Goal: Information Seeking & Learning: Learn about a topic

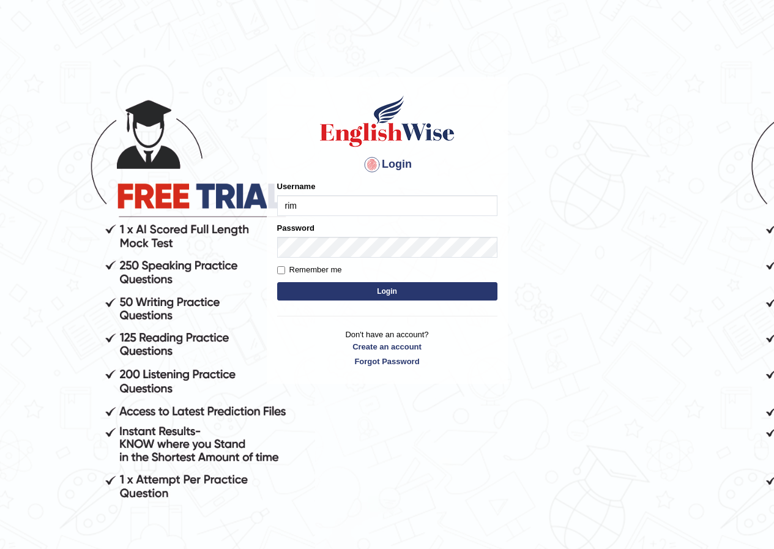
type input "rim_parramatta"
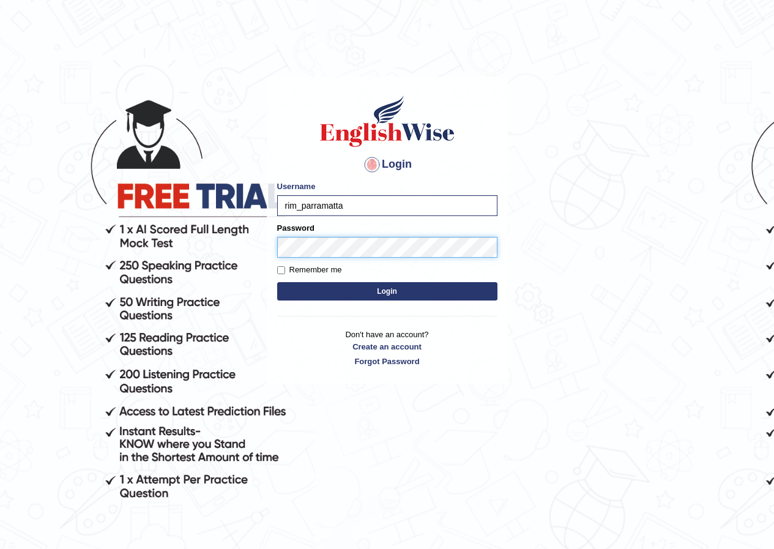
click at [277, 282] on button "Login" at bounding box center [387, 291] width 220 height 18
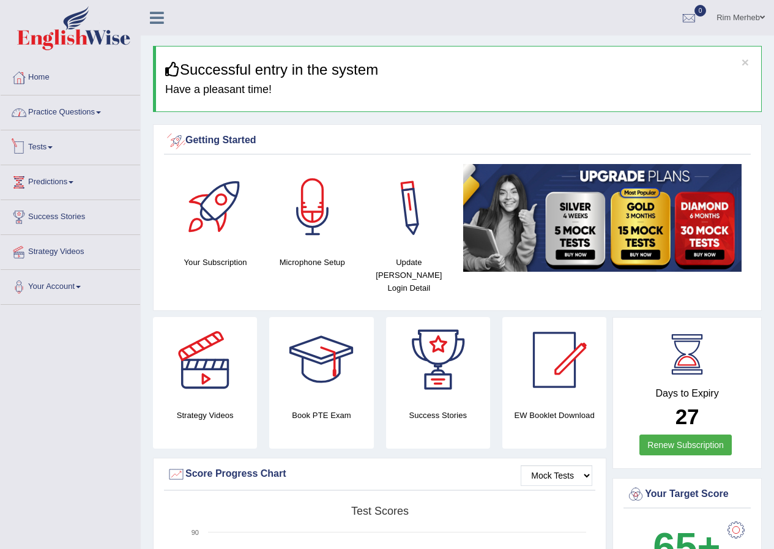
click at [108, 125] on link "Practice Questions" at bounding box center [71, 111] width 140 height 31
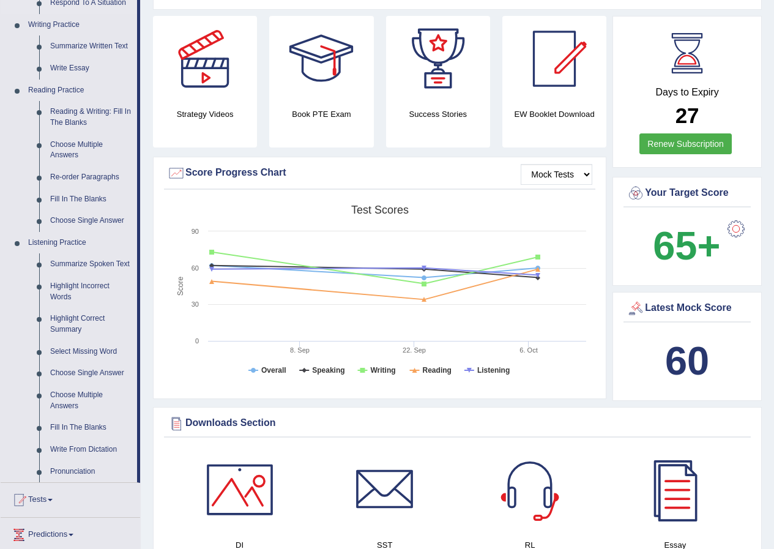
scroll to position [306, 0]
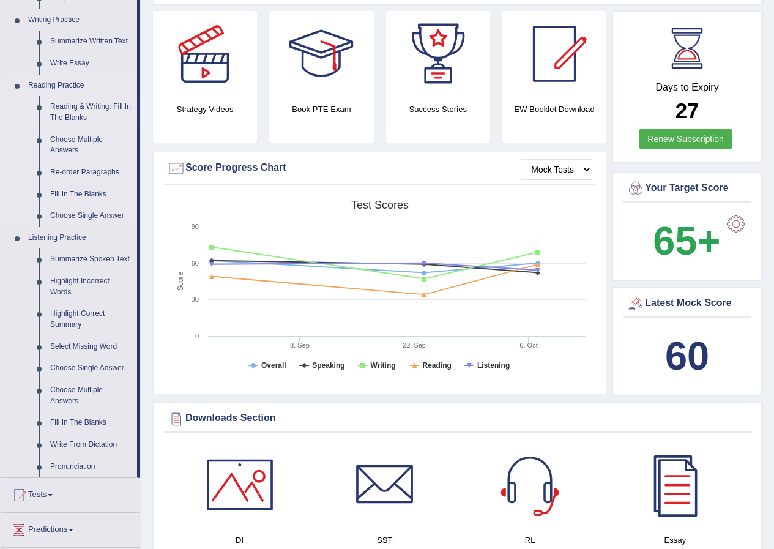
click at [110, 119] on link "Reading & Writing: Fill In The Blanks" at bounding box center [91, 112] width 92 height 32
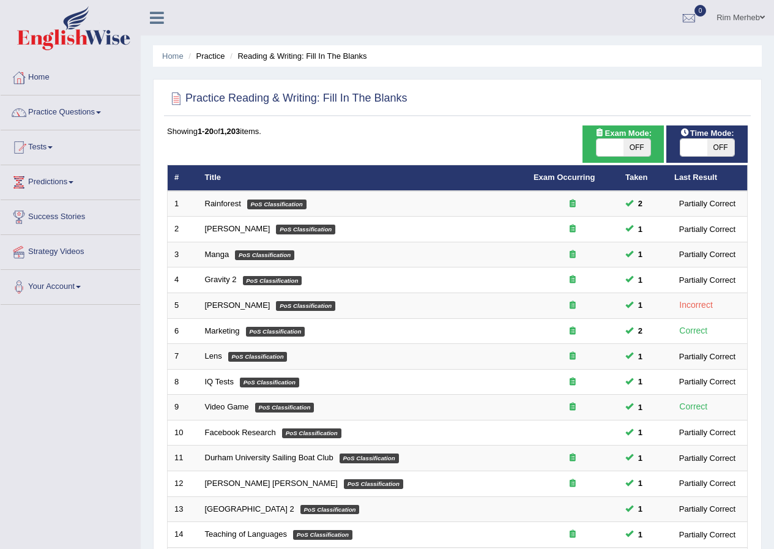
click at [607, 150] on span at bounding box center [610, 147] width 27 height 17
checkbox input "true"
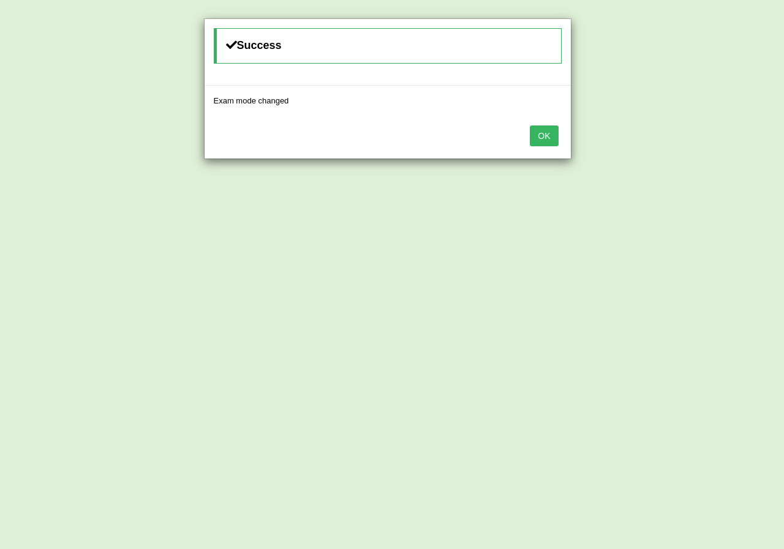
click at [553, 142] on button "OK" at bounding box center [544, 136] width 28 height 21
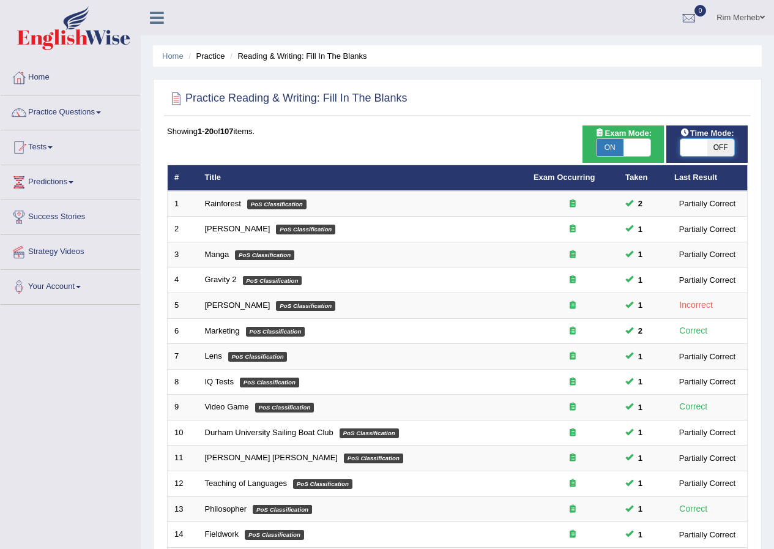
click at [694, 149] on span at bounding box center [694, 147] width 27 height 17
checkbox input "true"
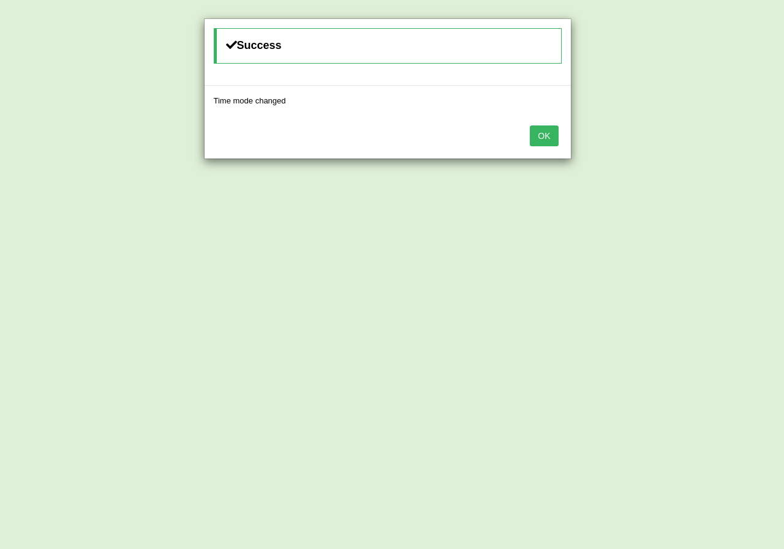
click at [541, 134] on button "OK" at bounding box center [544, 136] width 28 height 21
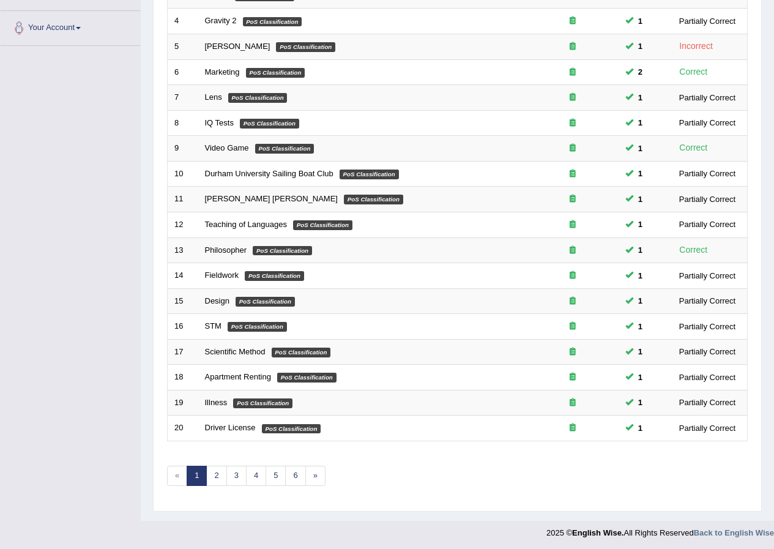
scroll to position [261, 0]
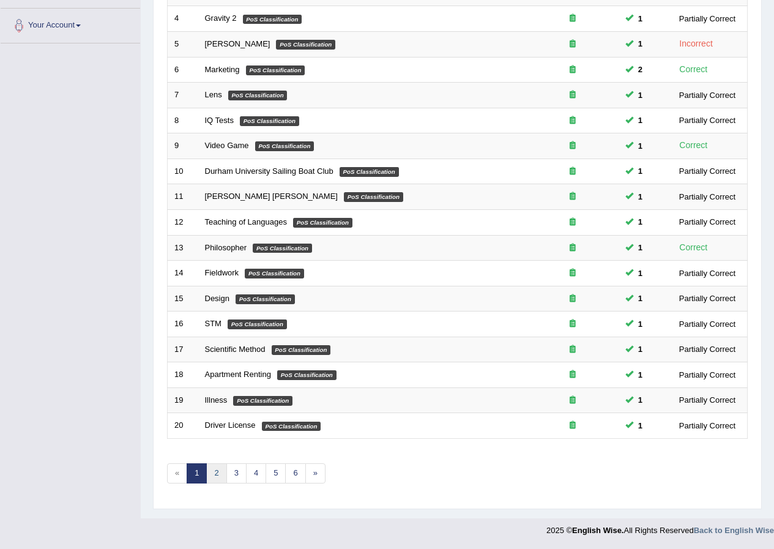
click at [214, 467] on link "2" at bounding box center [216, 473] width 20 height 20
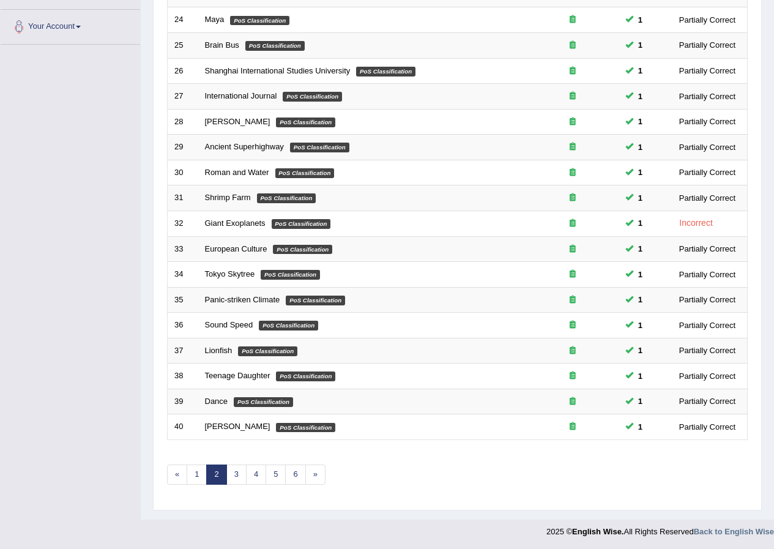
scroll to position [261, 0]
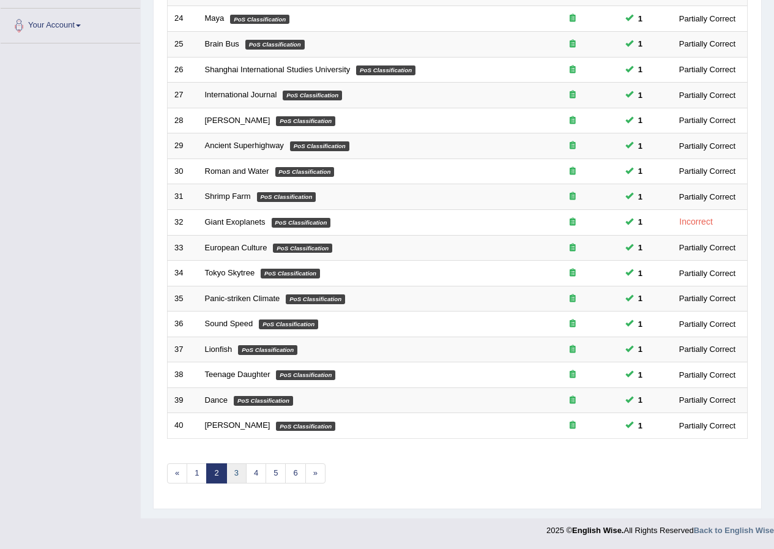
click at [234, 468] on link "3" at bounding box center [237, 473] width 20 height 20
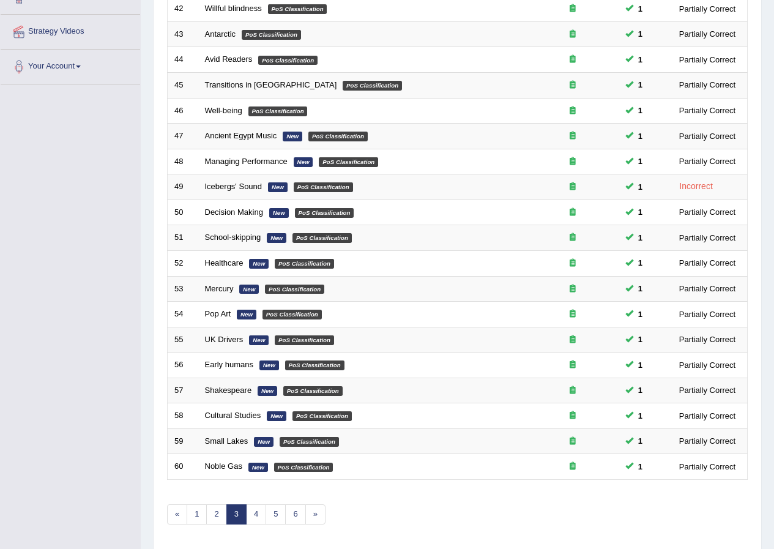
scroll to position [261, 0]
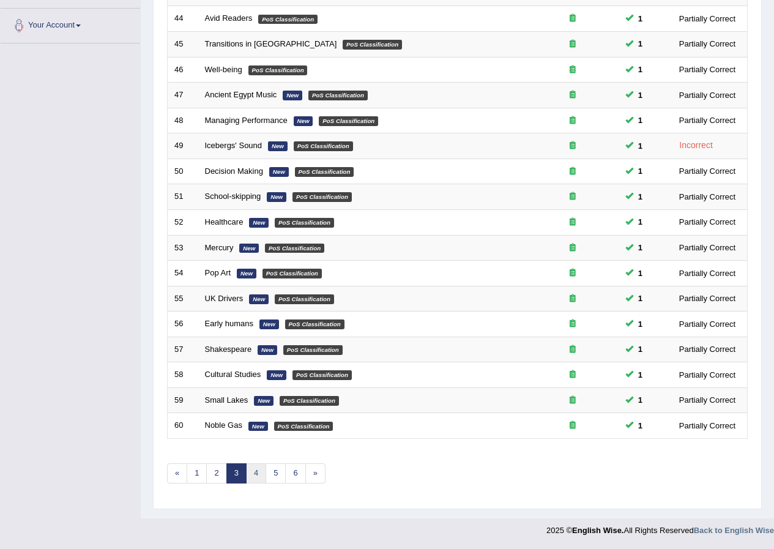
click at [258, 482] on link "4" at bounding box center [256, 473] width 20 height 20
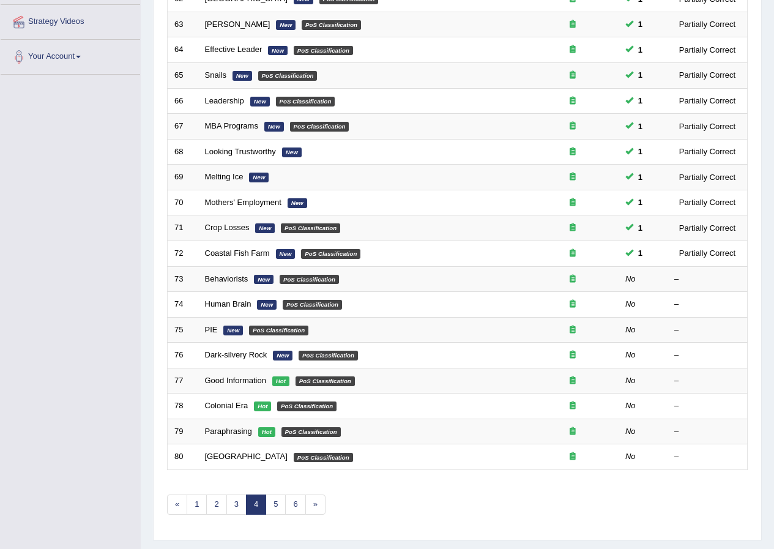
scroll to position [261, 0]
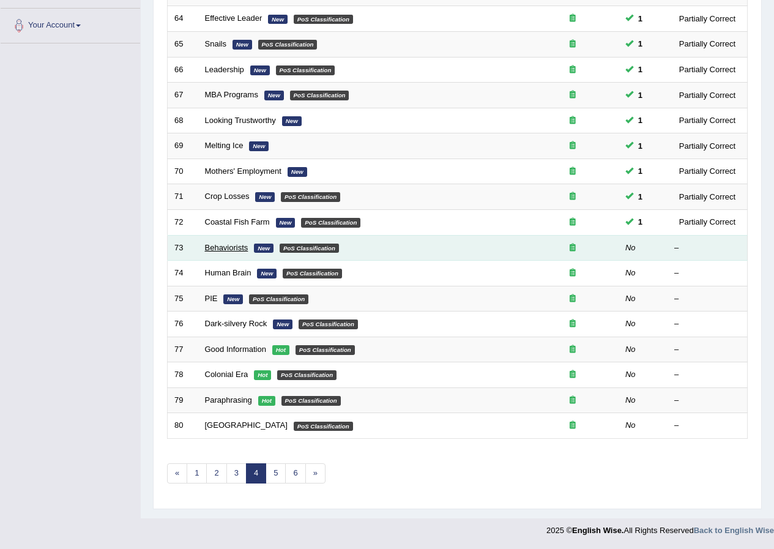
click at [216, 244] on link "Behaviorists" at bounding box center [226, 247] width 43 height 9
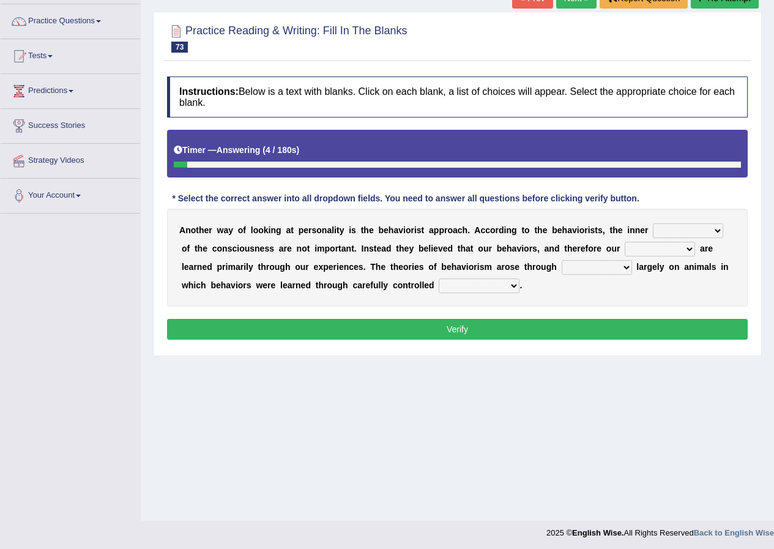
scroll to position [94, 0]
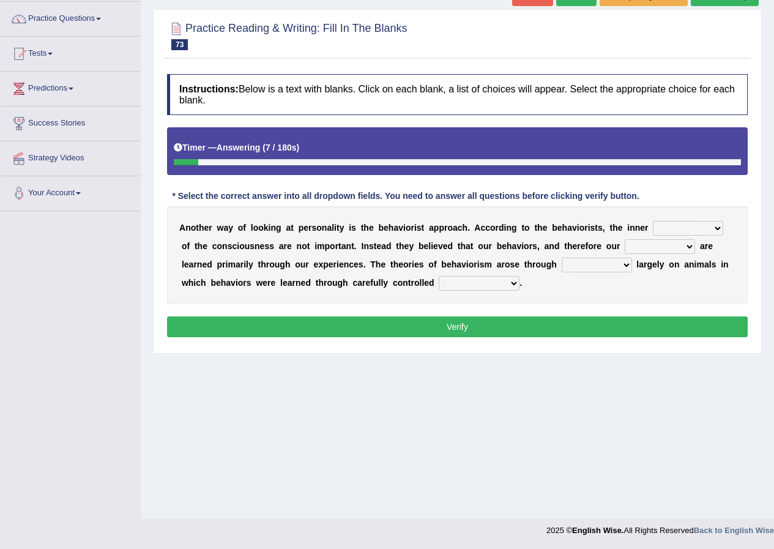
click at [676, 230] on select "assumptions matters missions facts" at bounding box center [688, 228] width 70 height 15
select select "matters"
click at [653, 221] on select "assumptions matters missions facts" at bounding box center [688, 228] width 70 height 15
click at [649, 249] on select "implications personalities durations appearances" at bounding box center [660, 246] width 70 height 15
select select "personalities"
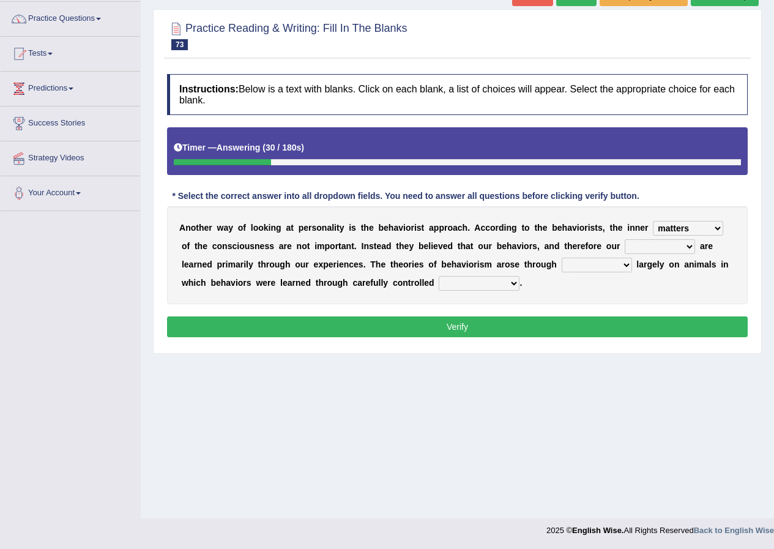
click at [625, 239] on select "implications personalities durations appearances" at bounding box center [660, 246] width 70 height 15
click at [587, 271] on select "experiments imaginations transitions epitomes" at bounding box center [597, 265] width 70 height 15
click at [518, 297] on div "A n o t h e r w a y o f l o o k i n g a t p e r s o n a l i t y i s t h e b e h…" at bounding box center [457, 255] width 581 height 98
click at [506, 285] on select "stimuli judgements discriminations conclusions" at bounding box center [479, 283] width 81 height 15
select select "stimuli"
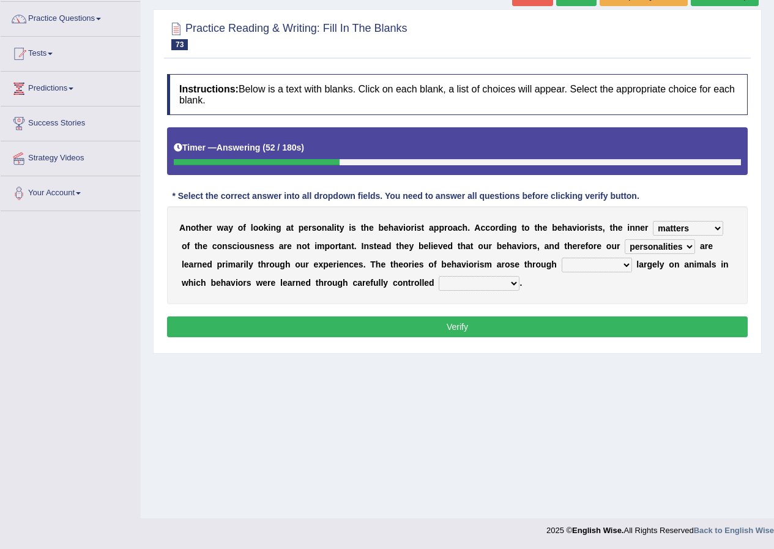
click at [439, 276] on select "stimuli judgements discriminations conclusions" at bounding box center [479, 283] width 81 height 15
click at [574, 273] on div "A n o t h e r w a y o f l o o k i n g a t p e r s o n a l i t y i s t h e b e h…" at bounding box center [457, 255] width 581 height 98
click at [574, 267] on select "experiments imaginations transitions epitomes" at bounding box center [597, 265] width 70 height 15
select select "experiments"
click at [562, 258] on select "experiments imaginations transitions epitomes" at bounding box center [597, 265] width 70 height 15
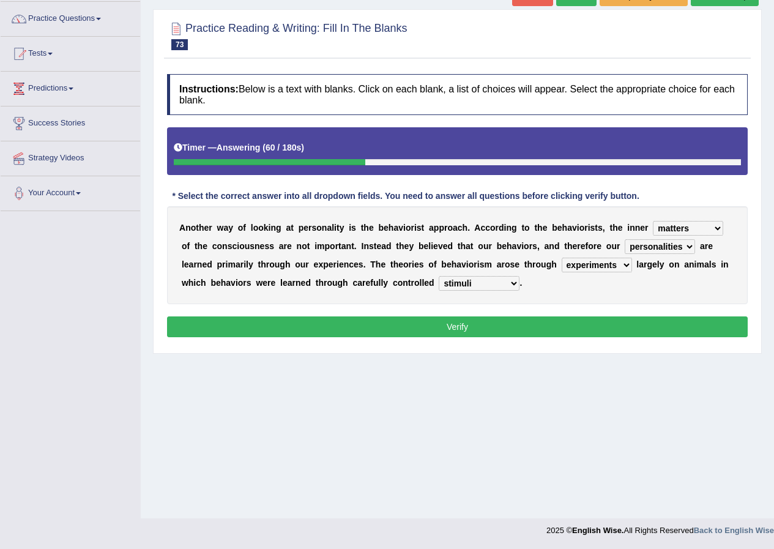
click at [566, 323] on button "Verify" at bounding box center [457, 327] width 581 height 21
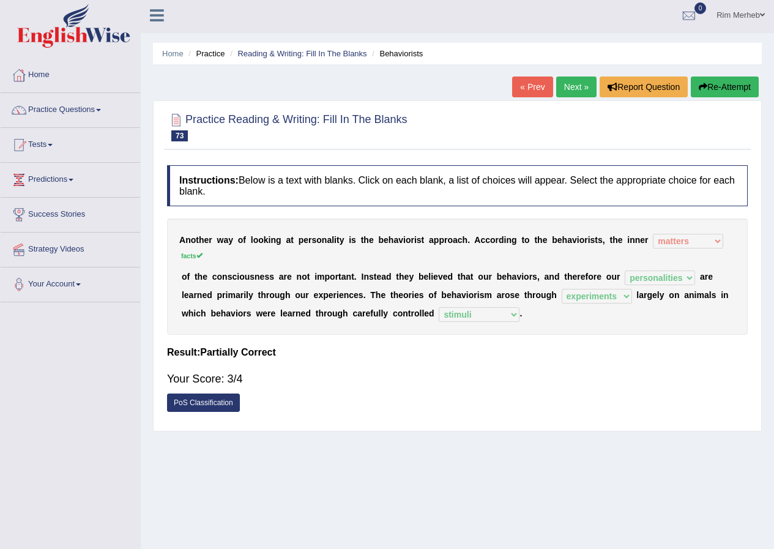
scroll to position [0, 0]
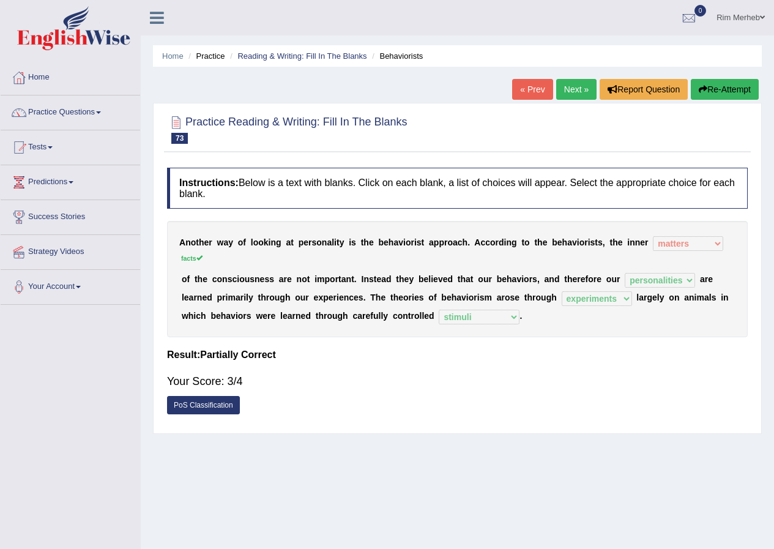
click at [579, 97] on link "Next »" at bounding box center [577, 89] width 40 height 21
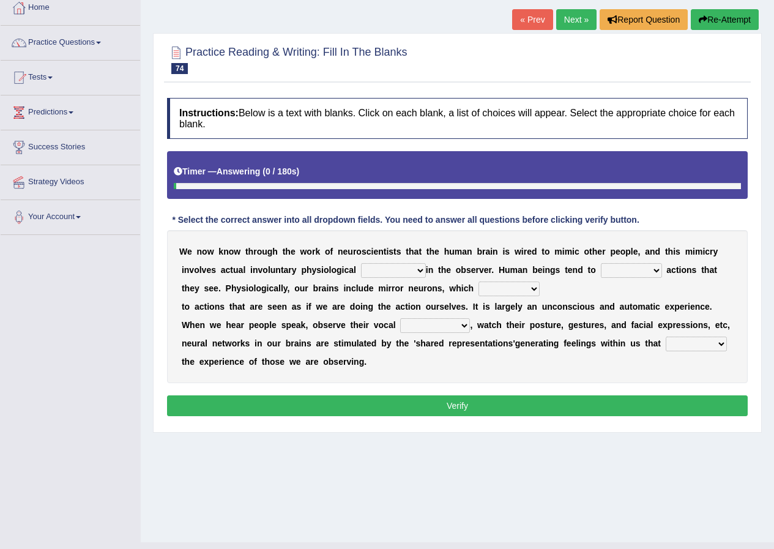
scroll to position [94, 0]
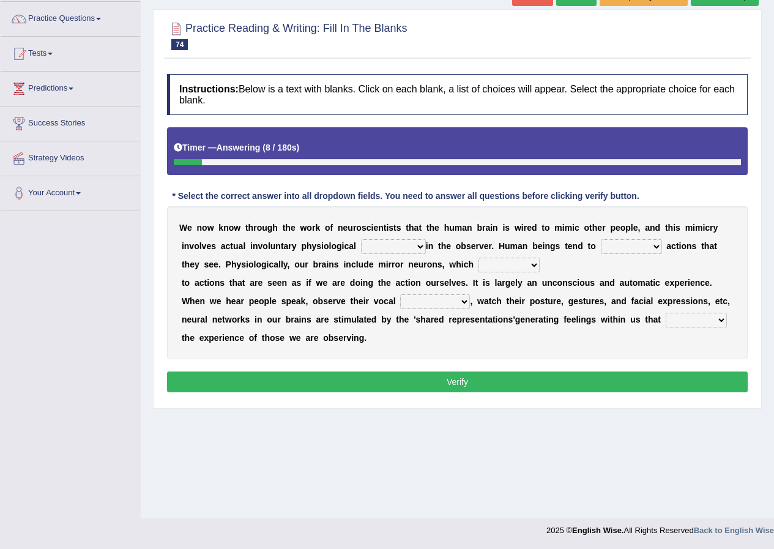
click at [392, 252] on select "emotion experience expression expectation" at bounding box center [393, 246] width 65 height 15
select select "expression"
click at [361, 239] on select "emotion experience expression expectation" at bounding box center [393, 246] width 65 height 15
click at [606, 250] on select "prevent imitate limit discipline" at bounding box center [631, 246] width 61 height 15
select select "imitate"
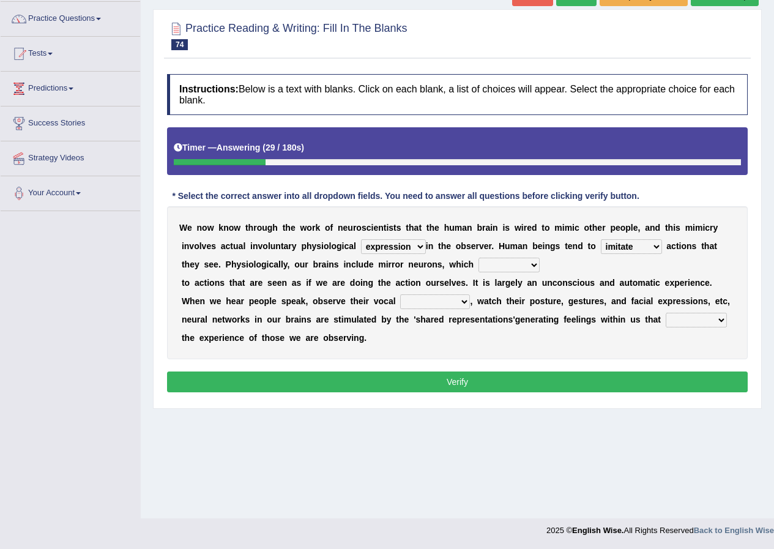
click at [601, 239] on select "prevent imitate limit discipline" at bounding box center [631, 246] width 61 height 15
click at [506, 263] on select "recover refer react lead" at bounding box center [509, 265] width 61 height 15
click at [479, 258] on select "recover refer react lead" at bounding box center [509, 265] width 61 height 15
click at [506, 271] on select "recover refer react lead" at bounding box center [509, 265] width 61 height 15
select select "refer"
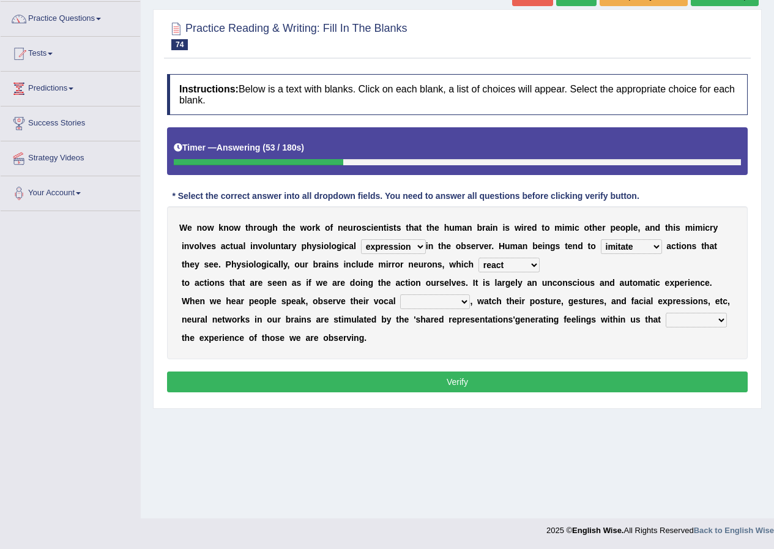
click at [479, 258] on select "recover refer react lead" at bounding box center [509, 265] width 61 height 15
click at [427, 304] on select "appearances nuances volumes shapes" at bounding box center [435, 301] width 70 height 15
click at [400, 294] on select "appearances nuances volumes shapes" at bounding box center [435, 301] width 70 height 15
click at [429, 304] on select "appearances nuances volumes shapes" at bounding box center [435, 301] width 70 height 15
select select "nuances"
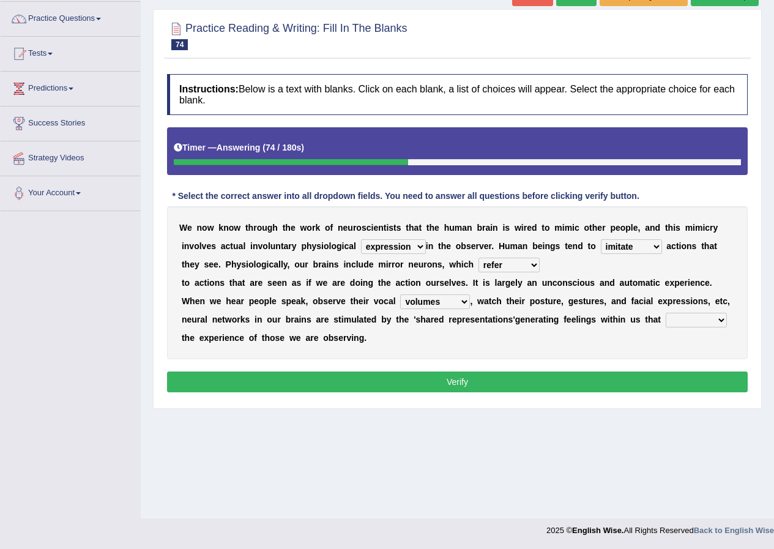
click at [400, 294] on select "appearances nuances volumes shapes" at bounding box center [435, 301] width 70 height 15
click at [699, 324] on select "circle multiply reflect subscribe" at bounding box center [696, 320] width 61 height 15
select select "reflect"
click at [666, 313] on select "circle multiply reflect subscribe" at bounding box center [696, 320] width 61 height 15
click at [673, 377] on button "Verify" at bounding box center [457, 382] width 581 height 21
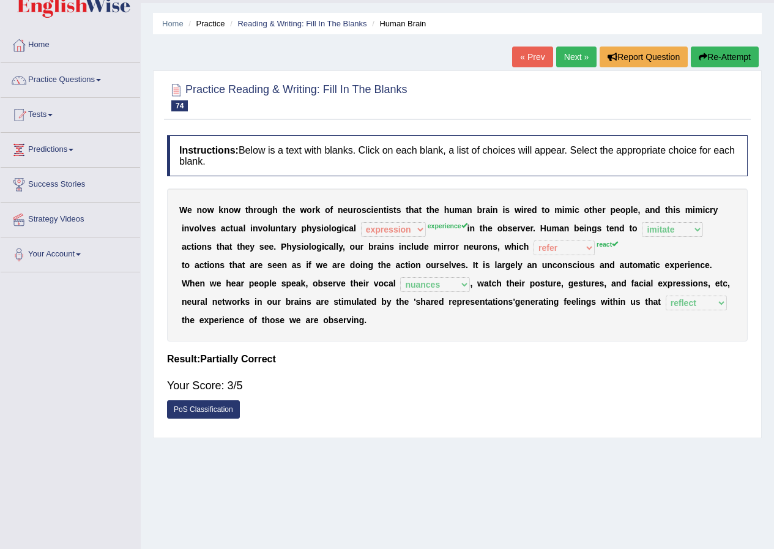
scroll to position [0, 0]
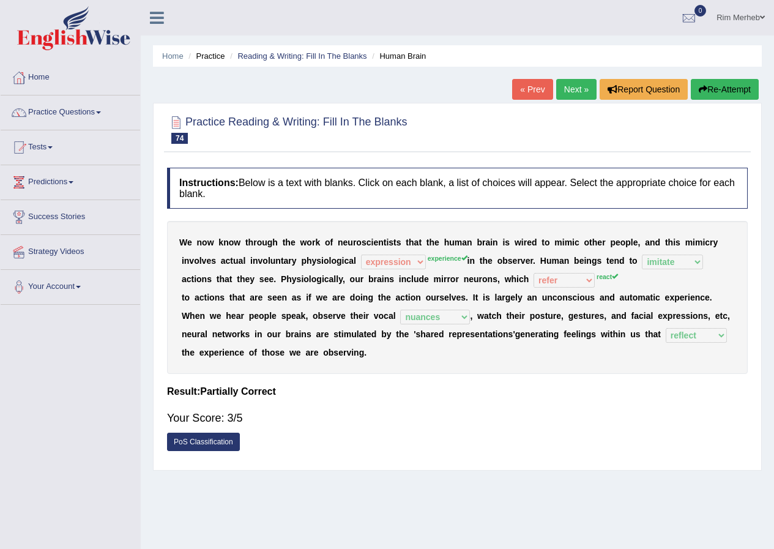
click at [563, 82] on link "Next »" at bounding box center [577, 89] width 40 height 21
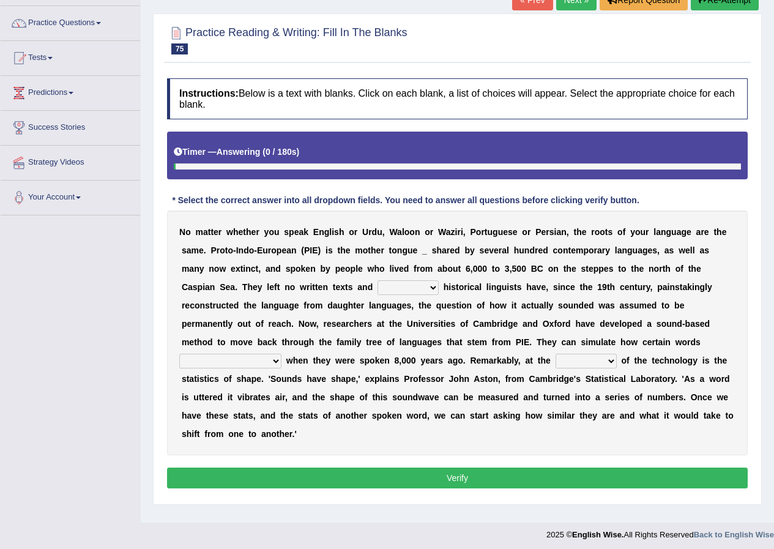
scroll to position [94, 0]
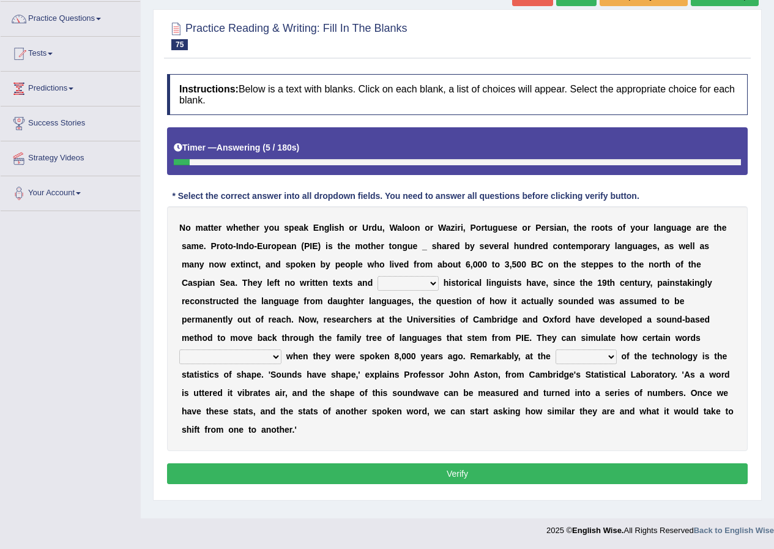
click at [396, 283] on select "therefore until where although" at bounding box center [408, 283] width 61 height 15
click at [356, 336] on b "l" at bounding box center [355, 338] width 2 height 10
click at [264, 354] on select "would sound would have sounded sound have sound" at bounding box center [230, 357] width 102 height 15
click at [230, 359] on select "would sound would have sounded sound have sound" at bounding box center [230, 357] width 102 height 15
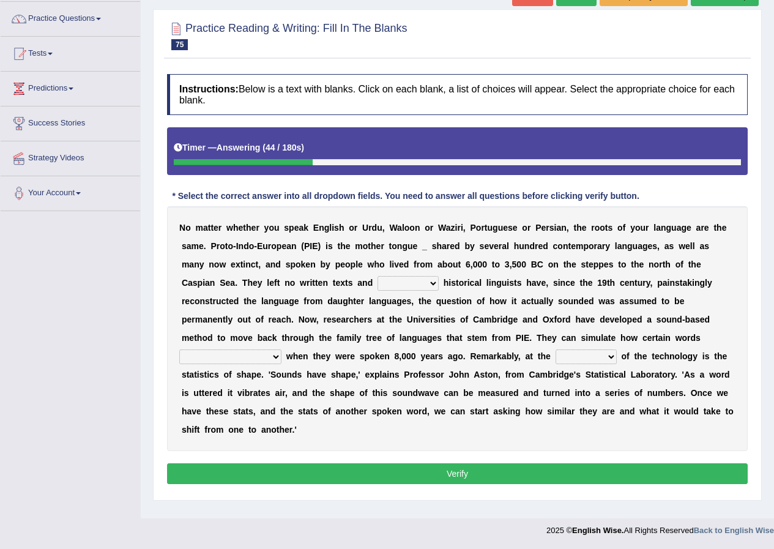
click at [230, 359] on select "would sound would have sounded sound have sound" at bounding box center [230, 357] width 102 height 15
select select "have sound"
click at [179, 350] on select "would sound would have sounded sound have sound" at bounding box center [230, 357] width 102 height 15
click at [225, 427] on b at bounding box center [225, 430] width 5 height 10
click at [247, 364] on select "would sound would have sounded sound have sound" at bounding box center [230, 357] width 102 height 15
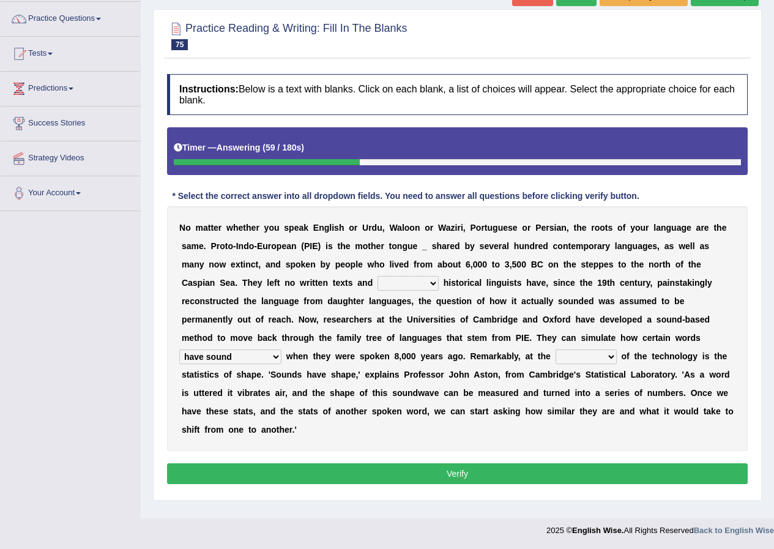
click at [247, 364] on select "would sound would have sounded sound have sound" at bounding box center [230, 357] width 102 height 15
click at [252, 362] on select "would sound would have sounded sound have sound" at bounding box center [230, 357] width 102 height 15
click at [311, 395] on b at bounding box center [310, 393] width 5 height 10
click at [577, 359] on select "cost heart end moment" at bounding box center [586, 357] width 61 height 15
click at [533, 407] on b "o" at bounding box center [534, 412] width 6 height 10
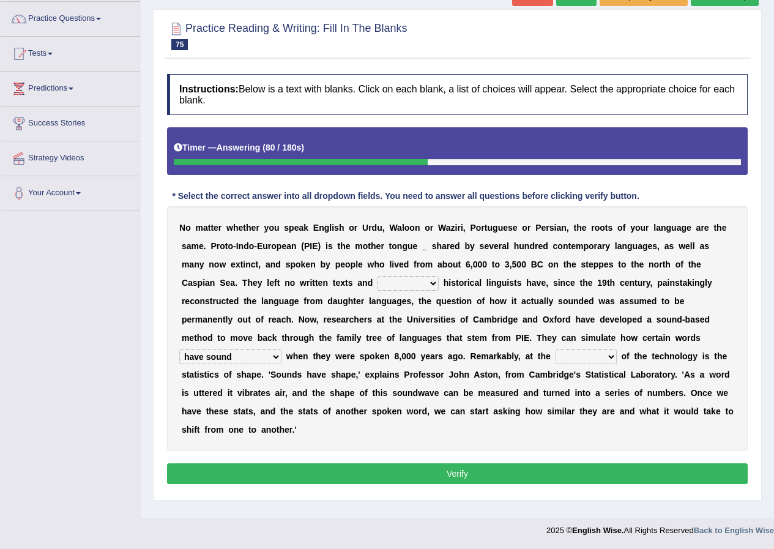
click at [580, 355] on select "cost heart end moment" at bounding box center [586, 357] width 61 height 15
select select "heart"
click at [556, 350] on select "cost heart end moment" at bounding box center [586, 357] width 61 height 15
click at [396, 291] on div "N o m a t t e r w h e t h e r y o u s p e a k E n g l i s h o r U r d u , W a l…" at bounding box center [457, 328] width 581 height 245
click at [396, 285] on select "therefore until where although" at bounding box center [408, 283] width 61 height 15
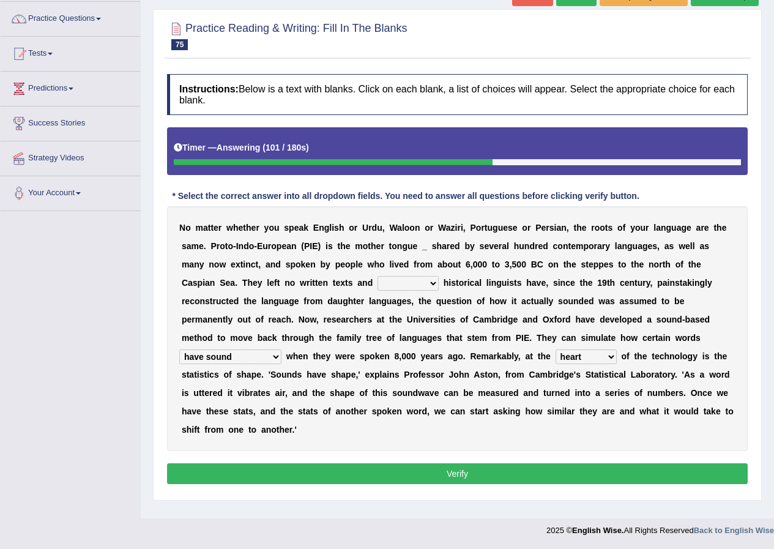
select select "although"
click at [378, 276] on select "therefore until where although" at bounding box center [408, 283] width 61 height 15
click at [412, 479] on button "Verify" at bounding box center [457, 473] width 581 height 21
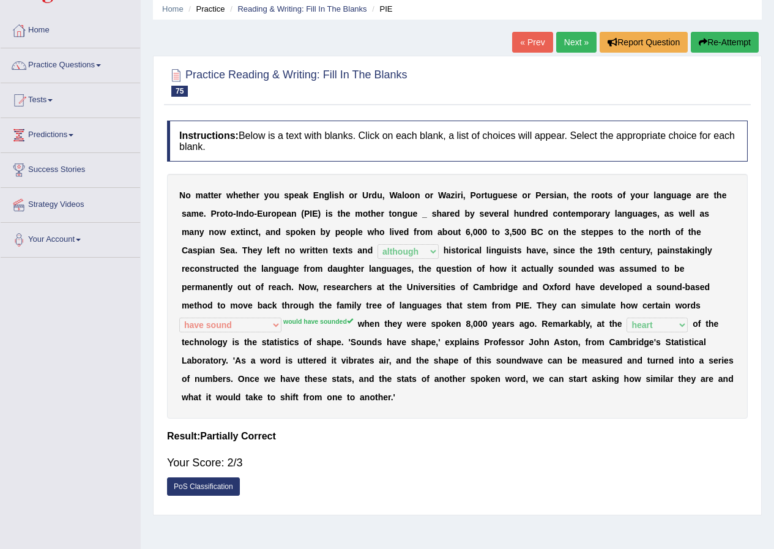
scroll to position [0, 0]
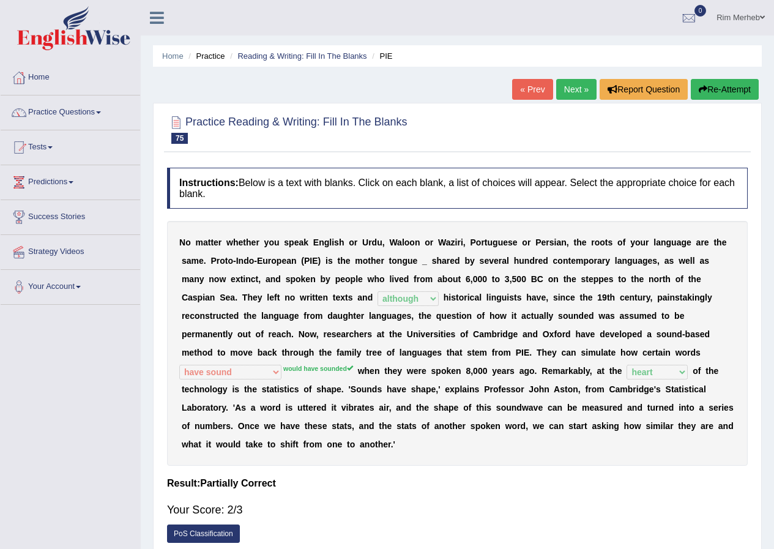
click at [567, 89] on link "Next »" at bounding box center [577, 89] width 40 height 21
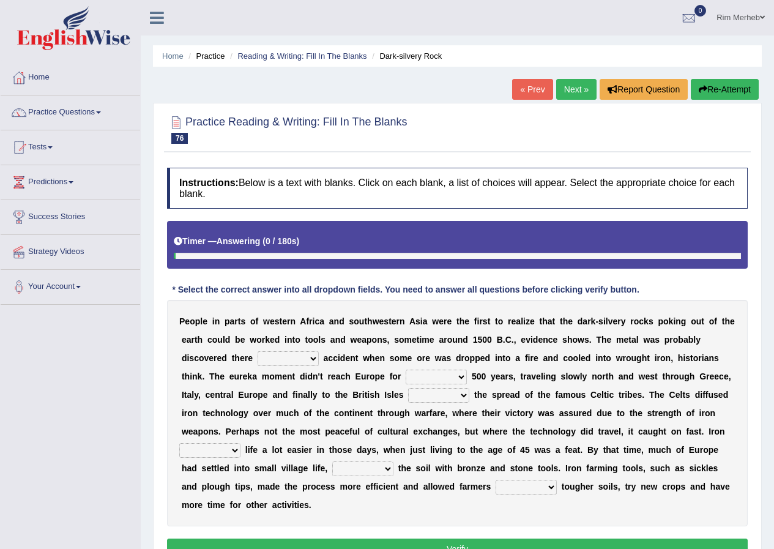
scroll to position [94, 0]
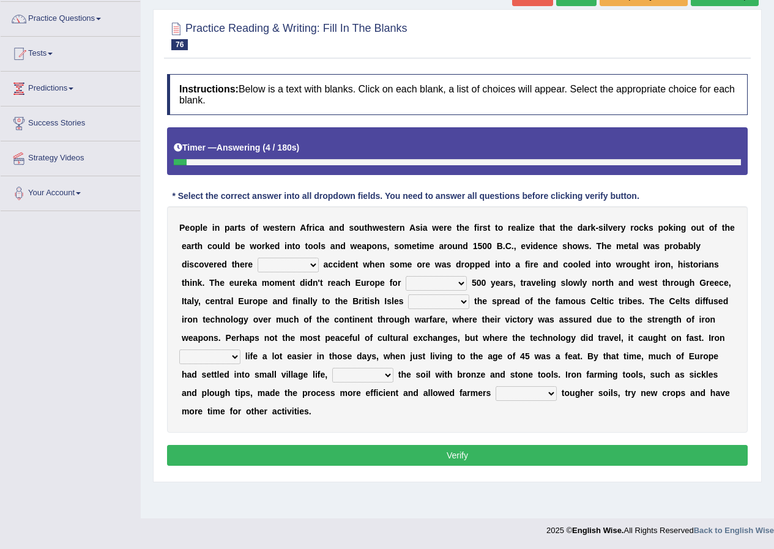
click at [316, 269] on select "at for in by" at bounding box center [288, 265] width 61 height 15
select select "by"
click at [258, 258] on select "at for in by" at bounding box center [288, 265] width 61 height 15
click at [440, 283] on select "few another further less" at bounding box center [436, 283] width 61 height 15
select select "another"
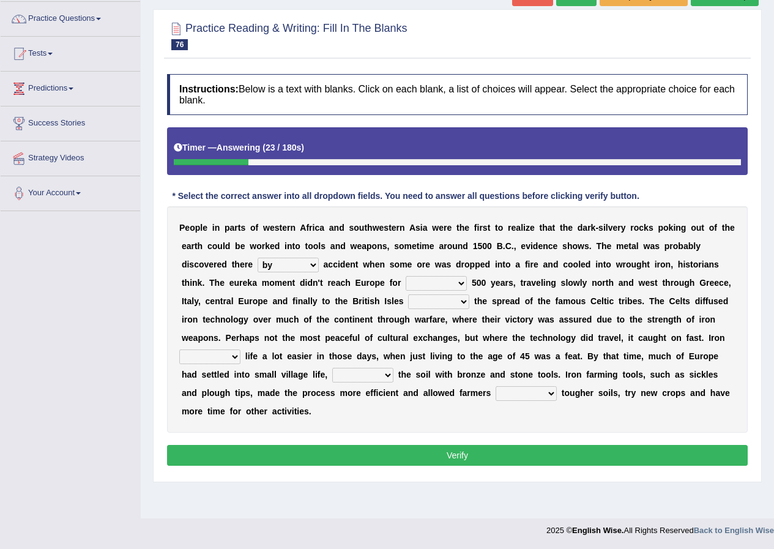
click at [406, 276] on select "few another further less" at bounding box center [436, 283] width 61 height 15
click at [433, 306] on select "along with without for" at bounding box center [438, 301] width 61 height 15
click at [412, 299] on select "along with without for" at bounding box center [438, 301] width 61 height 15
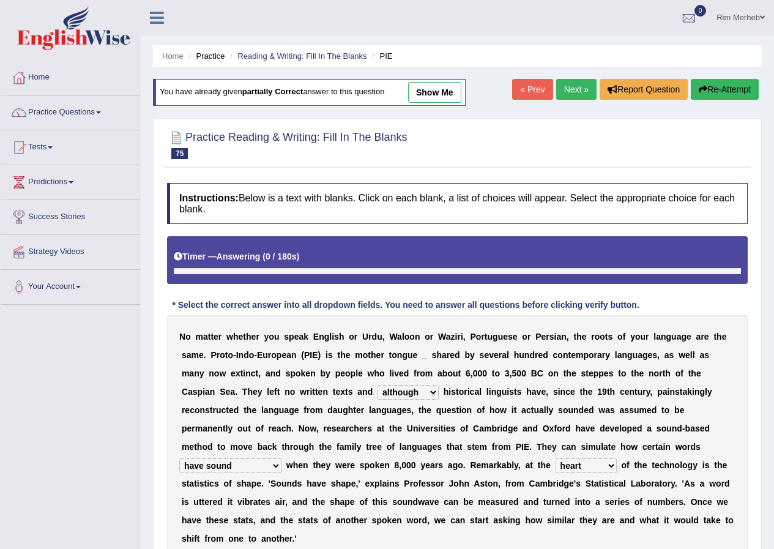
select select "although"
select select "have sound"
select select "heart"
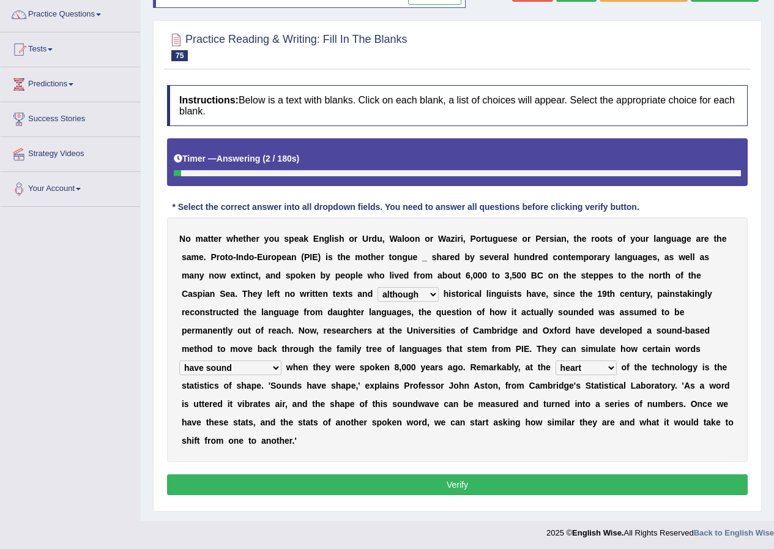
scroll to position [100, 0]
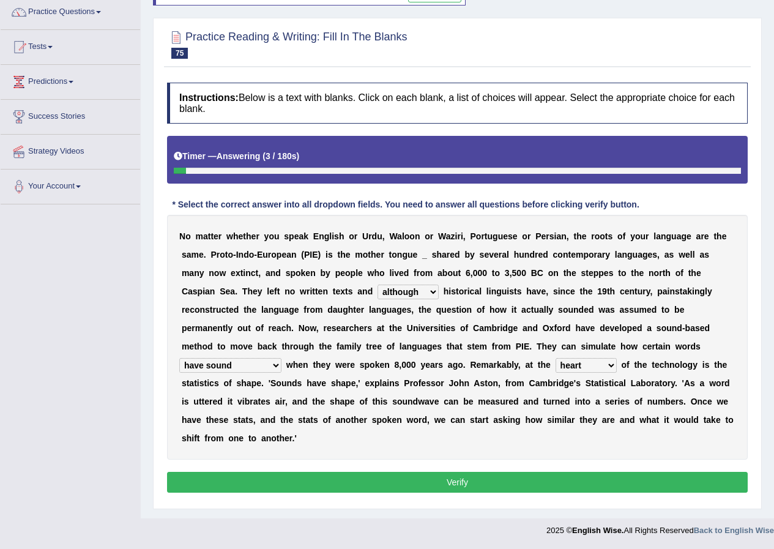
click at [448, 485] on button "Verify" at bounding box center [457, 482] width 581 height 21
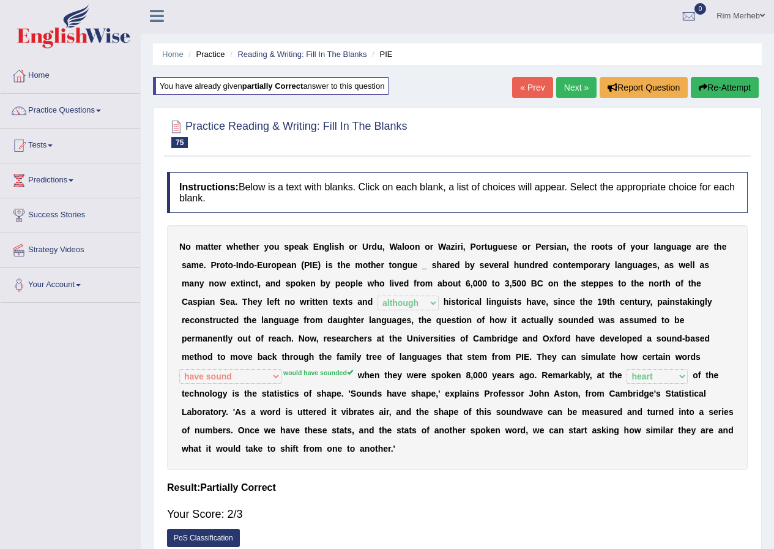
scroll to position [0, 0]
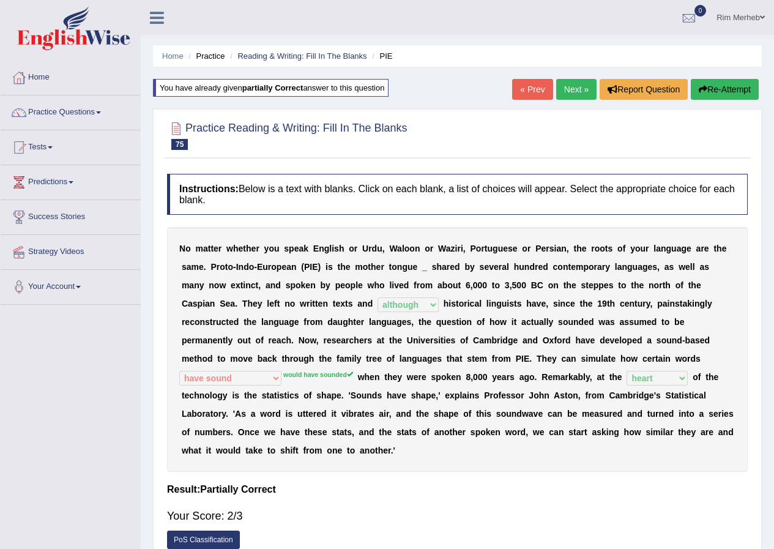
click at [566, 92] on link "Next »" at bounding box center [577, 89] width 40 height 21
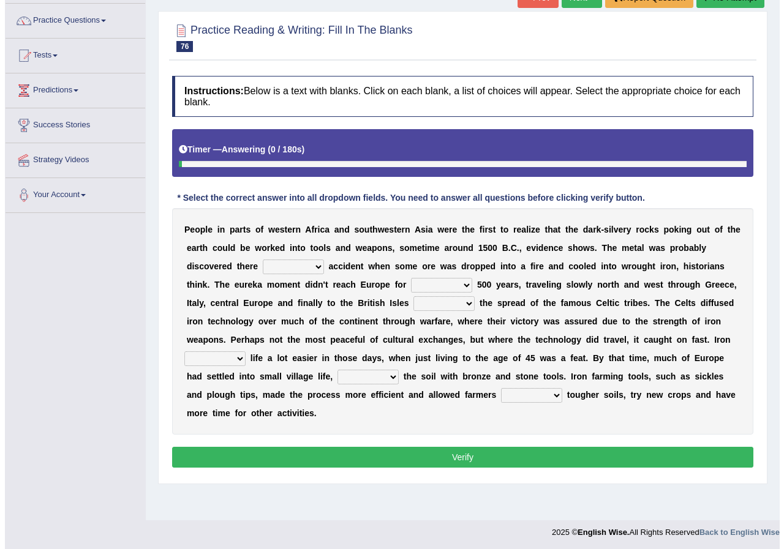
scroll to position [94, 0]
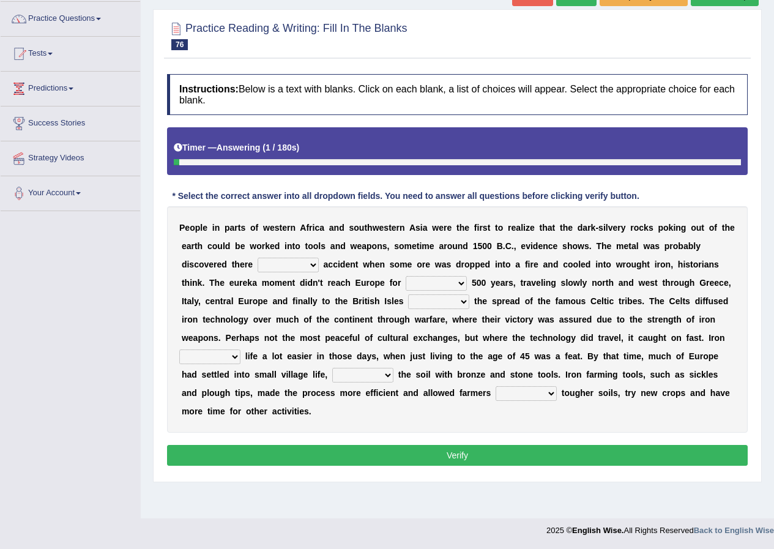
click at [302, 267] on select "at for in by" at bounding box center [288, 265] width 61 height 15
select select "by"
click at [258, 258] on select "at for in by" at bounding box center [288, 265] width 61 height 15
click at [420, 288] on select "few another further less" at bounding box center [436, 283] width 61 height 15
select select "another"
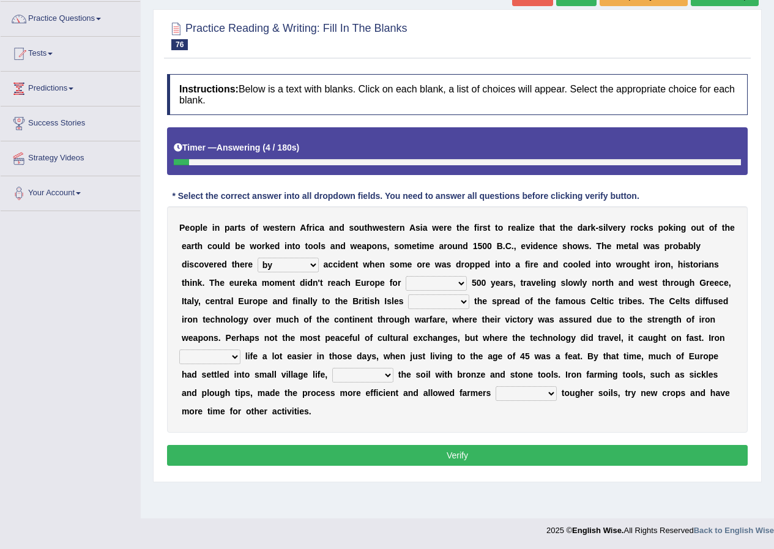
click at [406, 276] on select "few another further less" at bounding box center [436, 283] width 61 height 15
click at [430, 301] on select "along with without for" at bounding box center [438, 301] width 61 height 15
select select "with"
click at [408, 294] on select "along with without for" at bounding box center [438, 301] width 61 height 15
click at [238, 358] on select "caused made became begot" at bounding box center [209, 357] width 61 height 15
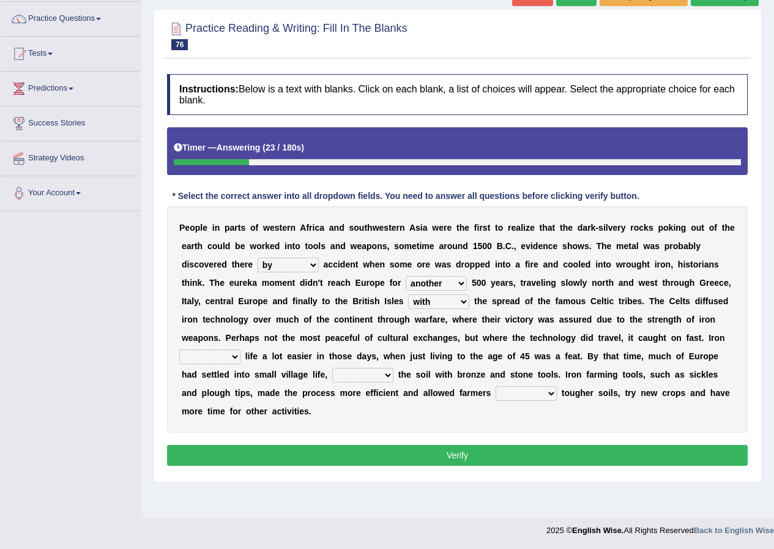
select select "made"
click at [179, 350] on select "caused made became begot" at bounding box center [209, 357] width 61 height 15
click at [377, 374] on select "having toiling burdening treading" at bounding box center [362, 375] width 61 height 15
select select "toiling"
click at [332, 368] on select "having toiling burdening treading" at bounding box center [362, 375] width 61 height 15
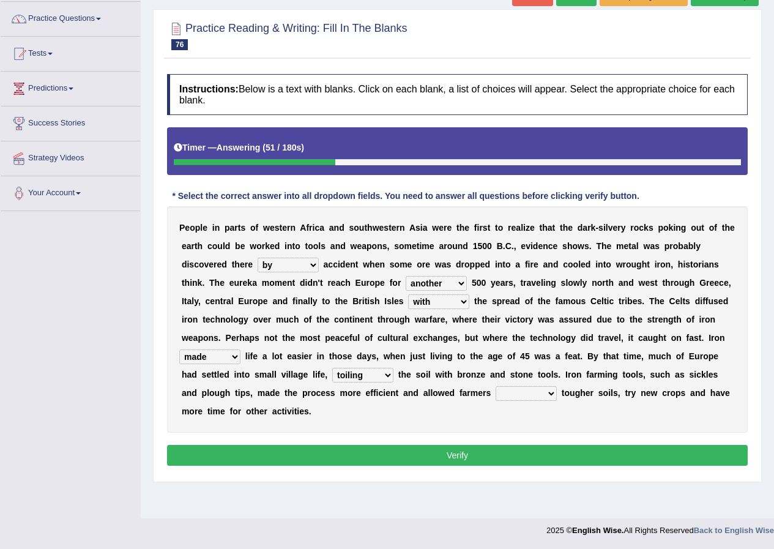
click at [511, 393] on select "exploit to exploit exploits exploited" at bounding box center [526, 393] width 61 height 15
click at [511, 391] on select "exploit to exploit exploits exploited" at bounding box center [526, 393] width 61 height 15
click at [512, 391] on select "exploit to exploit exploits exploited" at bounding box center [526, 393] width 61 height 15
click at [478, 413] on div "P e o p l e i n p a r t s o f w e s t e r n A f r i c a a n d s o u t h w e s t…" at bounding box center [457, 319] width 581 height 227
click at [510, 394] on select "exploit to exploit exploits exploited" at bounding box center [526, 393] width 61 height 15
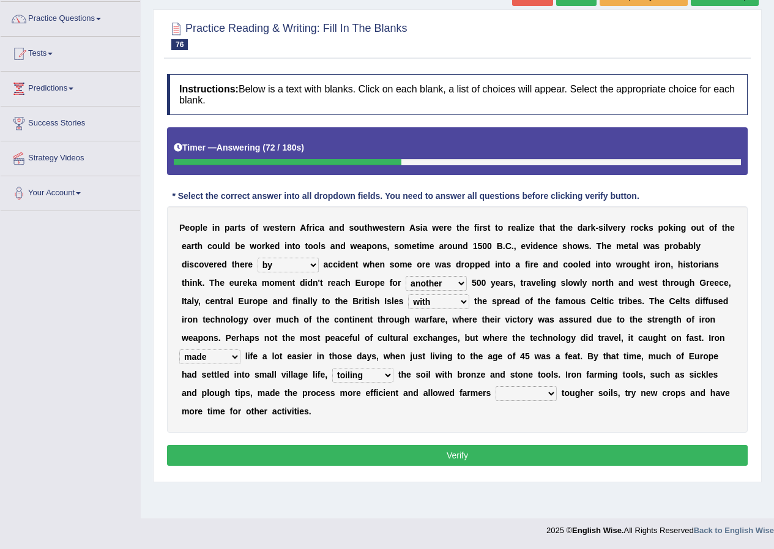
select select "to exploit"
click at [496, 386] on select "exploit to exploit exploits exploited" at bounding box center [526, 393] width 61 height 15
click at [513, 456] on button "Verify" at bounding box center [457, 455] width 581 height 21
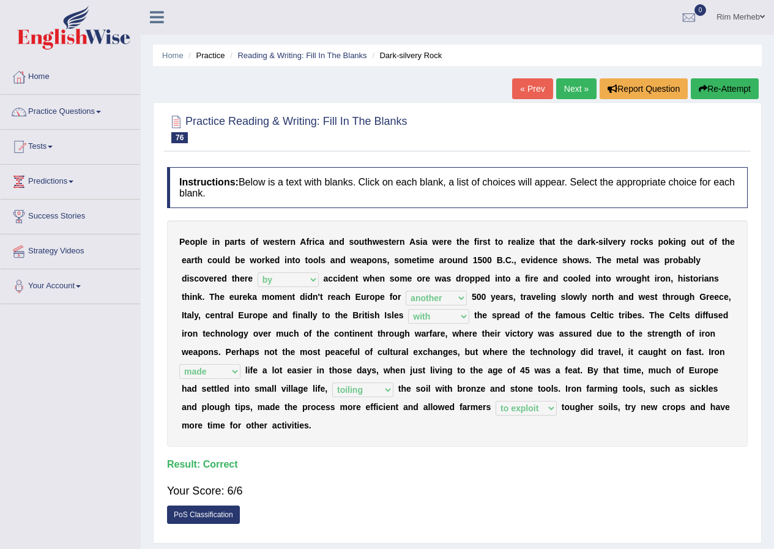
scroll to position [0, 0]
click at [83, 115] on link "Practice Questions" at bounding box center [71, 111] width 140 height 31
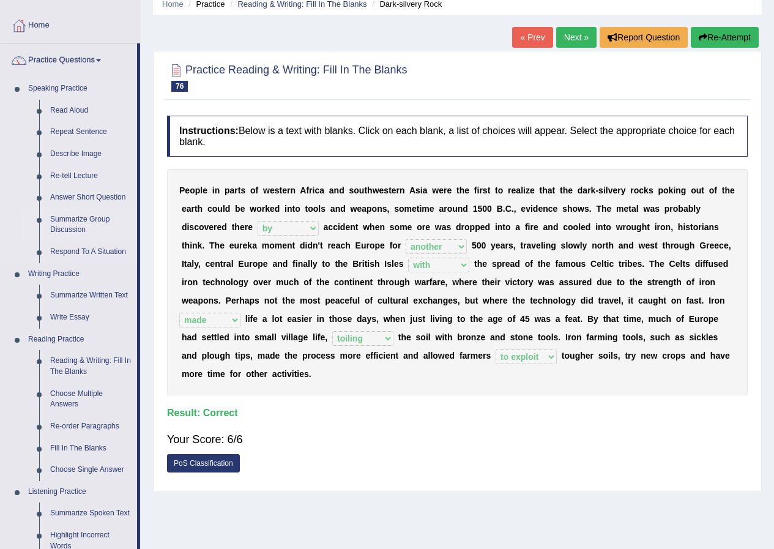
scroll to position [306, 0]
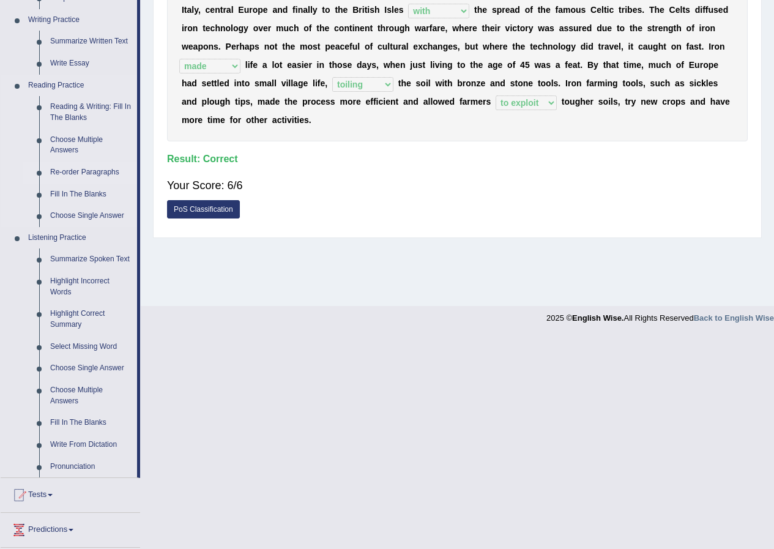
click at [100, 168] on link "Re-order Paragraphs" at bounding box center [91, 173] width 92 height 22
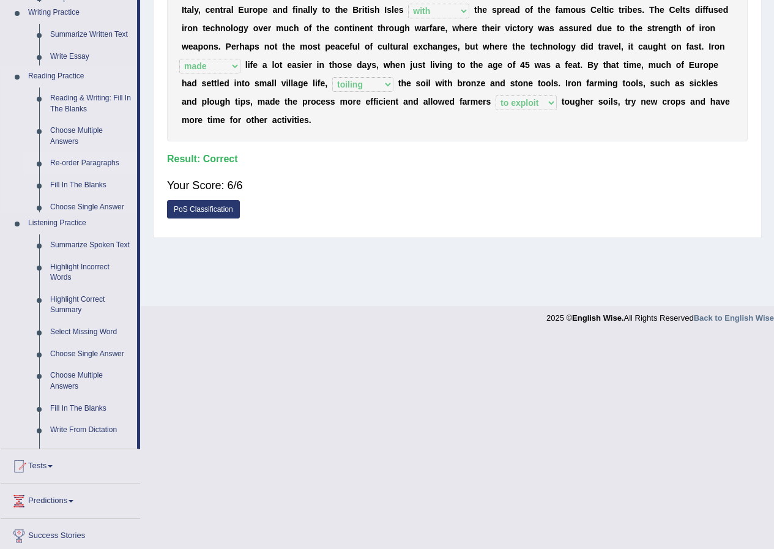
scroll to position [94, 0]
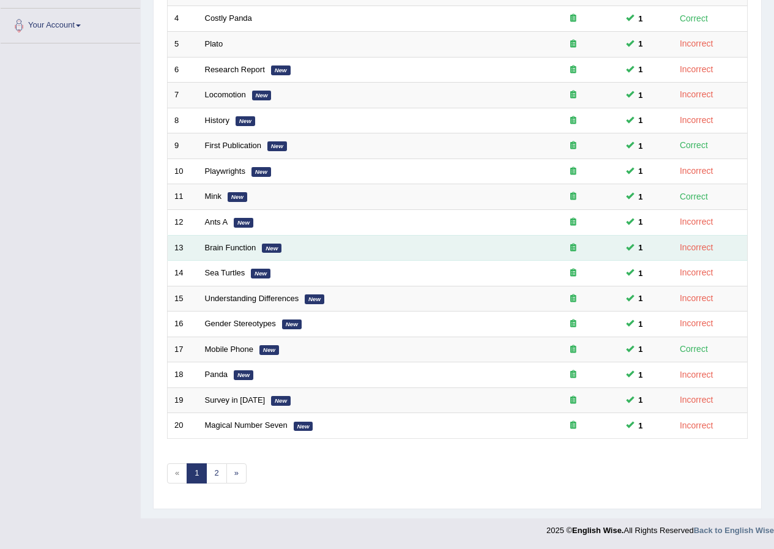
scroll to position [261, 0]
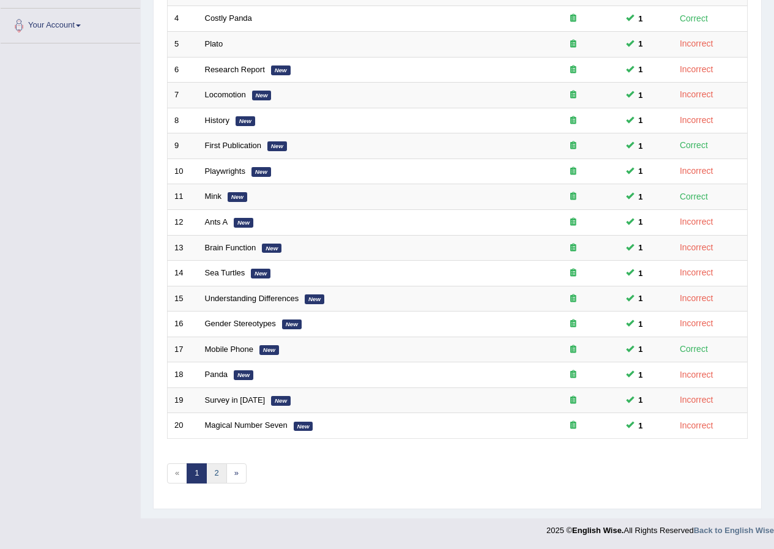
click at [217, 471] on link "2" at bounding box center [216, 473] width 20 height 20
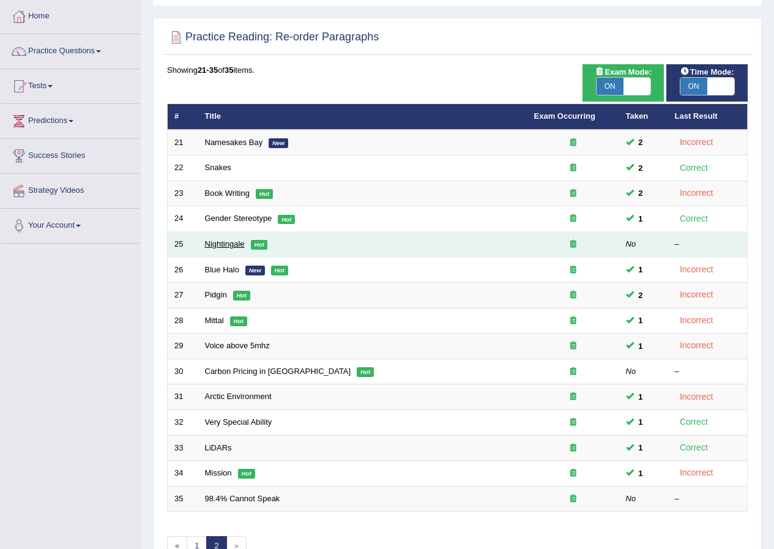
click at [211, 242] on link "Nightingale" at bounding box center [225, 243] width 40 height 9
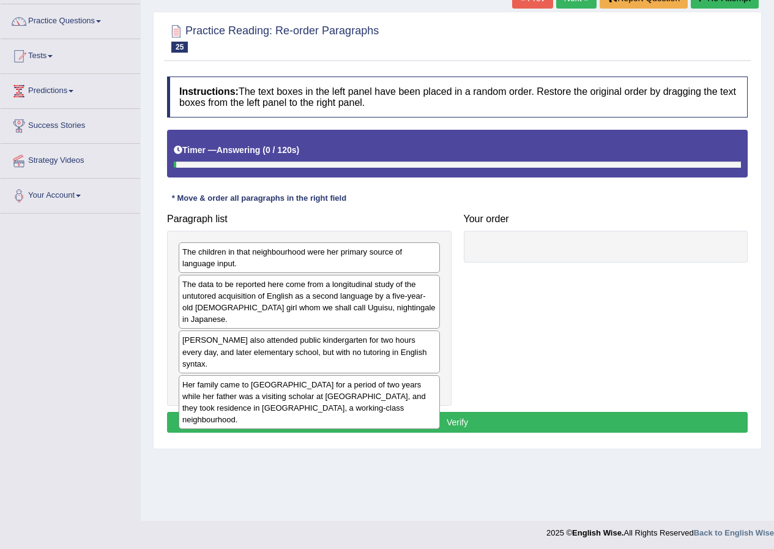
scroll to position [94, 0]
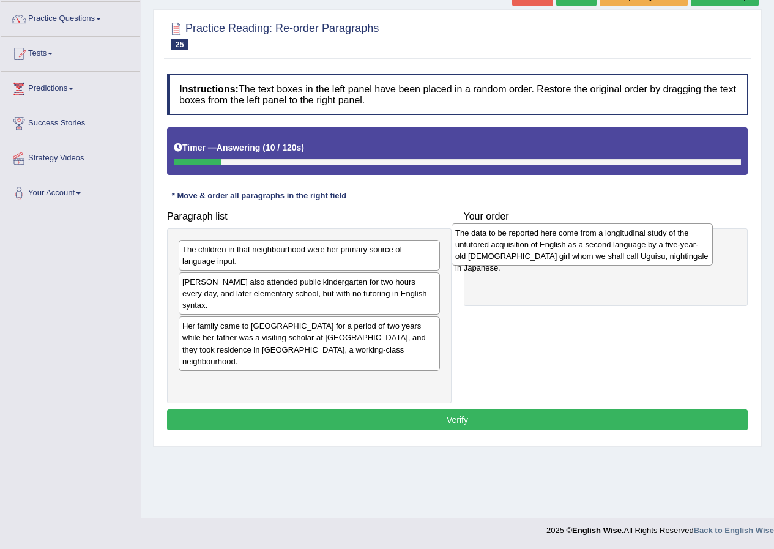
drag, startPoint x: 279, startPoint y: 304, endPoint x: 552, endPoint y: 255, distance: 277.4
click at [552, 255] on div "The data to be reported here come from a longitudinal study of the untutored ac…" at bounding box center [582, 244] width 261 height 42
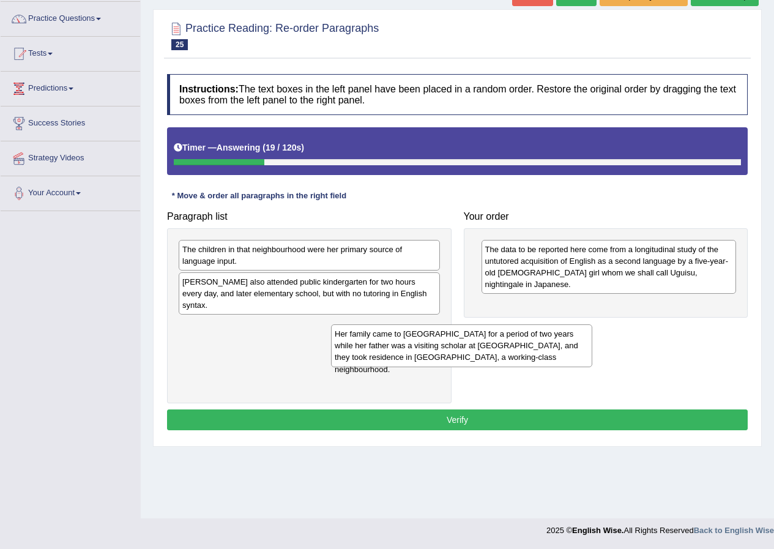
drag, startPoint x: 394, startPoint y: 343, endPoint x: 546, endPoint y: 329, distance: 152.4
click at [532, 333] on div "Her family came to the United States for a period of two years while her father…" at bounding box center [461, 345] width 261 height 42
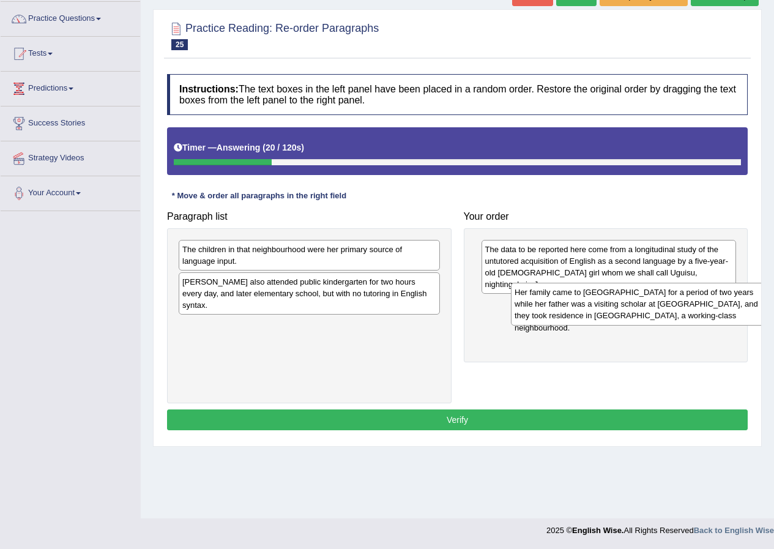
drag, startPoint x: 342, startPoint y: 335, endPoint x: 675, endPoint y: 312, distance: 333.3
click at [675, 312] on div "Her family came to the United States for a period of two years while her father…" at bounding box center [641, 304] width 261 height 42
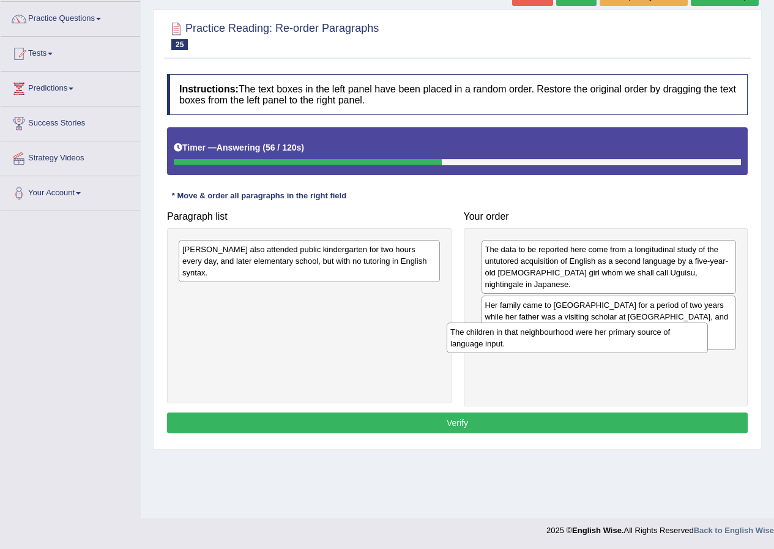
drag, startPoint x: 407, startPoint y: 294, endPoint x: 612, endPoint y: 348, distance: 211.5
click at [611, 348] on div "The children in that neighbourhood were her primary source of language input." at bounding box center [577, 338] width 261 height 31
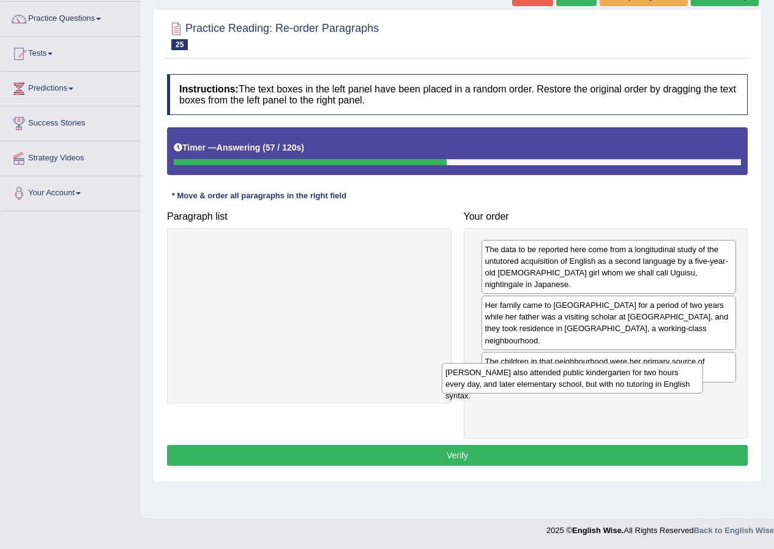
drag, startPoint x: 418, startPoint y: 277, endPoint x: 649, endPoint y: 383, distance: 254.5
click at [648, 383] on div "Uguisu also attended public kindergarten for two hours every day, and later ele…" at bounding box center [572, 378] width 261 height 31
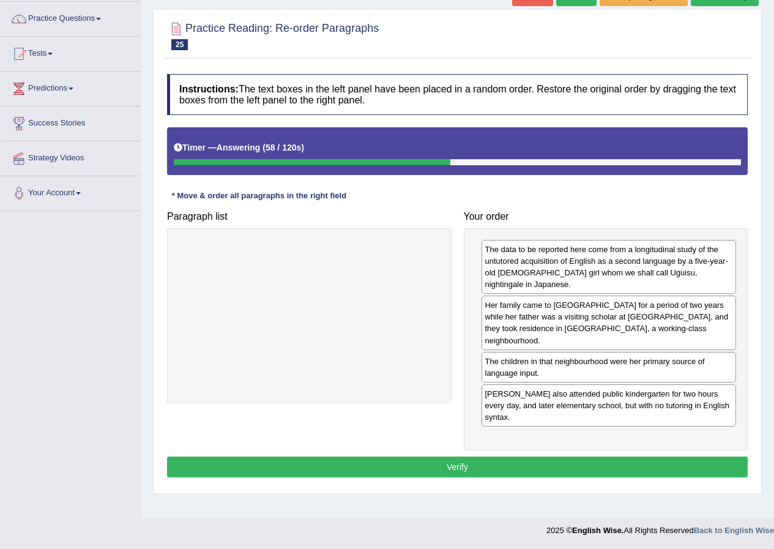
click at [619, 457] on button "Verify" at bounding box center [457, 467] width 581 height 21
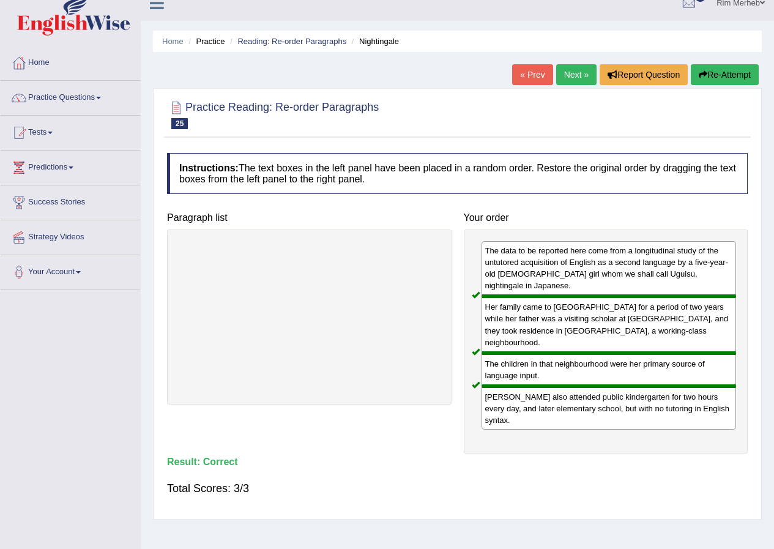
scroll to position [0, 0]
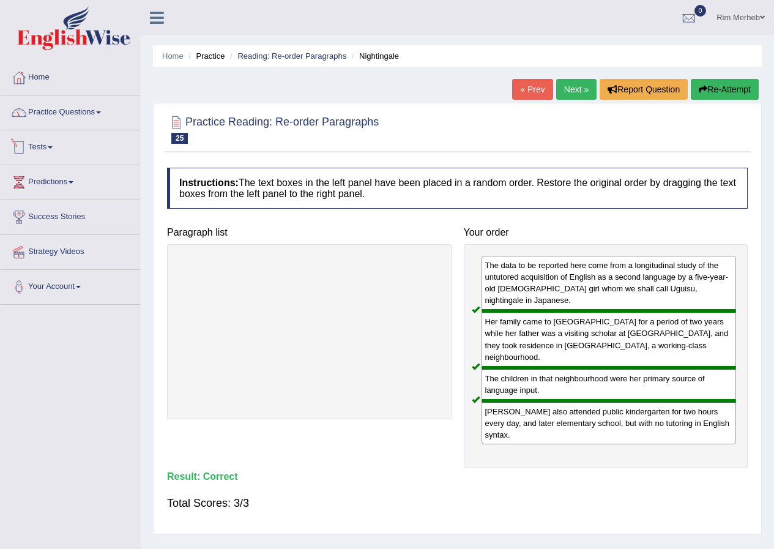
click at [106, 126] on li "Practice Questions Speaking Practice Read Aloud Repeat Sentence Describe Image …" at bounding box center [71, 113] width 140 height 35
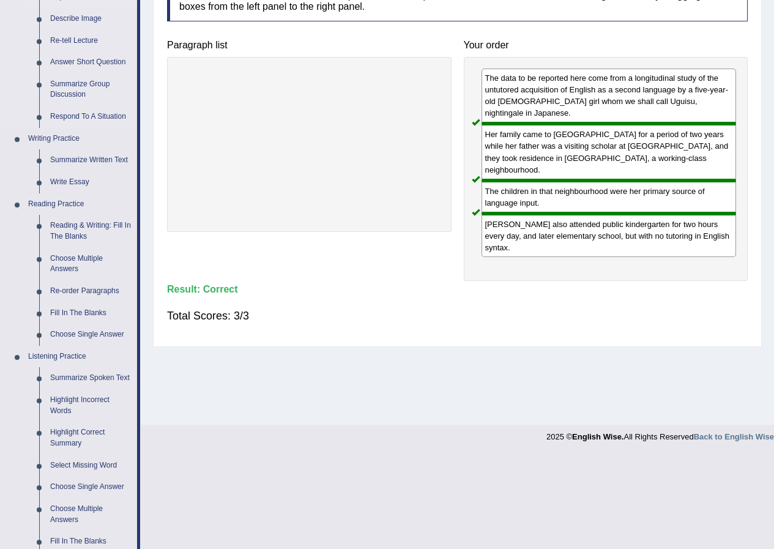
scroll to position [367, 0]
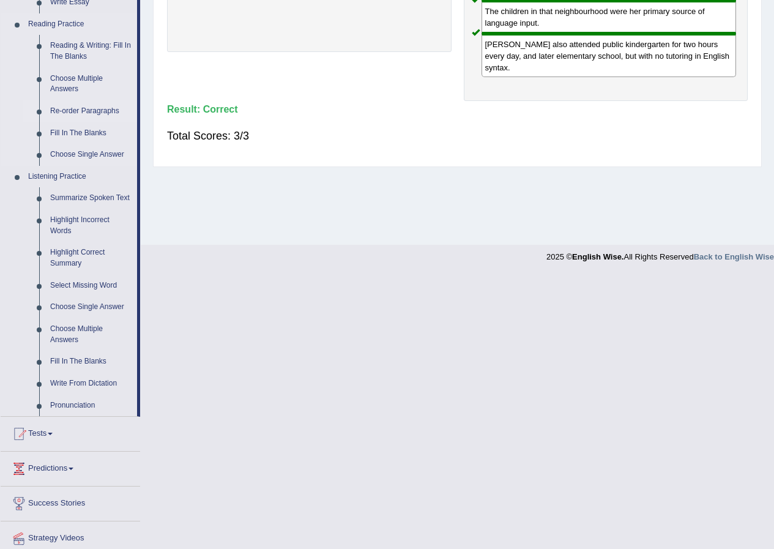
click at [94, 116] on link "Re-order Paragraphs" at bounding box center [91, 111] width 92 height 22
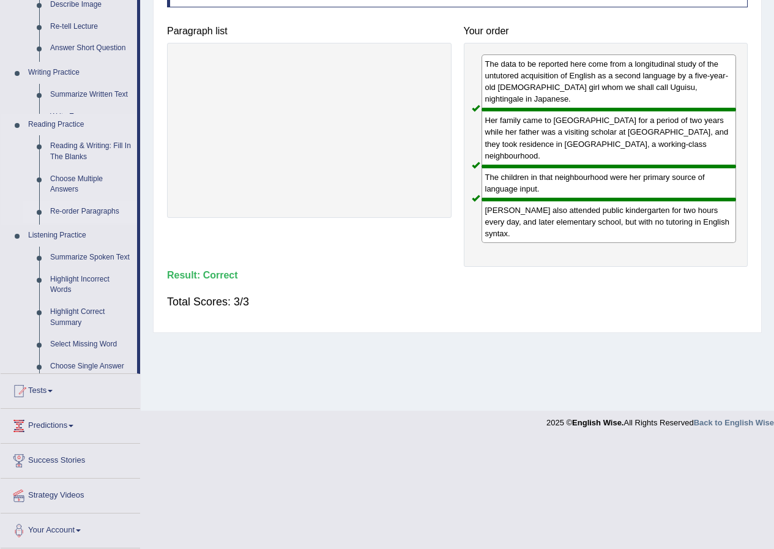
scroll to position [94, 0]
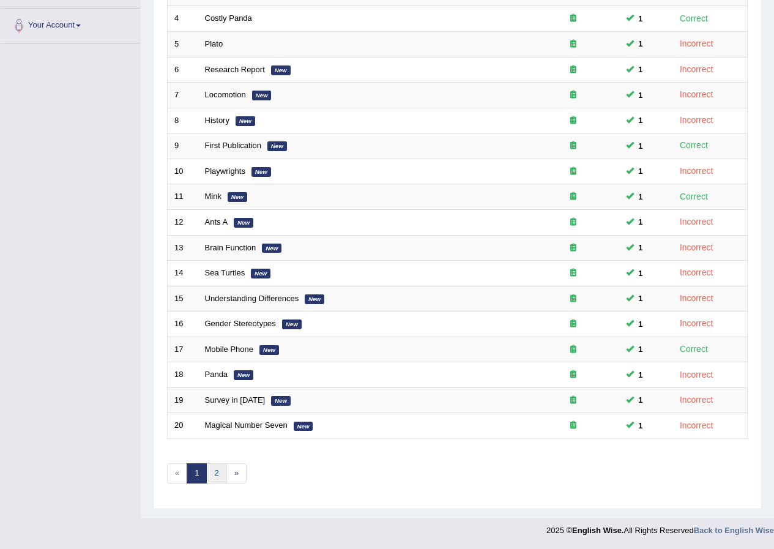
click at [213, 471] on link "2" at bounding box center [216, 473] width 20 height 20
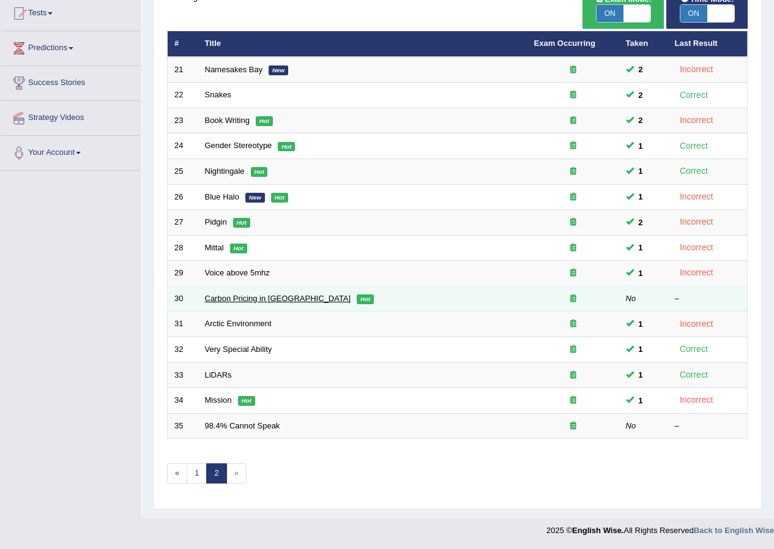
click at [251, 298] on link "Carbon Pricing in [GEOGRAPHIC_DATA]" at bounding box center [278, 298] width 146 height 9
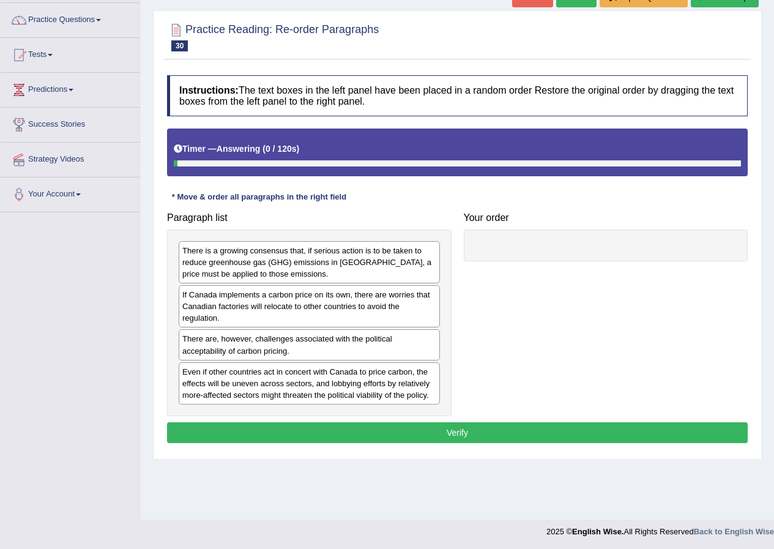
scroll to position [94, 0]
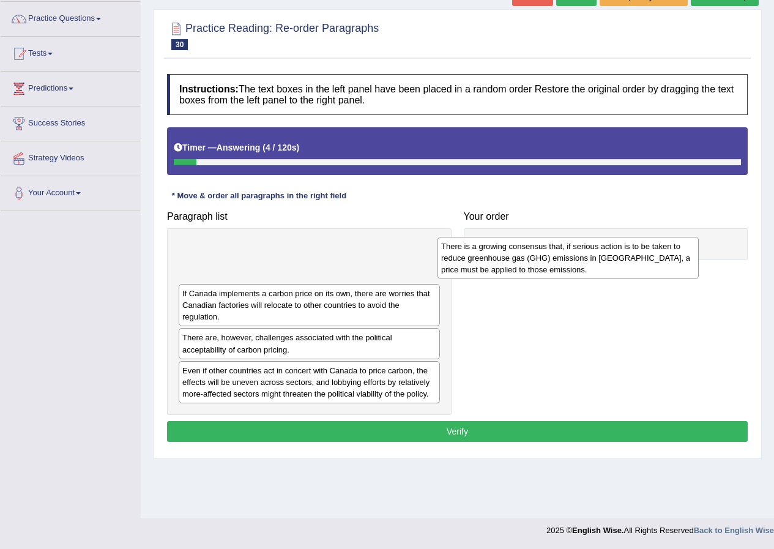
drag, startPoint x: 234, startPoint y: 274, endPoint x: 501, endPoint y: 266, distance: 267.0
click at [501, 266] on div "There is a growing consensus that, if serious action is to be taken to reduce g…" at bounding box center [568, 258] width 261 height 42
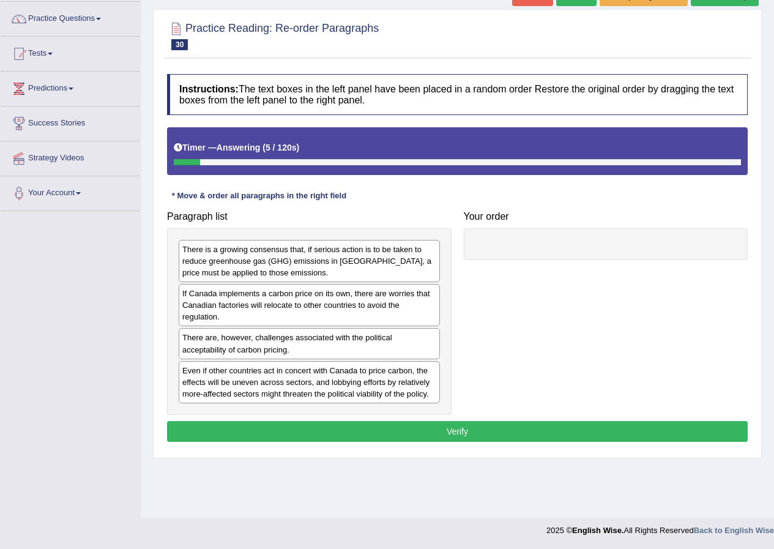
drag, startPoint x: 431, startPoint y: 287, endPoint x: 661, endPoint y: 302, distance: 230.8
click at [440, 282] on div "There is a growing consensus that, if serious action is to be taken to reduce g…" at bounding box center [309, 261] width 261 height 42
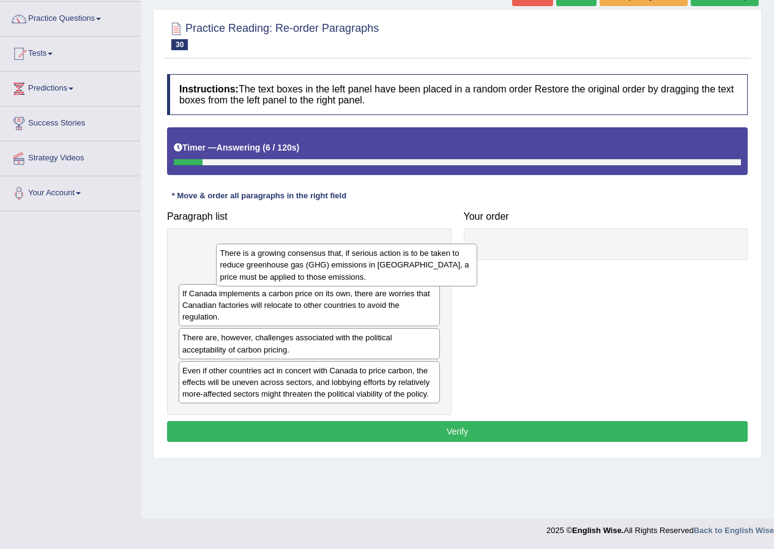
drag, startPoint x: 691, startPoint y: 298, endPoint x: 574, endPoint y: 276, distance: 119.1
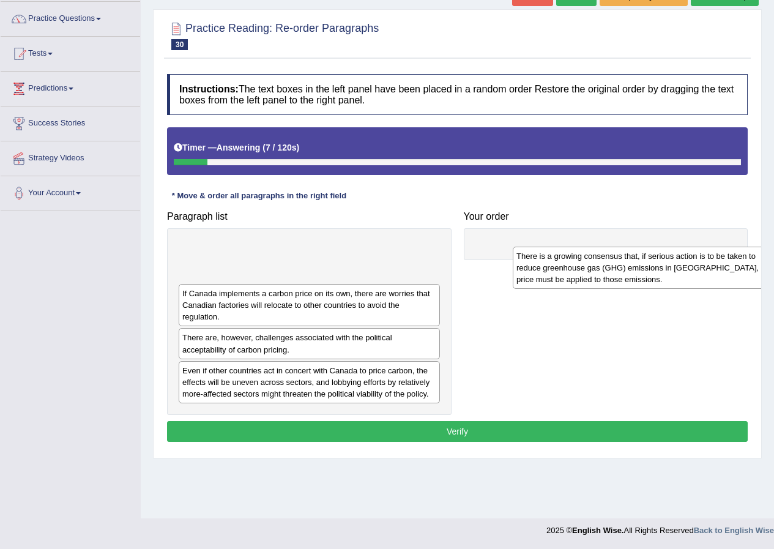
drag, startPoint x: 343, startPoint y: 274, endPoint x: 681, endPoint y: 280, distance: 338.0
click at [681, 280] on div "There is a growing consensus that, if serious action is to be taken to reduce g…" at bounding box center [643, 268] width 261 height 42
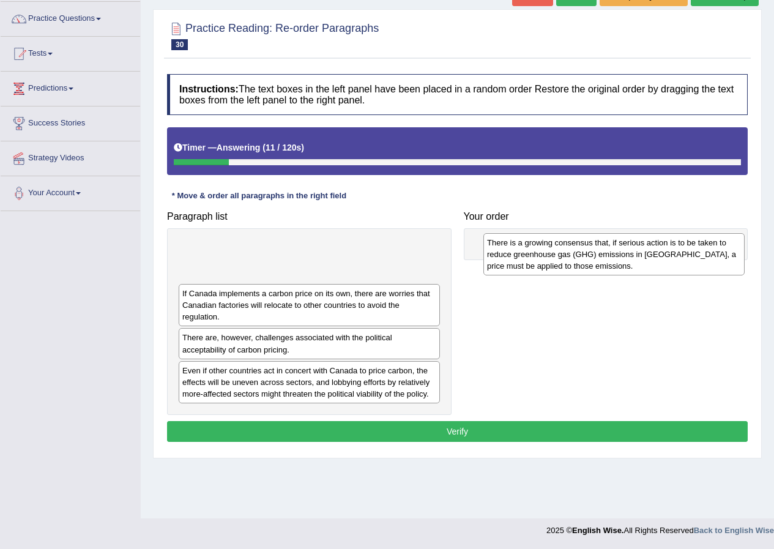
drag, startPoint x: 328, startPoint y: 274, endPoint x: 633, endPoint y: 267, distance: 305.0
click at [633, 267] on div "There is a growing consensus that, if serious action is to be taken to reduce g…" at bounding box center [614, 254] width 261 height 42
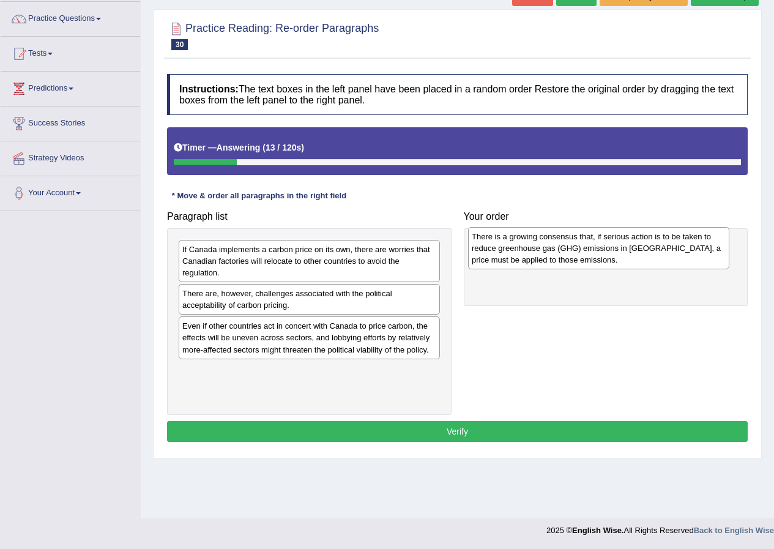
drag, startPoint x: 327, startPoint y: 255, endPoint x: 620, endPoint y: 236, distance: 293.9
click at [619, 238] on div "There is a growing consensus that, if serious action is to be taken to reduce g…" at bounding box center [598, 248] width 261 height 42
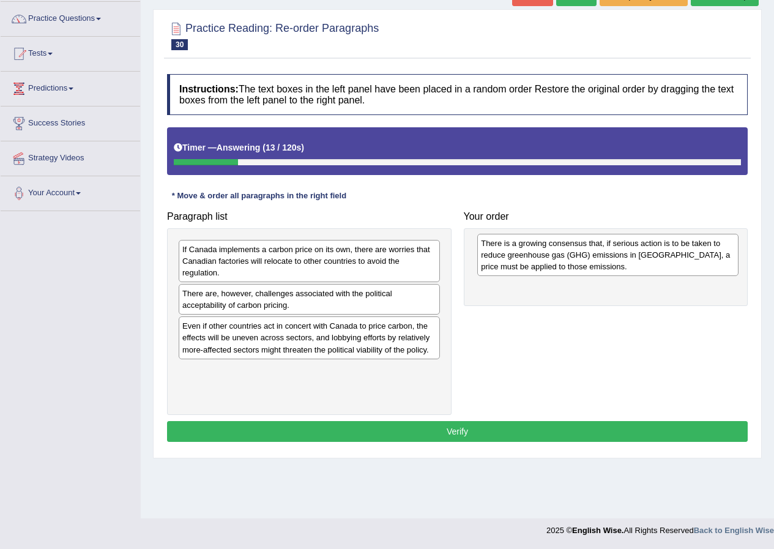
click at [620, 236] on div "There is a growing consensus that, if serious action is to be taken to reduce g…" at bounding box center [608, 255] width 261 height 42
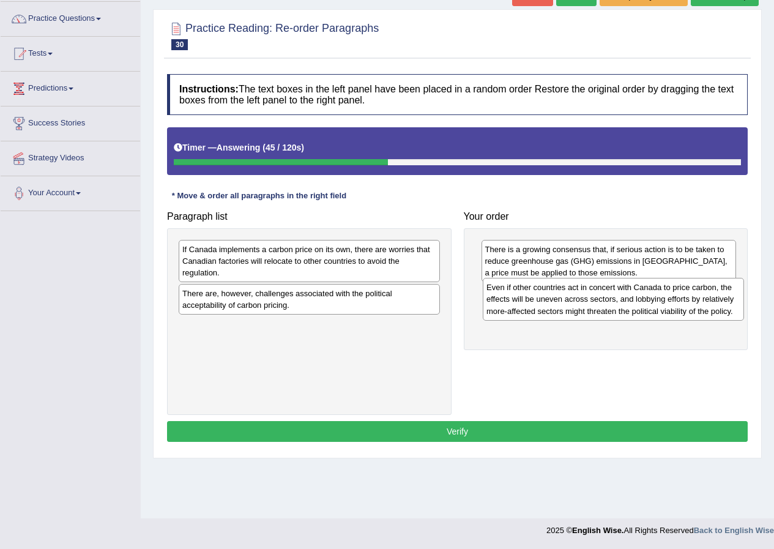
drag, startPoint x: 319, startPoint y: 345, endPoint x: 623, endPoint y: 306, distance: 306.7
click at [623, 306] on div "Even if other countries act in concert with Canada to price carbon, the effects…" at bounding box center [613, 299] width 261 height 42
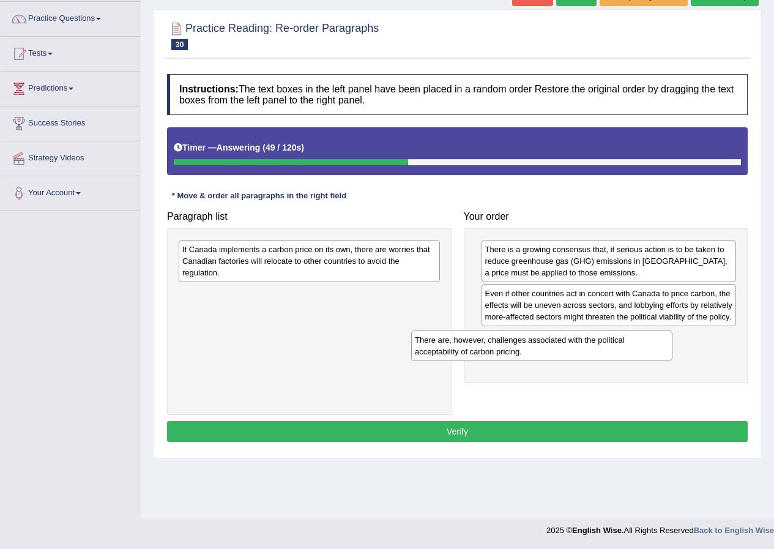
drag, startPoint x: 389, startPoint y: 316, endPoint x: 620, endPoint y: 352, distance: 233.6
click at [619, 353] on div "There are, however, challenges associated with the political acceptability of c…" at bounding box center [541, 346] width 261 height 31
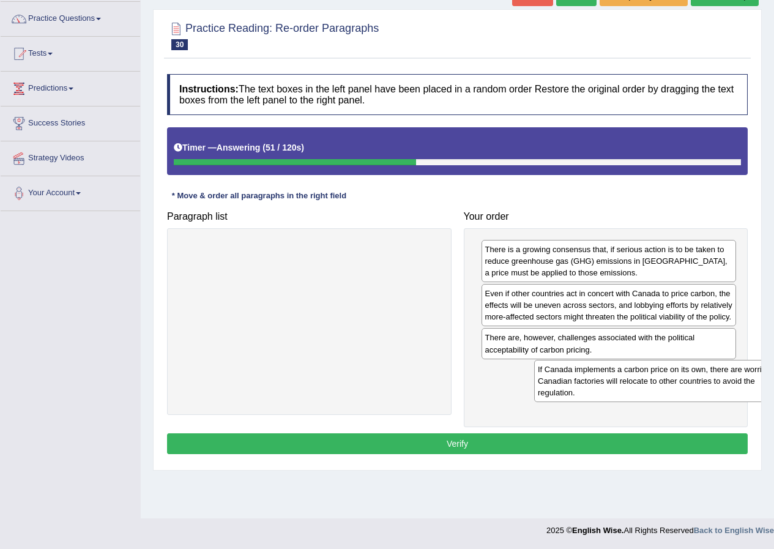
drag, startPoint x: 370, startPoint y: 279, endPoint x: 724, endPoint y: 399, distance: 374.3
click at [724, 399] on div "If Canada implements a carbon price on its own, there are worries that Canadian…" at bounding box center [664, 381] width 261 height 42
click at [676, 441] on button "Verify" at bounding box center [457, 443] width 581 height 21
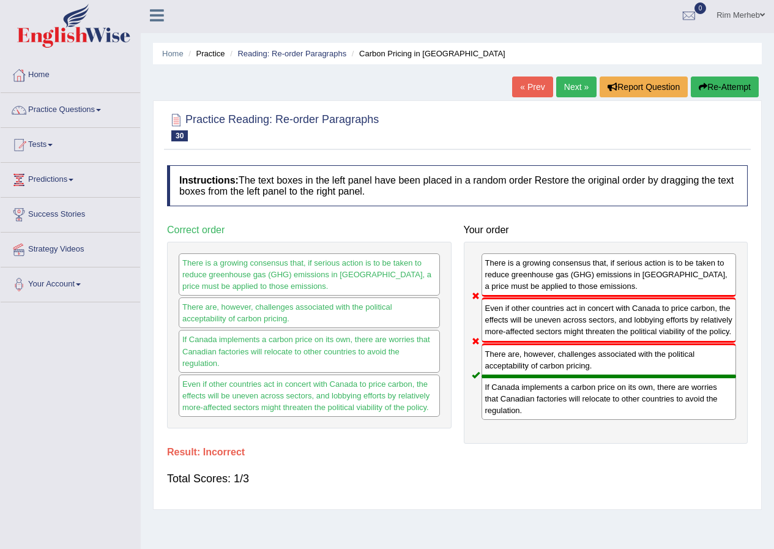
scroll to position [0, 0]
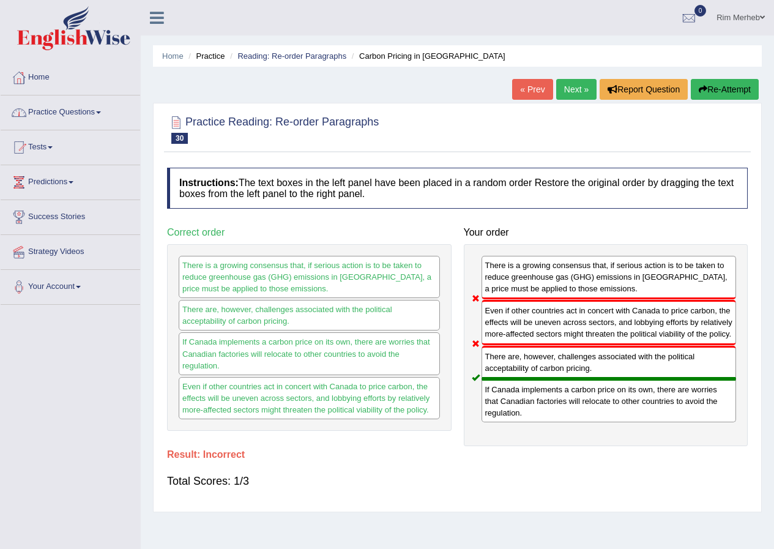
click at [83, 106] on link "Practice Questions" at bounding box center [71, 111] width 140 height 31
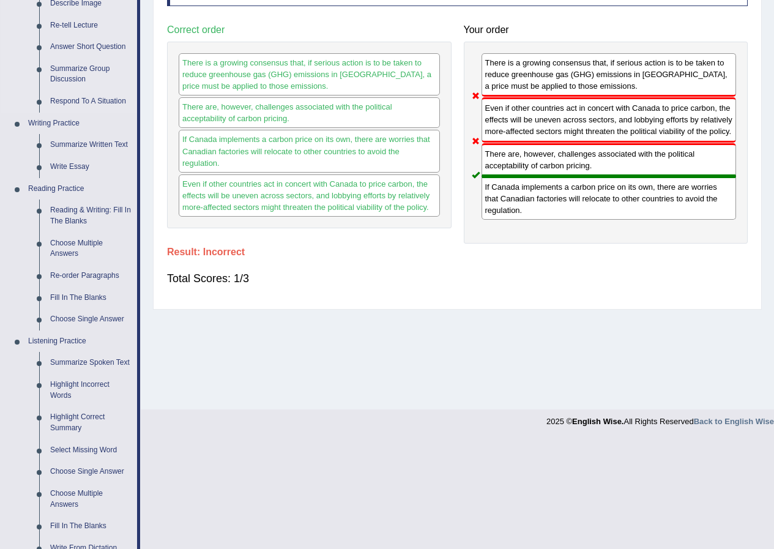
scroll to position [367, 0]
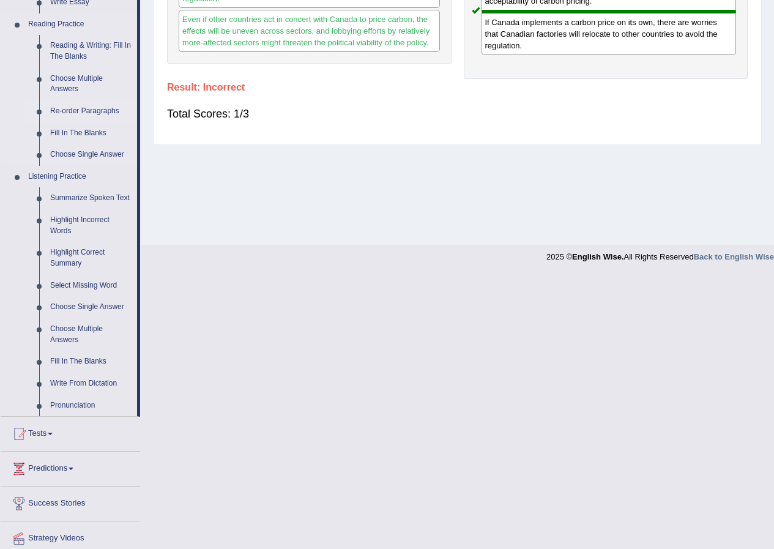
click at [73, 112] on link "Re-order Paragraphs" at bounding box center [91, 111] width 92 height 22
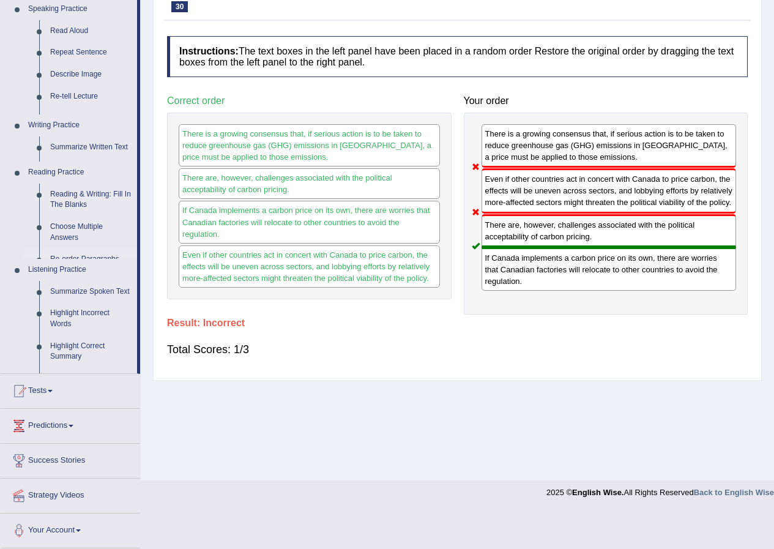
scroll to position [94, 0]
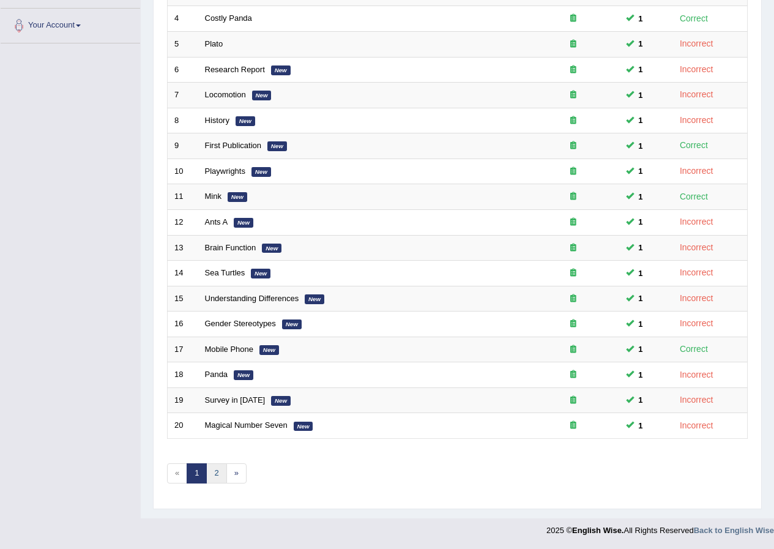
click at [225, 481] on link "2" at bounding box center [216, 473] width 20 height 20
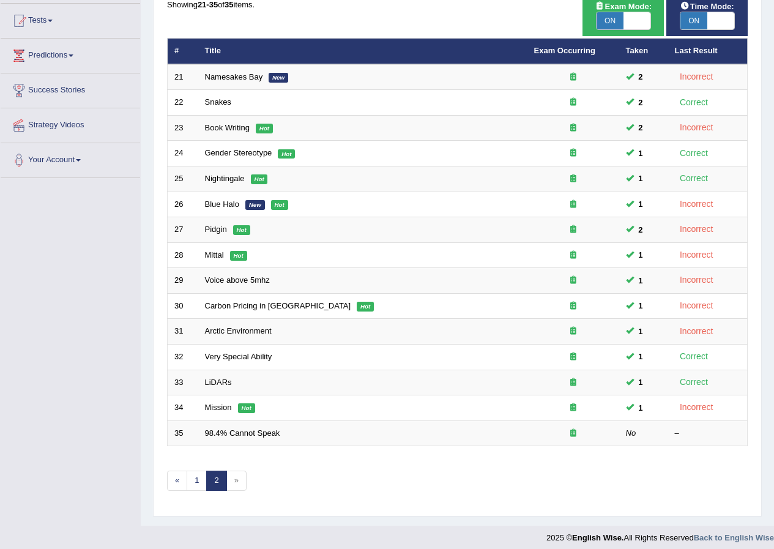
scroll to position [134, 0]
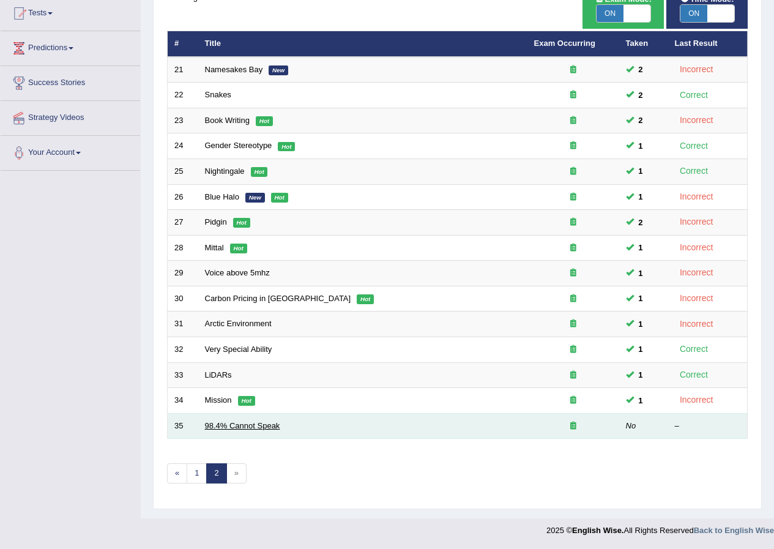
click at [238, 422] on link "98.4% Cannot Speak" at bounding box center [242, 425] width 75 height 9
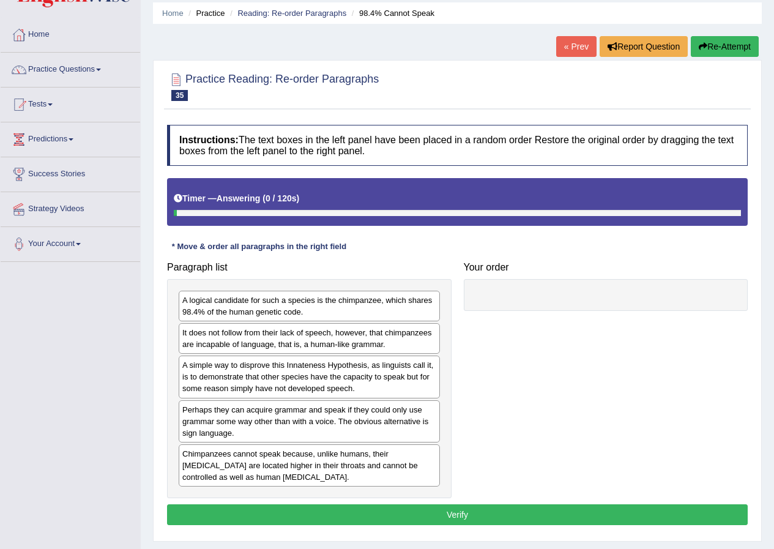
scroll to position [94, 0]
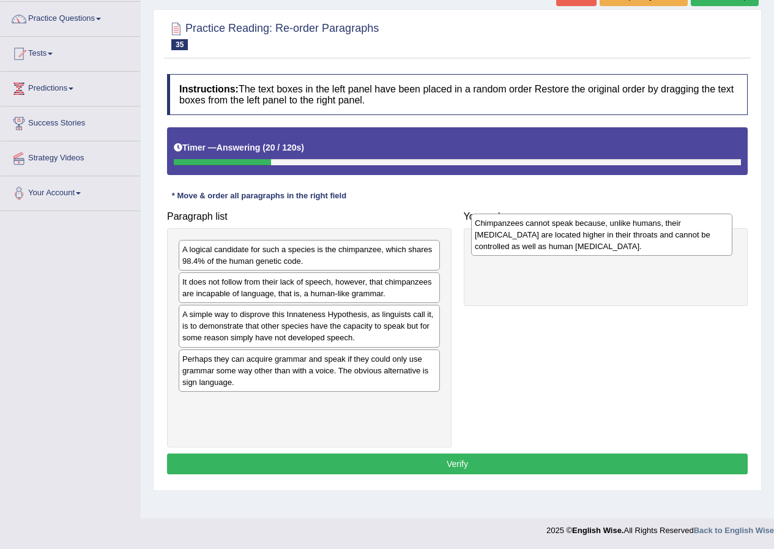
drag, startPoint x: 307, startPoint y: 424, endPoint x: 599, endPoint y: 244, distance: 343.3
click at [599, 244] on div "Chimpanzees cannot speak because, unlike humans, their [MEDICAL_DATA] are locat…" at bounding box center [601, 235] width 261 height 42
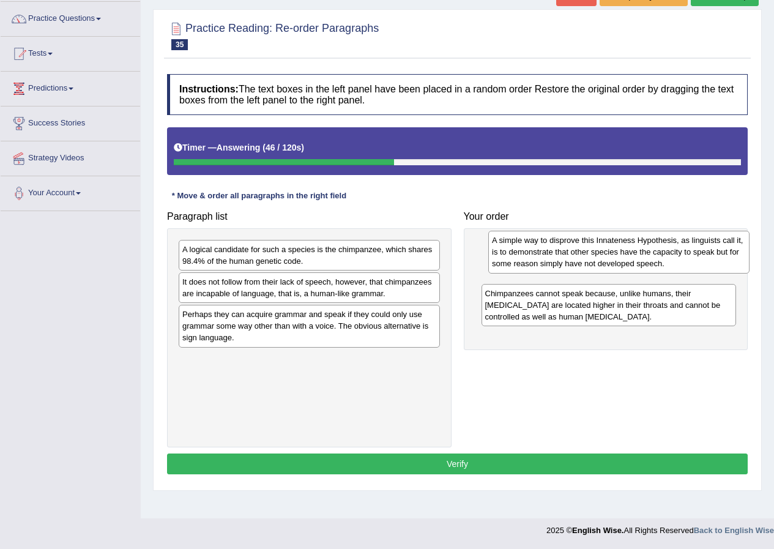
drag, startPoint x: 287, startPoint y: 336, endPoint x: 594, endPoint y: 263, distance: 316.3
click at [594, 263] on div "A simple way to disprove this Innateness Hypothesis, as linguists call it, is t…" at bounding box center [619, 252] width 261 height 42
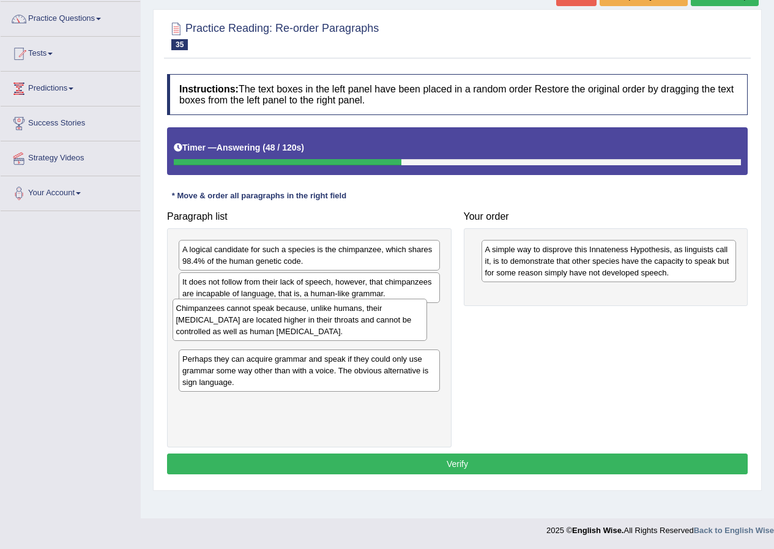
drag, startPoint x: 576, startPoint y: 309, endPoint x: 265, endPoint y: 323, distance: 311.4
click at [265, 323] on div "Chimpanzees cannot speak because, unlike humans, their [MEDICAL_DATA] are locat…" at bounding box center [300, 320] width 255 height 42
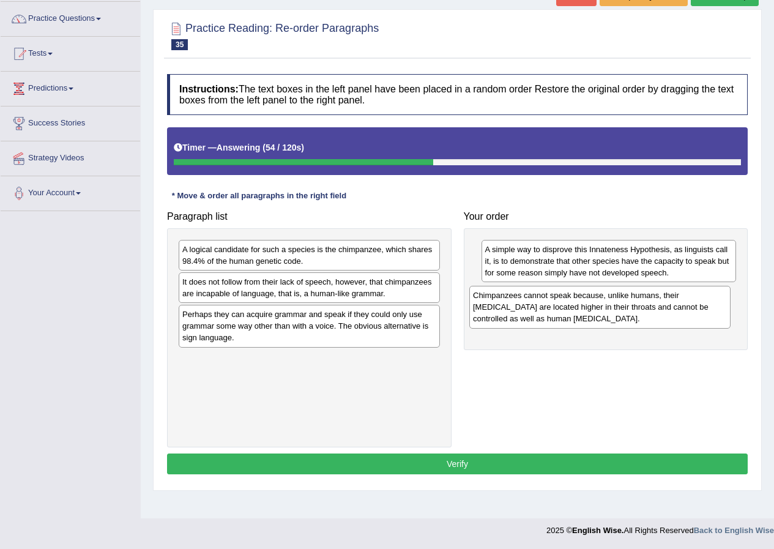
drag, startPoint x: 272, startPoint y: 331, endPoint x: 571, endPoint y: 312, distance: 298.8
click at [571, 312] on div "Chimpanzees cannot speak because, unlike humans, their [MEDICAL_DATA] are locat…" at bounding box center [600, 307] width 261 height 42
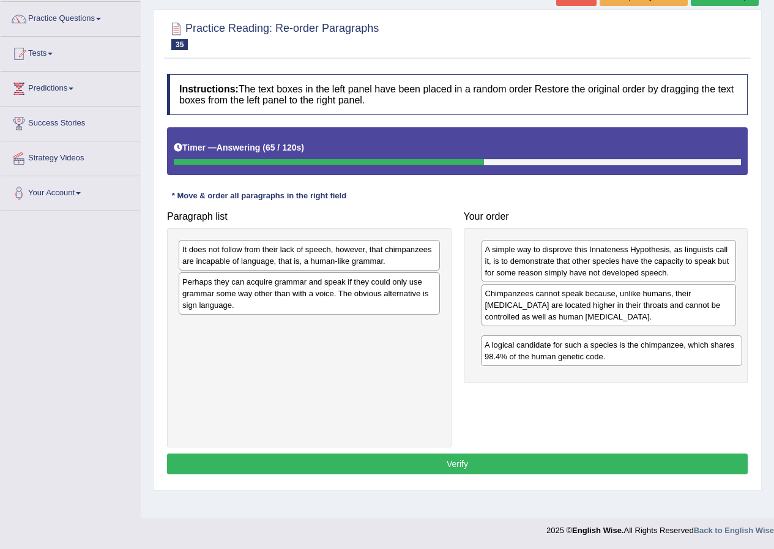
drag, startPoint x: 311, startPoint y: 261, endPoint x: 613, endPoint y: 357, distance: 317.2
click at [613, 357] on div "A logical candidate for such a species is the chimpanzee, which shares 98.4% of…" at bounding box center [611, 351] width 261 height 31
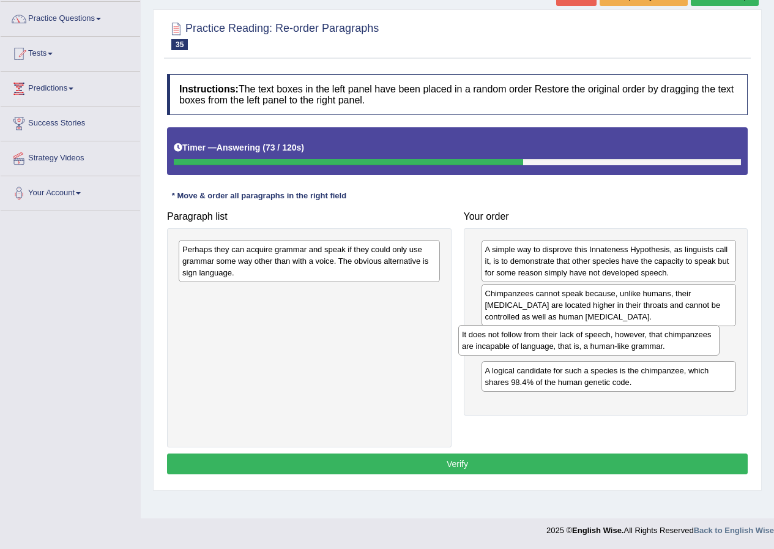
drag, startPoint x: 331, startPoint y: 264, endPoint x: 611, endPoint y: 349, distance: 292.5
click at [611, 349] on div "It does not follow from their lack of speech, however, that chimpanzees are inc…" at bounding box center [589, 340] width 261 height 31
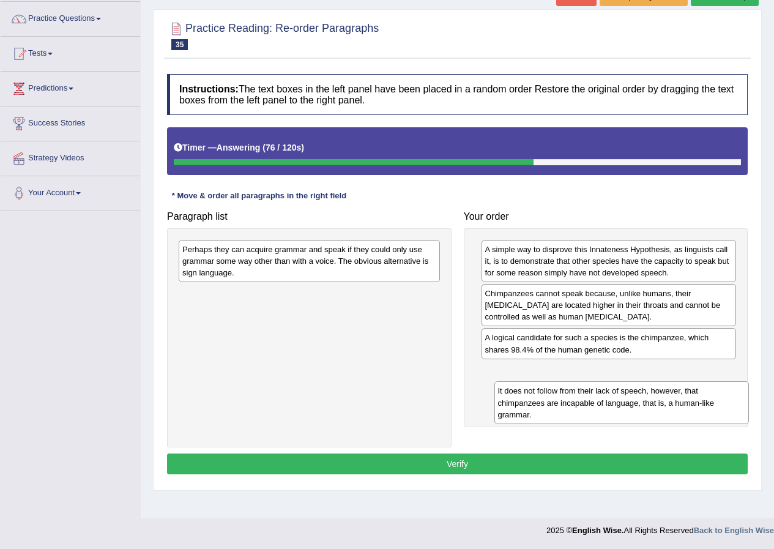
drag, startPoint x: 526, startPoint y: 347, endPoint x: 536, endPoint y: 394, distance: 47.7
click at [538, 397] on div "It does not follow from their lack of speech, however, that chimpanzees are inc…" at bounding box center [622, 402] width 255 height 42
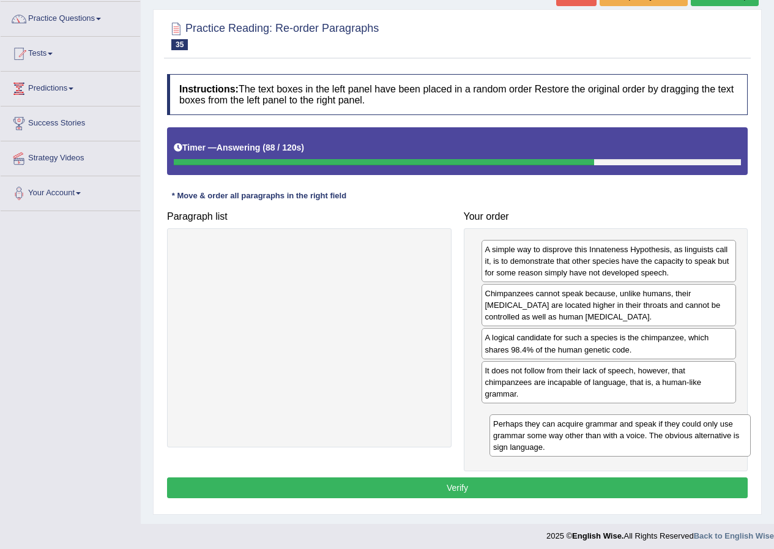
drag, startPoint x: 323, startPoint y: 272, endPoint x: 632, endPoint y: 443, distance: 353.2
click at [632, 443] on div "Perhaps they can acquire grammar and speak if they could only use grammar some …" at bounding box center [620, 435] width 261 height 42
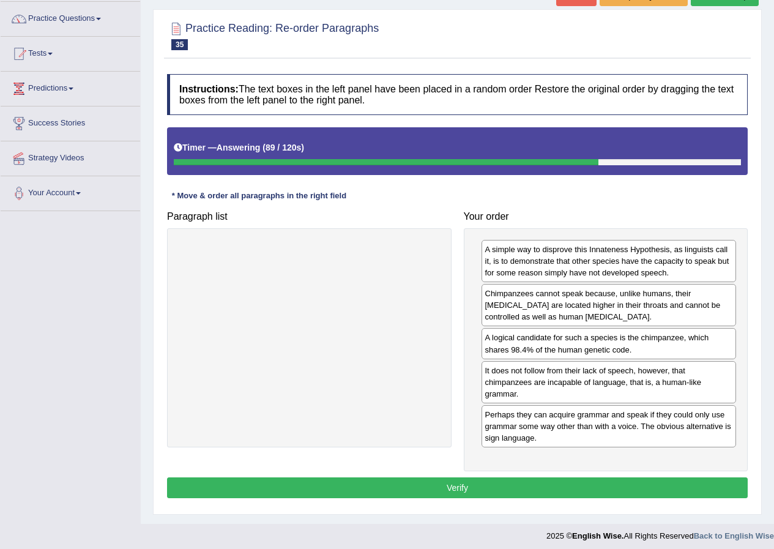
click at [599, 491] on button "Verify" at bounding box center [457, 488] width 581 height 21
click at [599, 491] on div "Home Practice Reading: Re-order Paragraphs 98.4% Cannot Speak « Prev Report Que…" at bounding box center [458, 215] width 634 height 618
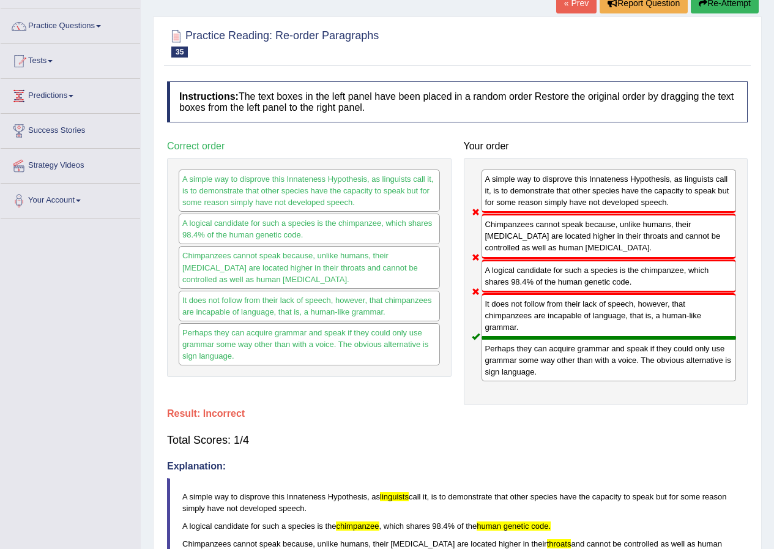
scroll to position [50, 0]
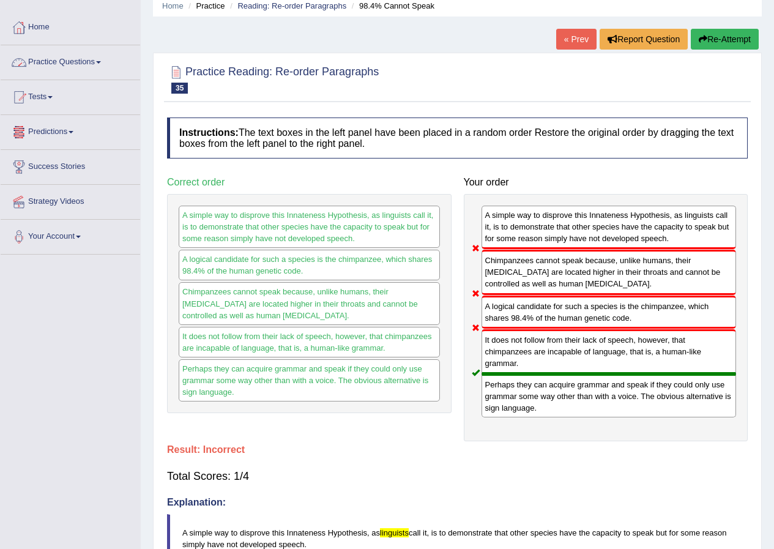
click at [12, 66] on div at bounding box center [19, 62] width 18 height 18
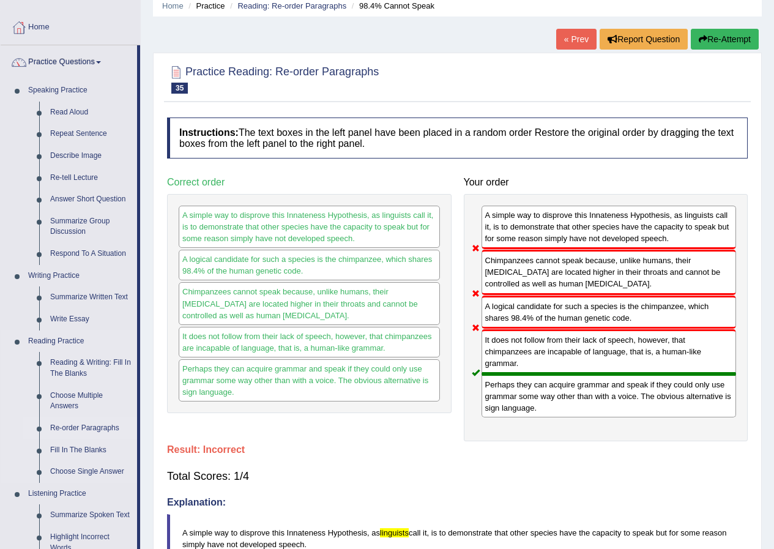
click at [94, 429] on link "Re-order Paragraphs" at bounding box center [91, 429] width 92 height 22
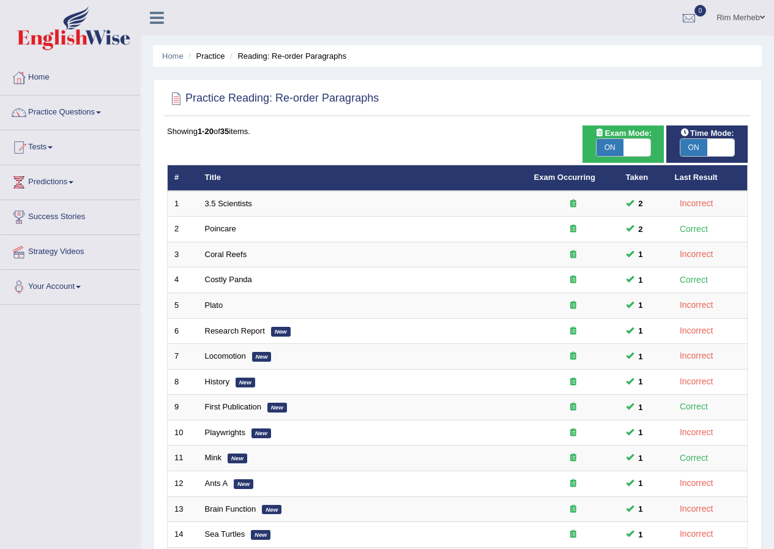
click at [604, 151] on span "ON" at bounding box center [610, 147] width 27 height 17
checkbox input "false"
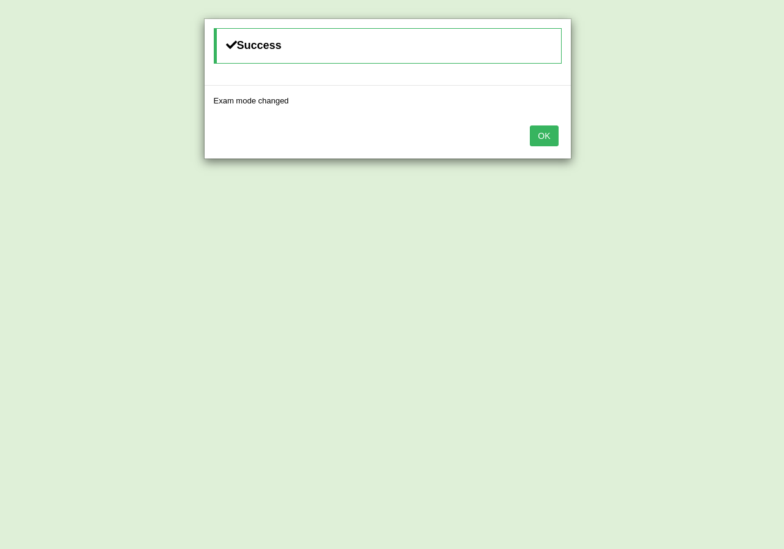
click at [543, 138] on button "OK" at bounding box center [544, 136] width 28 height 21
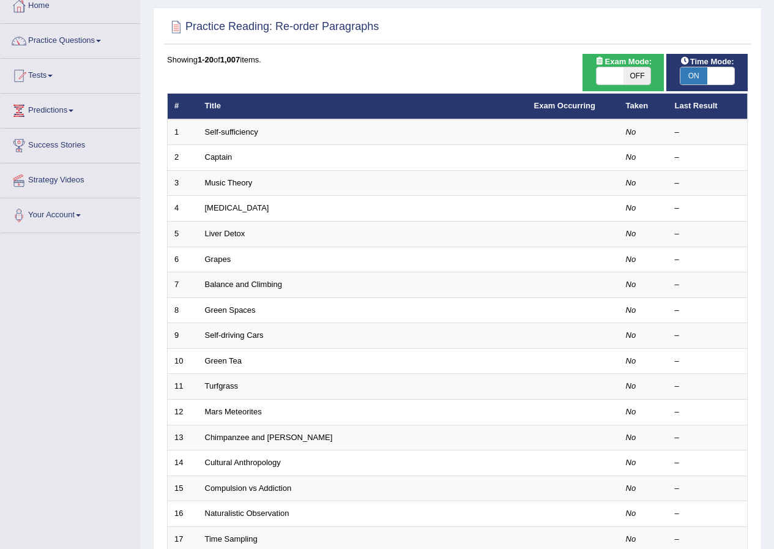
scroll to position [12, 0]
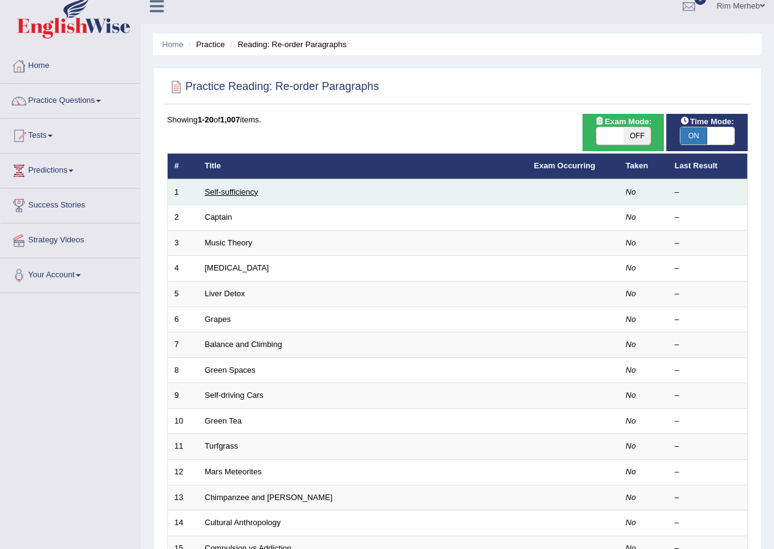
click at [228, 188] on link "Self-sufficiency" at bounding box center [231, 191] width 53 height 9
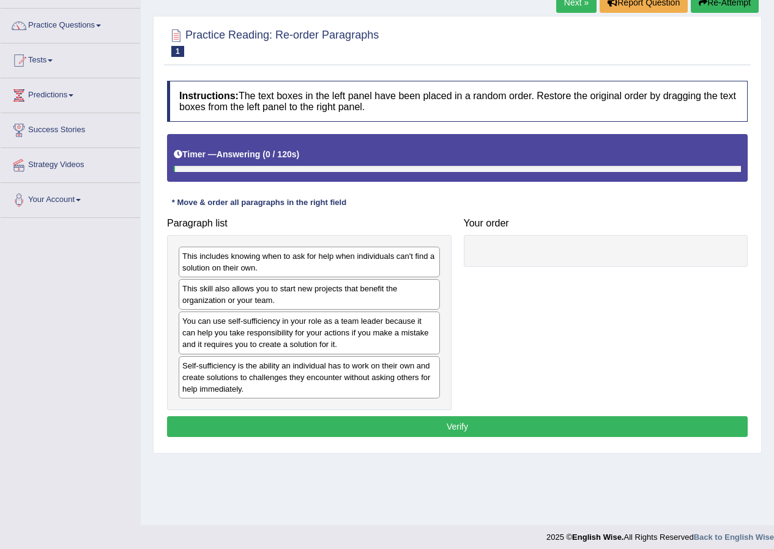
scroll to position [94, 0]
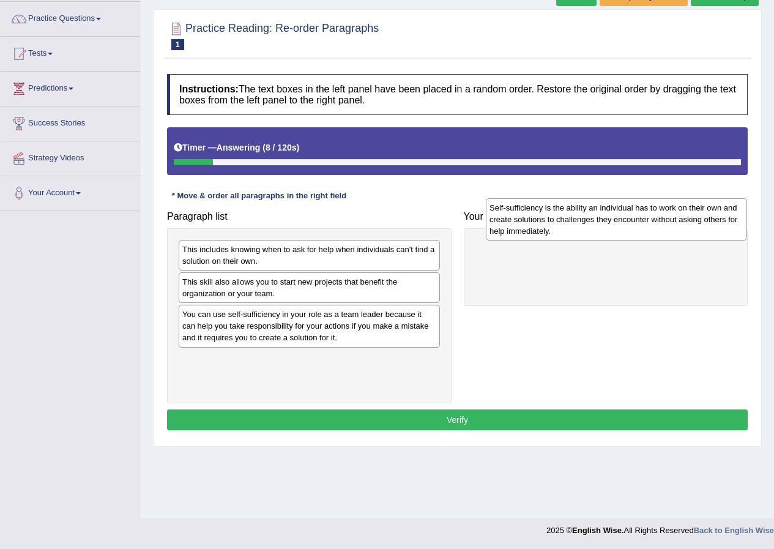
drag, startPoint x: 293, startPoint y: 367, endPoint x: 587, endPoint y: 227, distance: 326.2
click at [587, 227] on div "Self-sufficiency is the ability an individual has to work on their own and crea…" at bounding box center [616, 219] width 261 height 42
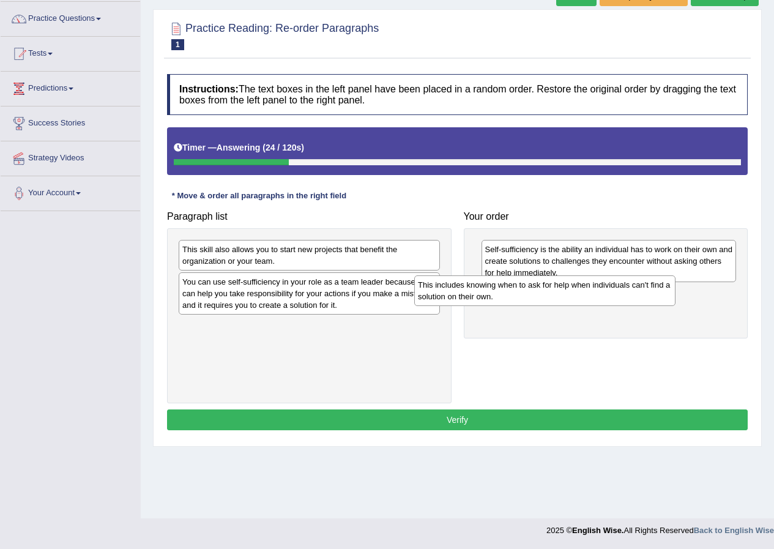
drag, startPoint x: 259, startPoint y: 263, endPoint x: 524, endPoint y: 299, distance: 267.5
click at [519, 299] on div "This includes knowing when to ask for help when individuals can't find a soluti…" at bounding box center [544, 291] width 261 height 31
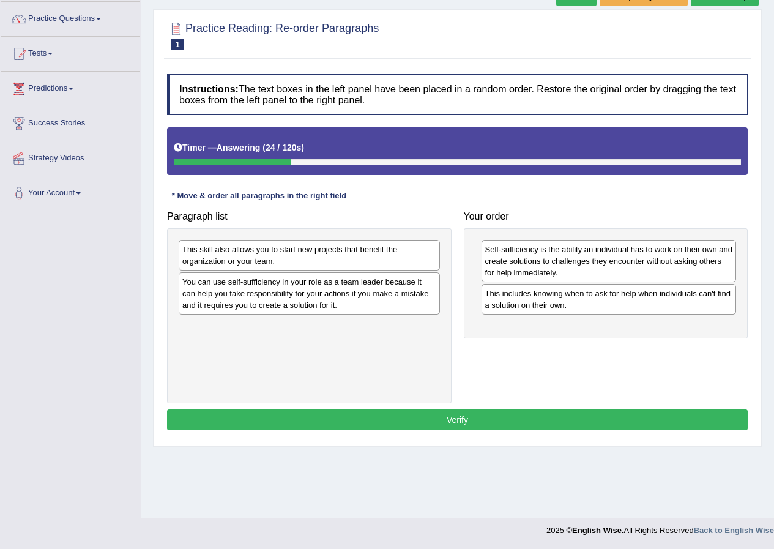
drag, startPoint x: 524, startPoint y: 299, endPoint x: 542, endPoint y: 299, distance: 18.4
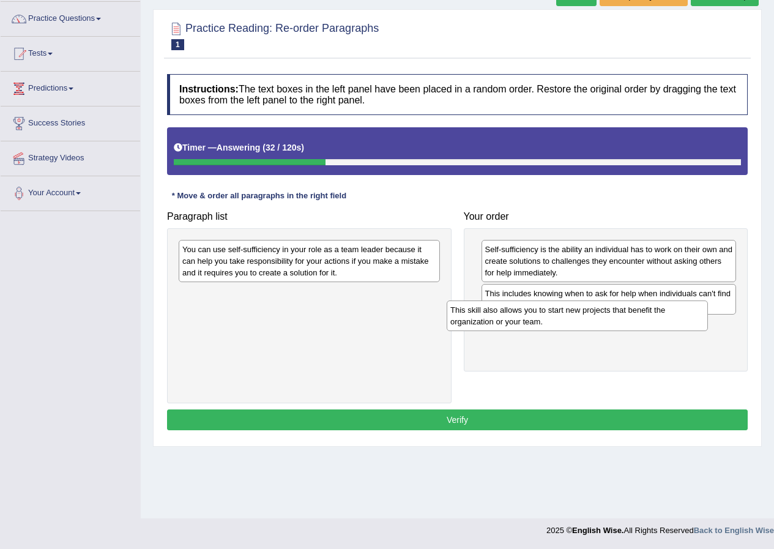
drag, startPoint x: 327, startPoint y: 266, endPoint x: 585, endPoint y: 324, distance: 264.2
click at [583, 324] on div "This skill also allows you to start new projects that benefit the organization …" at bounding box center [577, 316] width 261 height 31
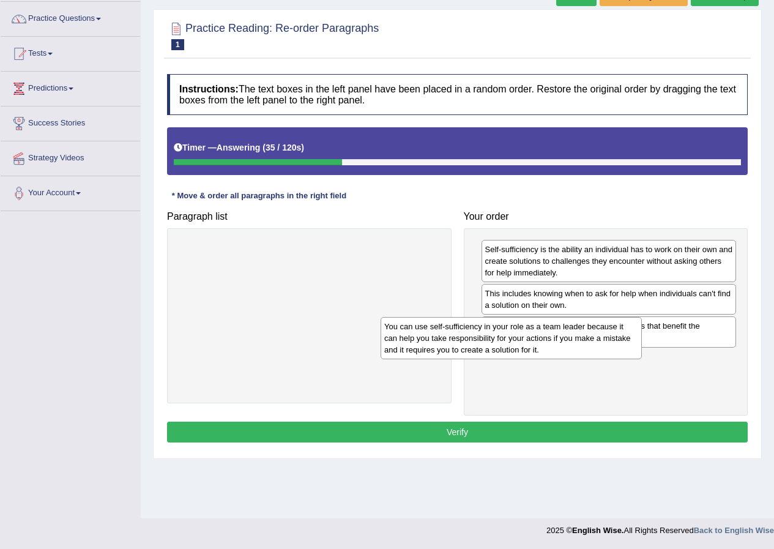
drag, startPoint x: 313, startPoint y: 269, endPoint x: 519, endPoint y: 368, distance: 227.6
click at [519, 359] on div "You can use self-sufficiency in your role as a team leader because it can help …" at bounding box center [511, 338] width 261 height 42
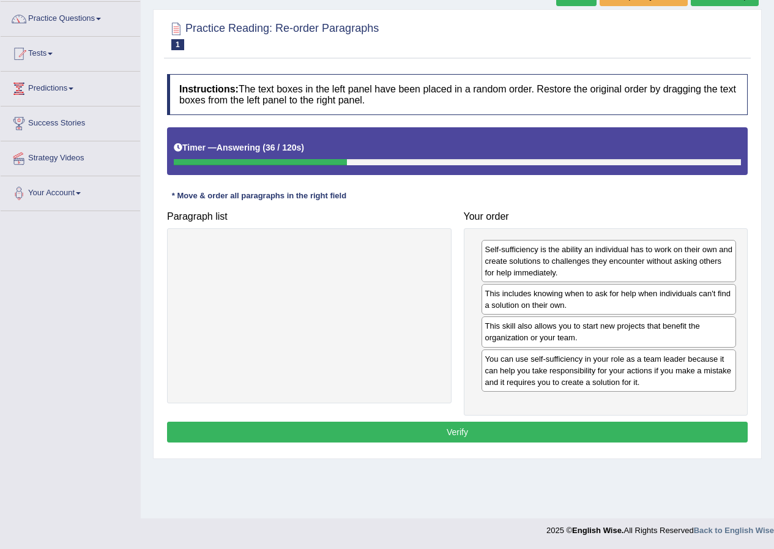
click at [429, 433] on button "Verify" at bounding box center [457, 432] width 581 height 21
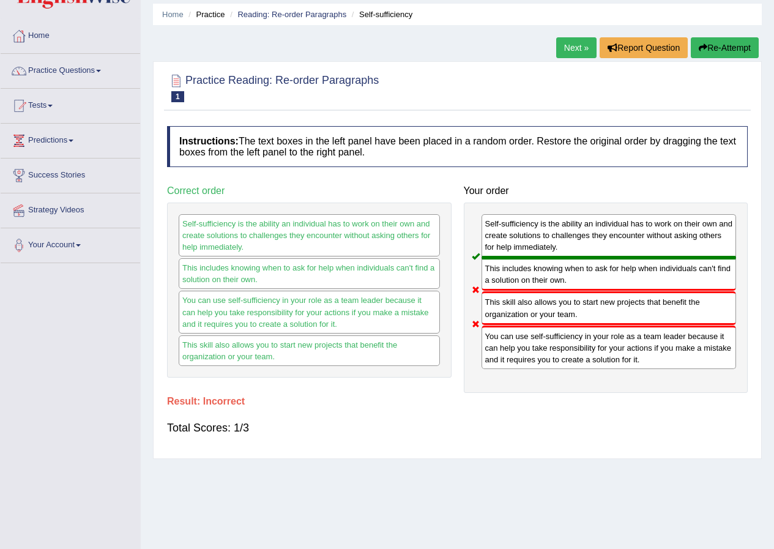
scroll to position [0, 0]
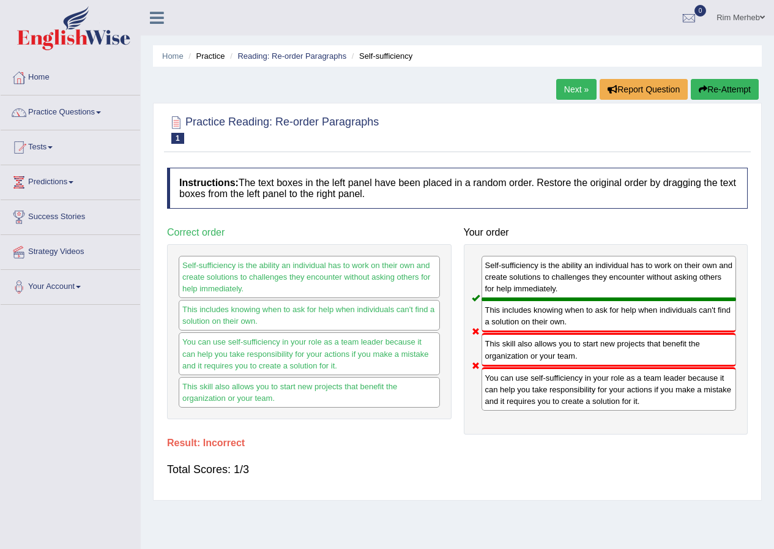
click at [576, 84] on link "Next »" at bounding box center [577, 89] width 40 height 21
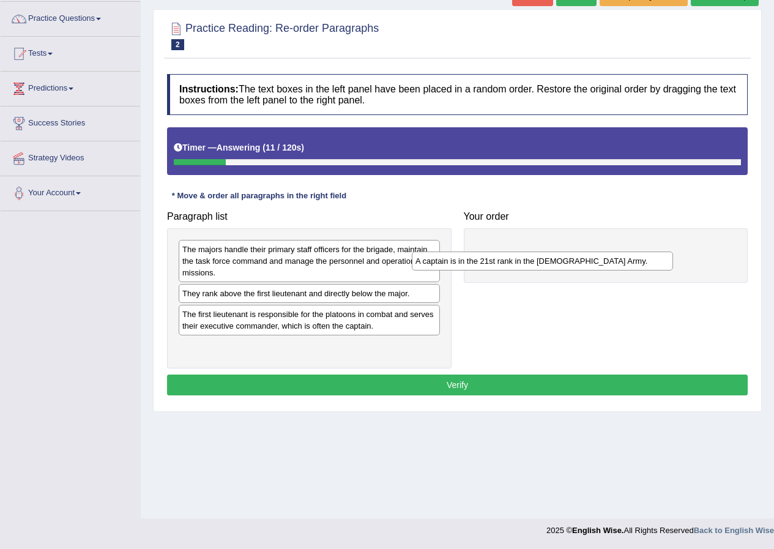
drag, startPoint x: 288, startPoint y: 302, endPoint x: 542, endPoint y: 261, distance: 258.0
click at [542, 261] on div "A captain is in the 21st rank in the US Army." at bounding box center [542, 261] width 261 height 19
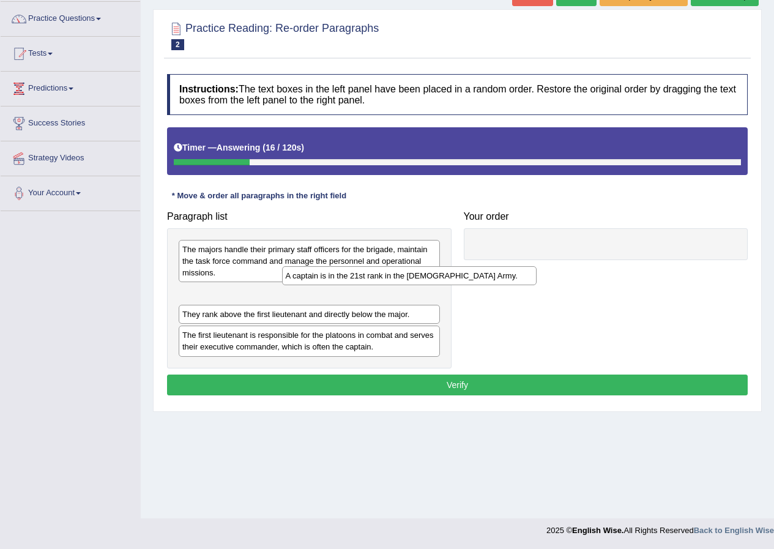
drag, startPoint x: 479, startPoint y: 272, endPoint x: 268, endPoint y: 271, distance: 210.6
click at [282, 271] on div "A captain is in the 21st rank in the US Army." at bounding box center [409, 275] width 255 height 19
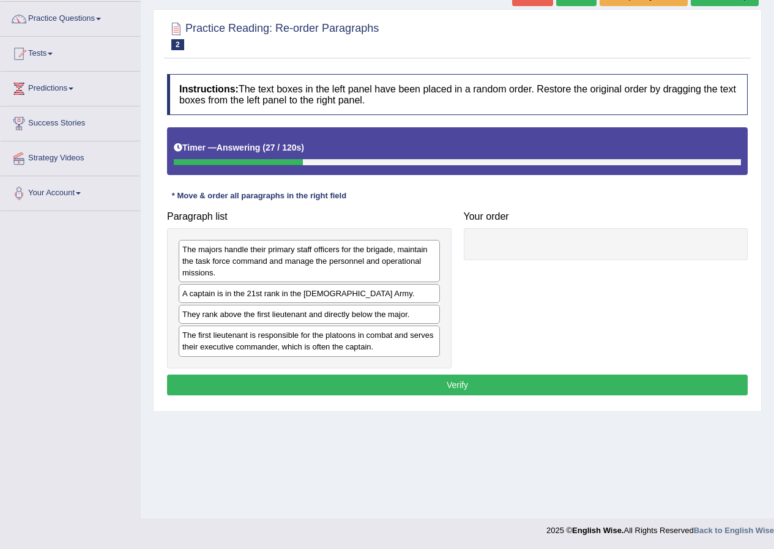
click at [438, 275] on div "The majors handle their primary staff officers for the brigade, maintain the ta…" at bounding box center [309, 261] width 261 height 42
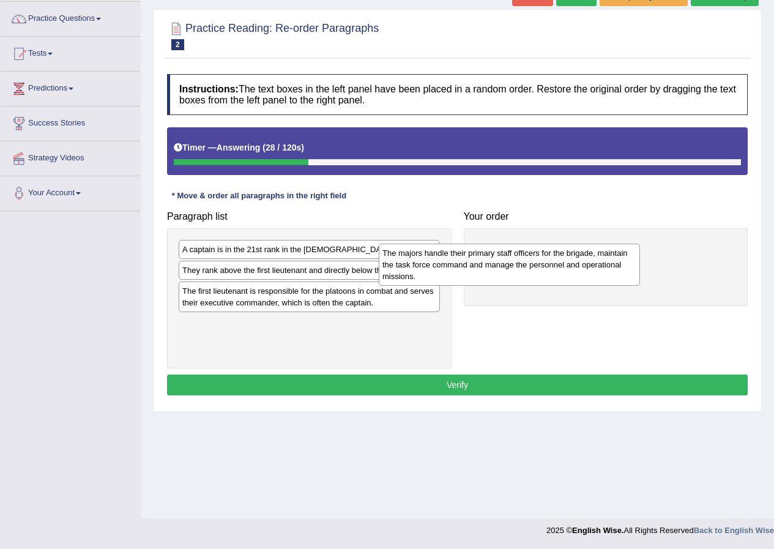
drag, startPoint x: 338, startPoint y: 255, endPoint x: 530, endPoint y: 253, distance: 192.3
click at [530, 254] on div "The majors handle their primary staff officers for the brigade, maintain the ta…" at bounding box center [509, 265] width 261 height 42
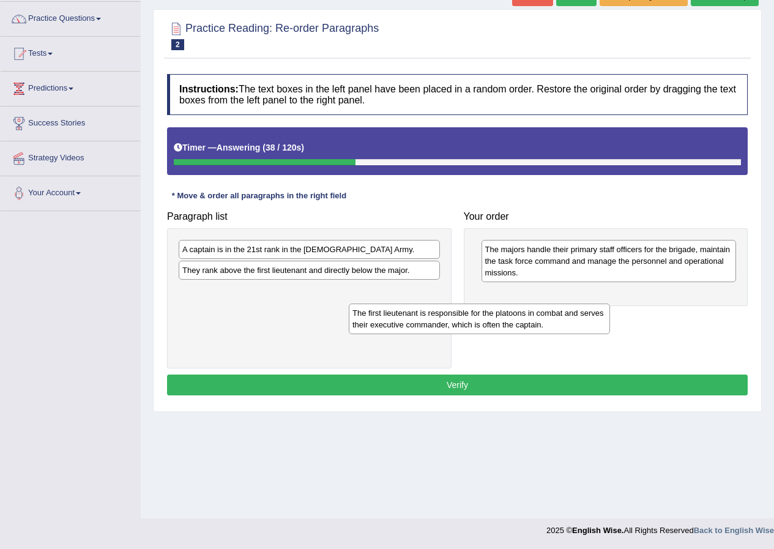
drag, startPoint x: 278, startPoint y: 306, endPoint x: 523, endPoint y: 331, distance: 246.2
click at [521, 333] on div "The first lieutenant is responsible for the platoons in combat and serves their…" at bounding box center [479, 319] width 261 height 31
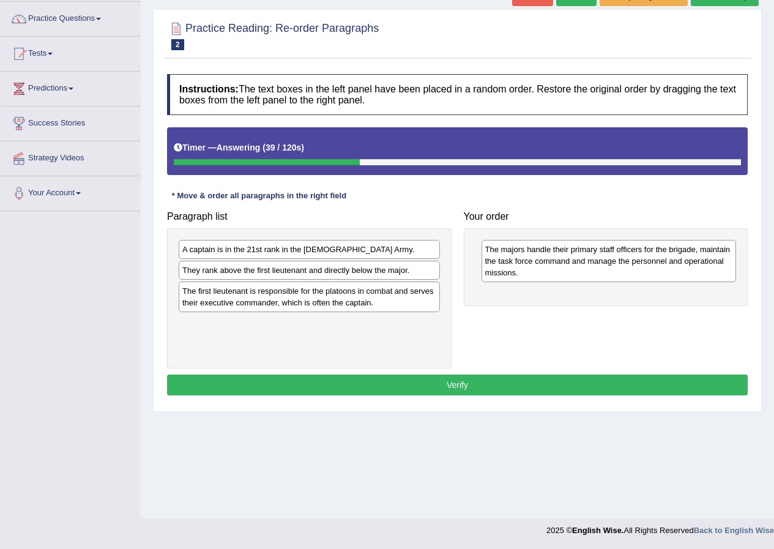
drag, startPoint x: 298, startPoint y: 290, endPoint x: 296, endPoint y: 304, distance: 14.8
click at [298, 290] on div "The first lieutenant is responsible for the platoons in combat and serves their…" at bounding box center [309, 297] width 261 height 31
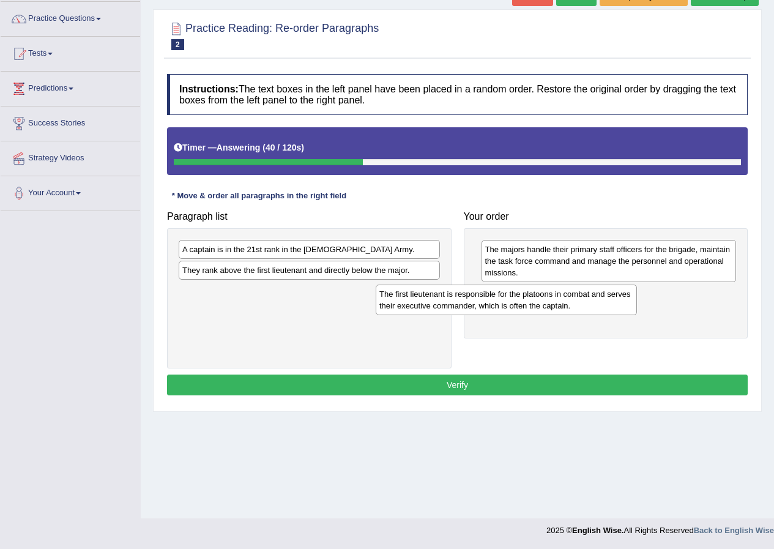
drag, startPoint x: 348, startPoint y: 304, endPoint x: 543, endPoint y: 298, distance: 195.4
click at [543, 298] on div "The first lieutenant is responsible for the platoons in combat and serves their…" at bounding box center [506, 300] width 261 height 31
drag, startPoint x: 399, startPoint y: 320, endPoint x: 478, endPoint y: 340, distance: 82.3
click at [478, 340] on div "Paragraph list A captain is in the 21st rank in the US Army. They rank above th…" at bounding box center [457, 286] width 593 height 163
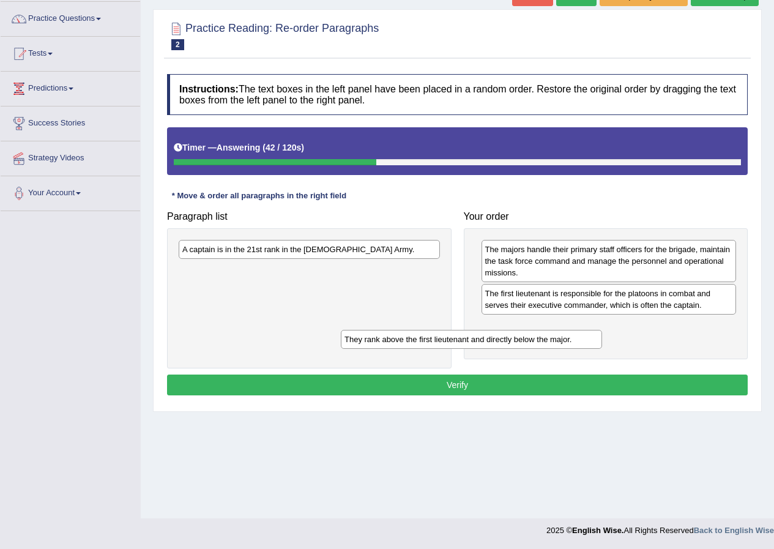
drag, startPoint x: 512, startPoint y: 328, endPoint x: 557, endPoint y: 340, distance: 46.3
click at [557, 340] on div "They rank above the first lieutenant and directly below the major." at bounding box center [471, 339] width 261 height 19
drag, startPoint x: 313, startPoint y: 249, endPoint x: 446, endPoint y: 291, distance: 139.4
click at [437, 259] on div "A captain is in the 21st rank in the US Army." at bounding box center [311, 249] width 261 height 19
drag, startPoint x: 502, startPoint y: 302, endPoint x: 502, endPoint y: 313, distance: 10.4
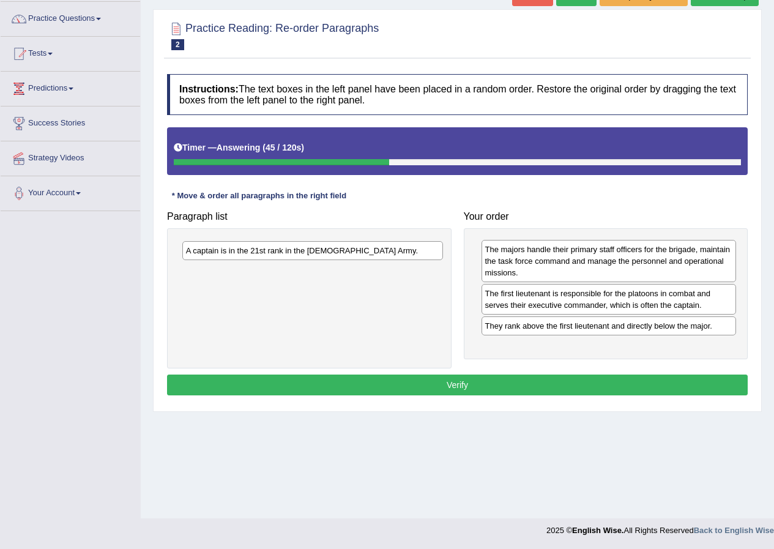
click at [504, 313] on div "The majors handle their primary staff officers for the brigade, maintain the ta…" at bounding box center [606, 294] width 285 height 132
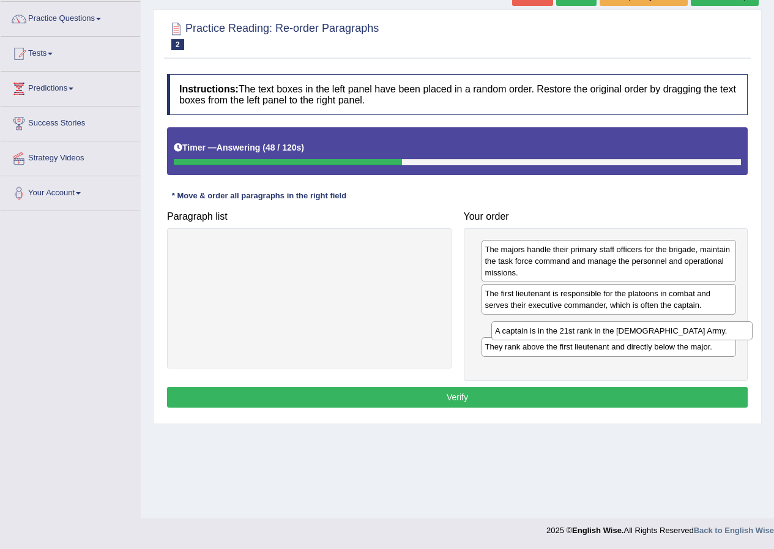
drag, startPoint x: 227, startPoint y: 246, endPoint x: 539, endPoint y: 327, distance: 323.3
click at [539, 327] on div "A captain is in the 21st rank in the US Army." at bounding box center [622, 330] width 261 height 19
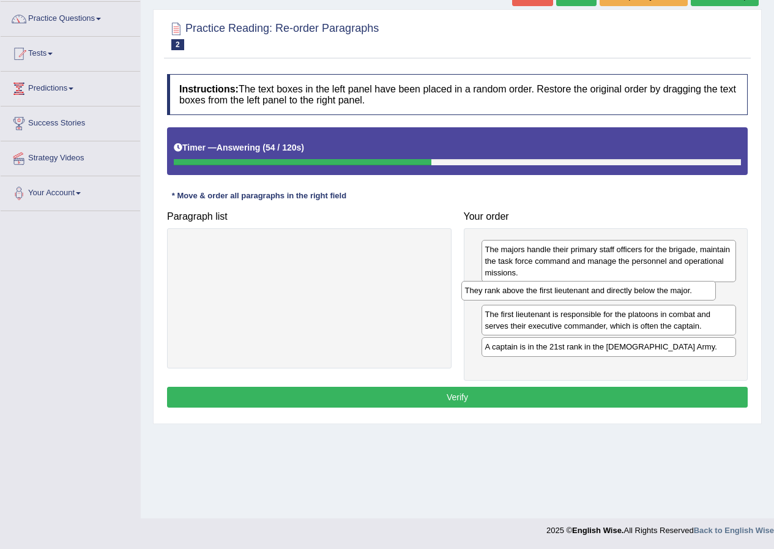
drag, startPoint x: 555, startPoint y: 355, endPoint x: 539, endPoint y: 293, distance: 63.9
click at [539, 294] on div "They rank above the first lieutenant and directly below the major." at bounding box center [589, 290] width 255 height 19
click at [541, 296] on div "They rank above the first lieutenant and directly below the major." at bounding box center [594, 286] width 255 height 19
click at [538, 392] on button "Verify" at bounding box center [457, 397] width 581 height 21
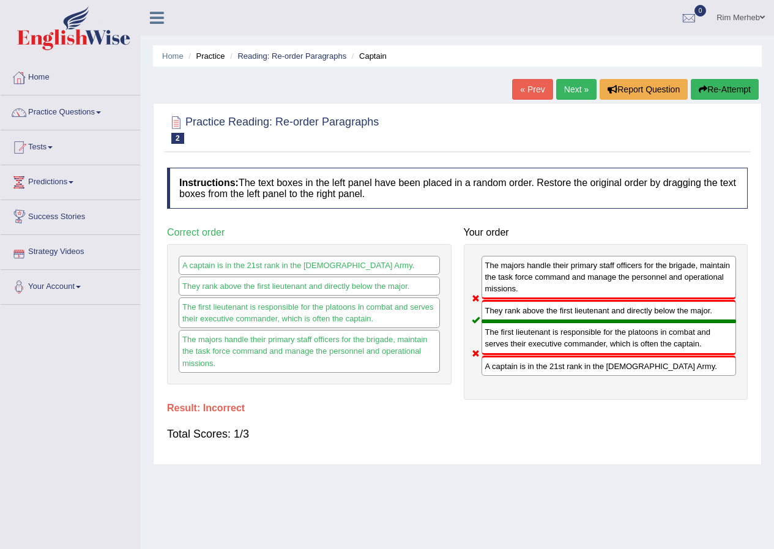
click at [574, 87] on link "Next »" at bounding box center [577, 89] width 40 height 21
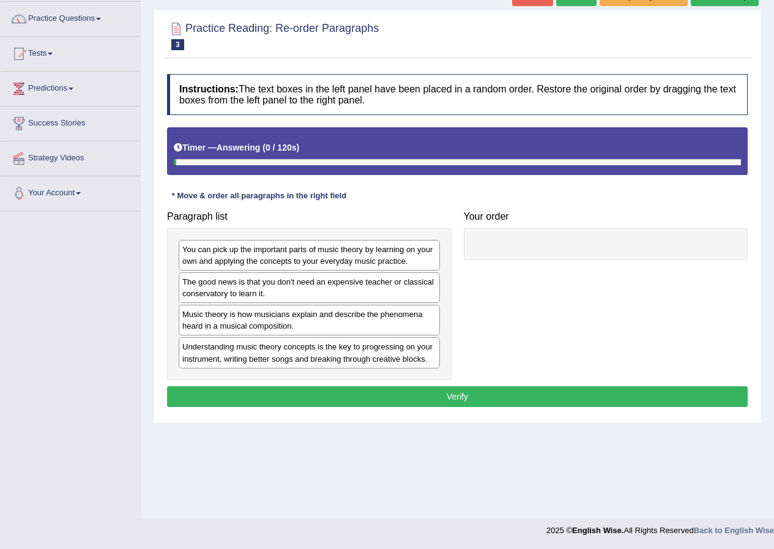
scroll to position [94, 0]
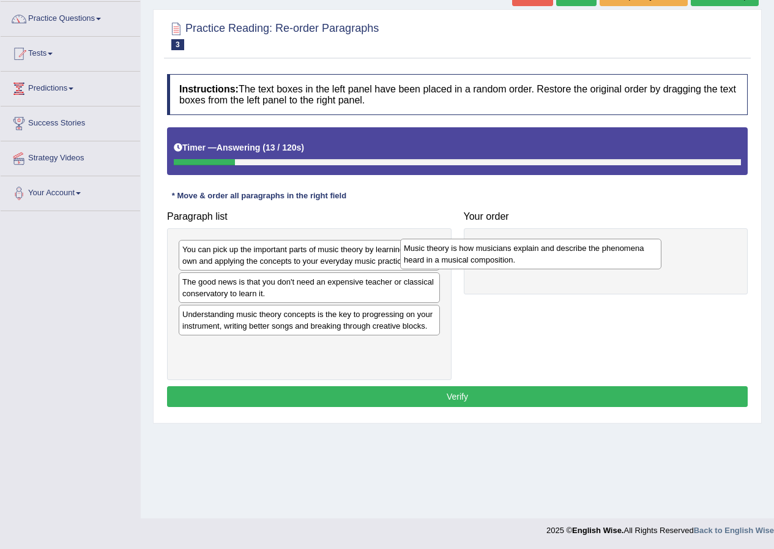
drag, startPoint x: 282, startPoint y: 334, endPoint x: 532, endPoint y: 260, distance: 260.6
click at [515, 265] on div "Music theory is how musicians explain and describe the phenomena heard in a mus…" at bounding box center [530, 254] width 261 height 31
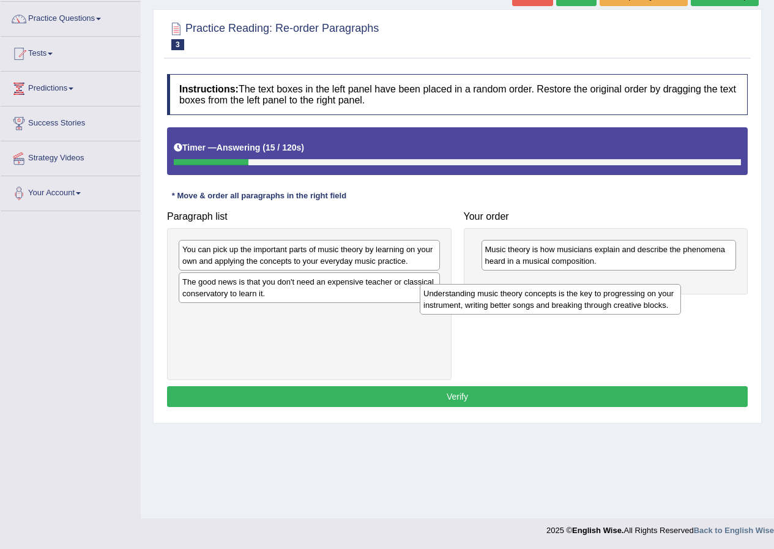
drag, startPoint x: 287, startPoint y: 332, endPoint x: 549, endPoint y: 306, distance: 263.3
click at [547, 306] on div "Understanding music theory concepts is the key to progressing on your instrumen…" at bounding box center [550, 299] width 261 height 31
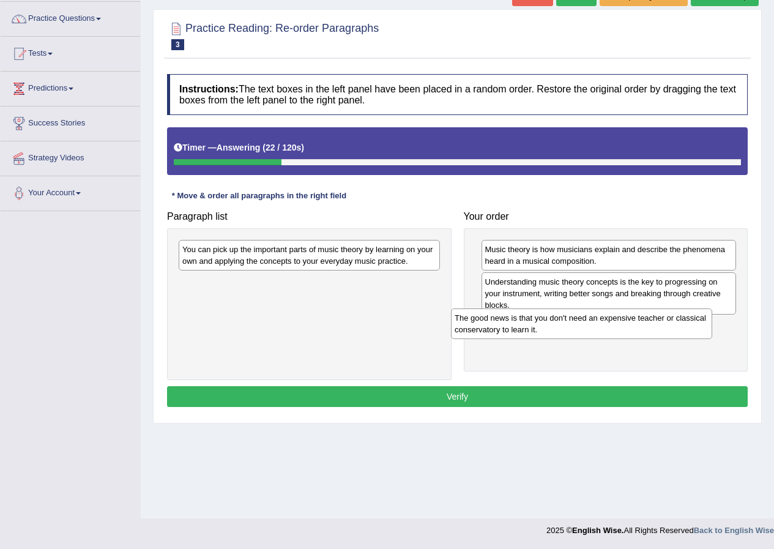
drag, startPoint x: 308, startPoint y: 304, endPoint x: 539, endPoint y: 334, distance: 233.4
click at [539, 334] on div "The good news is that you don't need an expensive teacher or classical conserva…" at bounding box center [581, 324] width 261 height 31
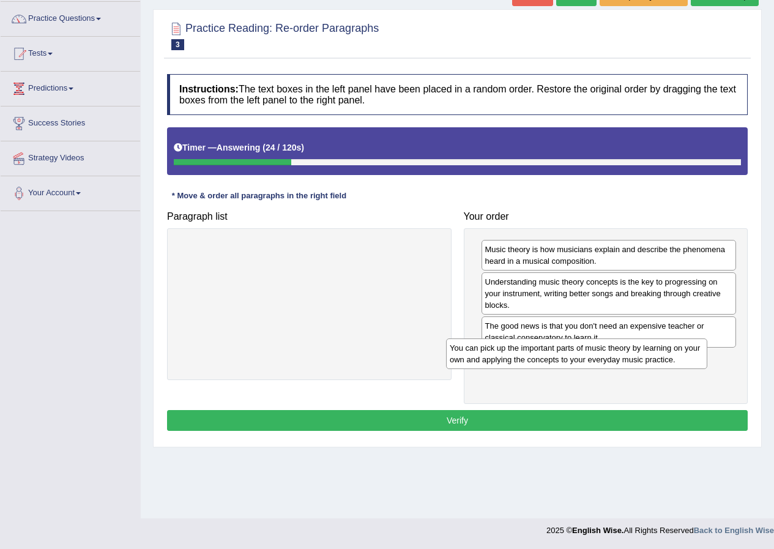
drag, startPoint x: 320, startPoint y: 264, endPoint x: 594, endPoint y: 358, distance: 289.6
click at [594, 358] on div "You can pick up the important parts of music theory by learning on your own and…" at bounding box center [576, 354] width 261 height 31
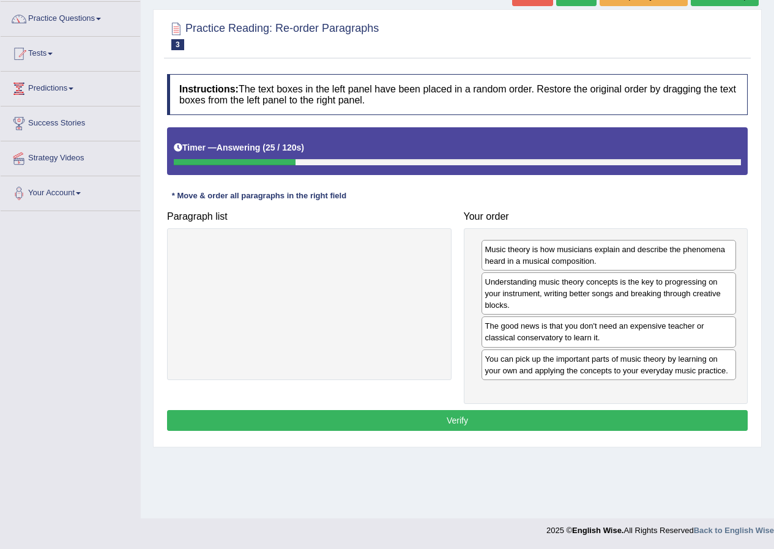
click at [595, 414] on button "Verify" at bounding box center [457, 420] width 581 height 21
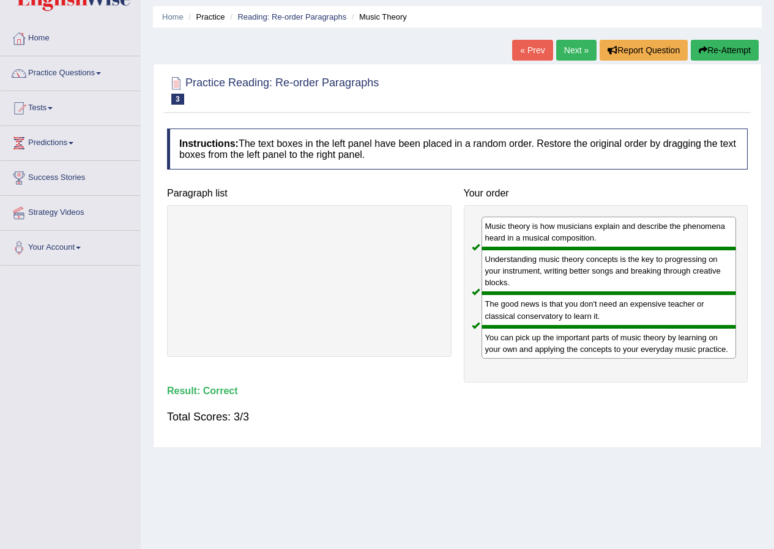
scroll to position [0, 0]
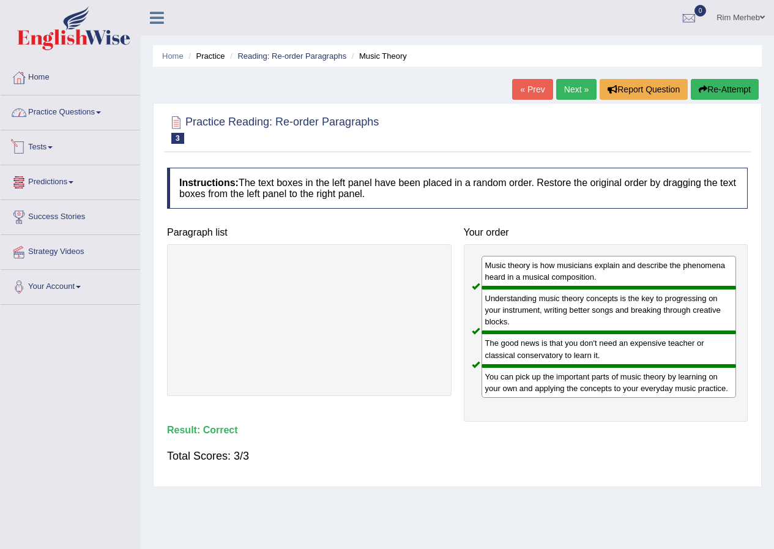
click at [67, 113] on link "Practice Questions" at bounding box center [71, 111] width 140 height 31
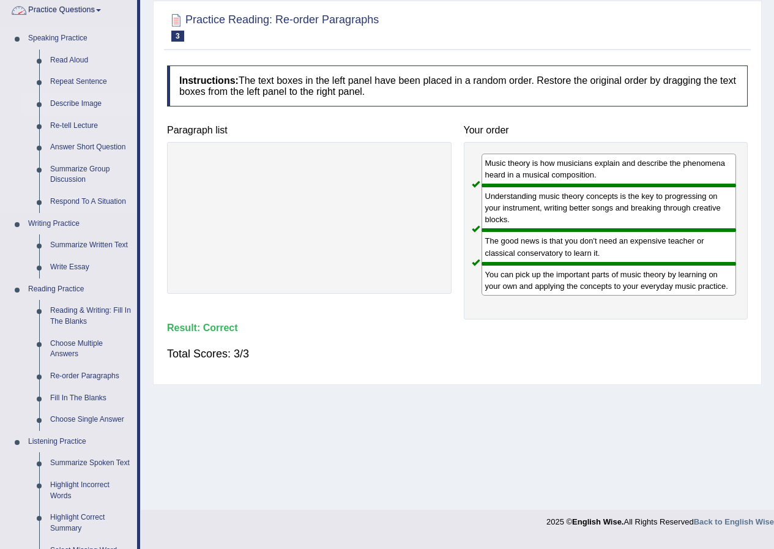
scroll to position [306, 0]
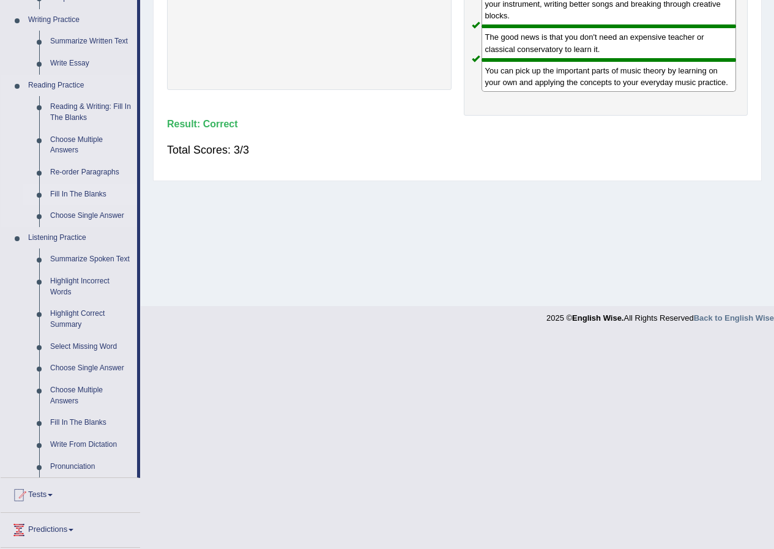
click at [84, 191] on link "Fill In The Blanks" at bounding box center [91, 195] width 92 height 22
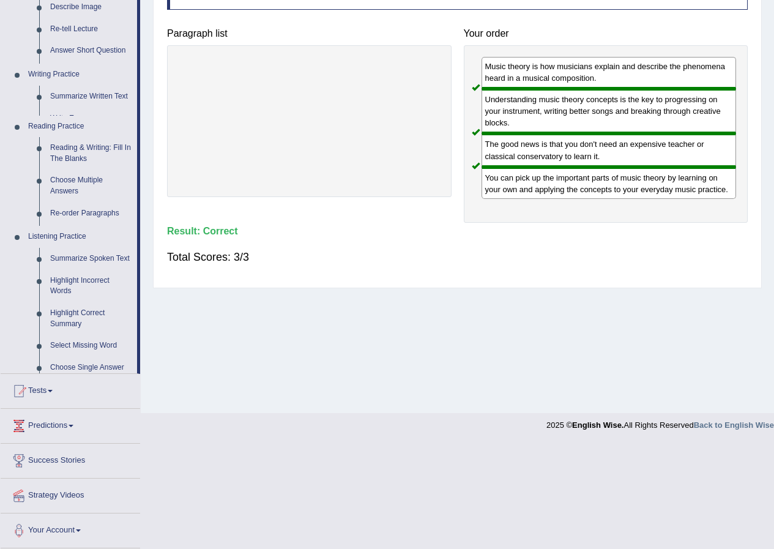
scroll to position [94, 0]
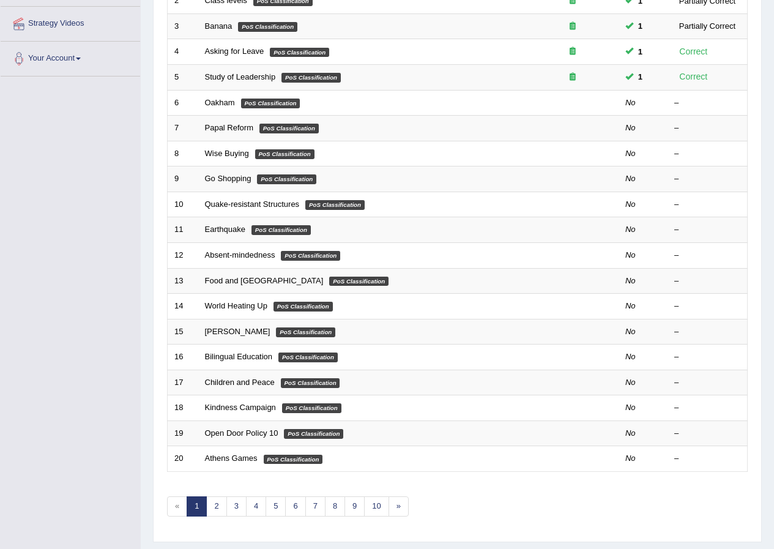
scroll to position [78, 0]
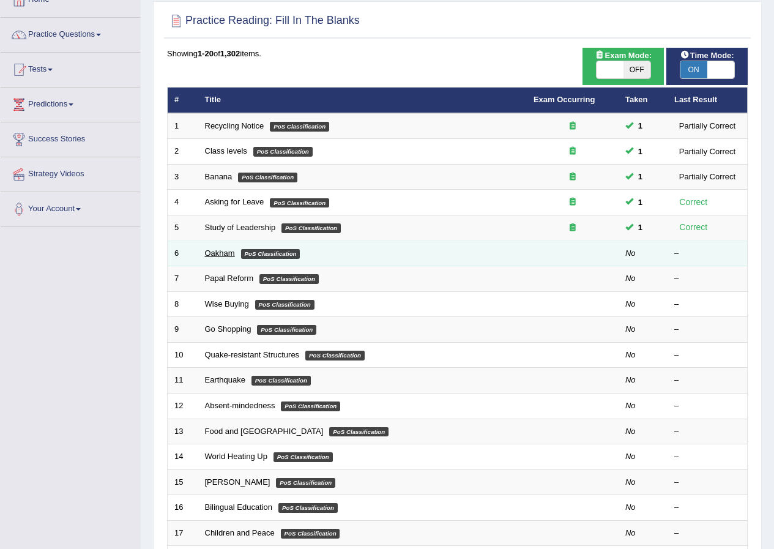
click at [230, 253] on link "Oakham" at bounding box center [220, 253] width 30 height 9
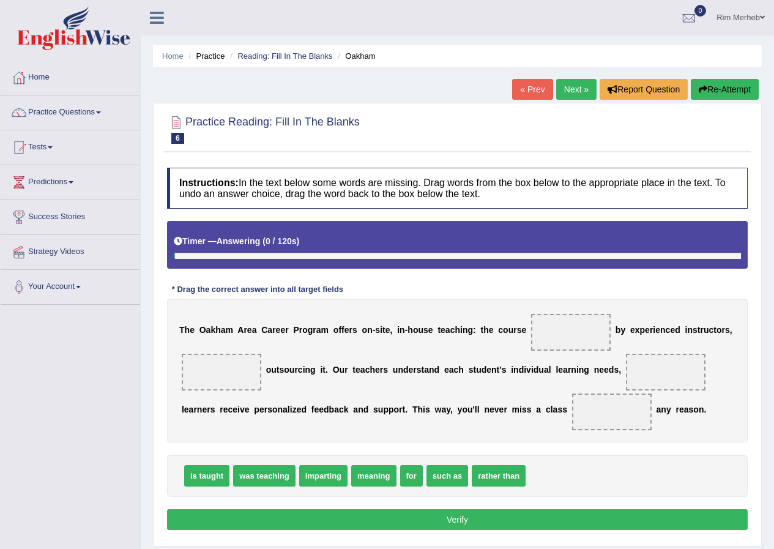
scroll to position [94, 0]
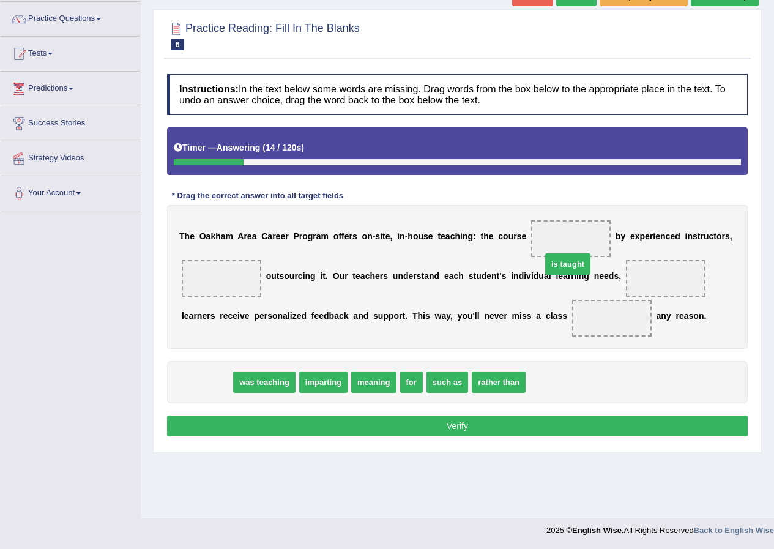
drag, startPoint x: 210, startPoint y: 389, endPoint x: 588, endPoint y: 244, distance: 404.4
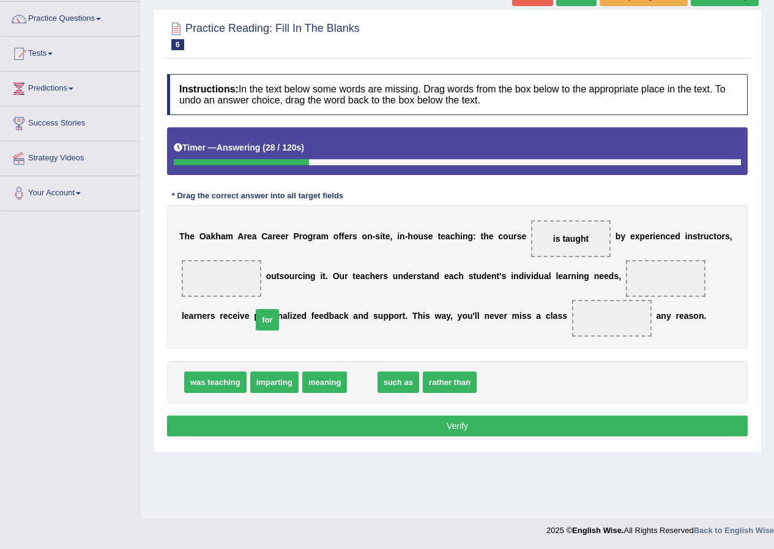
drag, startPoint x: 346, startPoint y: 373, endPoint x: 241, endPoint y: 299, distance: 129.1
click at [262, 318] on span "for" at bounding box center [267, 319] width 23 height 21
drag, startPoint x: 310, startPoint y: 340, endPoint x: 239, endPoint y: 280, distance: 92.1
click at [341, 301] on div "T h e O a k h a m A r e a C a r e e r P r o g r a m o f f e r s o n - s i t e ,…" at bounding box center [457, 277] width 581 height 144
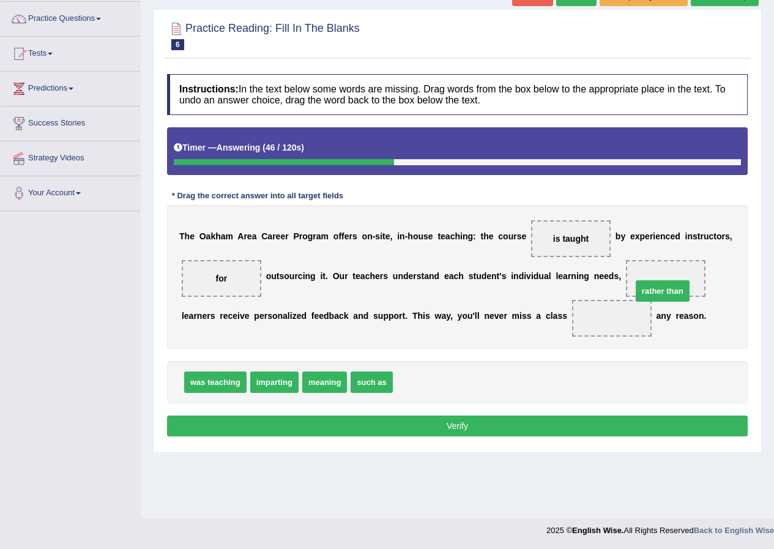
drag, startPoint x: 413, startPoint y: 384, endPoint x: 652, endPoint y: 293, distance: 256.2
drag, startPoint x: 606, startPoint y: 326, endPoint x: 611, endPoint y: 307, distance: 19.2
click at [611, 307] on span "rather than" at bounding box center [612, 318] width 80 height 37
drag, startPoint x: 608, startPoint y: 319, endPoint x: 645, endPoint y: 285, distance: 50.2
click at [367, 384] on span "such as" at bounding box center [372, 382] width 42 height 21
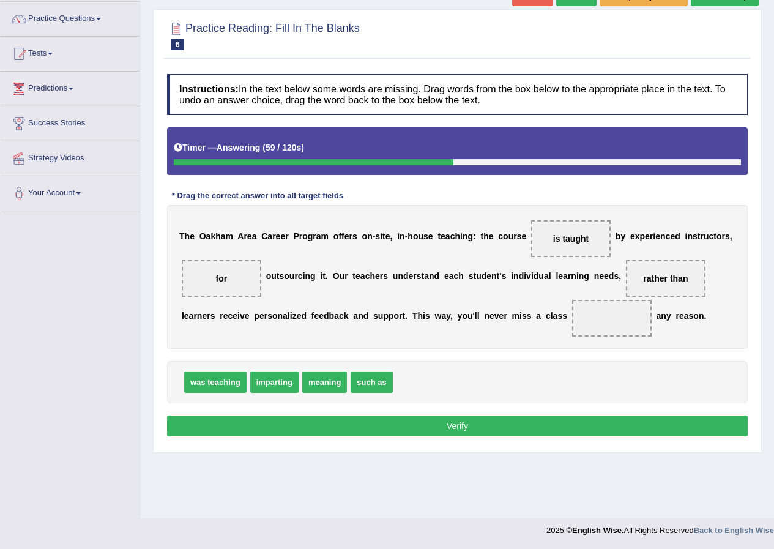
drag, startPoint x: 410, startPoint y: 369, endPoint x: 430, endPoint y: 358, distance: 23.3
click at [430, 358] on div "Instructions: In the text below some words are missing. Drag words from the box…" at bounding box center [457, 257] width 587 height 378
drag, startPoint x: 315, startPoint y: 391, endPoint x: 638, endPoint y: 295, distance: 336.5
click at [448, 340] on div "T h e O a k h a m A r e a C a r e e r P r o g r a m o f f e r s o n - s i t e ,…" at bounding box center [457, 277] width 581 height 144
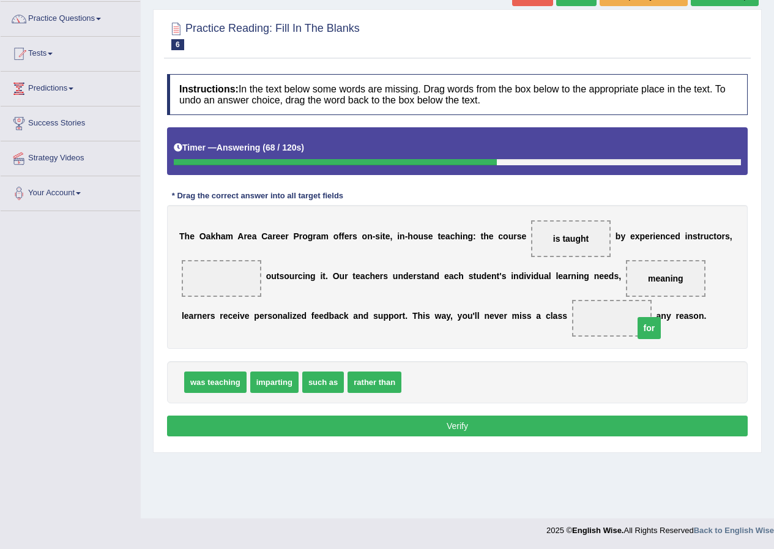
drag, startPoint x: 223, startPoint y: 279, endPoint x: 654, endPoint y: 328, distance: 433.3
click at [569, 369] on div "was teaching imparting such as rather than" at bounding box center [457, 382] width 581 height 42
drag, startPoint x: 352, startPoint y: 375, endPoint x: 226, endPoint y: 293, distance: 150.8
click at [373, 430] on button "Verify" at bounding box center [457, 426] width 581 height 21
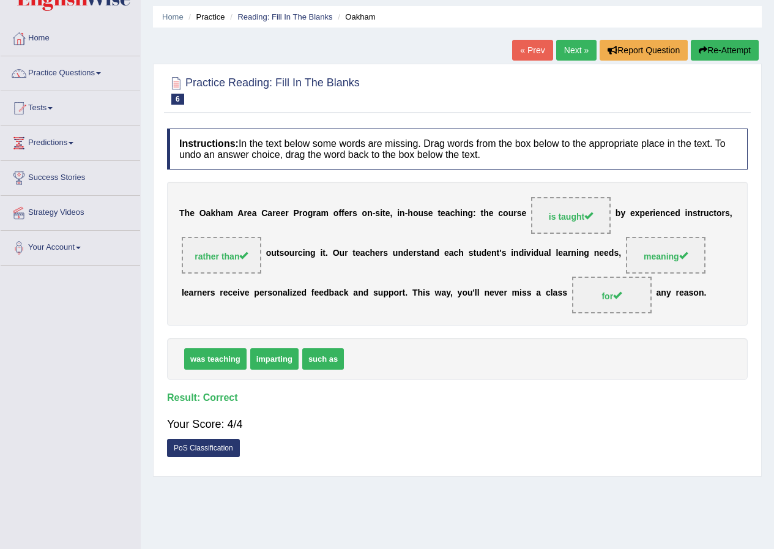
scroll to position [0, 0]
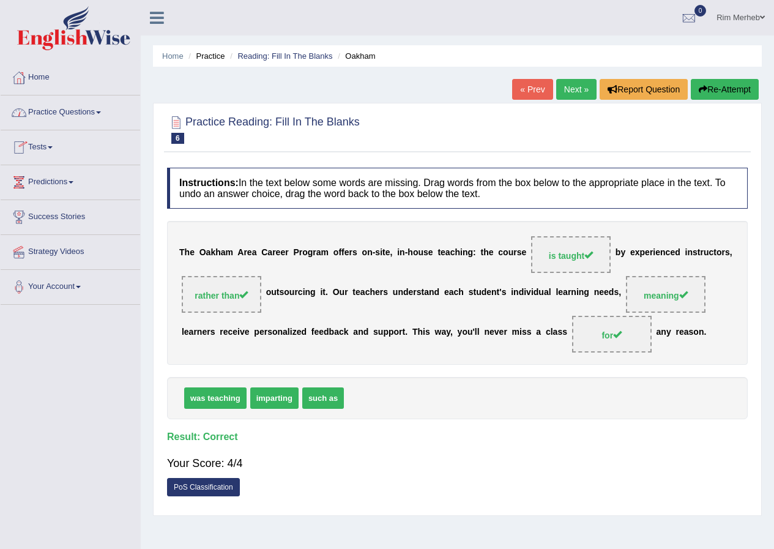
click at [61, 122] on link "Practice Questions" at bounding box center [71, 111] width 140 height 31
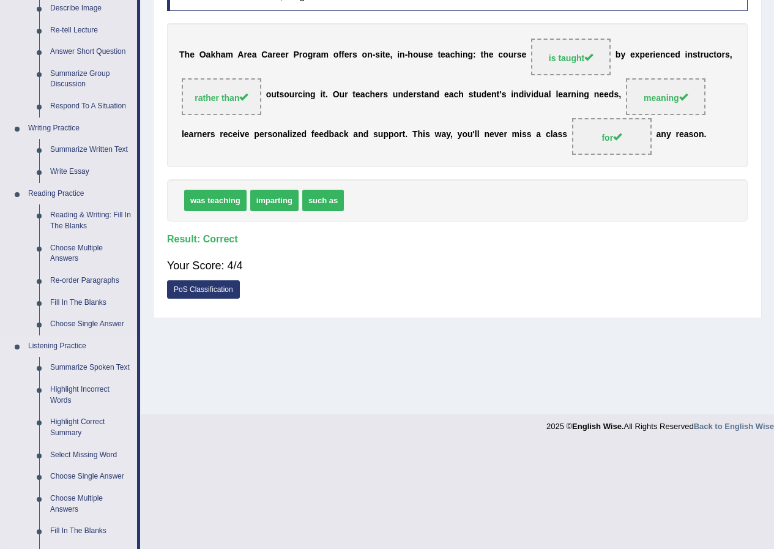
scroll to position [245, 0]
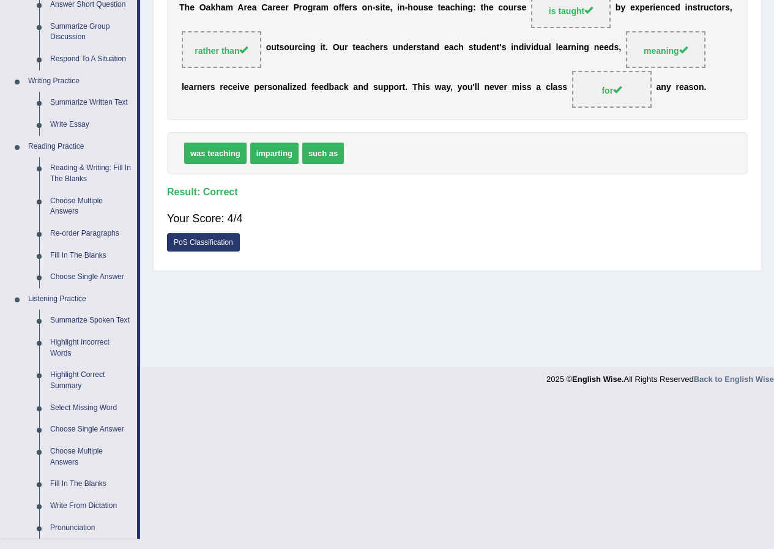
click at [71, 252] on link "Fill In The Blanks" at bounding box center [91, 256] width 92 height 22
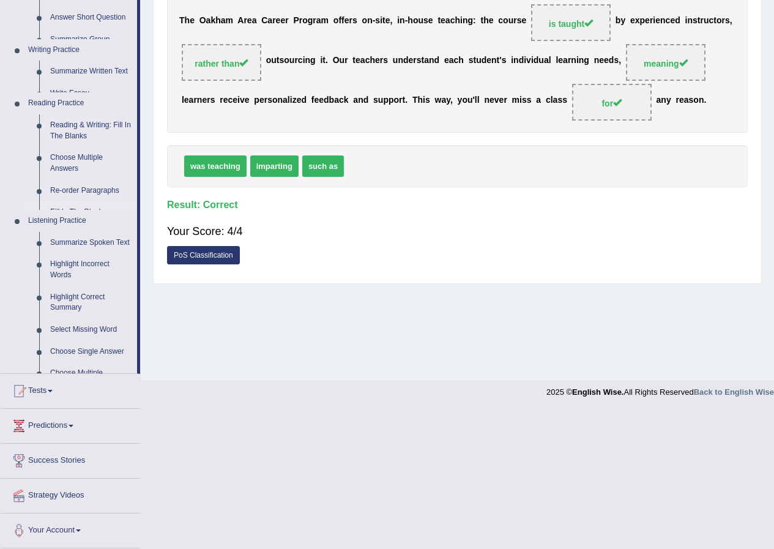
scroll to position [94, 0]
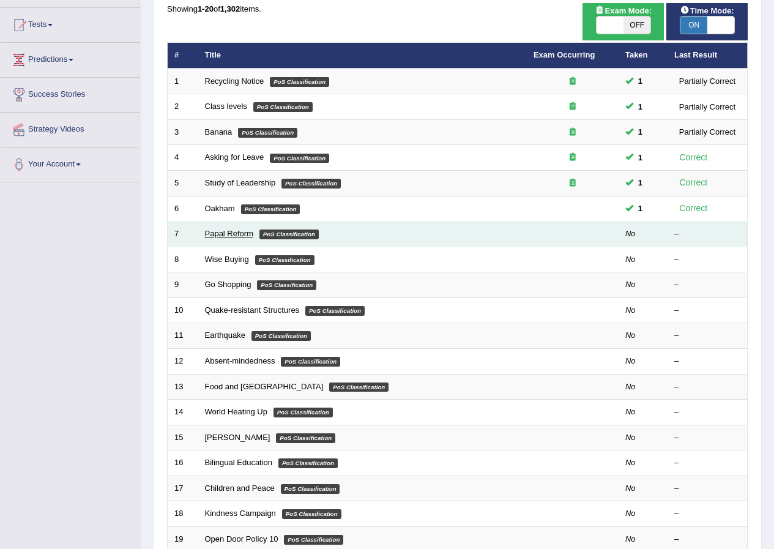
click at [234, 236] on link "Papal Reform" at bounding box center [229, 233] width 48 height 9
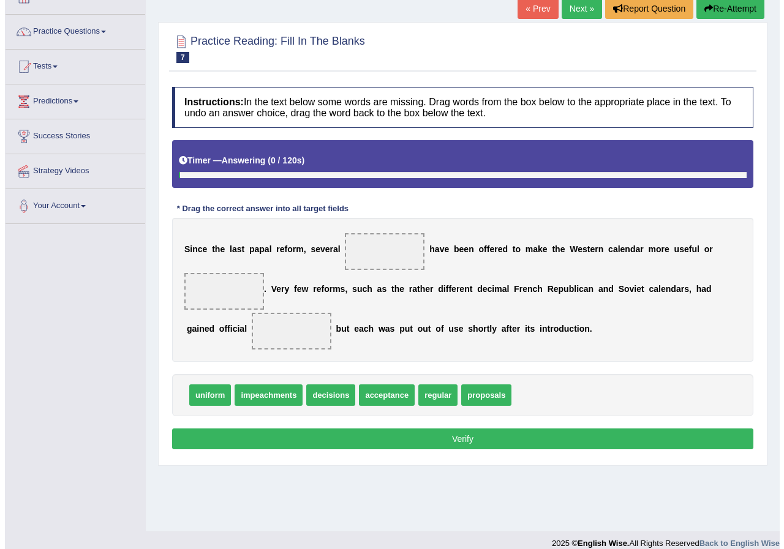
scroll to position [94, 0]
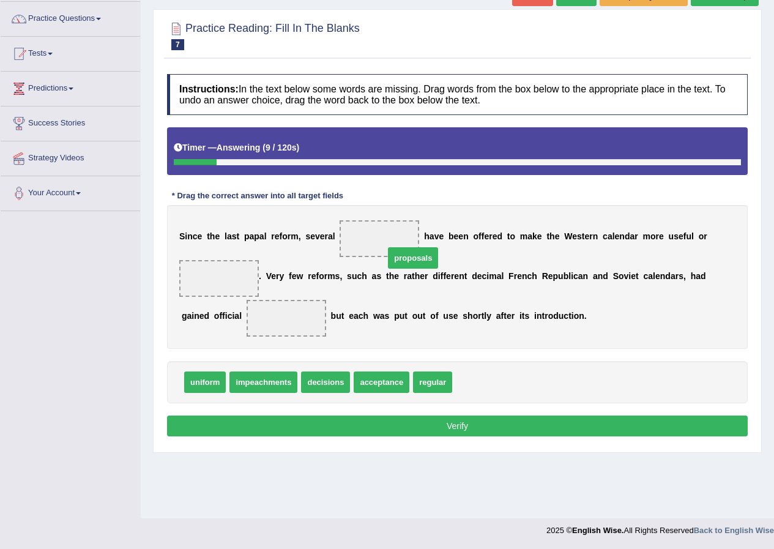
drag, startPoint x: 473, startPoint y: 388, endPoint x: 405, endPoint y: 263, distance: 141.7
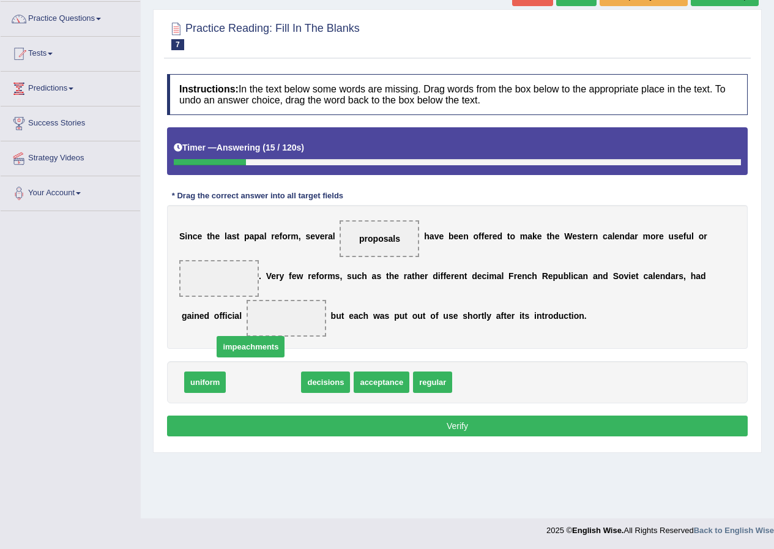
drag, startPoint x: 274, startPoint y: 388, endPoint x: 231, endPoint y: 271, distance: 125.1
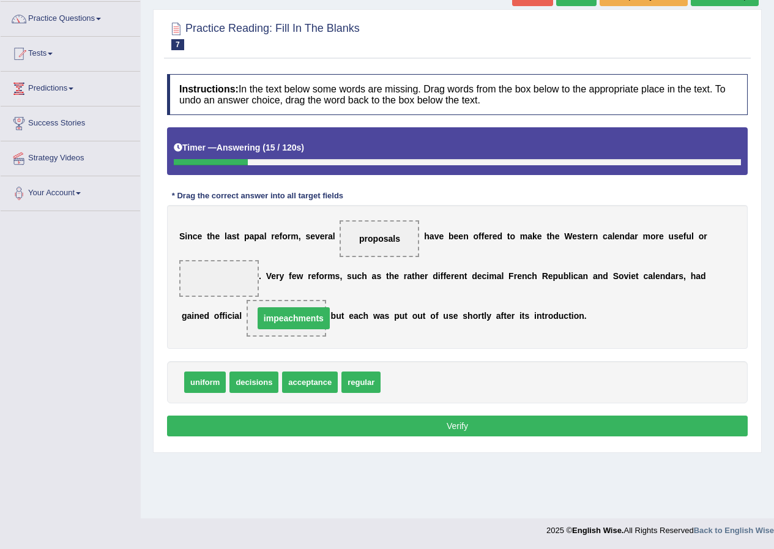
drag, startPoint x: 231, startPoint y: 271, endPoint x: 228, endPoint y: 265, distance: 6.3
click at [228, 265] on span at bounding box center [219, 278] width 80 height 37
drag, startPoint x: 270, startPoint y: 320, endPoint x: 233, endPoint y: 268, distance: 64.1
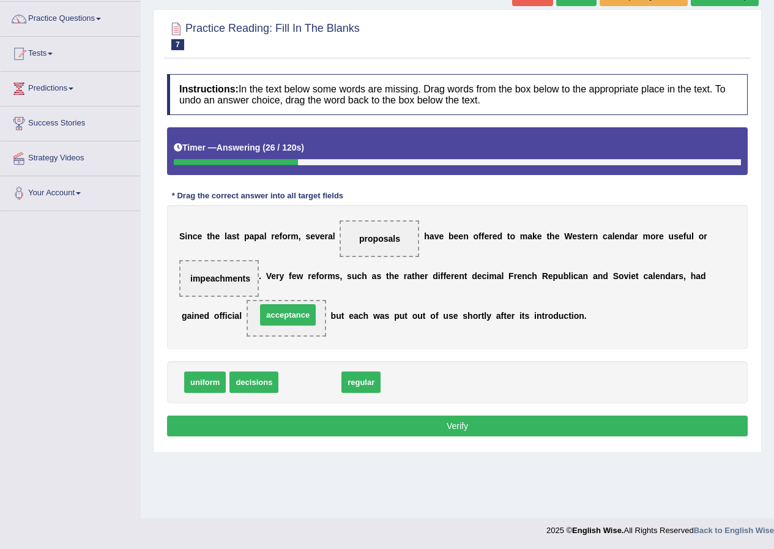
drag, startPoint x: 307, startPoint y: 381, endPoint x: 285, endPoint y: 313, distance: 70.9
click at [343, 426] on button "Verify" at bounding box center [457, 426] width 581 height 21
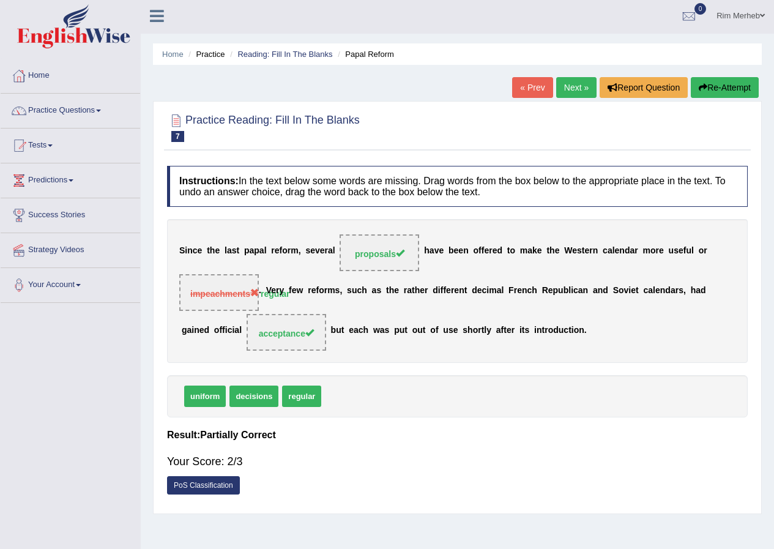
scroll to position [0, 0]
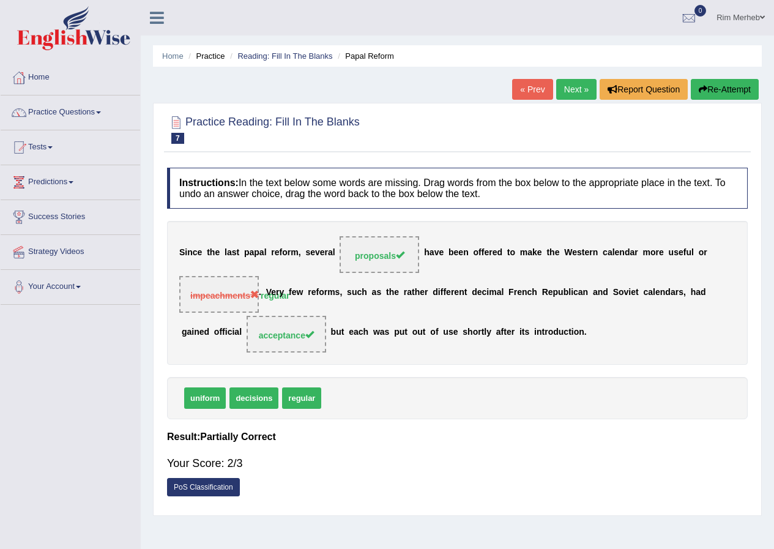
click at [568, 88] on link "Next »" at bounding box center [577, 89] width 40 height 21
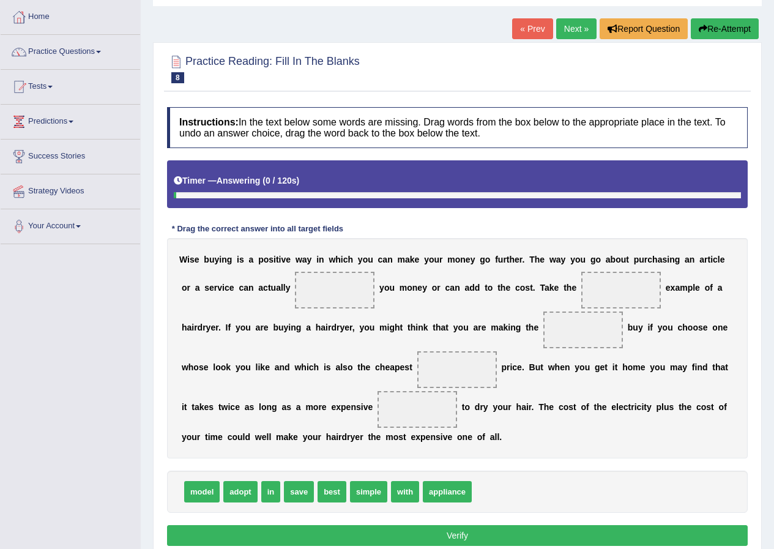
scroll to position [114, 0]
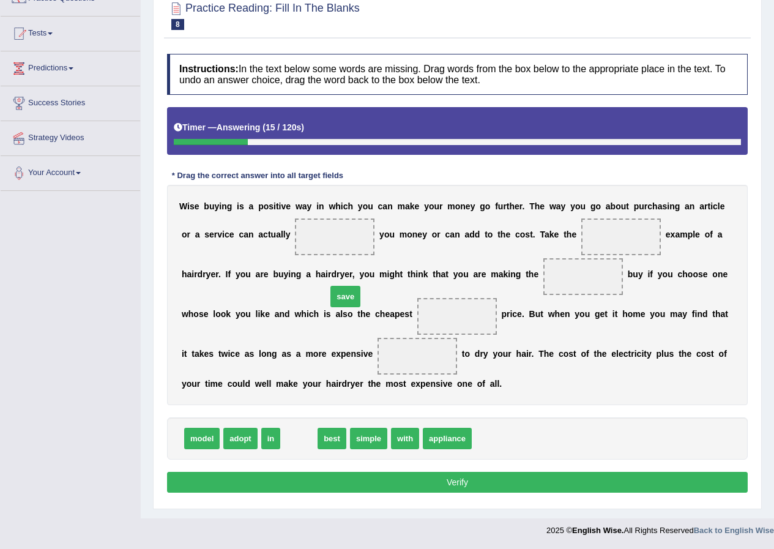
drag, startPoint x: 301, startPoint y: 446, endPoint x: 345, endPoint y: 298, distance: 154.6
click at [346, 301] on span "save" at bounding box center [346, 296] width 30 height 21
drag, startPoint x: 345, startPoint y: 298, endPoint x: 336, endPoint y: 254, distance: 44.4
click at [336, 254] on div "Instructions: In the text below some words are missing. Drag words from the box…" at bounding box center [457, 275] width 587 height 455
drag, startPoint x: 302, startPoint y: 433, endPoint x: 334, endPoint y: 250, distance: 185.2
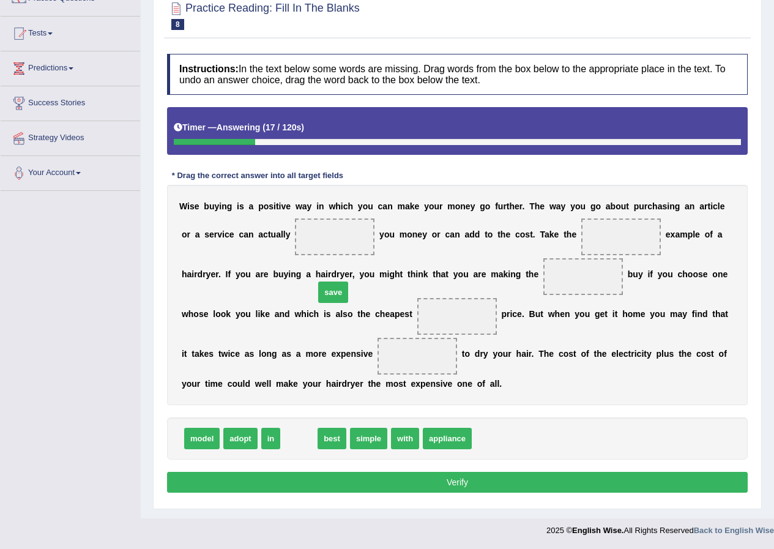
click at [336, 282] on span "save" at bounding box center [333, 292] width 30 height 21
drag, startPoint x: 334, startPoint y: 250, endPoint x: 332, endPoint y: 213, distance: 37.4
click at [332, 213] on div "W i s e b u y i n g i s a p o s i t i v e w a y i n w h i c h y o u c a n m a k…" at bounding box center [457, 295] width 581 height 220
drag, startPoint x: 294, startPoint y: 435, endPoint x: 328, endPoint y: 292, distance: 147.2
click at [316, 424] on span "save" at bounding box center [301, 434] width 30 height 21
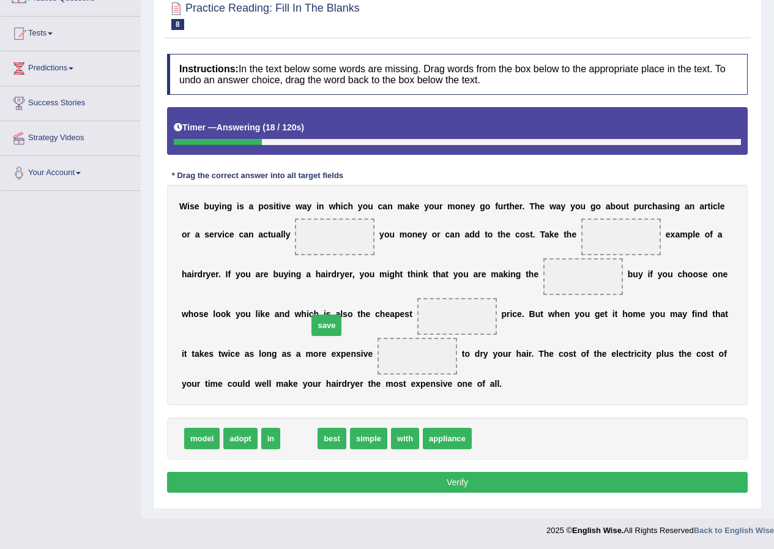
click at [332, 251] on span at bounding box center [335, 237] width 80 height 37
drag, startPoint x: 301, startPoint y: 446, endPoint x: 343, endPoint y: 241, distance: 208.9
click at [522, 257] on div "W i s e b u y i n g i s a p o s i t i v e w a y i n w h i c h y o u c a n m a k…" at bounding box center [457, 295] width 581 height 220
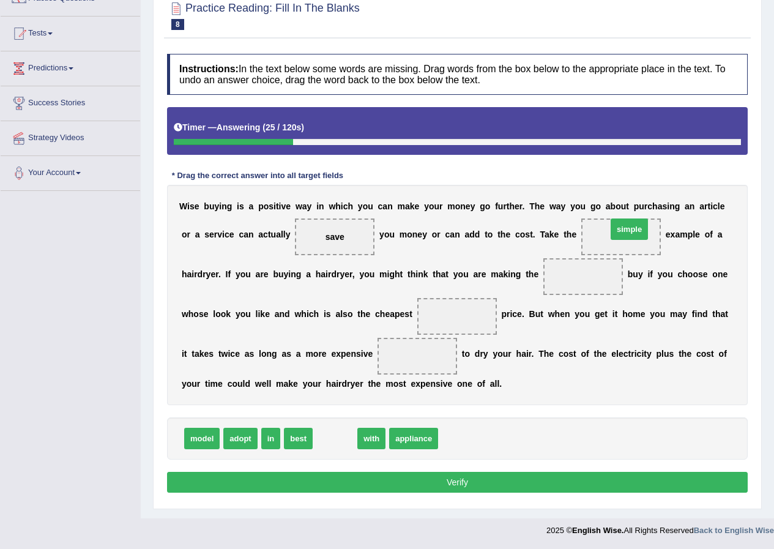
drag, startPoint x: 339, startPoint y: 448, endPoint x: 634, endPoint y: 238, distance: 361.3
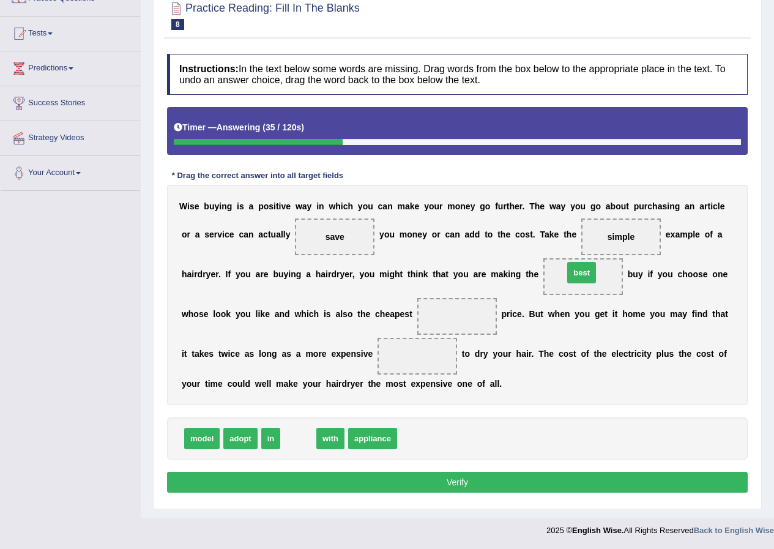
drag, startPoint x: 302, startPoint y: 442, endPoint x: 587, endPoint y: 280, distance: 328.2
drag, startPoint x: 295, startPoint y: 441, endPoint x: 466, endPoint y: 317, distance: 211.6
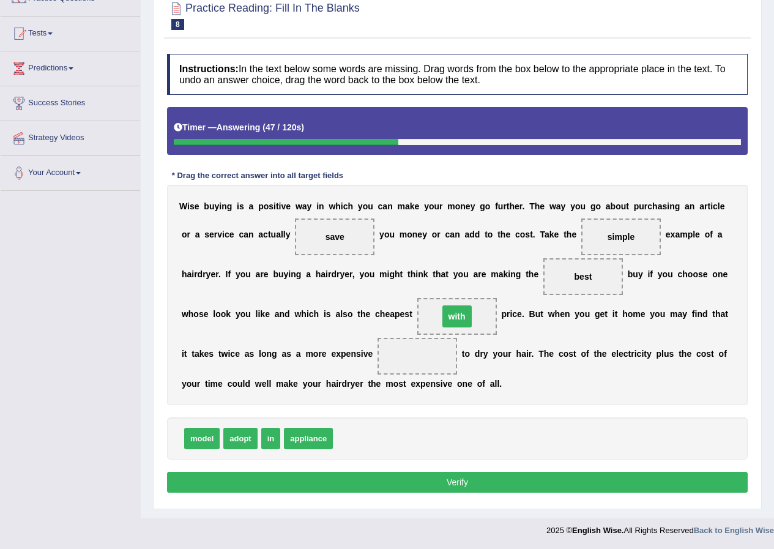
drag, startPoint x: 509, startPoint y: 342, endPoint x: 509, endPoint y: 352, distance: 9.8
click at [509, 352] on div "W i s e b u y i n g i s a p o s i t i v e w a y i n w h i c h y o u c a n m a k…" at bounding box center [457, 295] width 581 height 220
drag, startPoint x: 208, startPoint y: 439, endPoint x: 288, endPoint y: 427, distance: 81.6
drag, startPoint x: 429, startPoint y: 375, endPoint x: 348, endPoint y: 383, distance: 81.2
click at [419, 367] on div "W i s e b u y i n g i s a p o s i t i v e w a y i n w h i c h y o u c a n m a k…" at bounding box center [457, 295] width 581 height 220
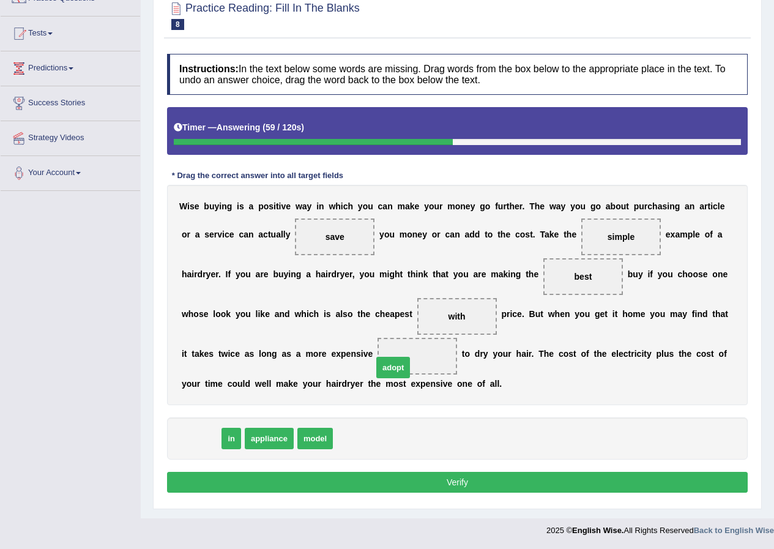
drag, startPoint x: 206, startPoint y: 436, endPoint x: 409, endPoint y: 362, distance: 215.6
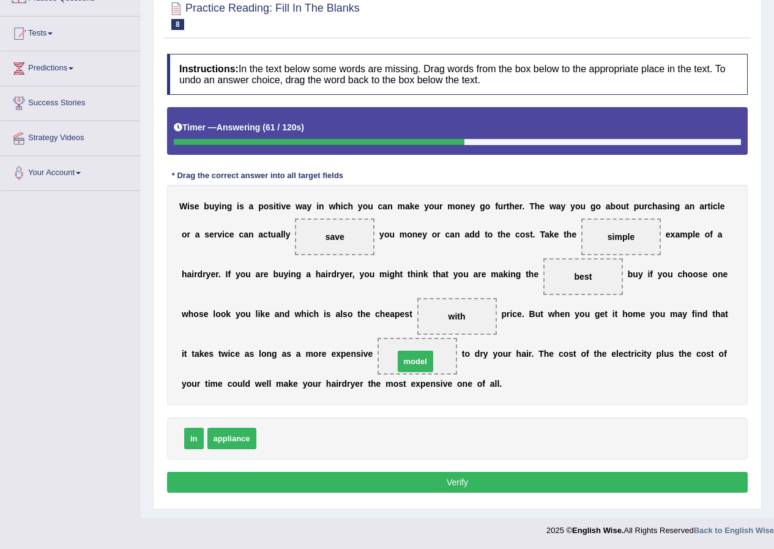
drag, startPoint x: 268, startPoint y: 435, endPoint x: 405, endPoint y: 358, distance: 157.9
click at [429, 475] on button "Verify" at bounding box center [457, 482] width 581 height 21
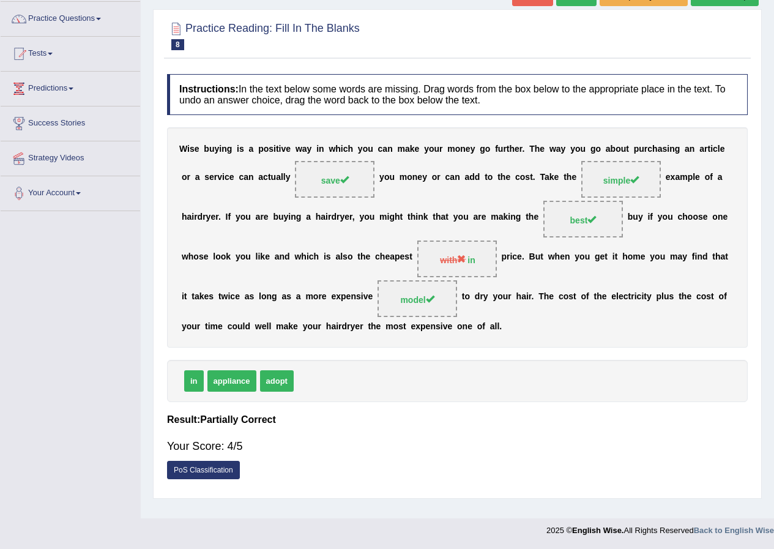
scroll to position [0, 0]
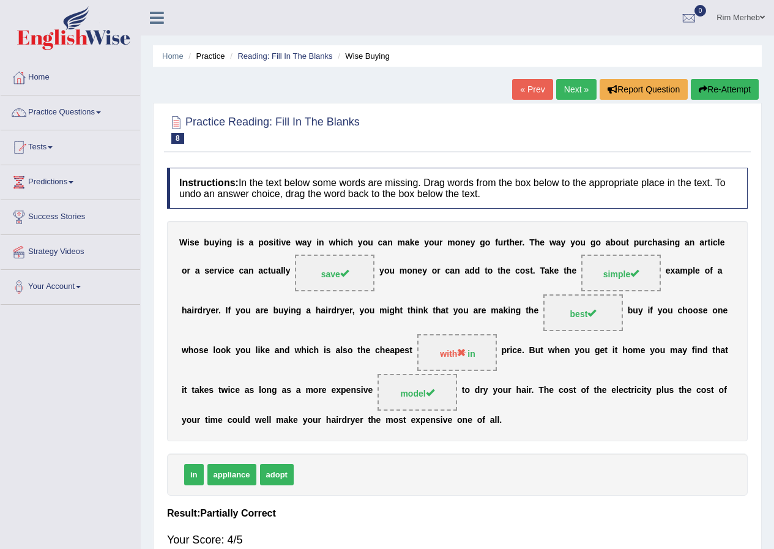
click at [574, 92] on link "Next »" at bounding box center [577, 89] width 40 height 21
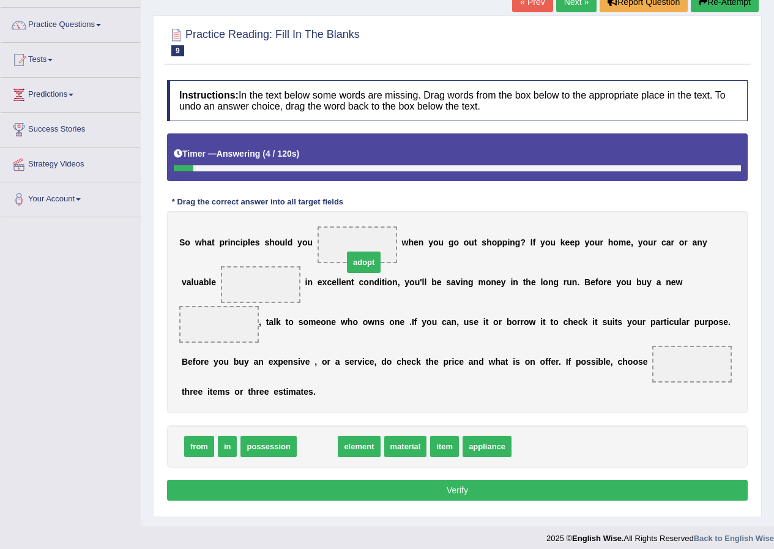
drag, startPoint x: 324, startPoint y: 448, endPoint x: 370, endPoint y: 262, distance: 191.9
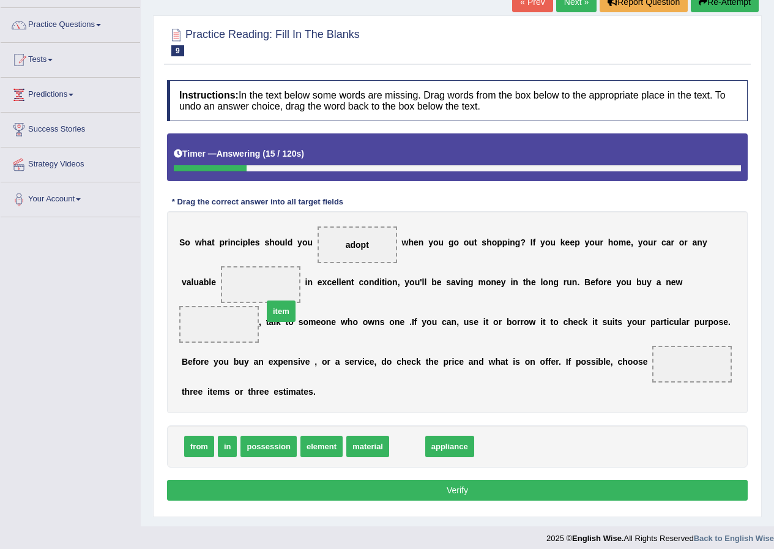
drag, startPoint x: 405, startPoint y: 448, endPoint x: 253, endPoint y: 291, distance: 219.1
click at [350, 317] on b "h" at bounding box center [351, 322] width 6 height 10
drag, startPoint x: 257, startPoint y: 282, endPoint x: 233, endPoint y: 340, distance: 62.9
click at [329, 353] on div "S o w h a t p r i n c i p l e s s h o u l d y o u adopt w h e n y o u g o o u t…" at bounding box center [457, 312] width 581 height 202
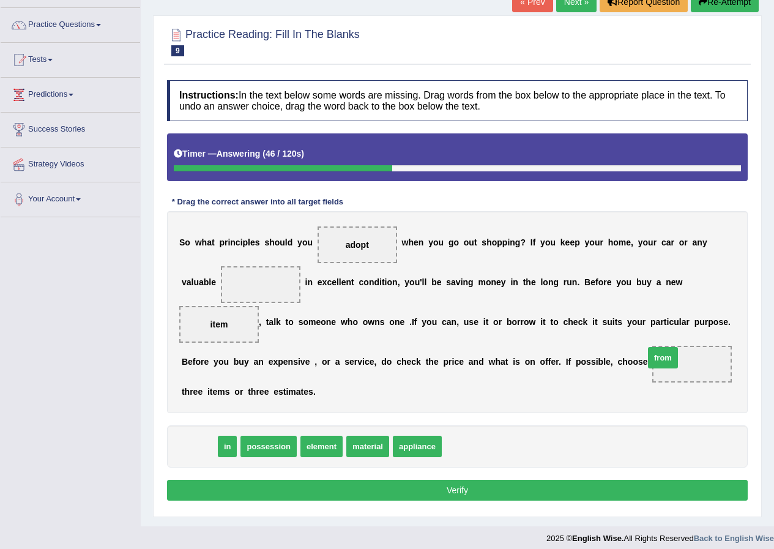
drag, startPoint x: 193, startPoint y: 441, endPoint x: 669, endPoint y: 363, distance: 482.7
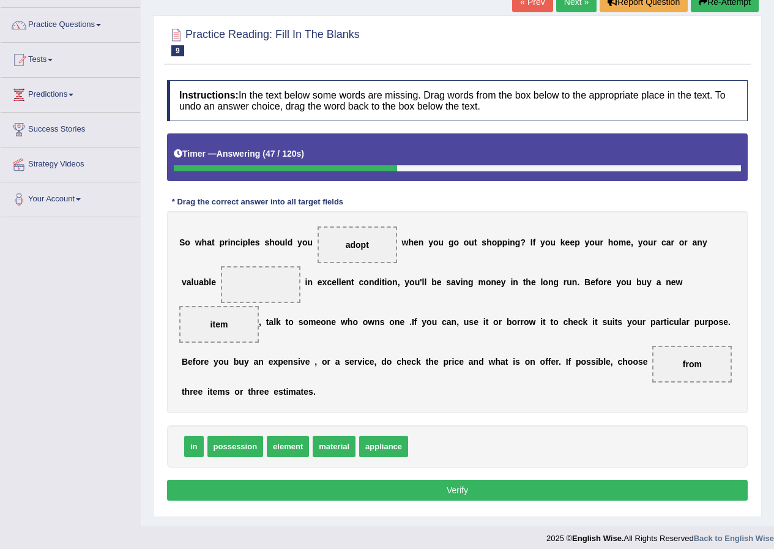
click at [541, 435] on div "in possession element material appliance" at bounding box center [457, 447] width 581 height 42
drag, startPoint x: 381, startPoint y: 453, endPoint x: 272, endPoint y: 289, distance: 197.0
click at [383, 498] on button "Verify" at bounding box center [457, 490] width 581 height 21
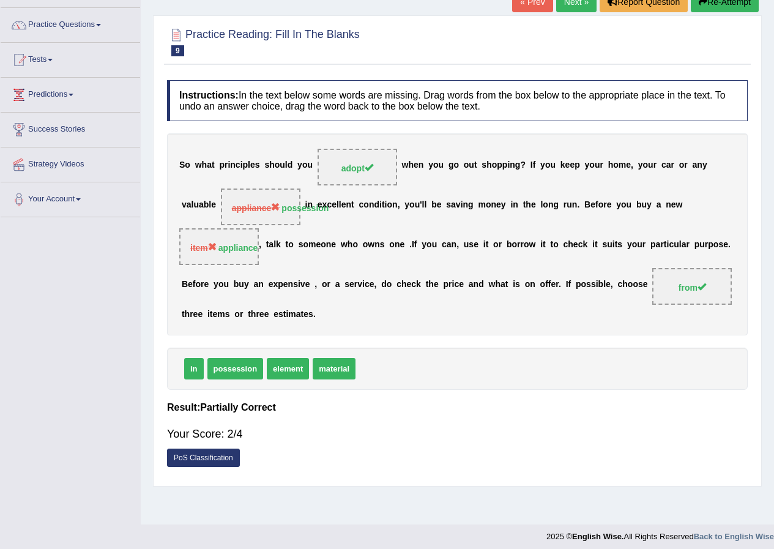
scroll to position [94, 0]
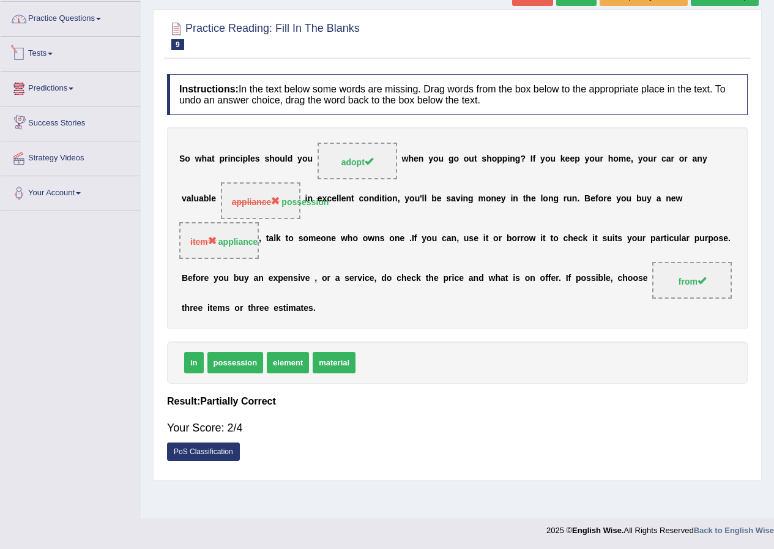
click at [89, 31] on link "Practice Questions" at bounding box center [71, 17] width 140 height 31
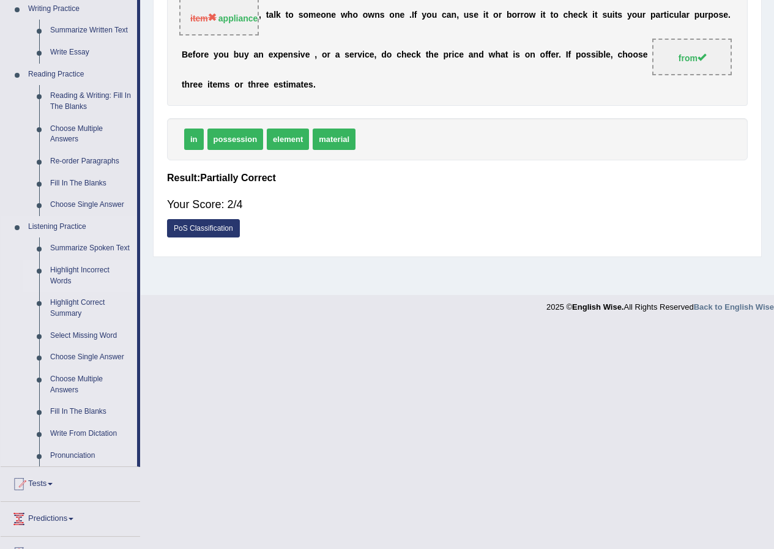
scroll to position [339, 0]
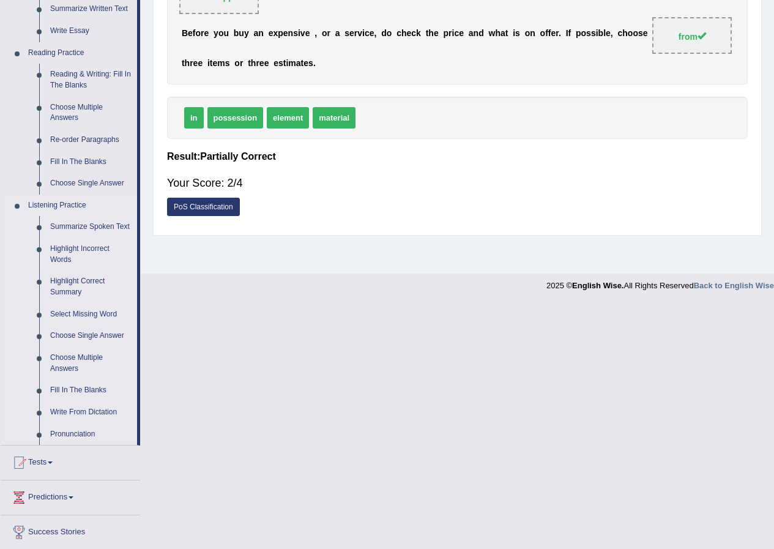
click at [93, 243] on link "Highlight Incorrect Words" at bounding box center [91, 254] width 92 height 32
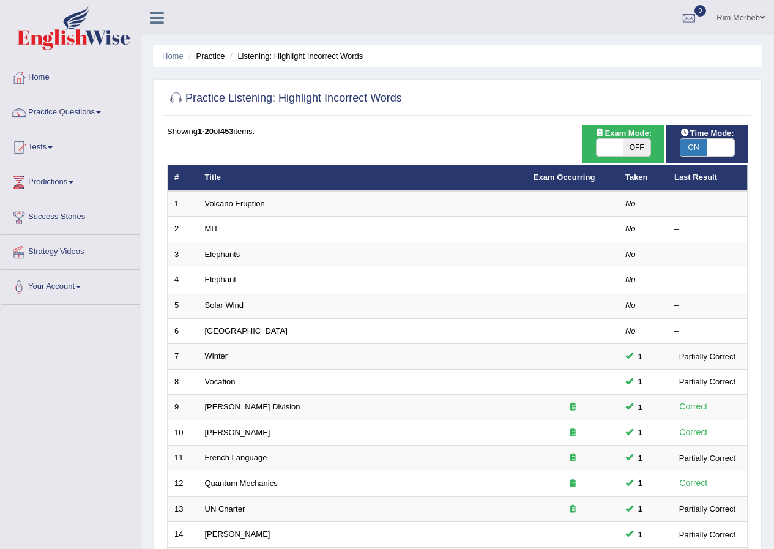
click at [597, 149] on span at bounding box center [610, 147] width 27 height 17
checkbox input "true"
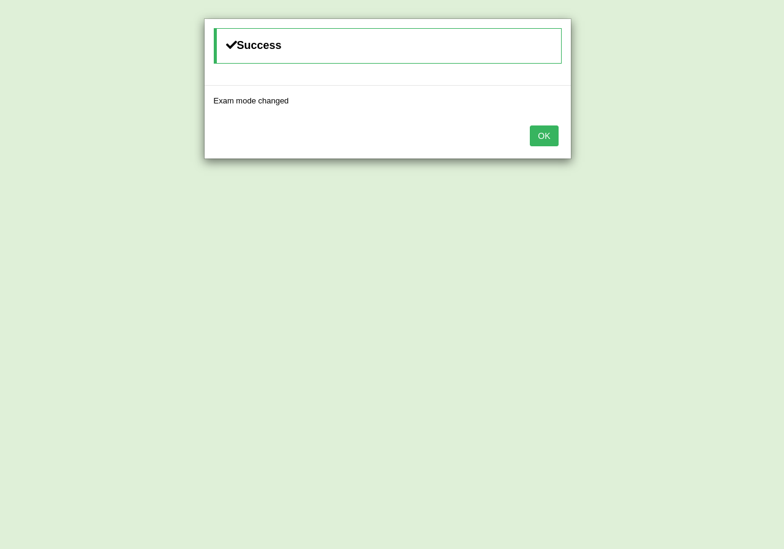
click at [537, 135] on button "OK" at bounding box center [544, 136] width 28 height 21
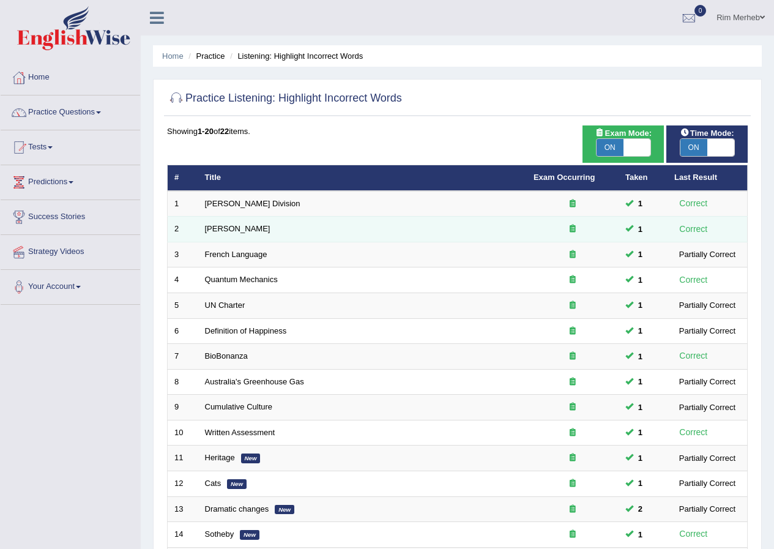
scroll to position [261, 0]
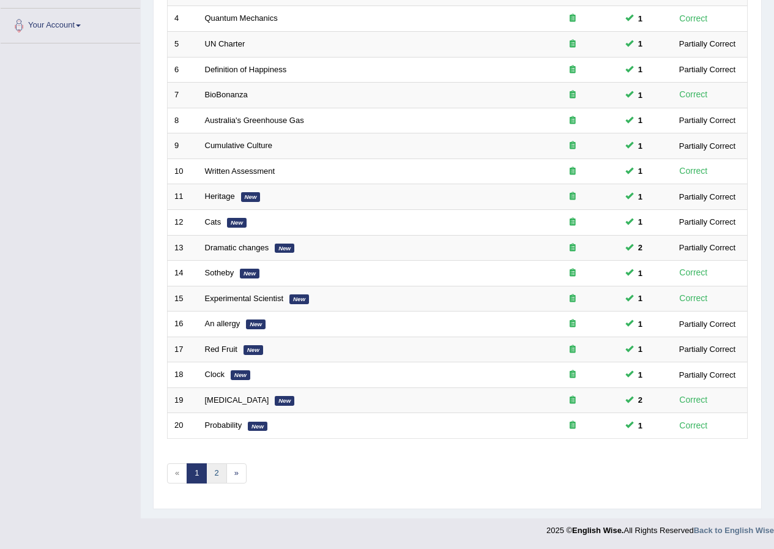
click at [221, 473] on link "2" at bounding box center [216, 473] width 20 height 20
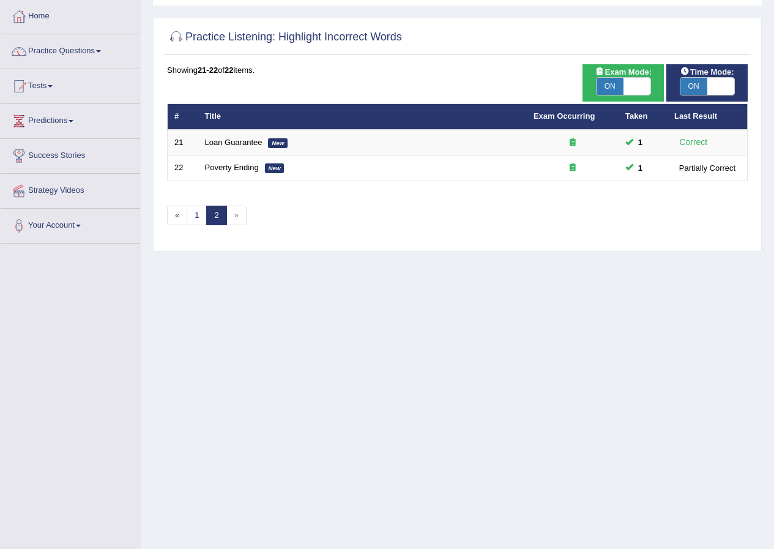
click at [608, 92] on span "ON" at bounding box center [610, 86] width 27 height 17
checkbox input "false"
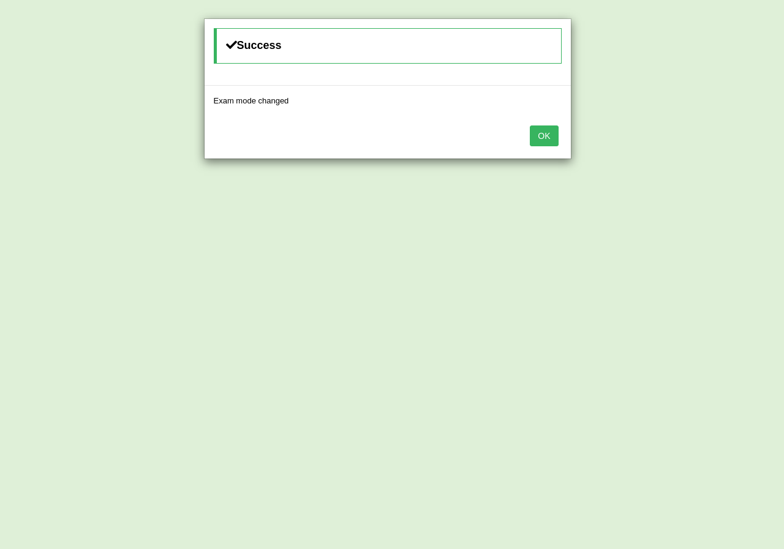
click at [542, 132] on button "OK" at bounding box center [544, 136] width 28 height 21
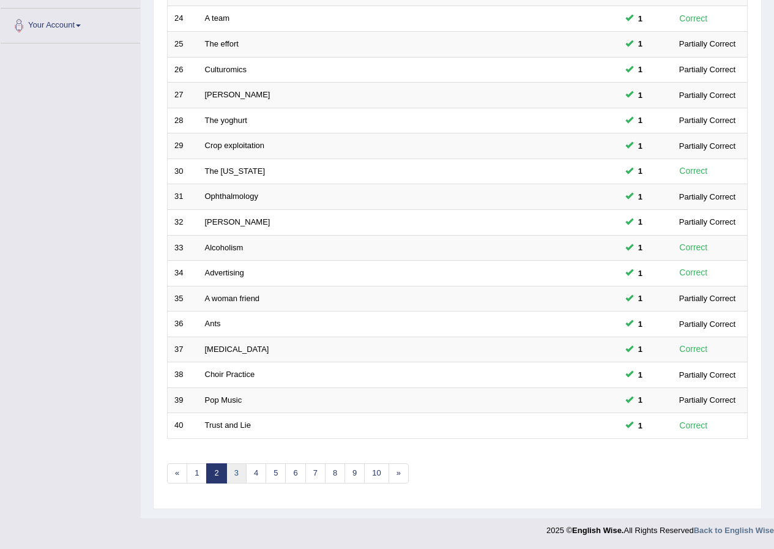
click at [232, 474] on link "3" at bounding box center [237, 473] width 20 height 20
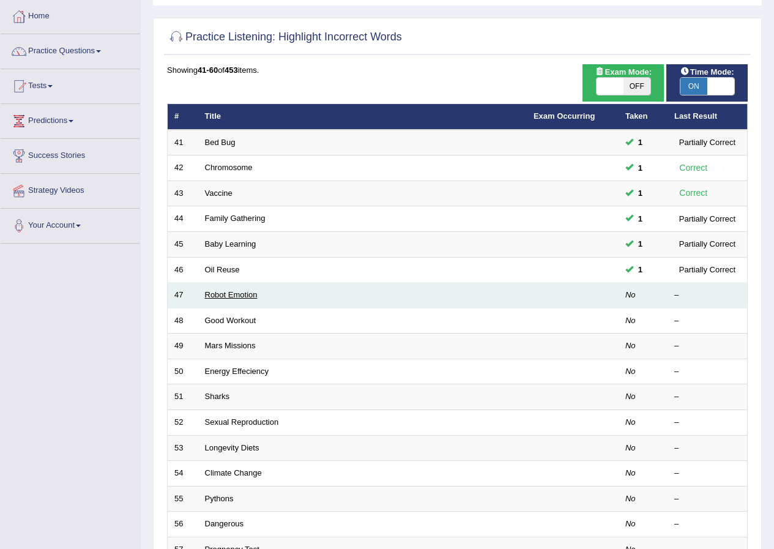
click at [227, 296] on link "Robot Emotion" at bounding box center [231, 294] width 53 height 9
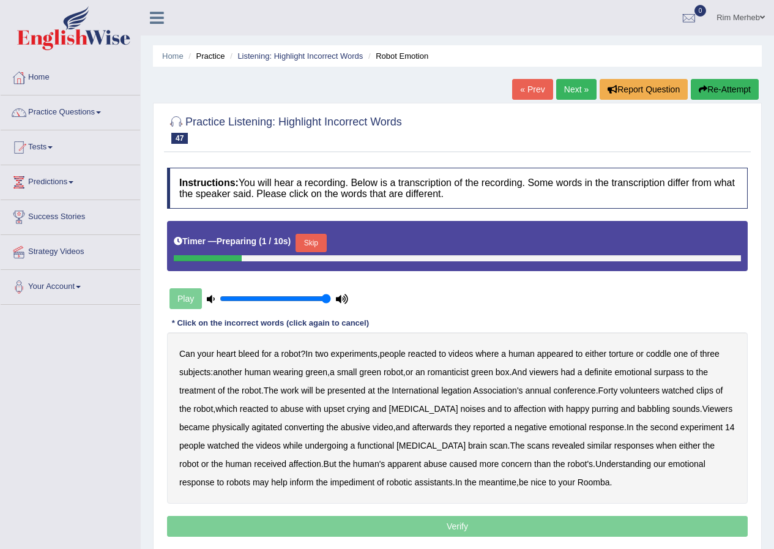
click at [320, 243] on button "Skip" at bounding box center [311, 243] width 31 height 18
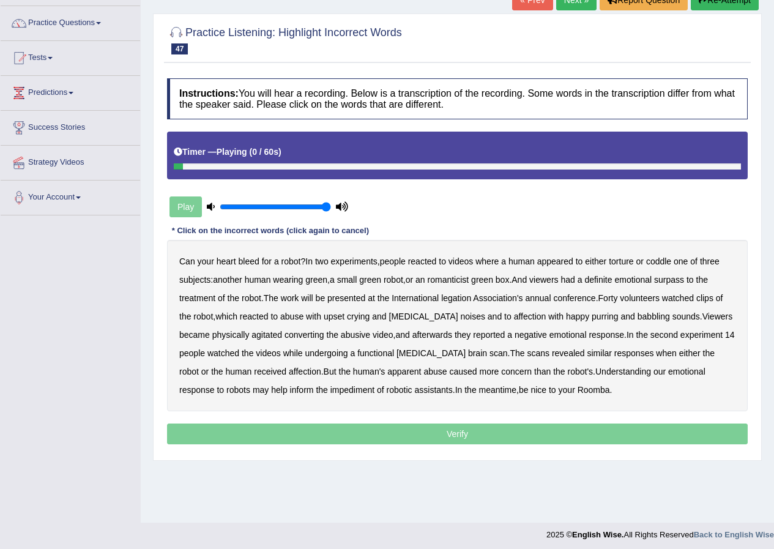
scroll to position [94, 0]
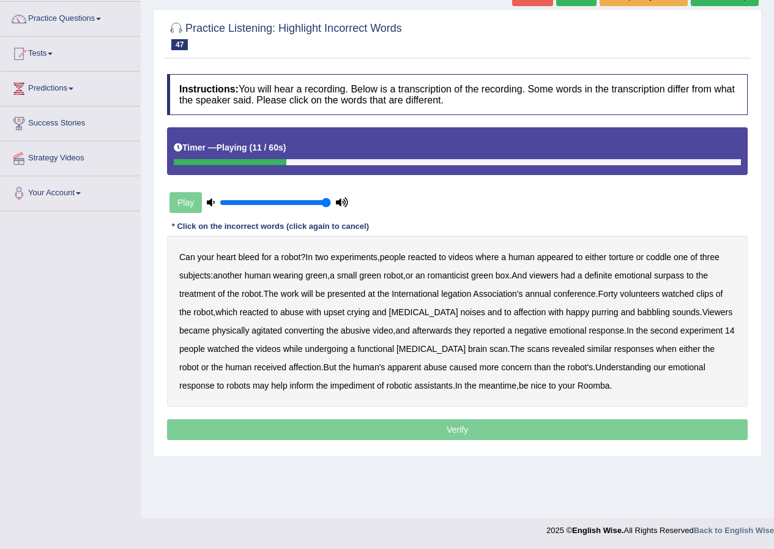
click at [456, 277] on b "romanticist" at bounding box center [449, 276] width 42 height 10
click at [681, 275] on b "surpass" at bounding box center [669, 276] width 30 height 10
click at [456, 293] on b "legation" at bounding box center [456, 294] width 30 height 10
click at [288, 332] on b "converting" at bounding box center [305, 331] width 40 height 10
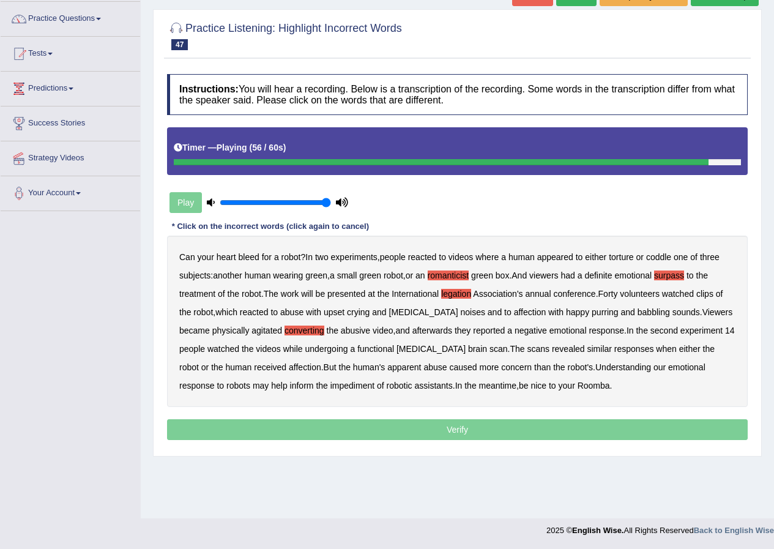
click at [331, 386] on b "impediment" at bounding box center [353, 386] width 44 height 10
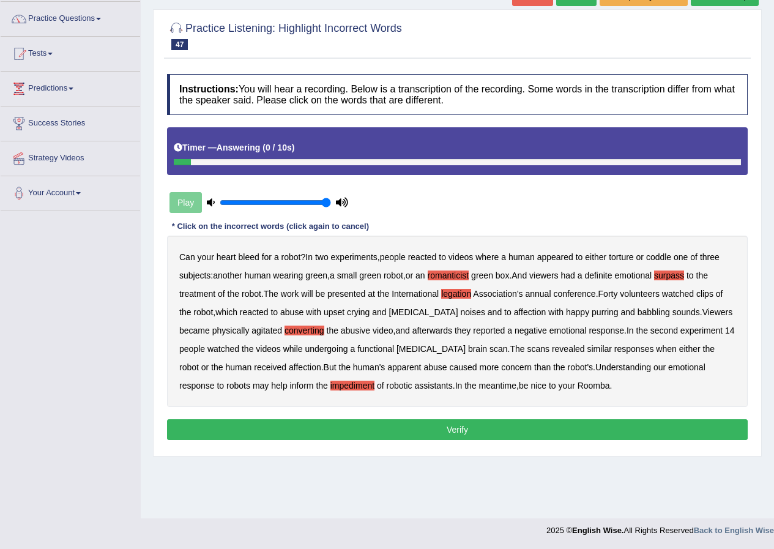
click at [474, 433] on button "Verify" at bounding box center [457, 429] width 581 height 21
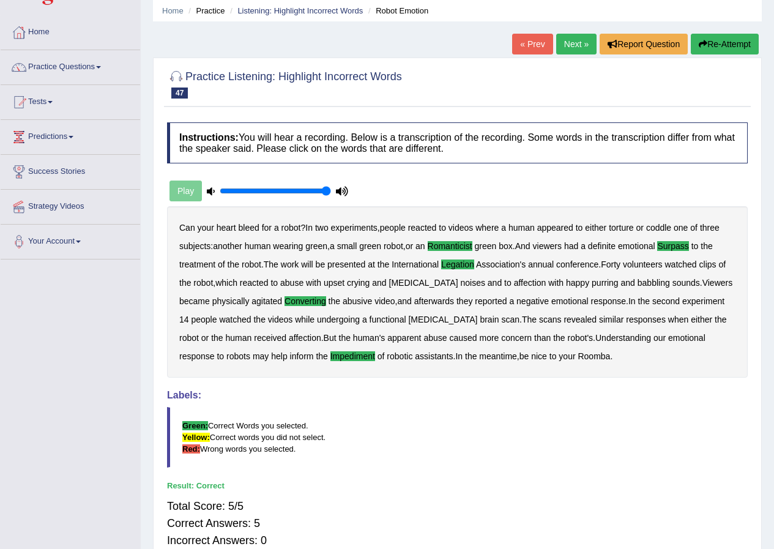
scroll to position [0, 0]
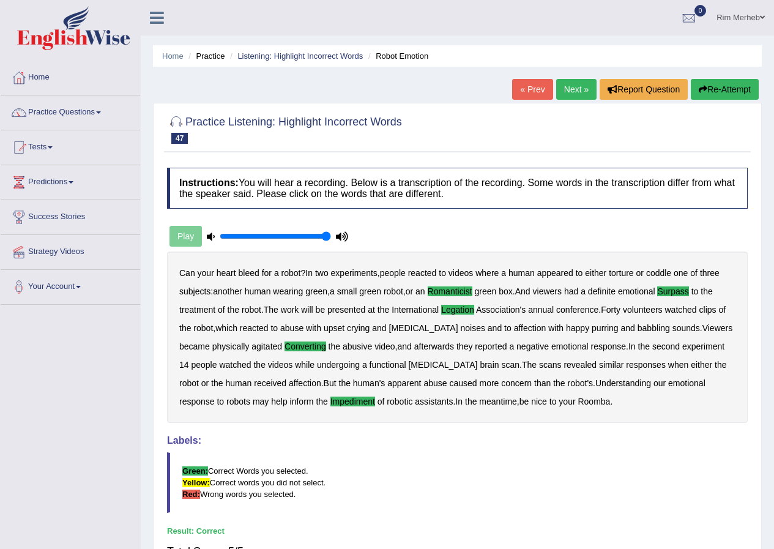
click at [570, 82] on link "Next »" at bounding box center [577, 89] width 40 height 21
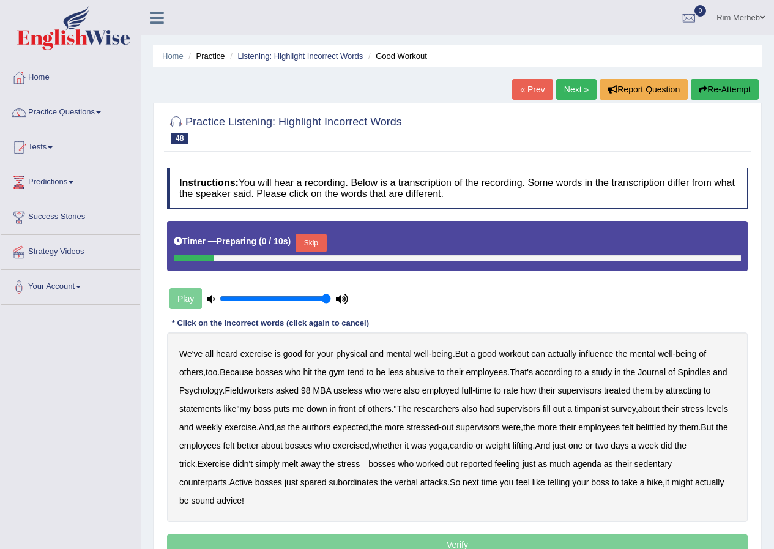
click at [326, 238] on button "Skip" at bounding box center [311, 243] width 31 height 18
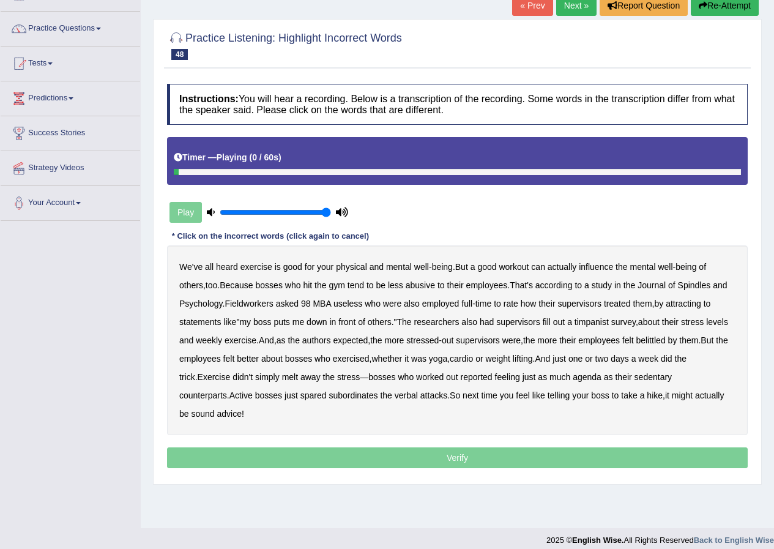
scroll to position [94, 0]
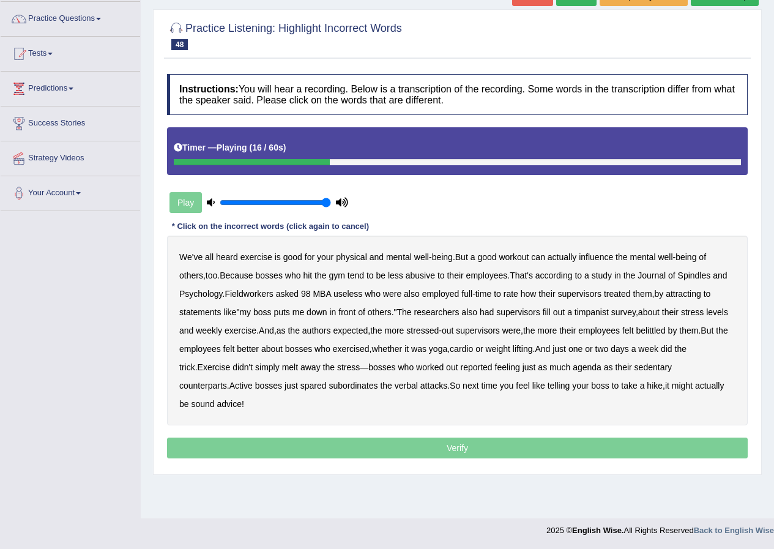
click at [706, 277] on b "Spindles" at bounding box center [694, 276] width 33 height 10
click at [678, 294] on b "attracting" at bounding box center [684, 294] width 36 height 10
click at [581, 312] on b "timpanist" at bounding box center [592, 312] width 34 height 10
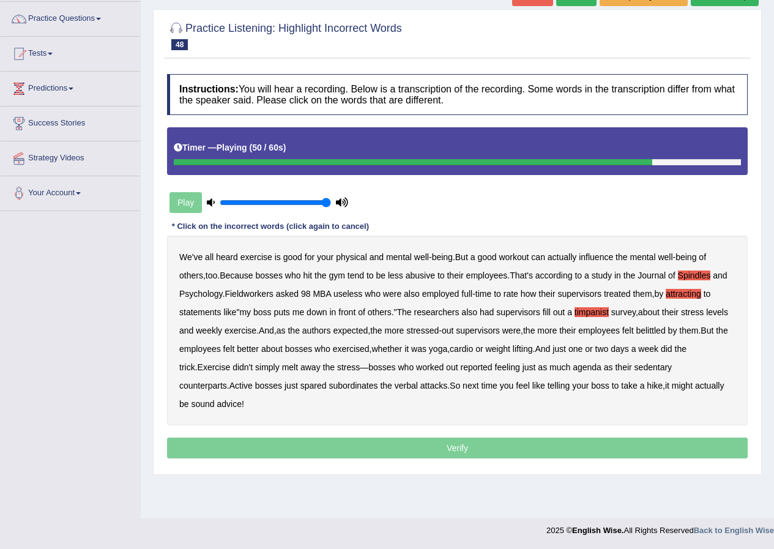
click at [573, 368] on b "agenda" at bounding box center [587, 367] width 29 height 10
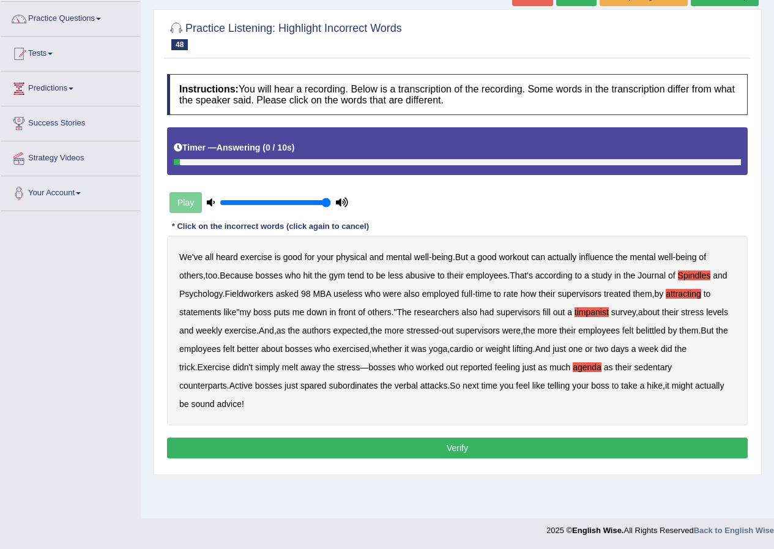
click at [487, 438] on button "Verify" at bounding box center [457, 448] width 581 height 21
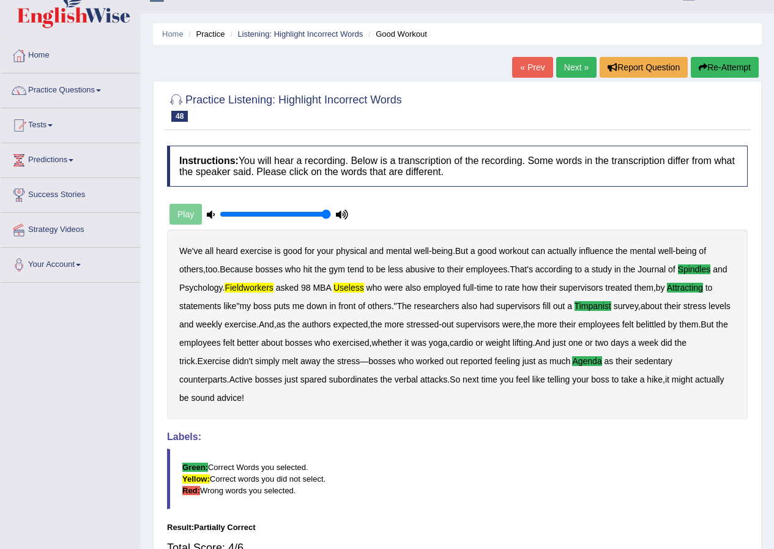
scroll to position [0, 0]
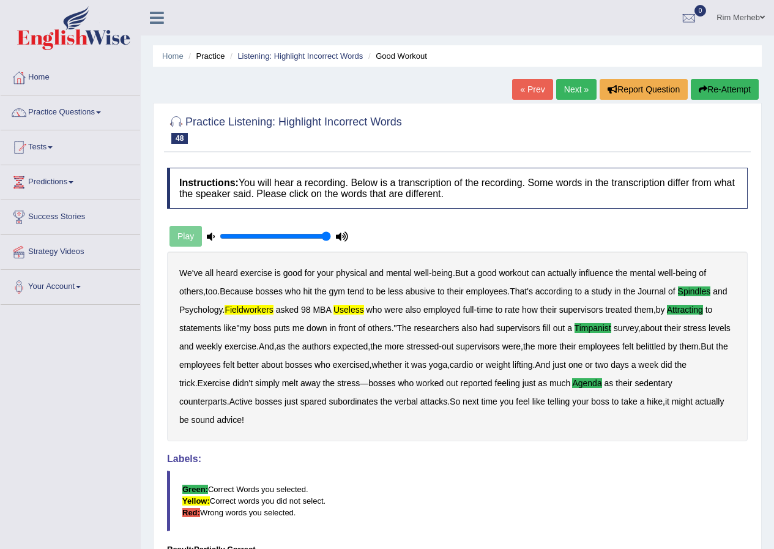
click at [566, 91] on link "Next »" at bounding box center [577, 89] width 40 height 21
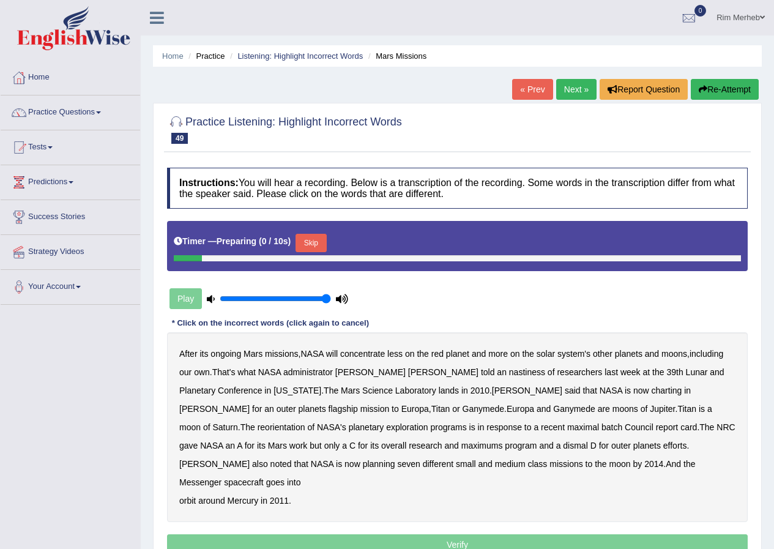
click at [326, 238] on button "Skip" at bounding box center [311, 243] width 31 height 18
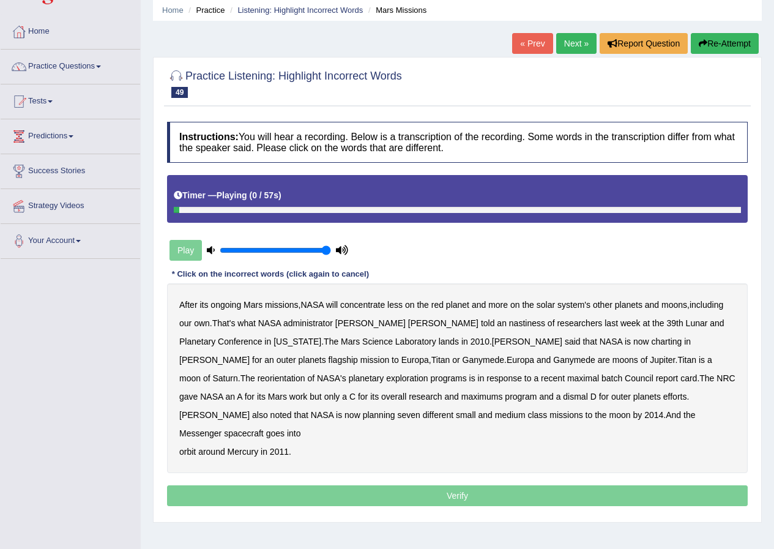
scroll to position [94, 0]
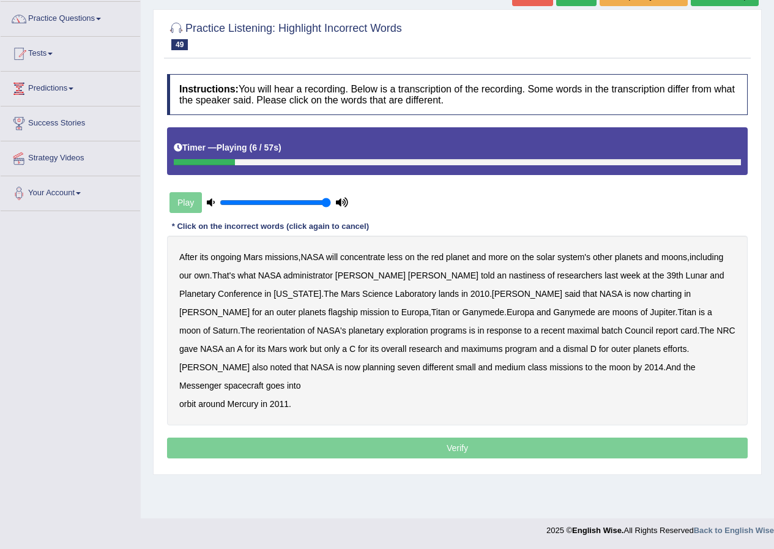
click at [440, 255] on b "red" at bounding box center [438, 257] width 12 height 10
click at [509, 279] on b "nastiness" at bounding box center [527, 276] width 36 height 10
click at [652, 297] on b "charting" at bounding box center [667, 294] width 31 height 10
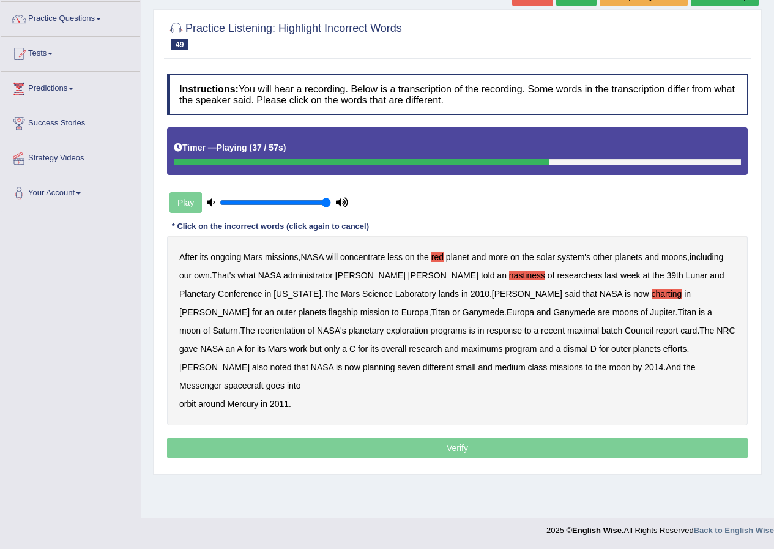
click at [568, 330] on b "maximal" at bounding box center [584, 331] width 32 height 10
click at [568, 328] on b "maximal" at bounding box center [584, 331] width 32 height 10
click at [602, 332] on b "batch" at bounding box center [612, 331] width 21 height 10
click at [462, 350] on b "maximums" at bounding box center [483, 349] width 42 height 10
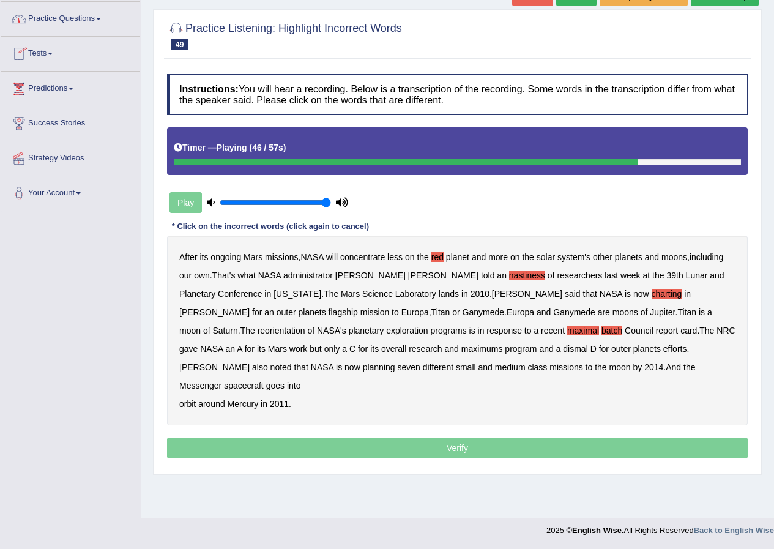
click at [462, 350] on b "maximums" at bounding box center [483, 349] width 42 height 10
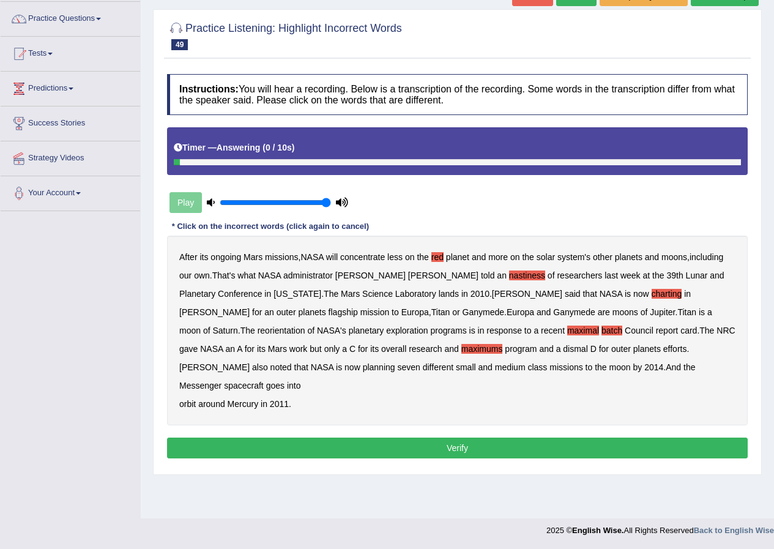
click at [310, 438] on button "Verify" at bounding box center [457, 448] width 581 height 21
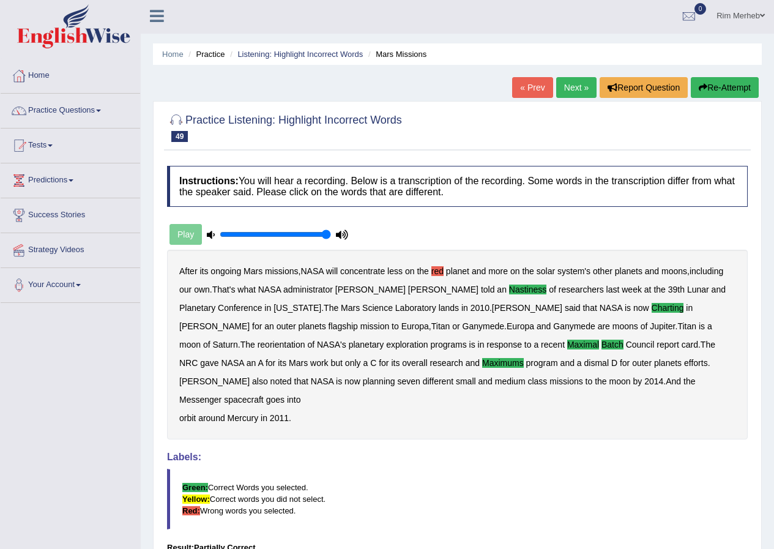
scroll to position [0, 0]
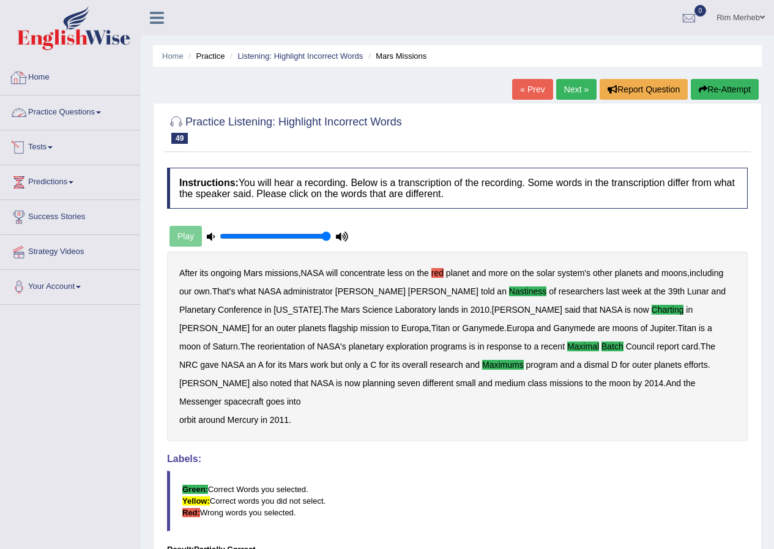
click at [64, 106] on link "Practice Questions" at bounding box center [71, 111] width 140 height 31
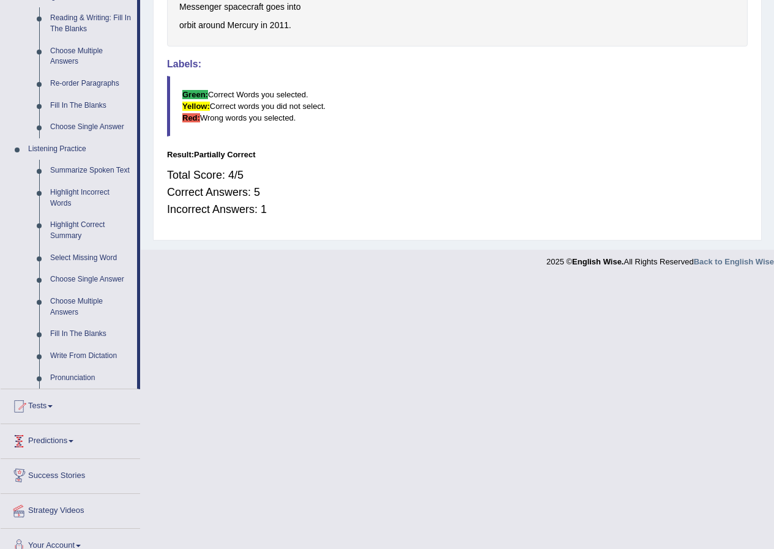
scroll to position [410, 0]
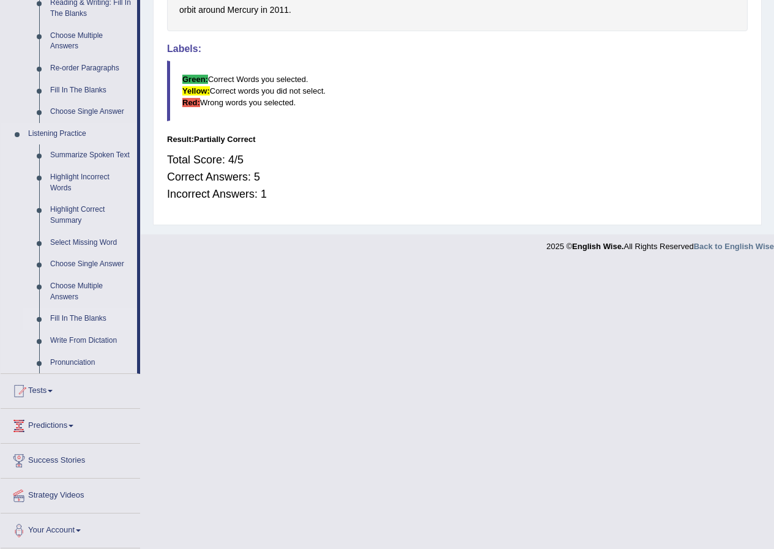
click at [71, 318] on link "Fill In The Blanks" at bounding box center [91, 319] width 92 height 22
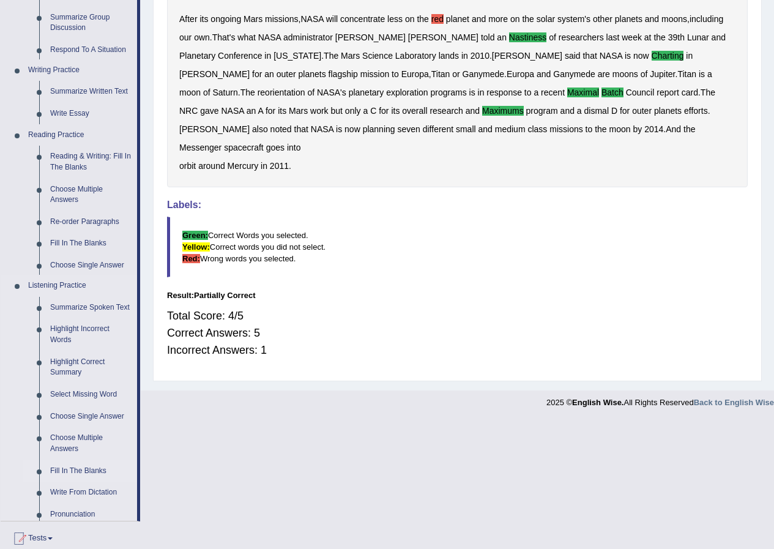
scroll to position [108, 0]
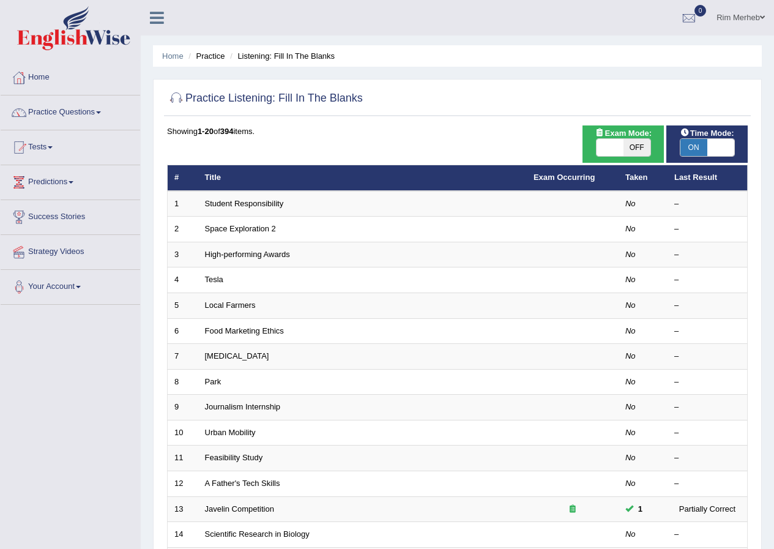
click at [620, 140] on span at bounding box center [610, 147] width 27 height 17
checkbox input "true"
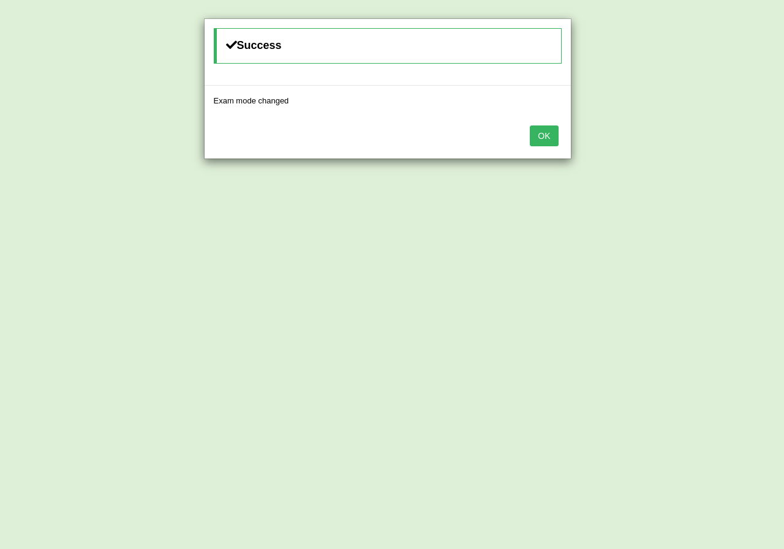
click at [548, 141] on button "OK" at bounding box center [544, 136] width 28 height 21
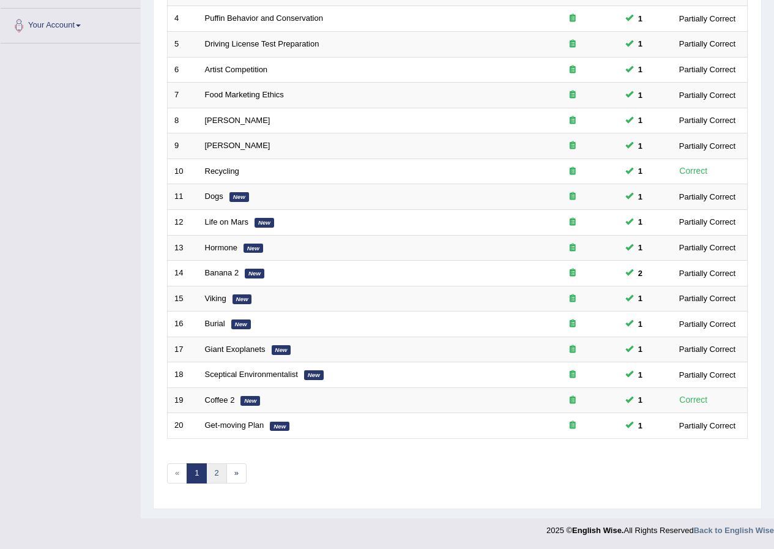
click at [212, 471] on link "2" at bounding box center [216, 473] width 20 height 20
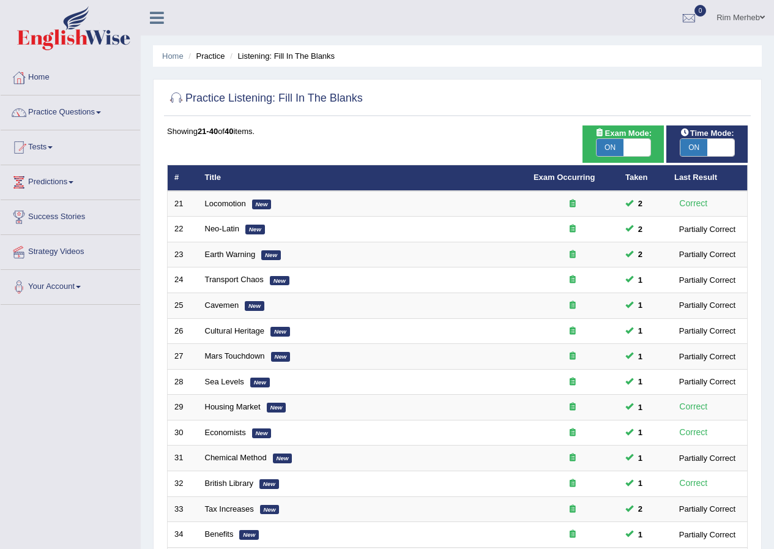
click at [609, 144] on span "ON" at bounding box center [610, 147] width 27 height 17
checkbox input "false"
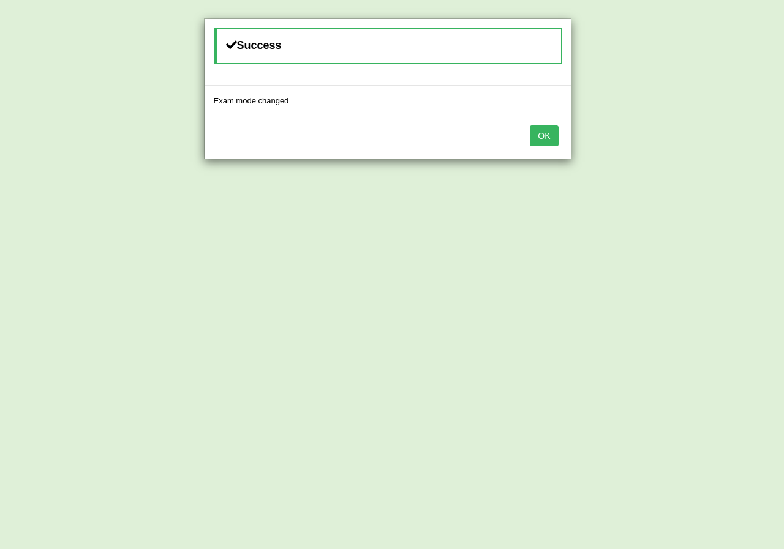
click at [556, 141] on button "OK" at bounding box center [544, 136] width 28 height 21
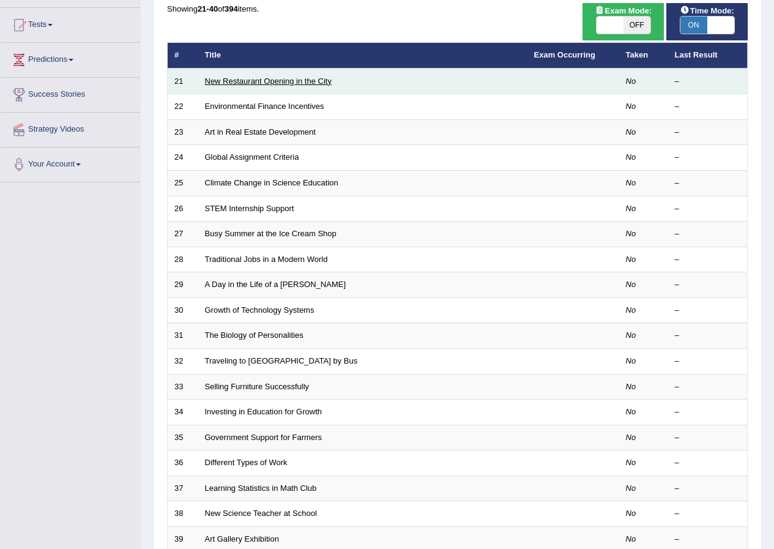
click at [325, 78] on link "New Restaurant Opening in the City" at bounding box center [268, 81] width 127 height 9
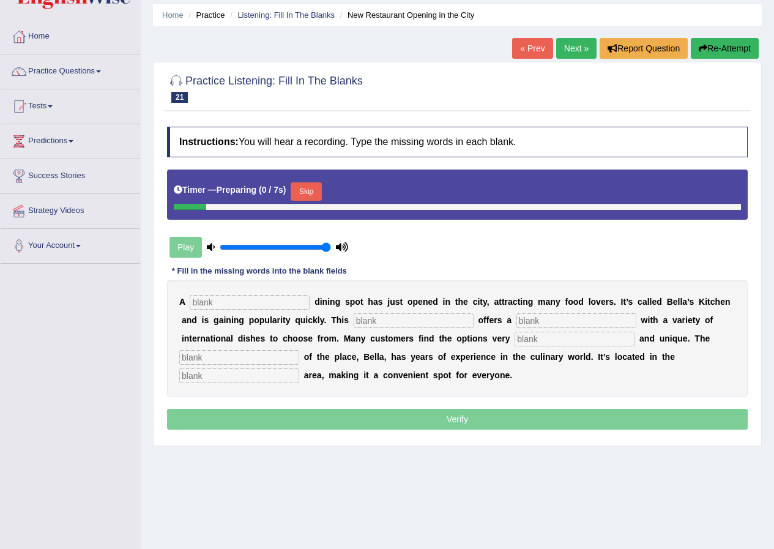
scroll to position [94, 0]
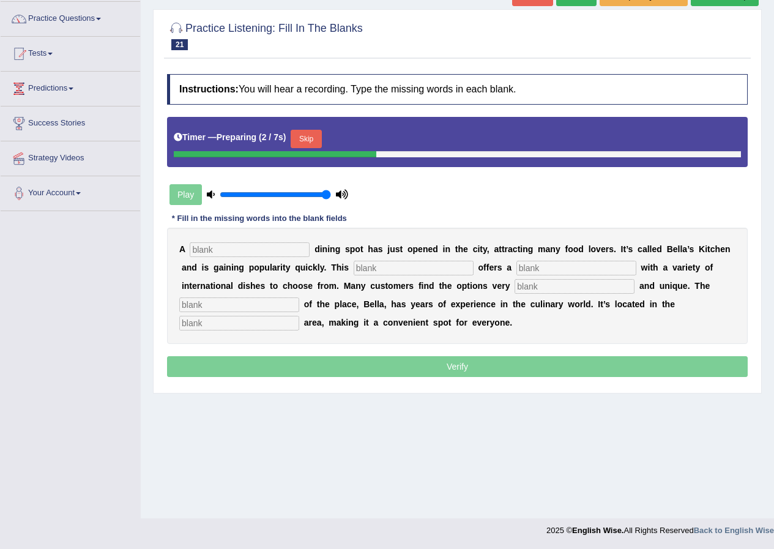
click at [280, 253] on input "text" at bounding box center [250, 249] width 120 height 15
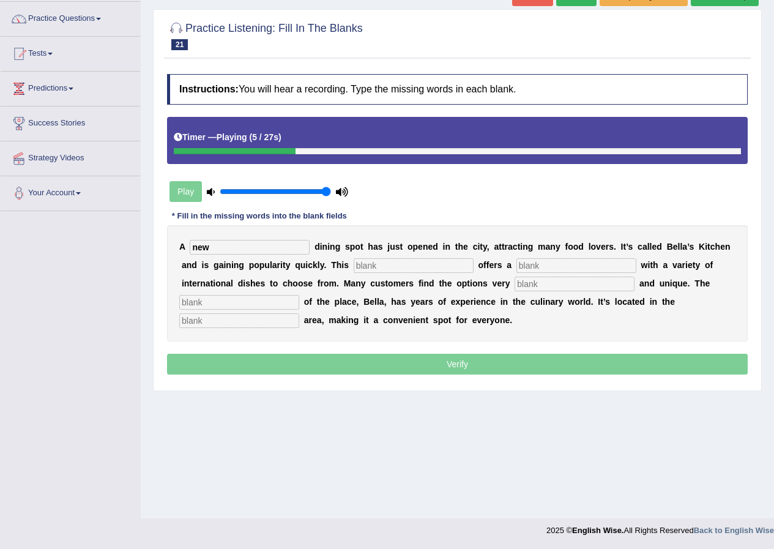
type input "new"
click at [420, 257] on div "A new d i n i n g s p o t h a s j u s t o p e n e d i n t h e c i t y , a t t r…" at bounding box center [457, 283] width 581 height 116
click at [419, 259] on input "text" at bounding box center [414, 265] width 120 height 15
type input "restaurant"
click at [549, 268] on input "text" at bounding box center [577, 265] width 120 height 15
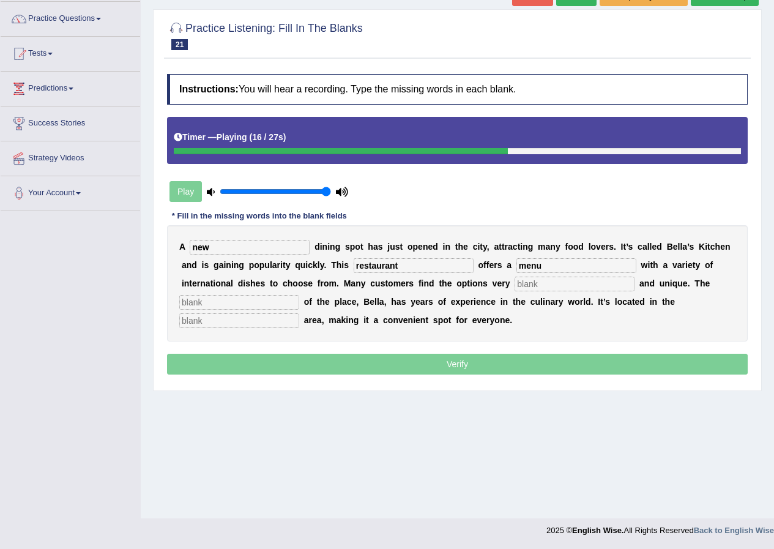
type input "menu"
click at [539, 279] on input "text" at bounding box center [575, 284] width 120 height 15
type input "interesting"
click at [228, 303] on input "text" at bounding box center [239, 302] width 120 height 15
type input "owner"
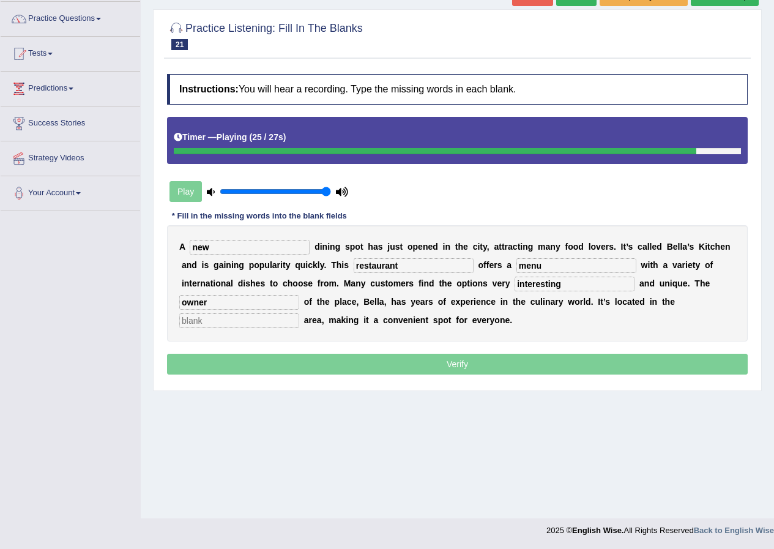
click at [234, 321] on input "text" at bounding box center [239, 320] width 120 height 15
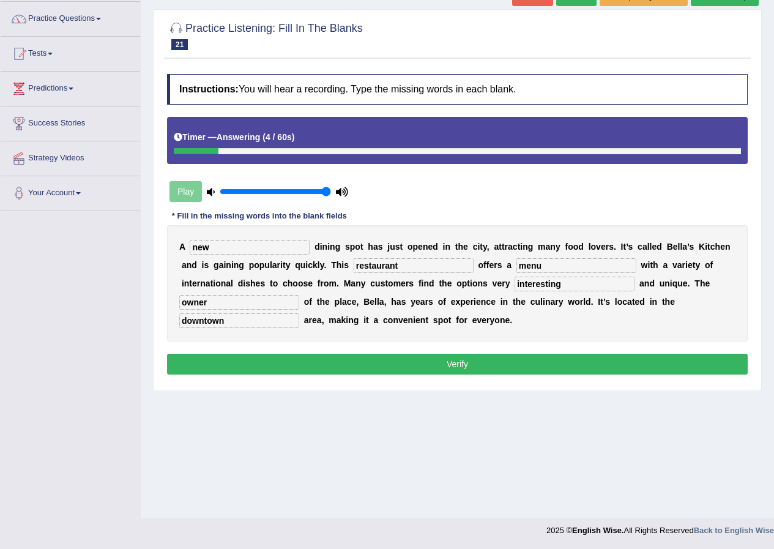
type input "downtown"
click at [396, 269] on input "restaurant" at bounding box center [414, 265] width 120 height 15
type input "restaurant"
click at [551, 266] on input "menu" at bounding box center [577, 265] width 120 height 15
type input "menu"
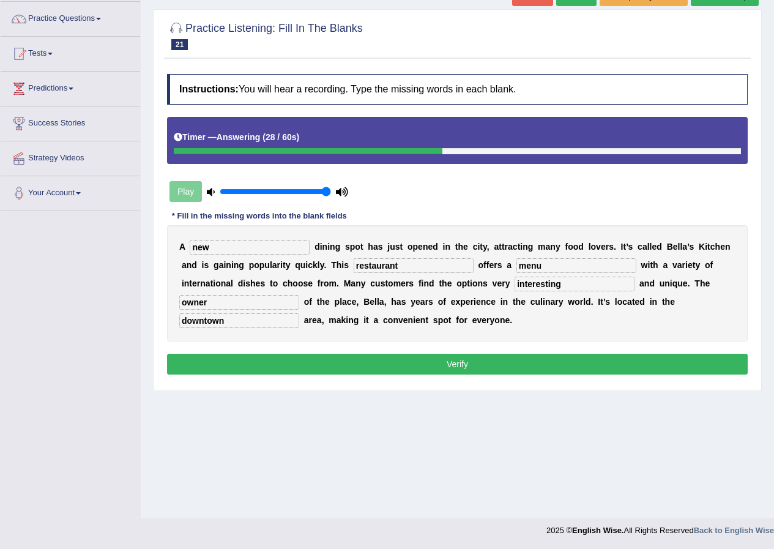
click at [329, 372] on button "Verify" at bounding box center [457, 364] width 581 height 21
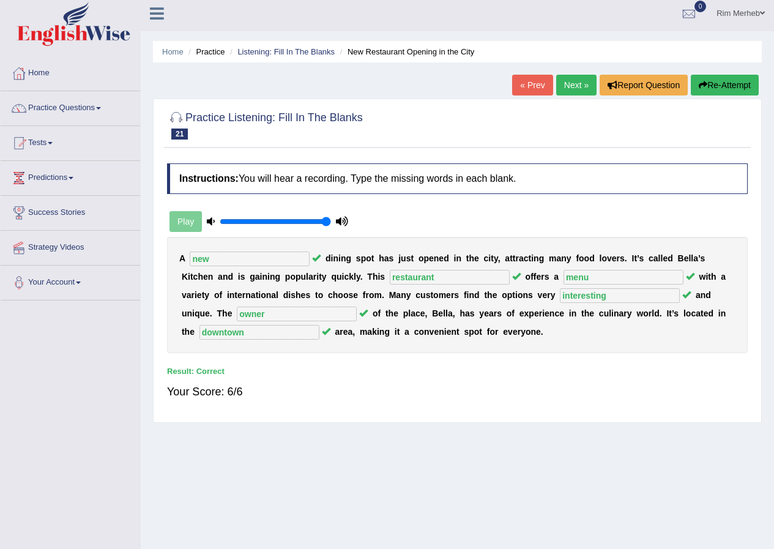
scroll to position [0, 0]
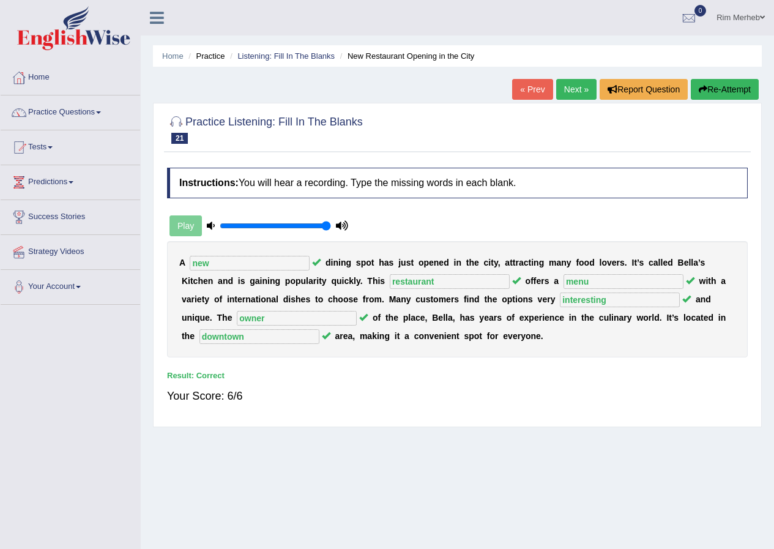
click at [578, 91] on link "Next »" at bounding box center [577, 89] width 40 height 21
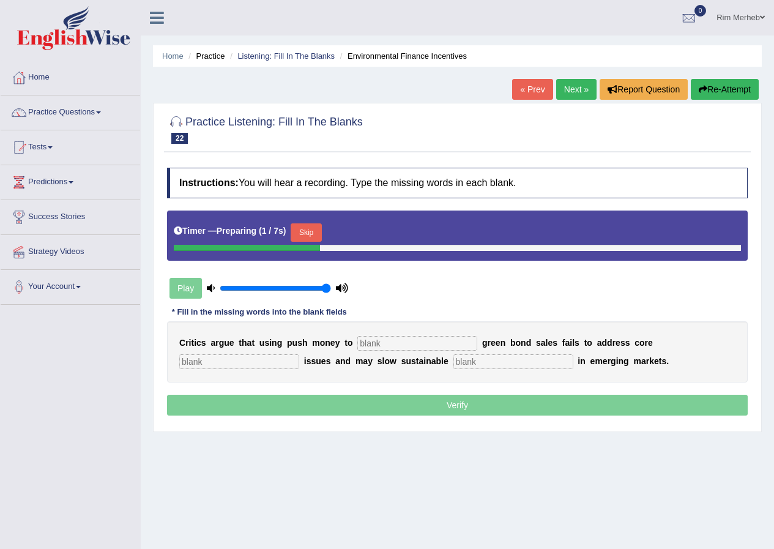
click at [438, 345] on input "text" at bounding box center [418, 343] width 120 height 15
click at [314, 226] on button "Skip" at bounding box center [306, 232] width 31 height 18
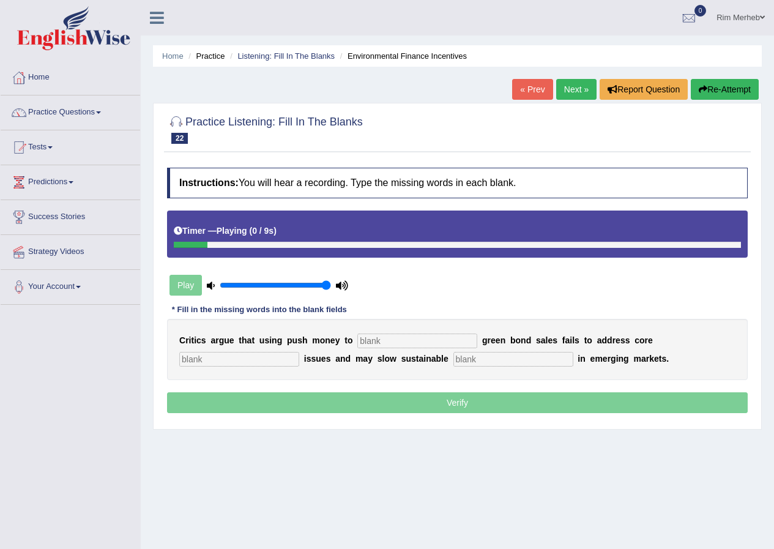
click at [399, 334] on input "text" at bounding box center [418, 341] width 120 height 15
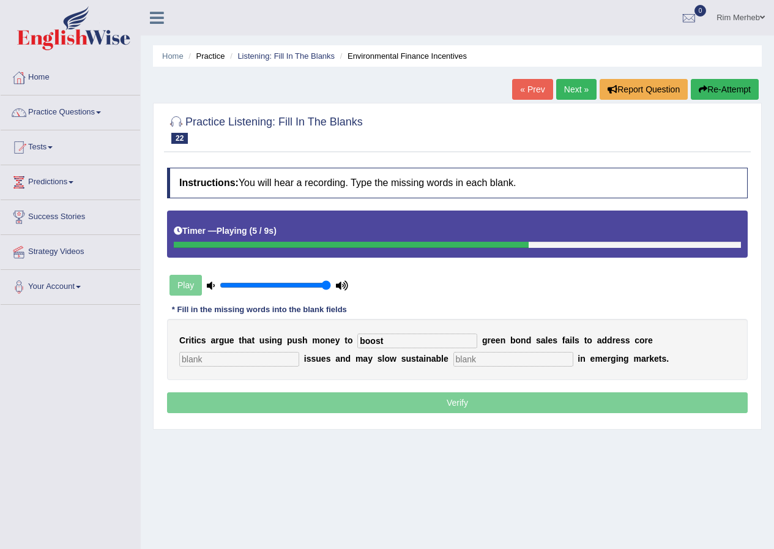
type input "boost"
click at [257, 362] on input "text" at bounding box center [239, 359] width 120 height 15
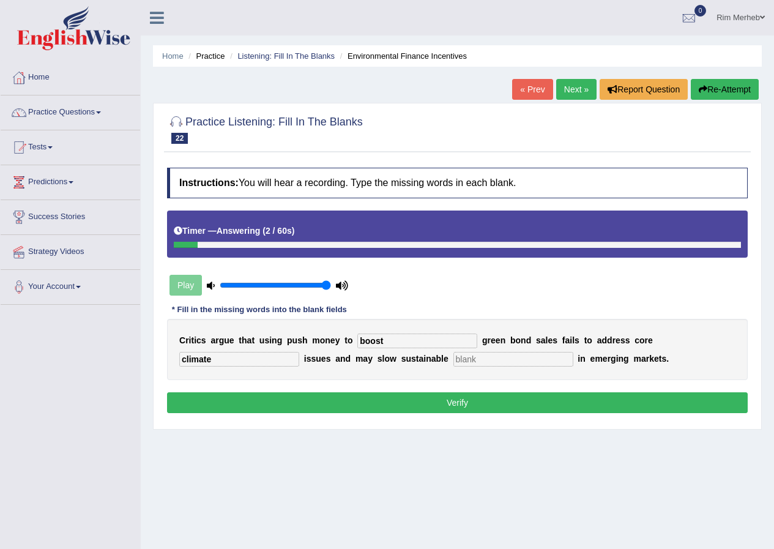
type input "climate"
click at [501, 361] on input "text" at bounding box center [514, 359] width 120 height 15
click at [491, 357] on input "developement" at bounding box center [514, 359] width 120 height 15
click at [493, 361] on input "developement" at bounding box center [514, 359] width 120 height 15
type input "development"
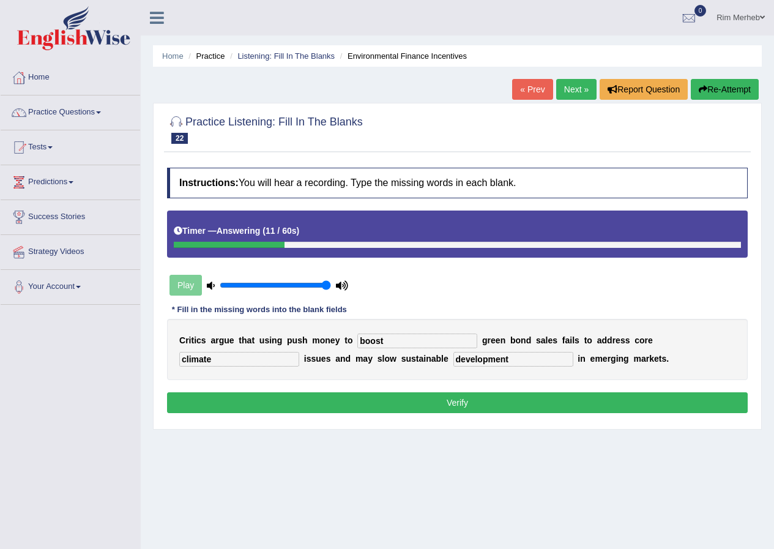
click at [307, 408] on button "Verify" at bounding box center [457, 402] width 581 height 21
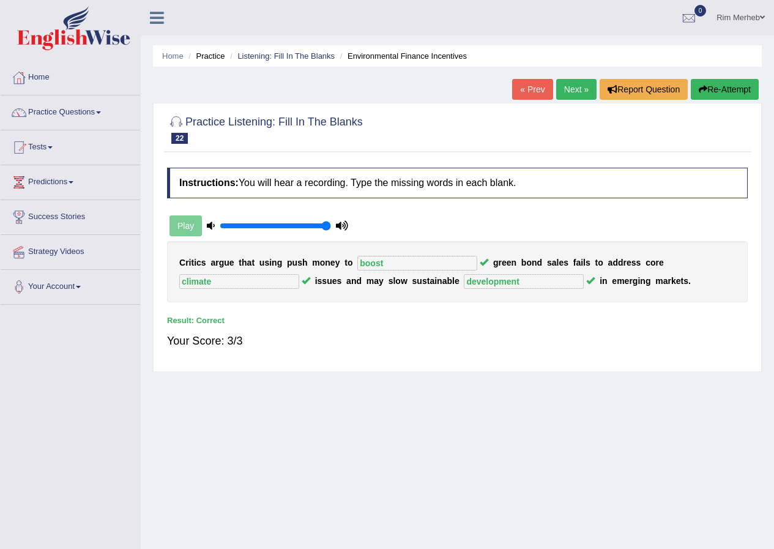
click at [561, 89] on link "Next »" at bounding box center [577, 89] width 40 height 21
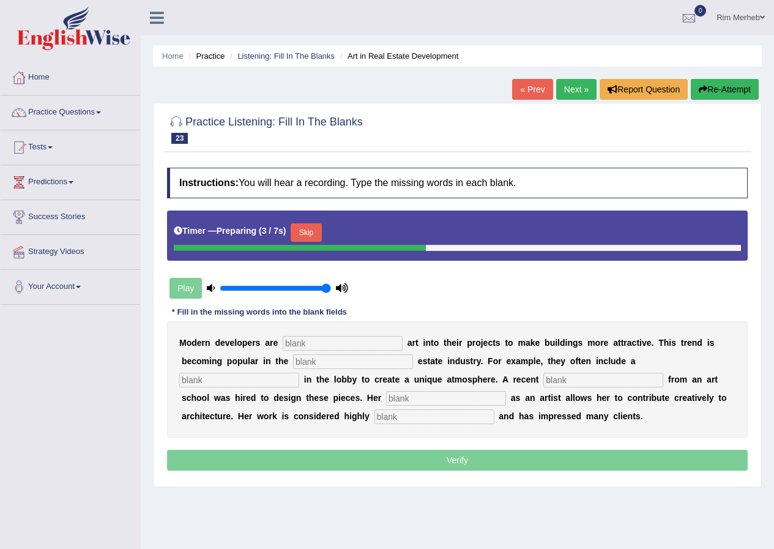
click at [309, 238] on button "Skip" at bounding box center [306, 232] width 31 height 18
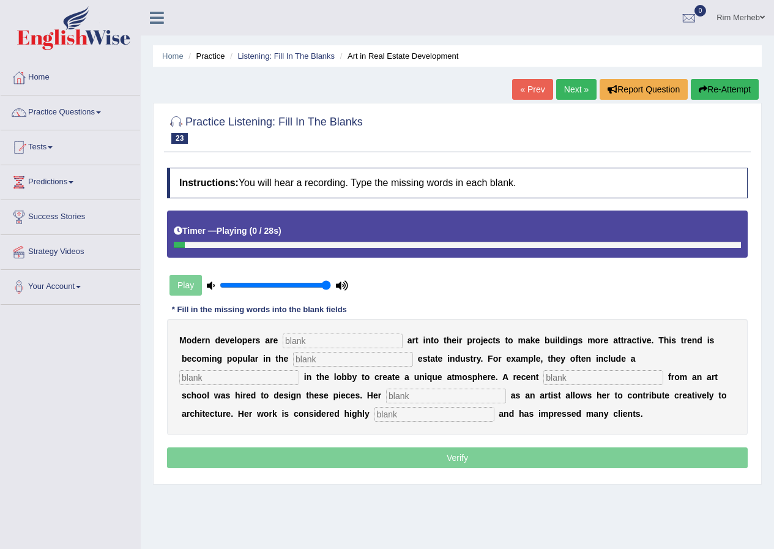
click at [342, 338] on input "text" at bounding box center [343, 341] width 120 height 15
type input "incorperating"
click at [339, 353] on input "text" at bounding box center [353, 359] width 120 height 15
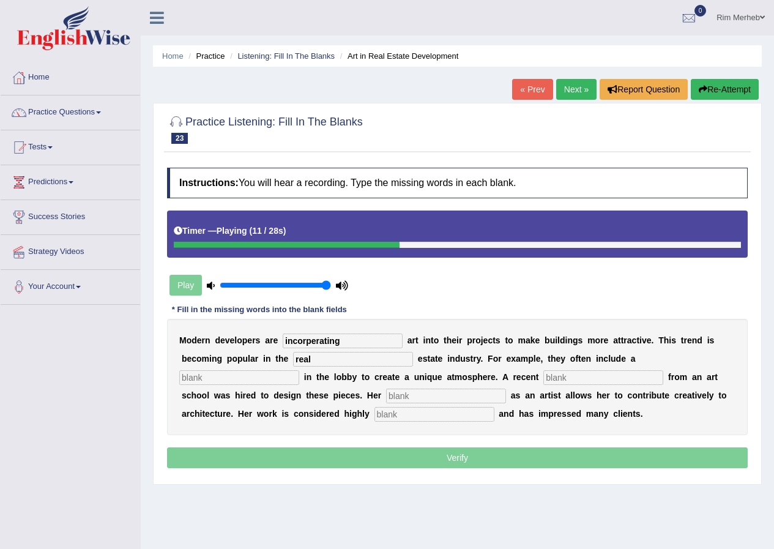
type input "real"
click at [249, 380] on input "text" at bounding box center [239, 377] width 120 height 15
type input "sculpture"
click at [658, 381] on input "text" at bounding box center [604, 377] width 120 height 15
type input "f"
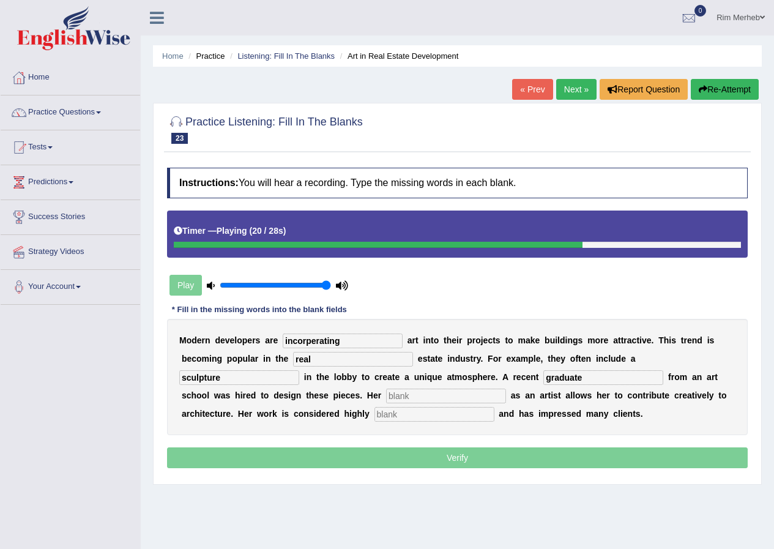
type input "graduate"
click at [480, 396] on input "text" at bounding box center [446, 396] width 120 height 15
type input "profession"
click at [465, 414] on input "text" at bounding box center [435, 414] width 120 height 15
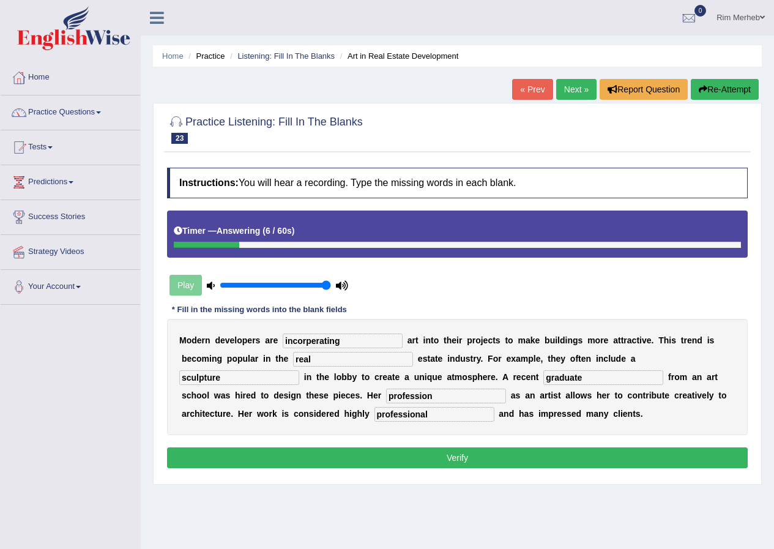
type input "professional"
click at [250, 465] on button "Verify" at bounding box center [457, 458] width 581 height 21
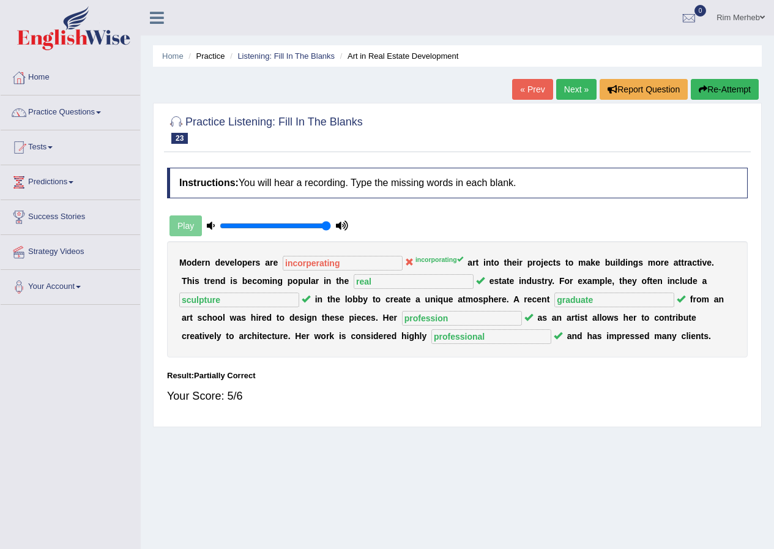
click at [565, 97] on link "Next »" at bounding box center [577, 89] width 40 height 21
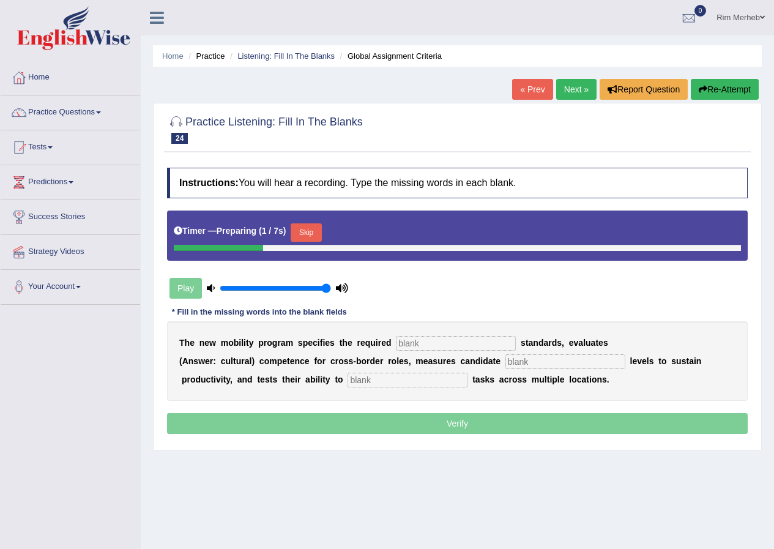
click at [311, 225] on button "Skip" at bounding box center [306, 232] width 31 height 18
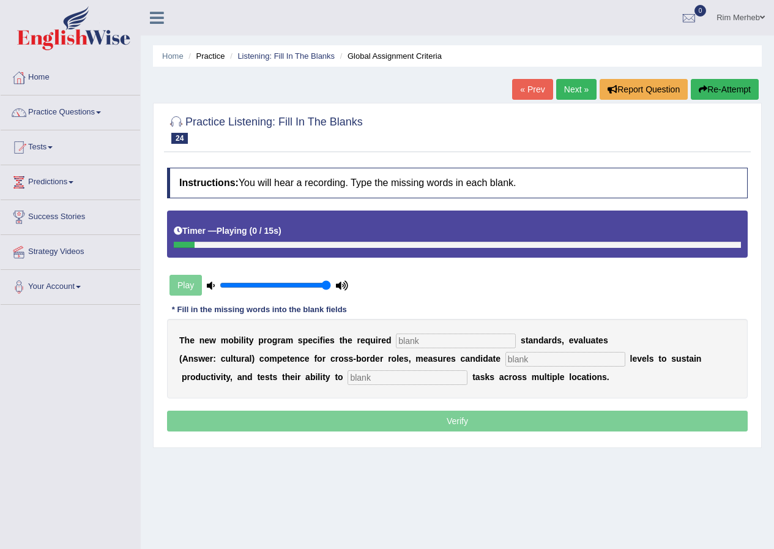
click at [470, 344] on input "text" at bounding box center [456, 341] width 120 height 15
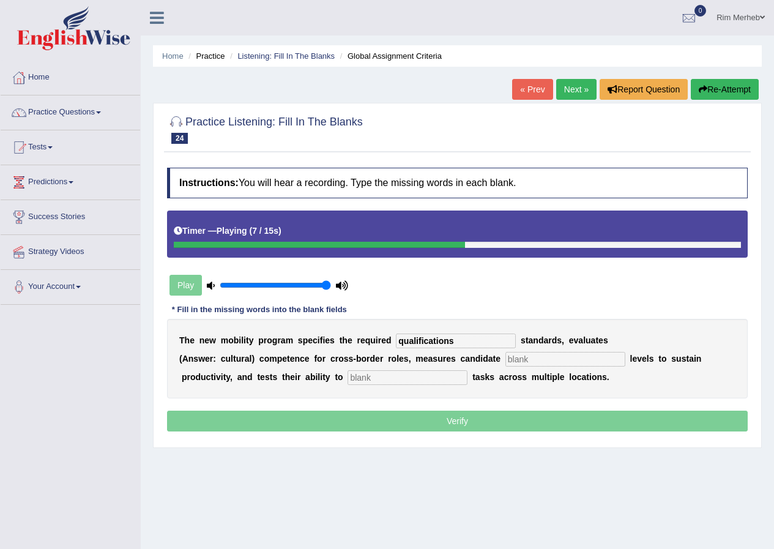
type input "qualifications"
click at [537, 360] on input "text" at bounding box center [566, 359] width 120 height 15
type input "energy"
click at [433, 381] on input "text" at bounding box center [408, 377] width 120 height 15
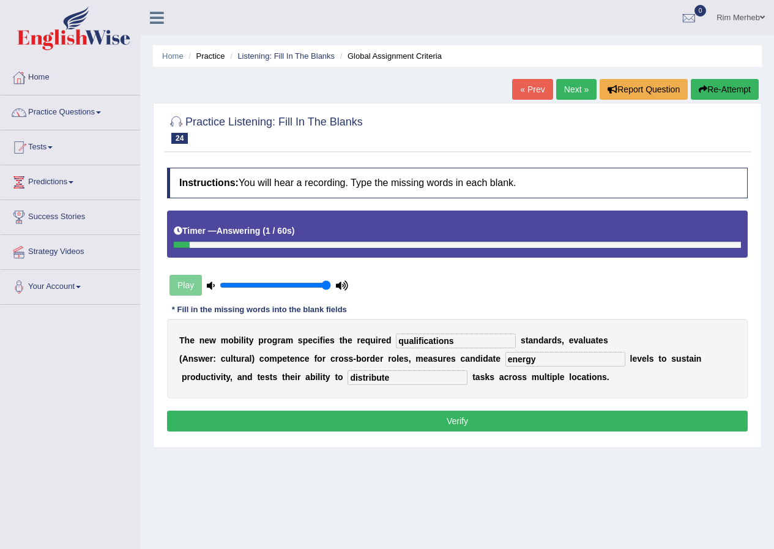
type input "distribute"
click at [459, 420] on button "Verify" at bounding box center [457, 421] width 581 height 21
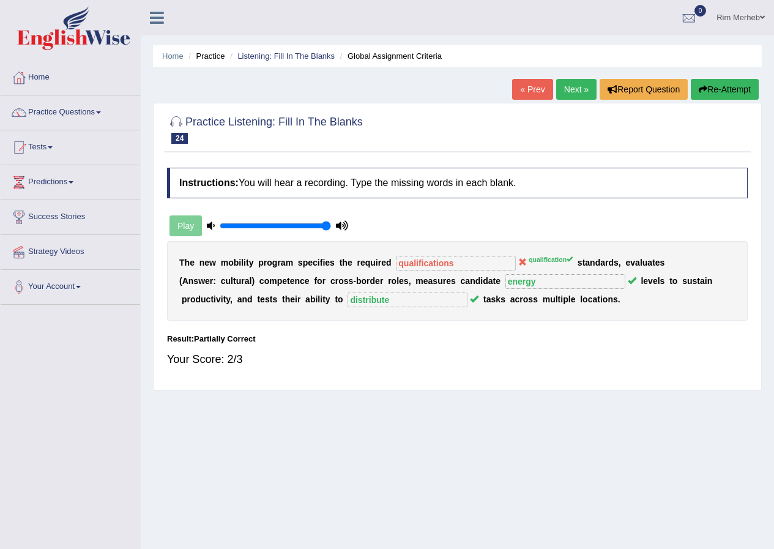
click at [570, 97] on link "Next »" at bounding box center [577, 89] width 40 height 21
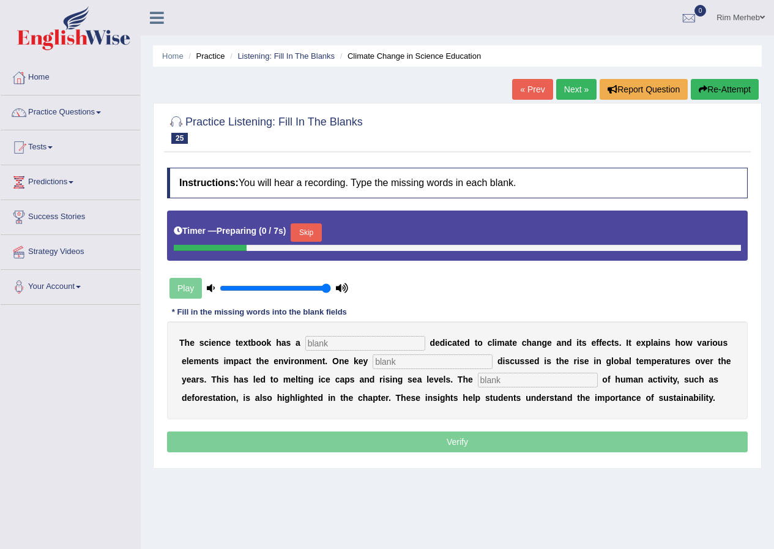
click at [302, 232] on button "Skip" at bounding box center [306, 232] width 31 height 18
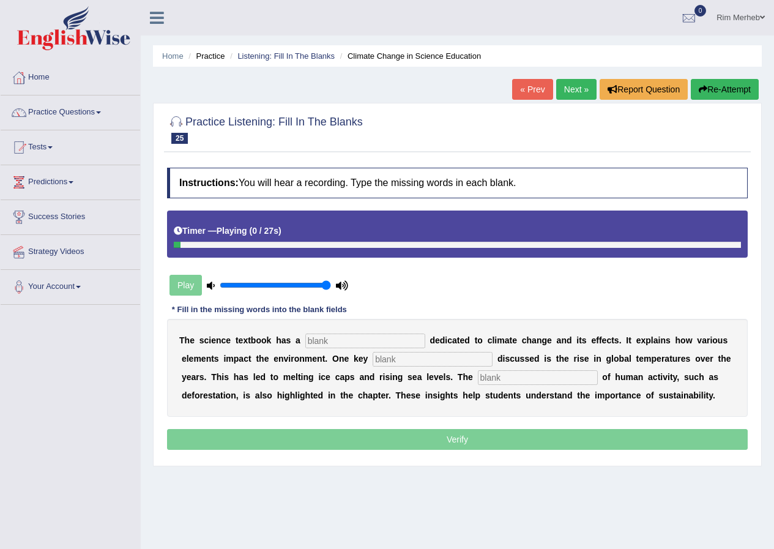
click at [366, 343] on input "text" at bounding box center [366, 341] width 120 height 15
type input "section"
click at [385, 366] on input "text" at bounding box center [433, 359] width 120 height 15
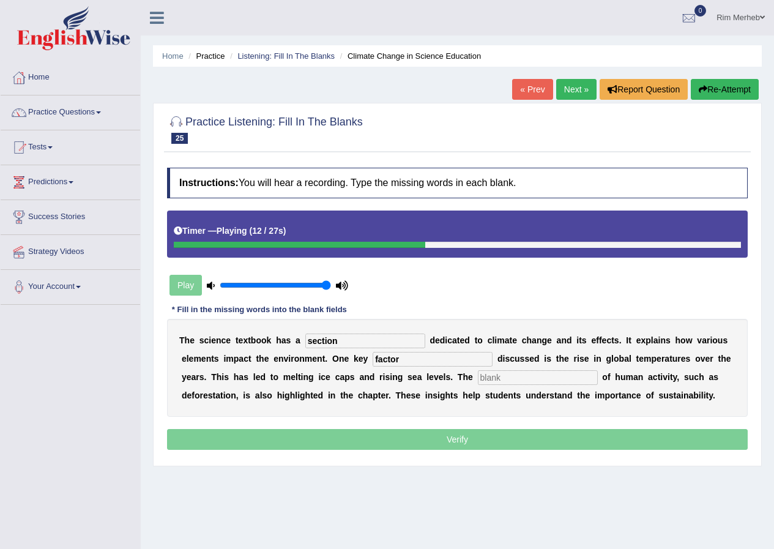
type input "factor"
click at [503, 380] on input "text" at bounding box center [538, 377] width 120 height 15
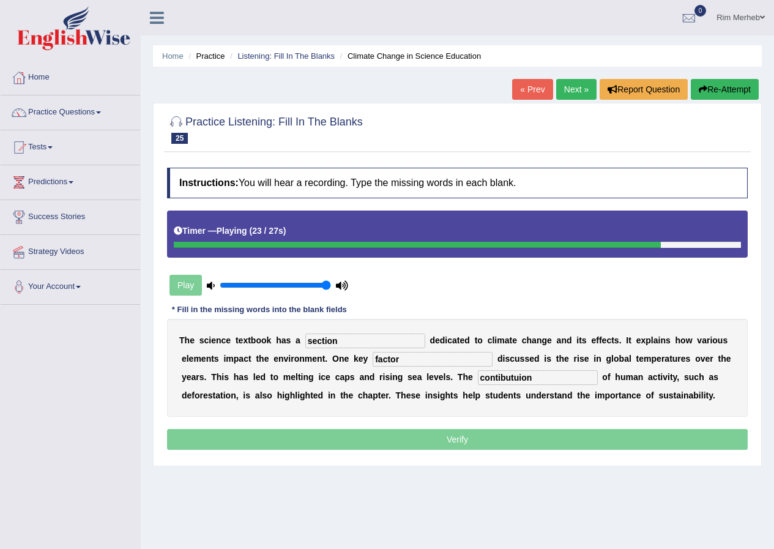
click at [520, 380] on input "contibutuion" at bounding box center [538, 377] width 120 height 15
click at [501, 379] on input "contibution" at bounding box center [538, 377] width 120 height 15
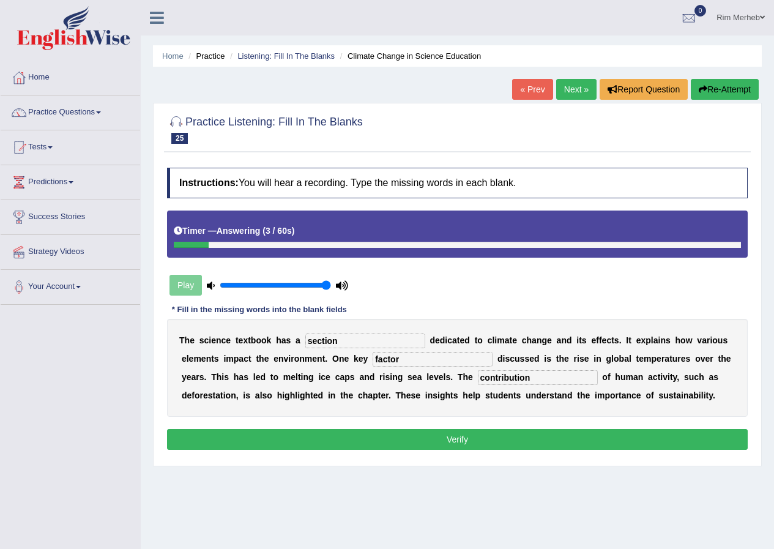
type input "contribution"
click at [525, 438] on button "Verify" at bounding box center [457, 439] width 581 height 21
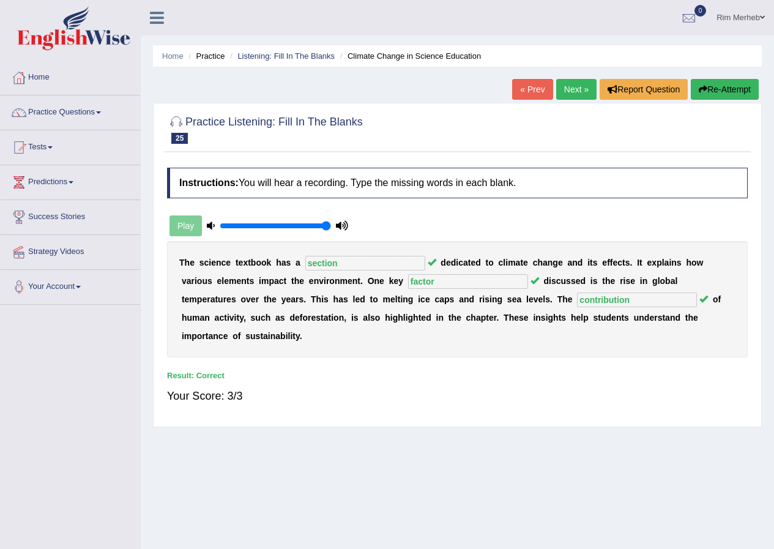
click at [564, 97] on link "Next »" at bounding box center [577, 89] width 40 height 21
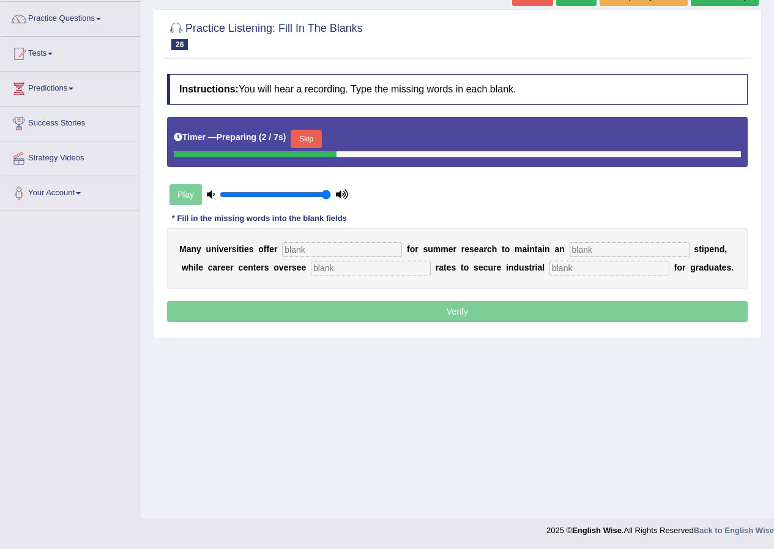
click at [317, 144] on button "Skip" at bounding box center [306, 139] width 31 height 18
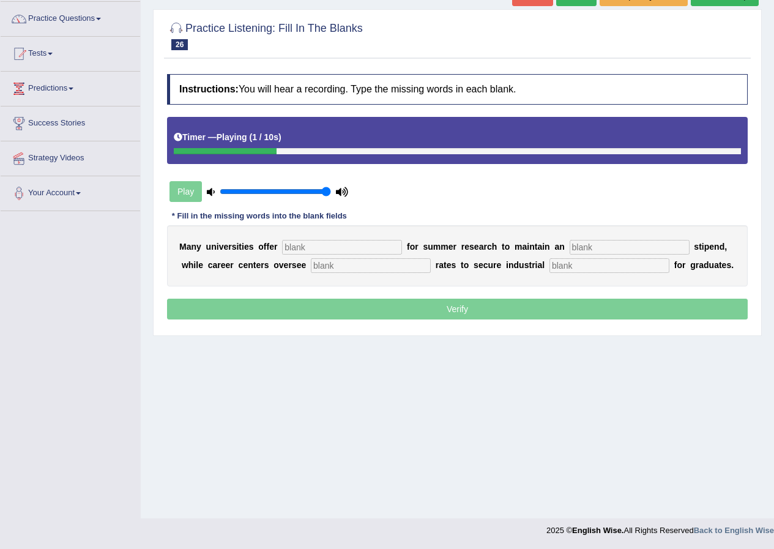
click at [354, 248] on input "text" at bounding box center [342, 247] width 120 height 15
type input "subcities"
click at [577, 243] on input "text" at bounding box center [630, 247] width 120 height 15
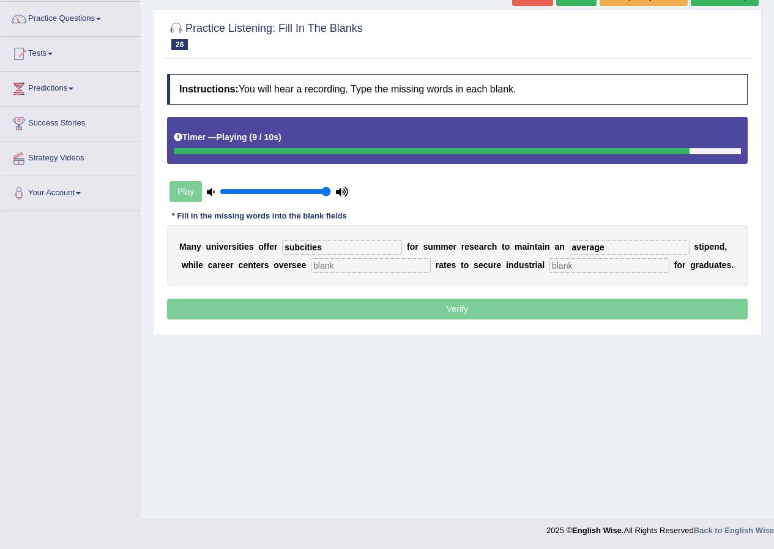
type input "average"
click at [399, 264] on input "text" at bounding box center [371, 265] width 120 height 15
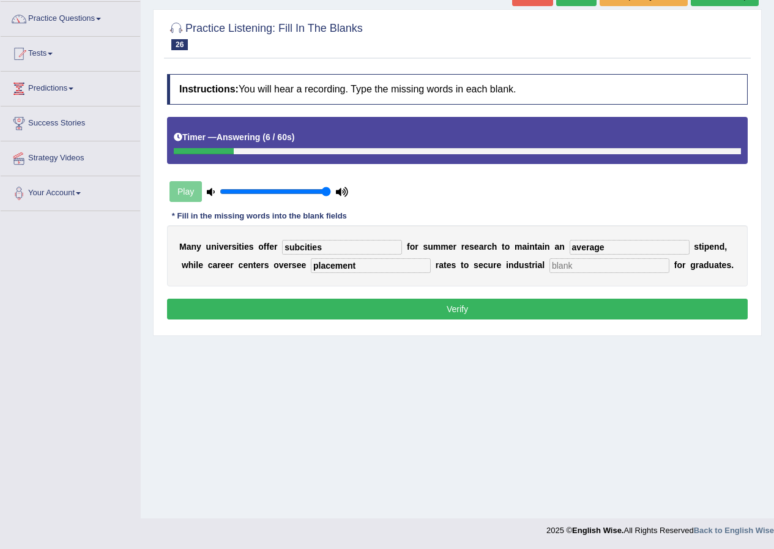
type input "placement"
click at [564, 264] on input "text" at bounding box center [610, 265] width 120 height 15
type input "expeiences"
click at [566, 306] on button "Verify" at bounding box center [457, 309] width 581 height 21
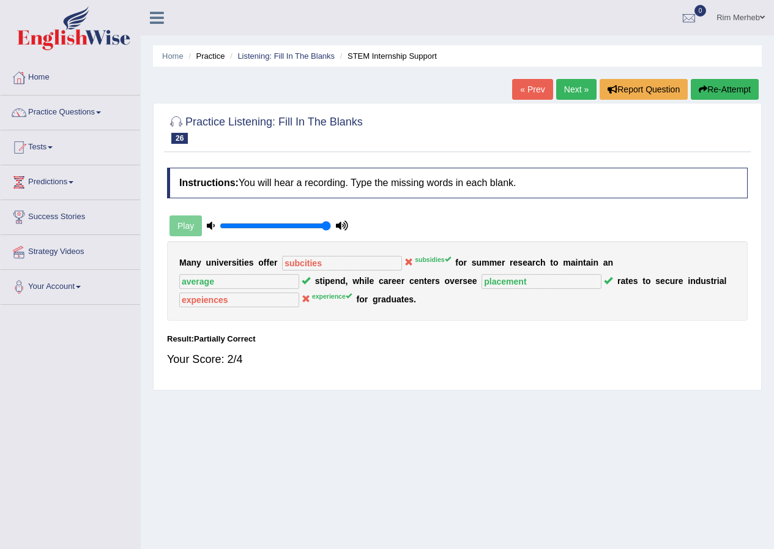
click at [566, 94] on link "Next »" at bounding box center [577, 89] width 40 height 21
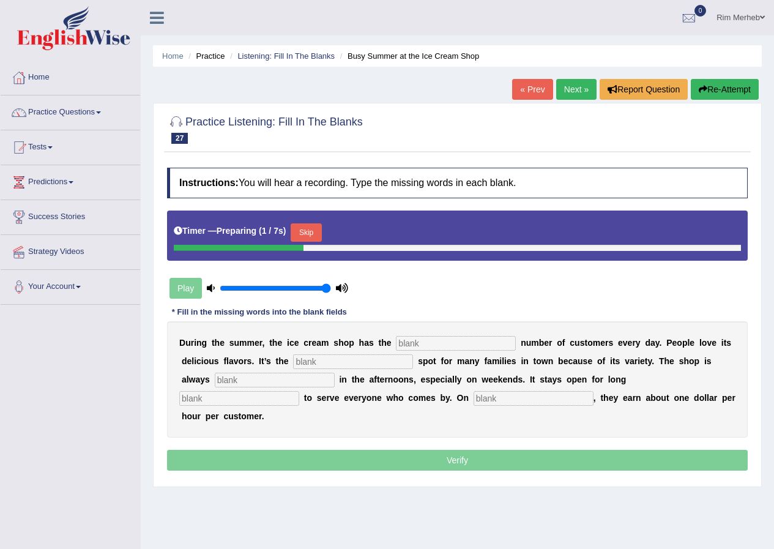
click at [320, 232] on button "Skip" at bounding box center [306, 232] width 31 height 18
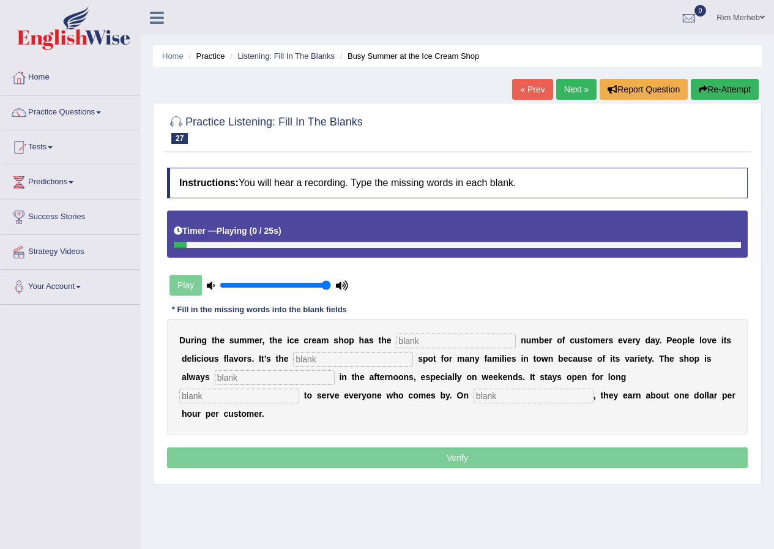
click at [454, 339] on input "text" at bounding box center [456, 341] width 120 height 15
type input "same"
click at [346, 361] on input "text" at bounding box center [353, 359] width 120 height 15
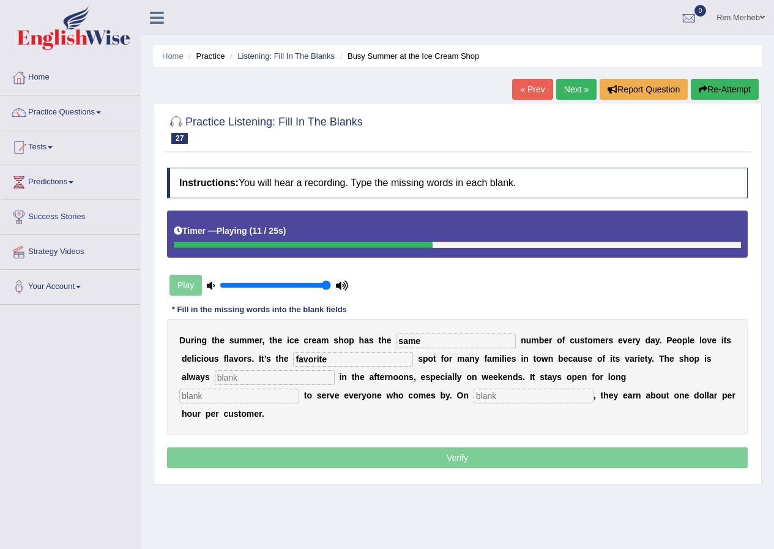
type input "favorite"
click at [309, 373] on input "text" at bounding box center [275, 377] width 120 height 15
type input "busy"
click at [263, 398] on input "text" at bounding box center [239, 396] width 120 height 15
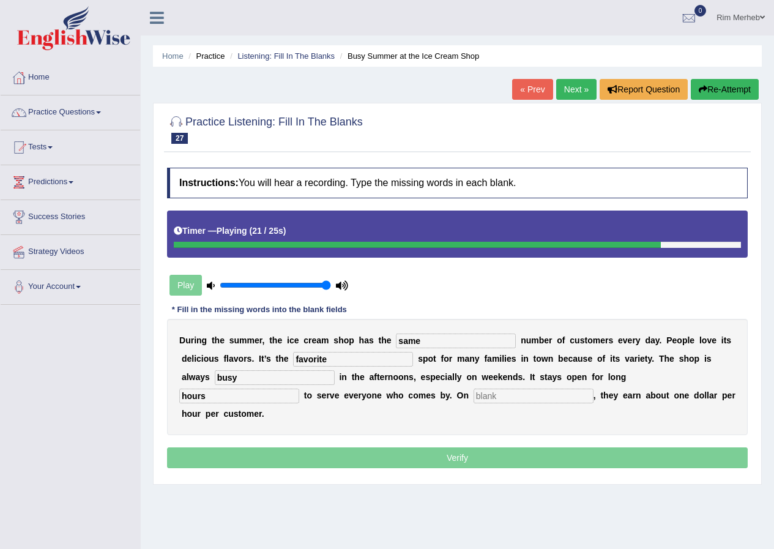
type input "hours"
click at [484, 400] on input "text" at bounding box center [534, 396] width 120 height 15
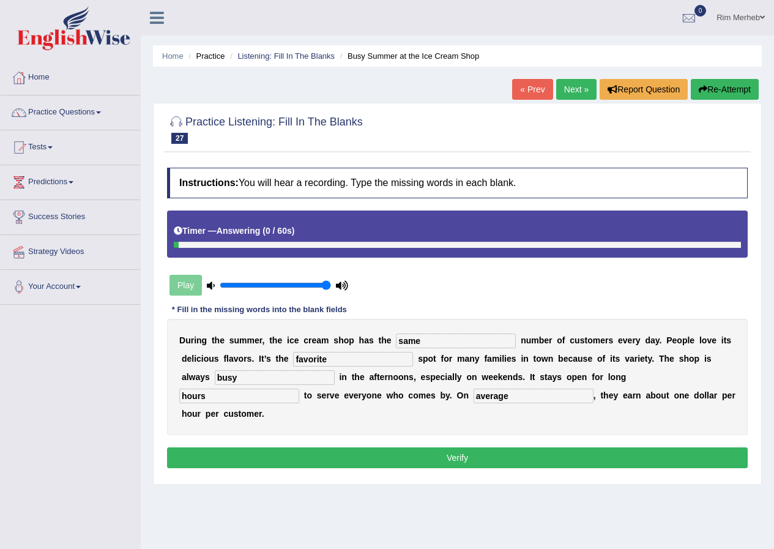
type input "average"
click at [313, 364] on input "favorite" at bounding box center [353, 359] width 120 height 15
type input "favourite"
click at [459, 449] on button "Verify" at bounding box center [457, 458] width 581 height 21
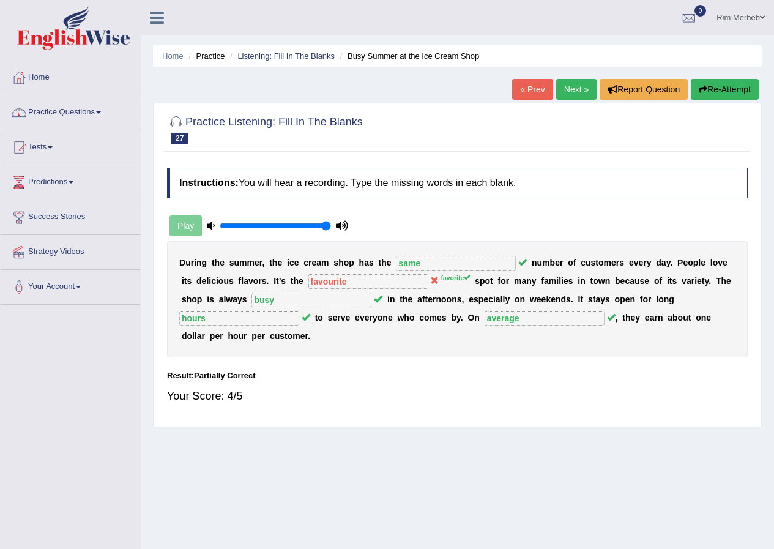
click at [125, 107] on link "Practice Questions" at bounding box center [71, 111] width 140 height 31
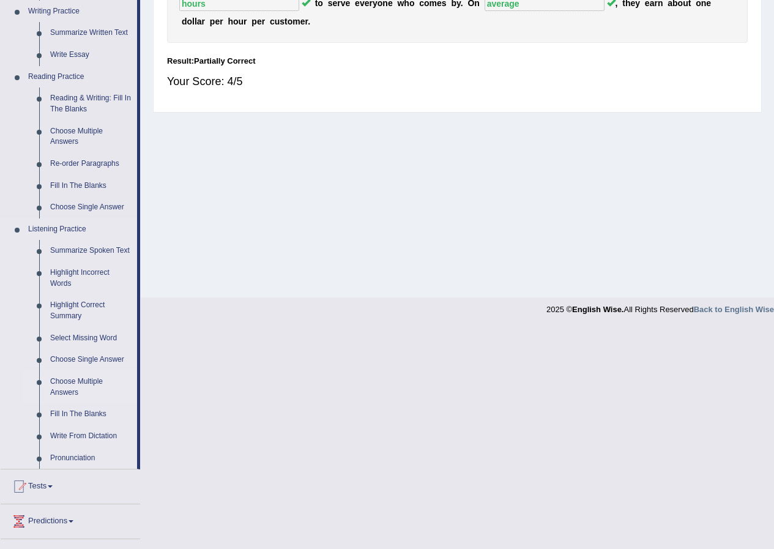
scroll to position [410, 0]
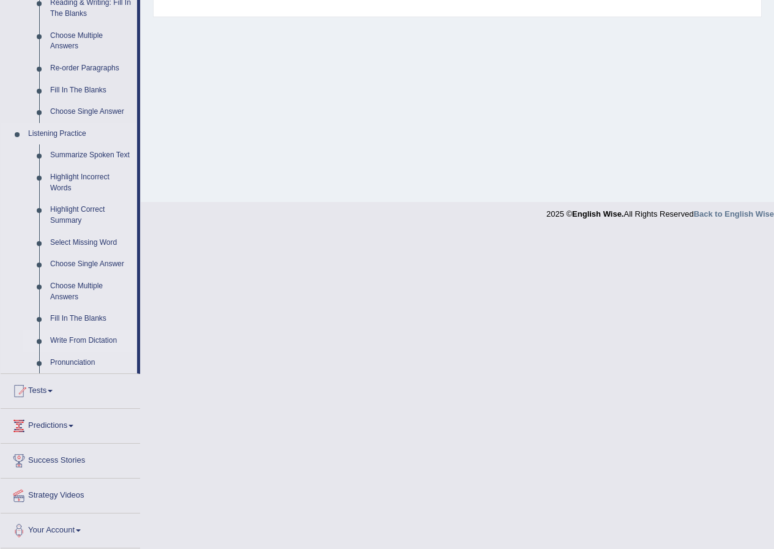
click at [81, 338] on link "Write From Dictation" at bounding box center [91, 341] width 92 height 22
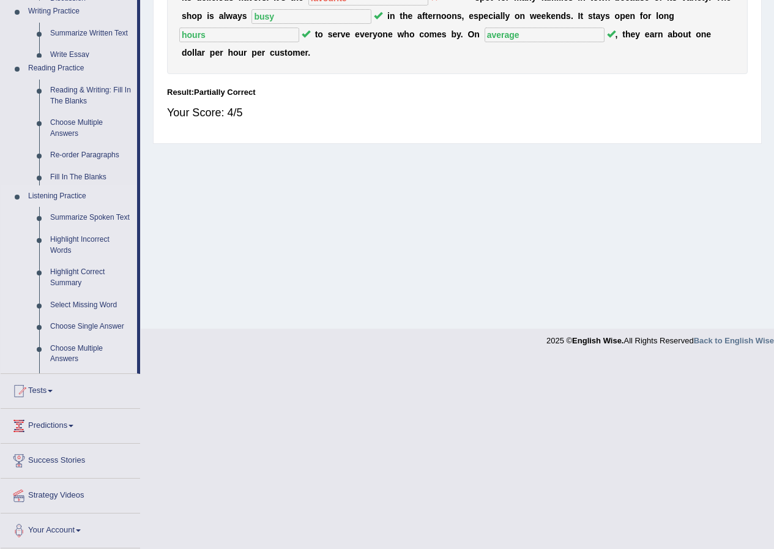
scroll to position [94, 0]
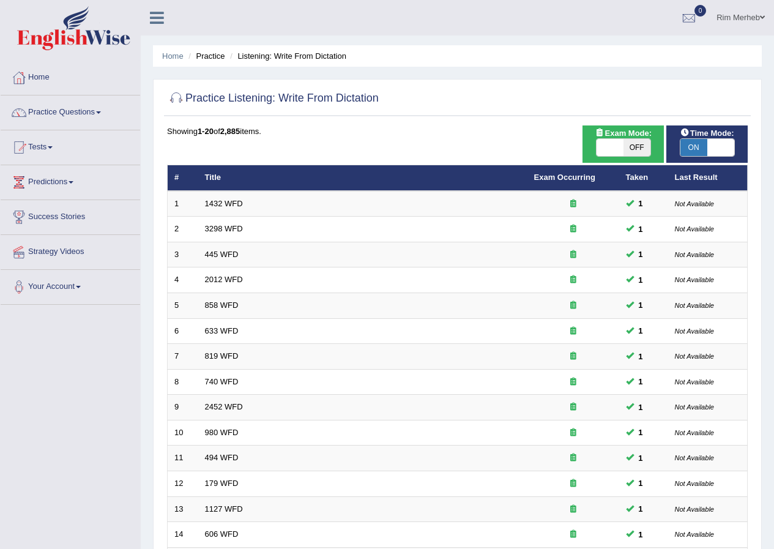
click at [628, 153] on span "OFF" at bounding box center [637, 147] width 27 height 17
checkbox input "true"
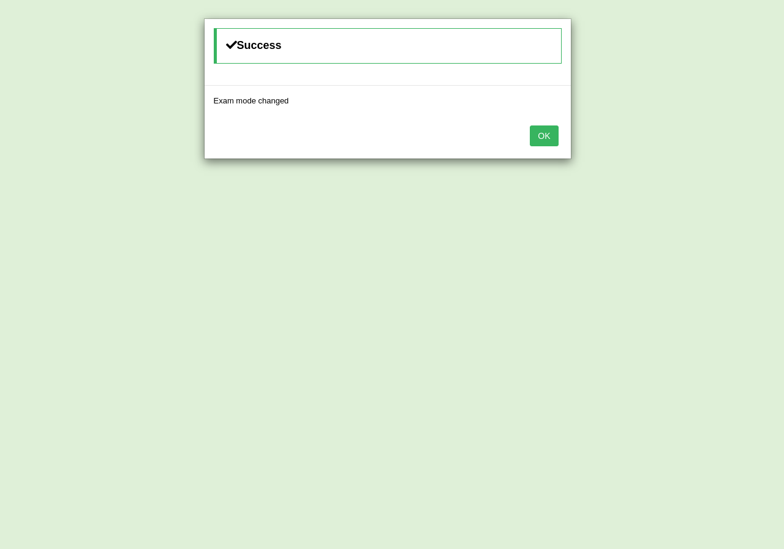
click at [542, 134] on button "OK" at bounding box center [544, 136] width 28 height 21
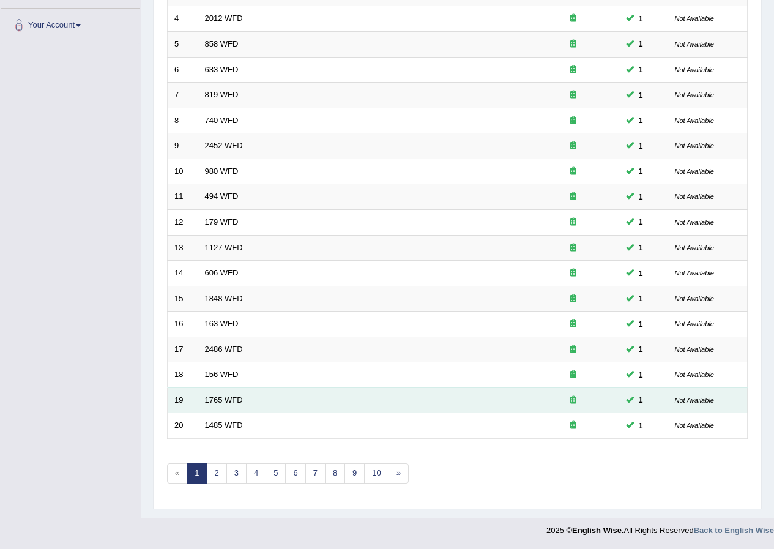
scroll to position [261, 0]
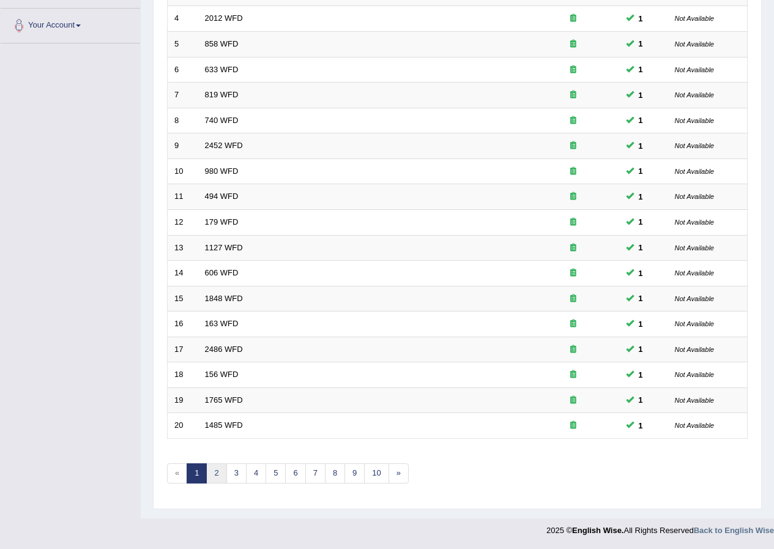
click at [212, 471] on link "2" at bounding box center [216, 473] width 20 height 20
click at [239, 475] on link "3" at bounding box center [237, 473] width 20 height 20
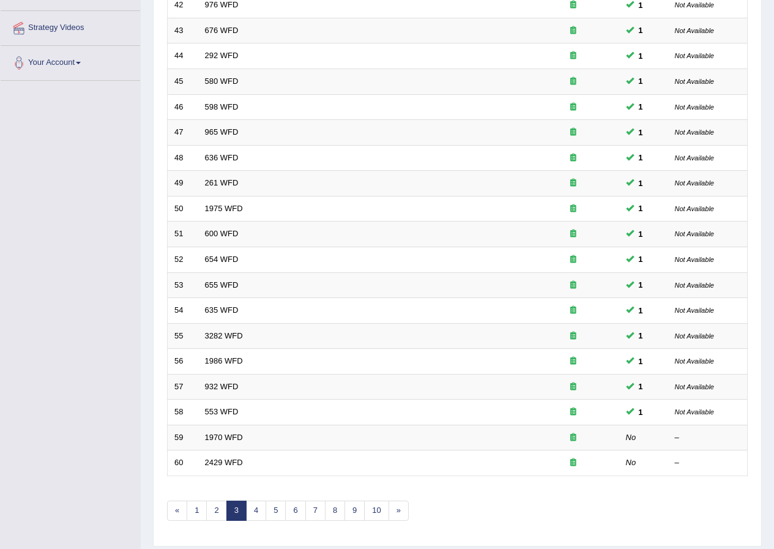
scroll to position [261, 0]
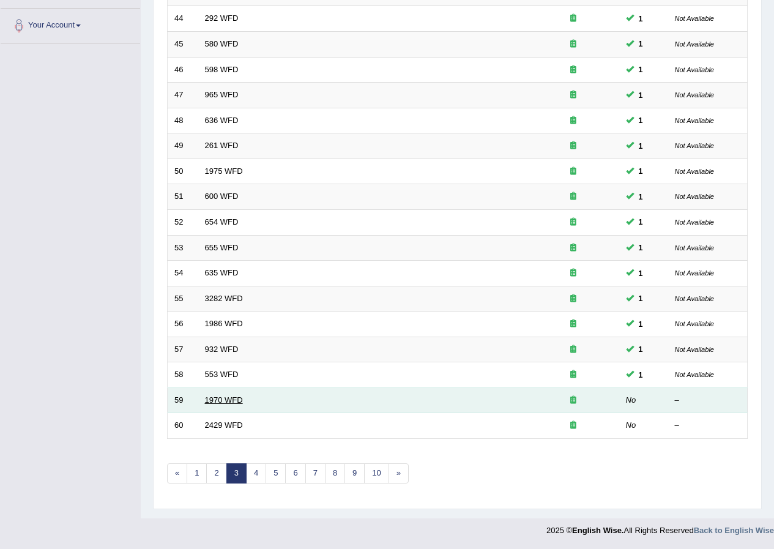
click at [236, 403] on link "1970 WFD" at bounding box center [224, 400] width 38 height 9
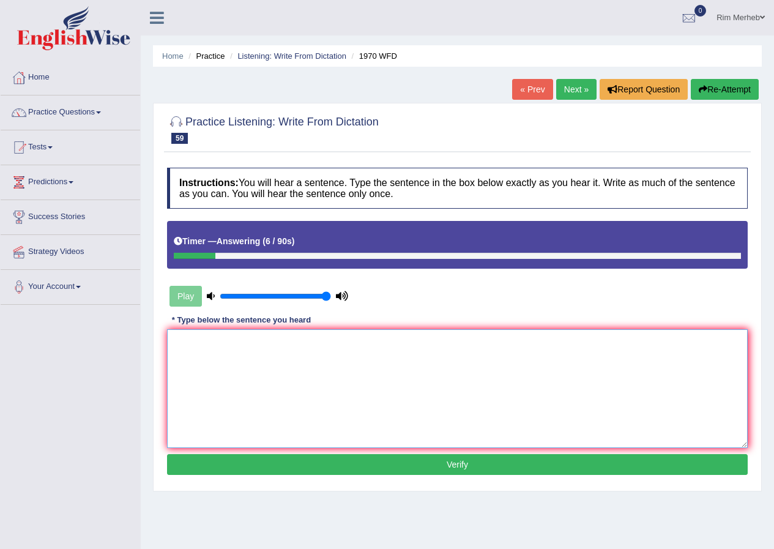
click at [479, 358] on textarea at bounding box center [457, 388] width 581 height 119
click at [267, 343] on textarea "Once per representetive will be selected from each class." at bounding box center [457, 388] width 581 height 119
click at [253, 345] on textarea "Once per representetive representatives will be selected from each class." at bounding box center [457, 388] width 581 height 119
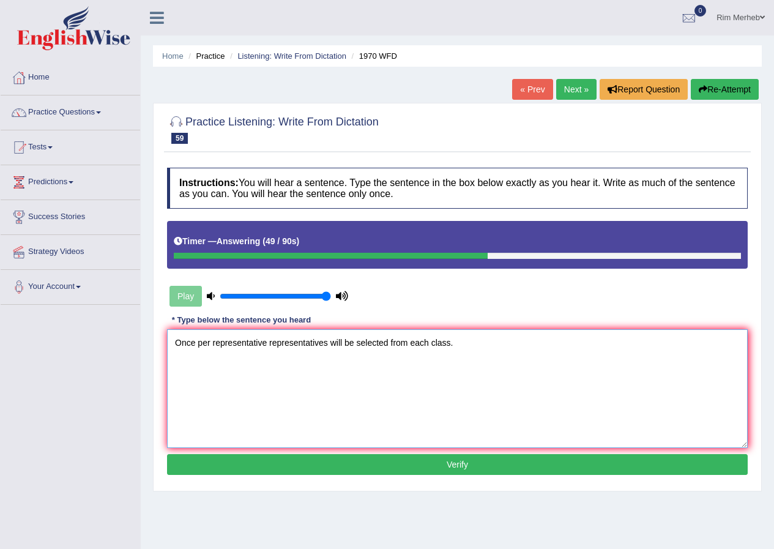
type textarea "Once per representative representatives will be selected from each class."
click at [493, 456] on button "Verify" at bounding box center [457, 464] width 581 height 21
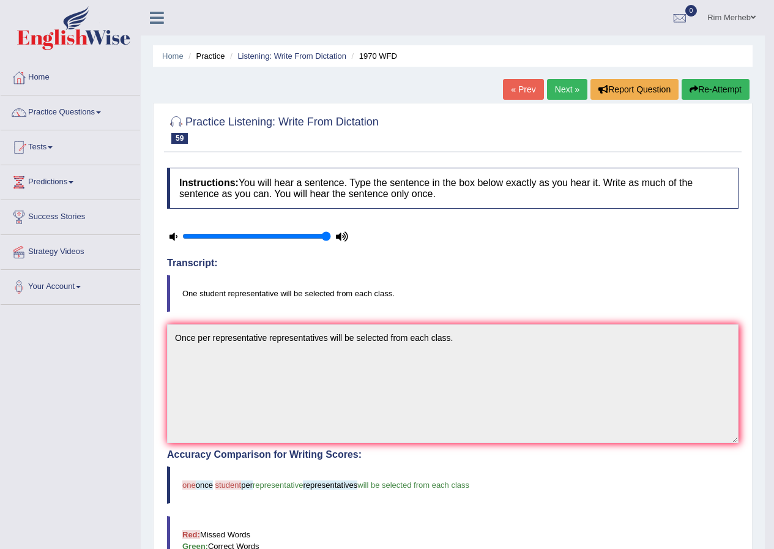
click at [555, 97] on link "Next »" at bounding box center [567, 89] width 40 height 21
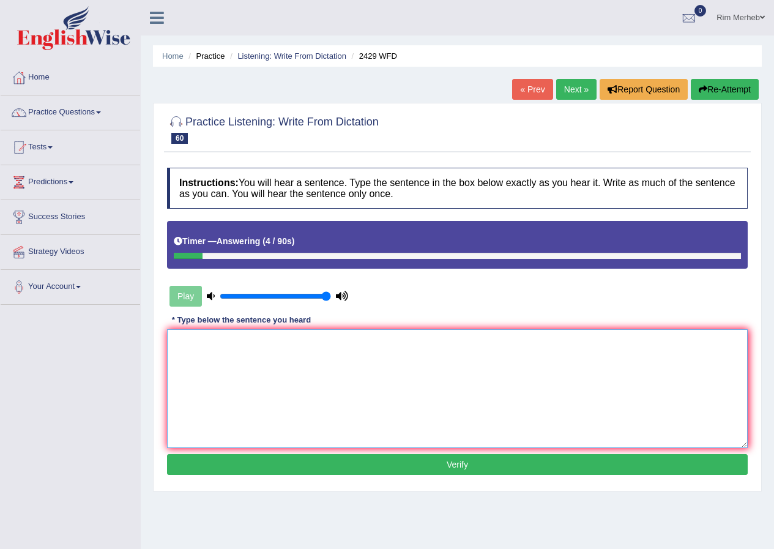
click at [376, 345] on textarea at bounding box center [457, 388] width 581 height 119
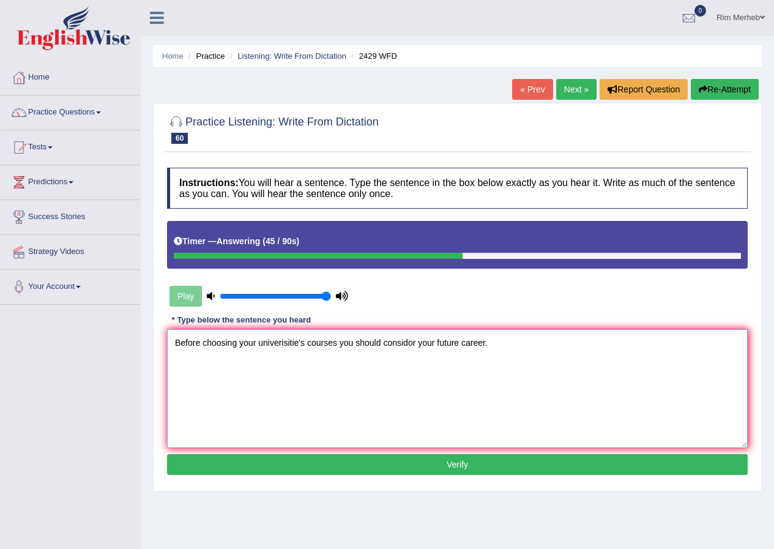
click at [258, 350] on textarea "Before choosing your univerisitie's courses you should considor your future car…" at bounding box center [457, 388] width 581 height 119
click at [469, 348] on textarea "Before choosing your university university's univerisitie's courses you should …" at bounding box center [457, 388] width 581 height 119
click at [467, 349] on textarea "Before choosing your university university's univerisitie's courses you should …" at bounding box center [457, 388] width 581 height 119
type textarea "Before choosing your university university's univerisitie's courses you should …"
click at [371, 459] on button "Verify" at bounding box center [457, 464] width 581 height 21
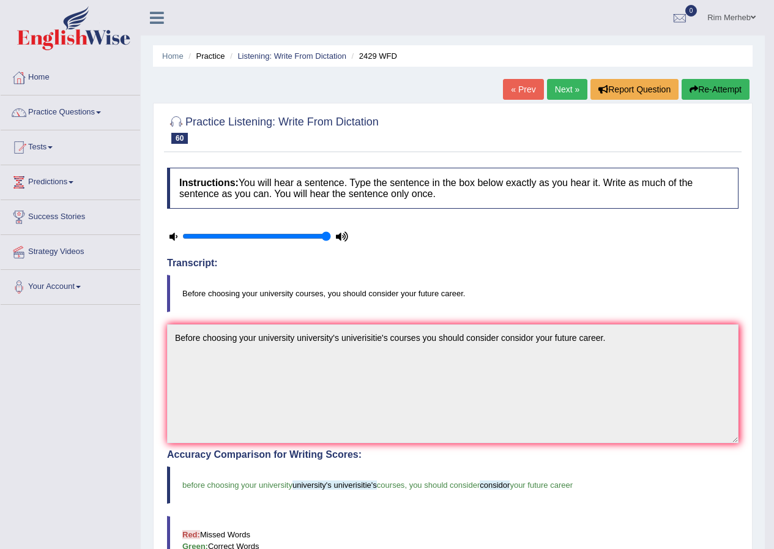
click at [569, 89] on link "Next »" at bounding box center [567, 89] width 40 height 21
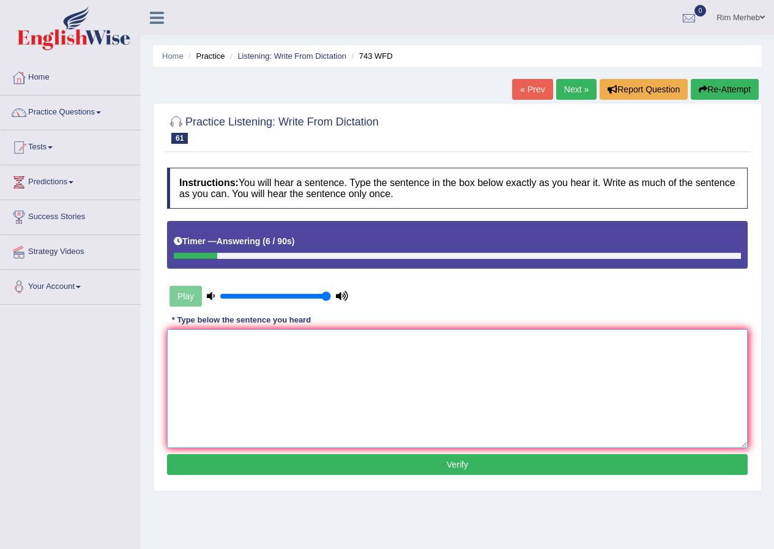
click at [291, 358] on textarea at bounding box center [457, 388] width 581 height 119
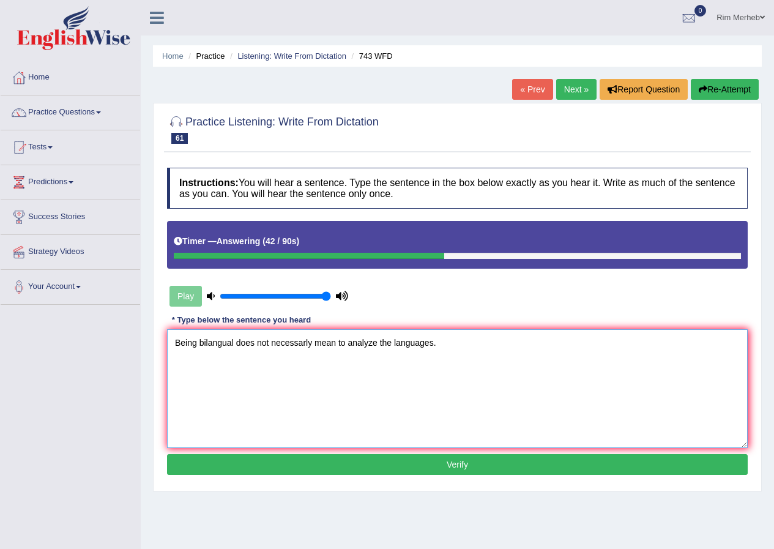
click at [348, 347] on textarea "Being bilangual does not necessarly mean to analyze the languages." at bounding box center [457, 388] width 581 height 119
type textarea "Being bilangual does not necessarly mean to analyse analyze the languages."
click at [389, 458] on button "Verify" at bounding box center [457, 464] width 581 height 21
click at [389, 458] on div "Home Practice Listening: Write From Dictation 743 WFD « Prev Next » Report Ques…" at bounding box center [458, 306] width 634 height 612
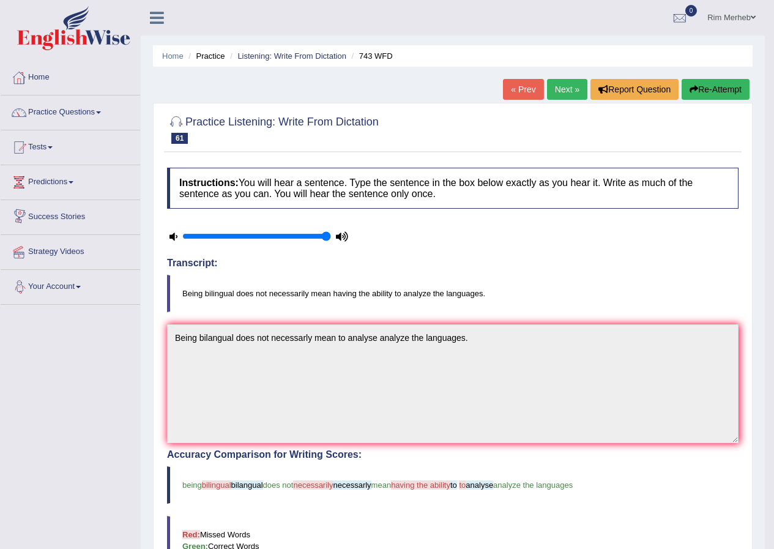
click at [563, 93] on link "Next »" at bounding box center [567, 89] width 40 height 21
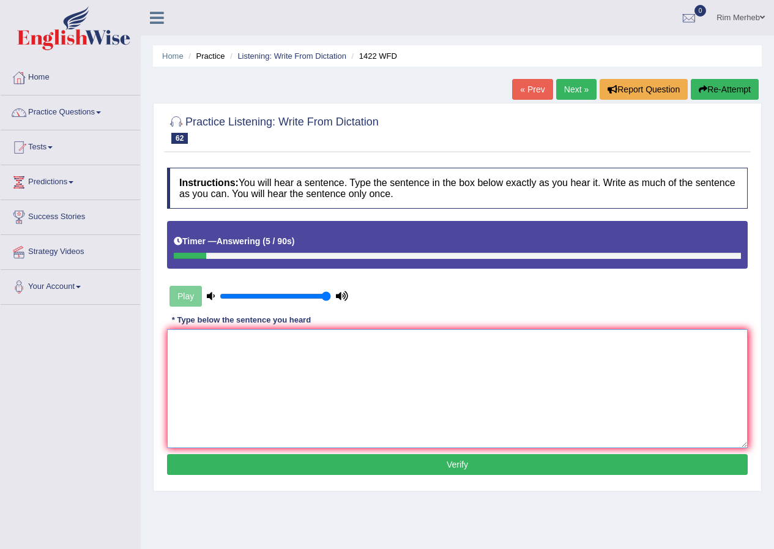
click at [267, 358] on textarea at bounding box center [457, 388] width 581 height 119
type textarea "We are looking for new ways to engage learners."
click at [250, 465] on button "Verify" at bounding box center [457, 464] width 581 height 21
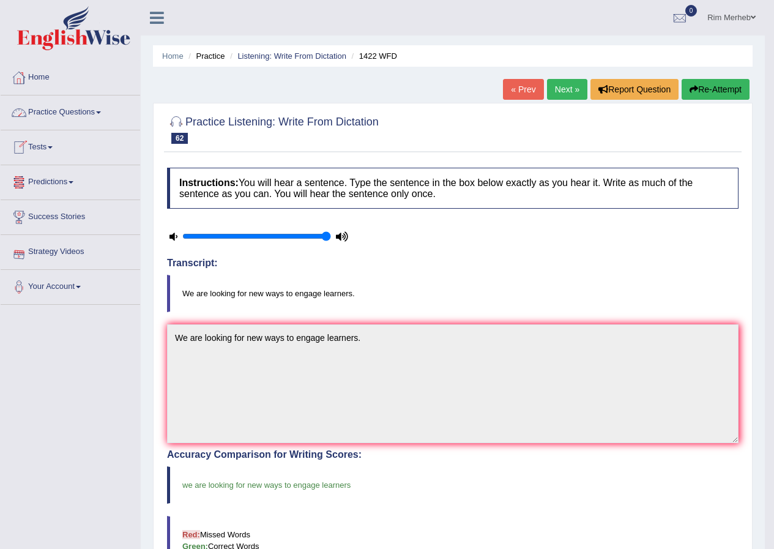
click at [36, 119] on link "Practice Questions" at bounding box center [71, 111] width 140 height 31
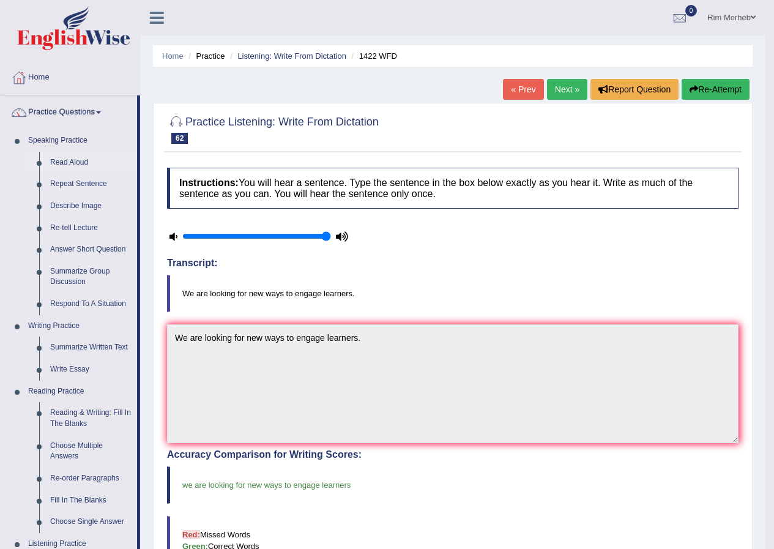
click at [73, 162] on link "Read Aloud" at bounding box center [91, 163] width 92 height 22
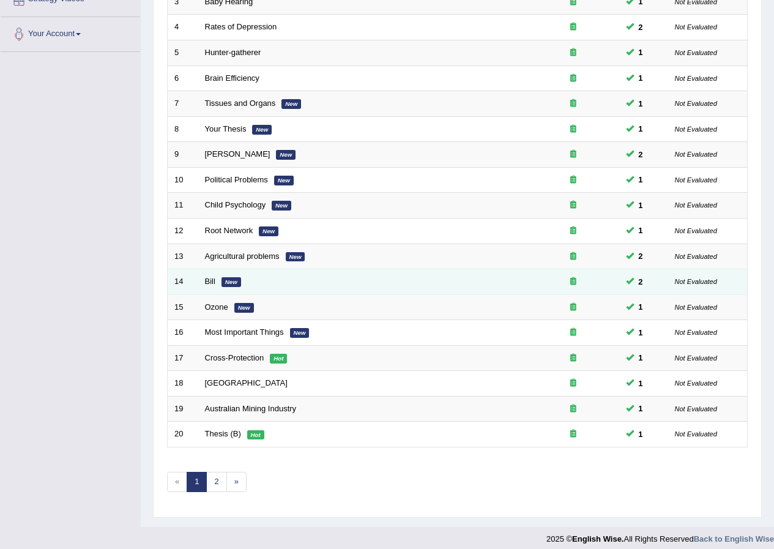
scroll to position [261, 0]
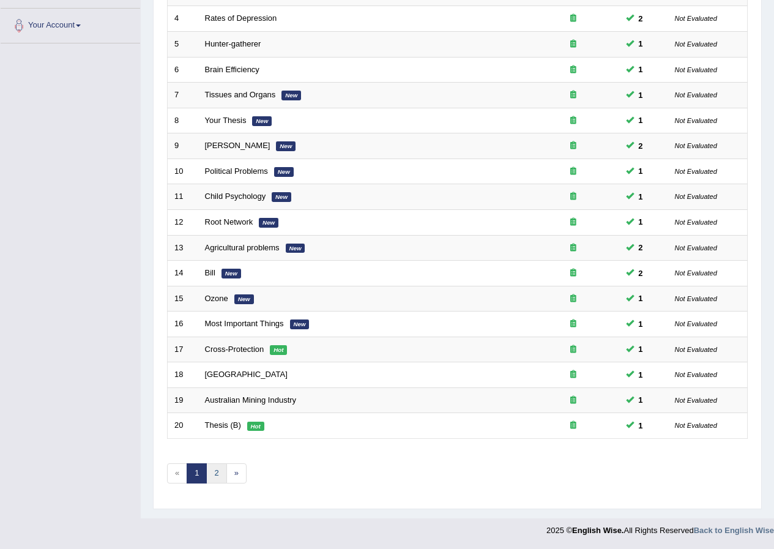
click at [221, 470] on link "2" at bounding box center [216, 473] width 20 height 20
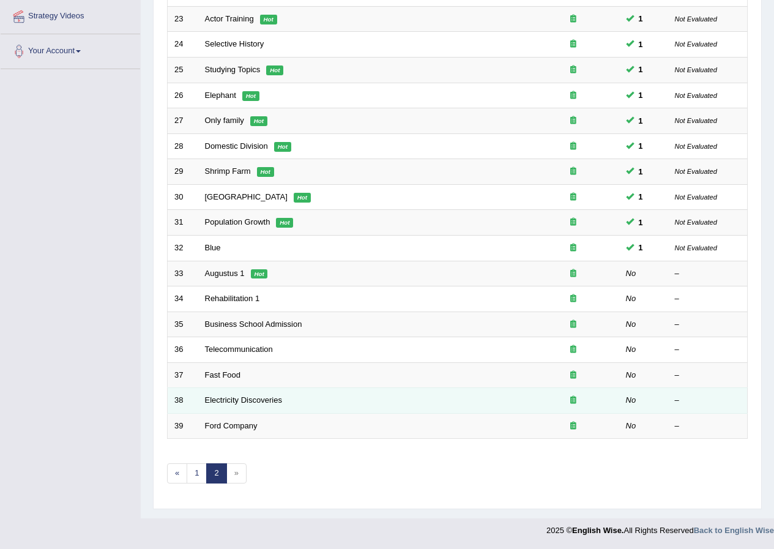
scroll to position [236, 0]
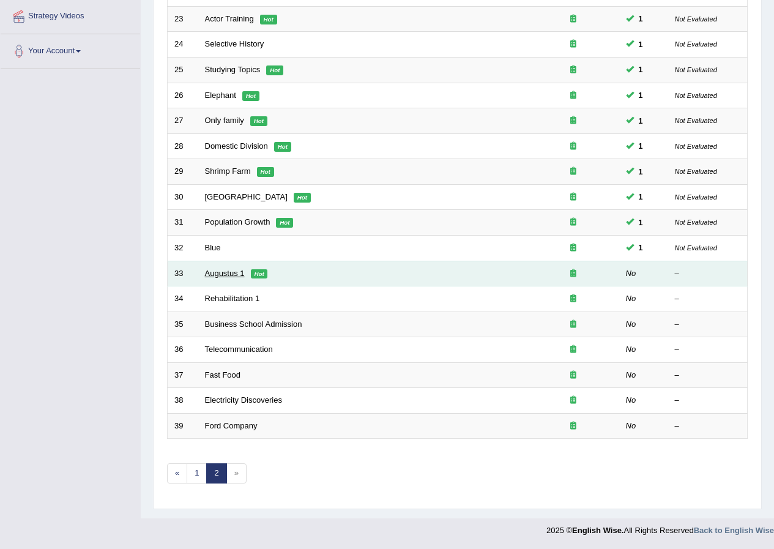
click at [233, 274] on link "Augustus 1" at bounding box center [225, 273] width 40 height 9
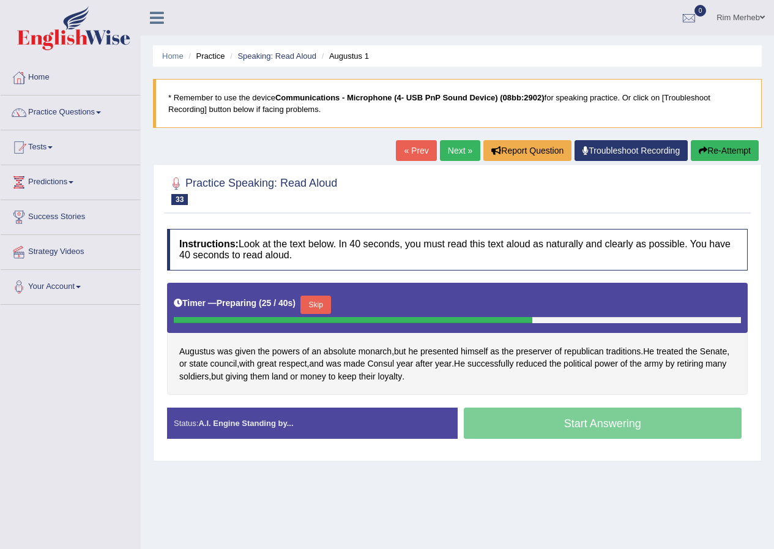
click at [315, 302] on button "Skip" at bounding box center [316, 305] width 31 height 18
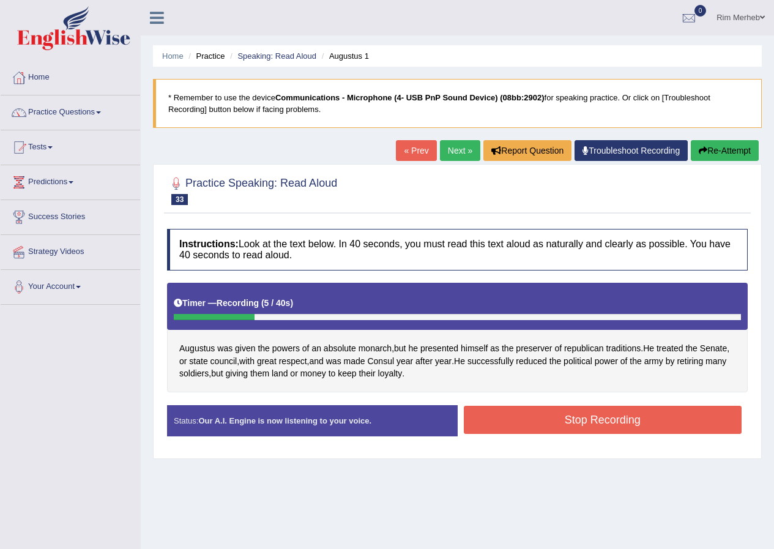
click at [735, 159] on button "Re-Attempt" at bounding box center [725, 150] width 68 height 21
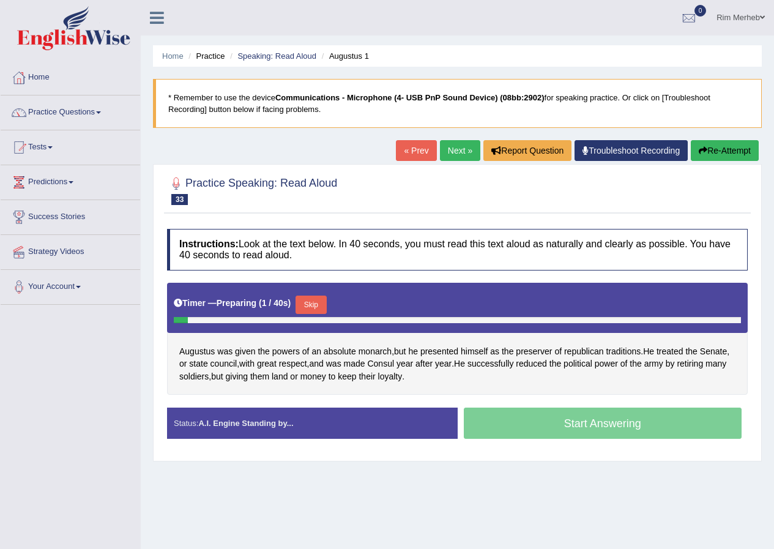
click at [320, 297] on button "Skip" at bounding box center [311, 305] width 31 height 18
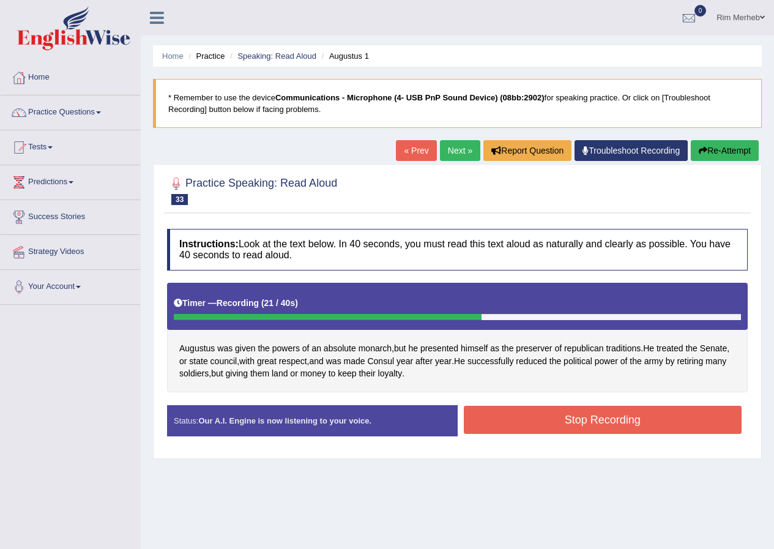
click at [509, 409] on button "Stop Recording" at bounding box center [603, 420] width 279 height 28
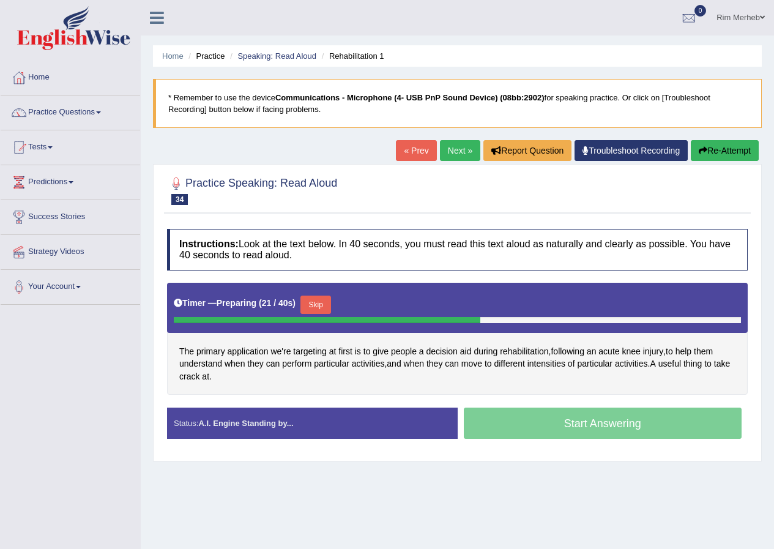
click at [326, 301] on button "Skip" at bounding box center [316, 305] width 31 height 18
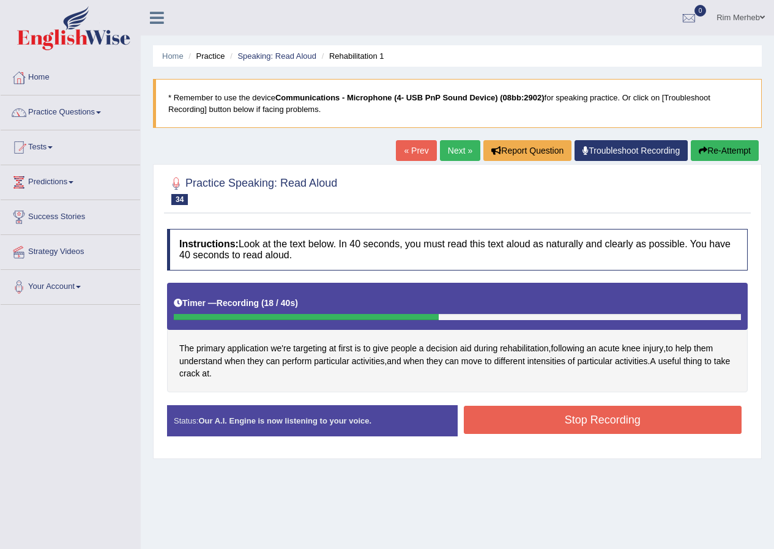
click at [544, 415] on button "Stop Recording" at bounding box center [603, 420] width 279 height 28
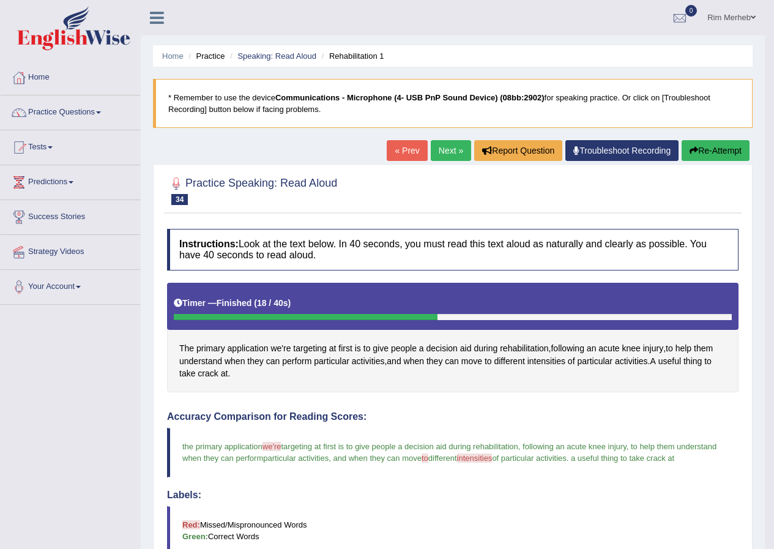
click at [438, 152] on link "Next »" at bounding box center [451, 150] width 40 height 21
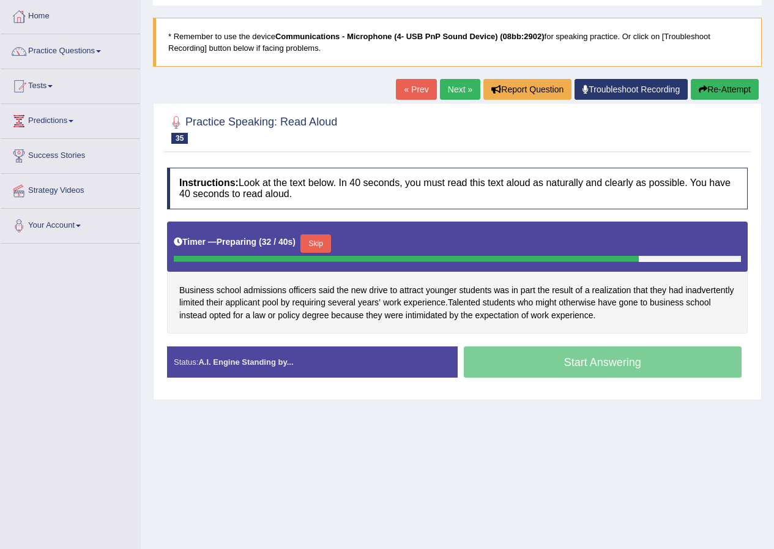
click at [313, 242] on button "Skip" at bounding box center [316, 243] width 31 height 18
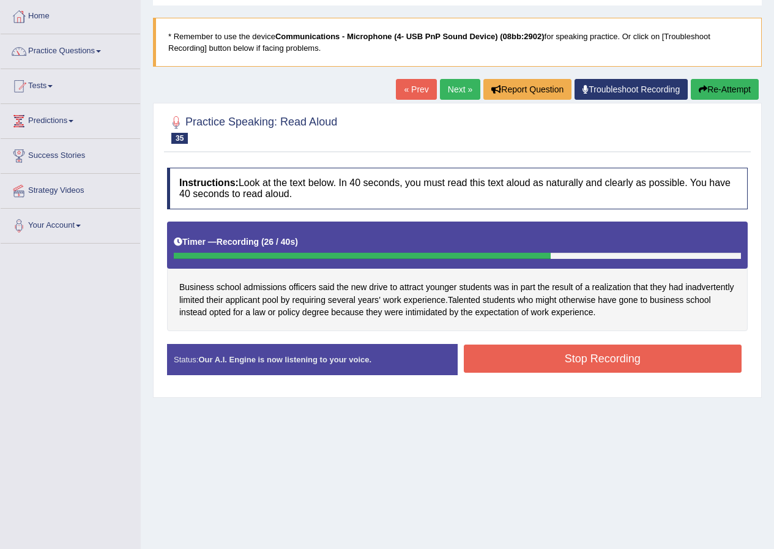
click at [498, 356] on button "Stop Recording" at bounding box center [603, 359] width 279 height 28
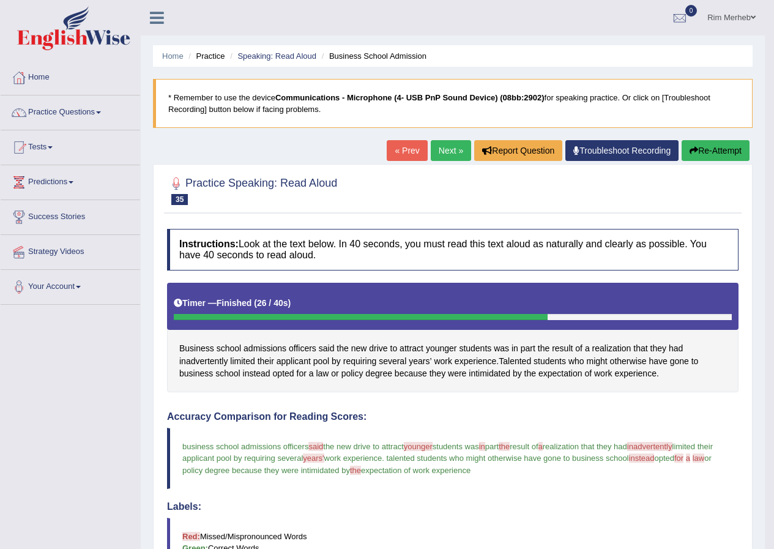
click at [432, 144] on link "Next »" at bounding box center [451, 150] width 40 height 21
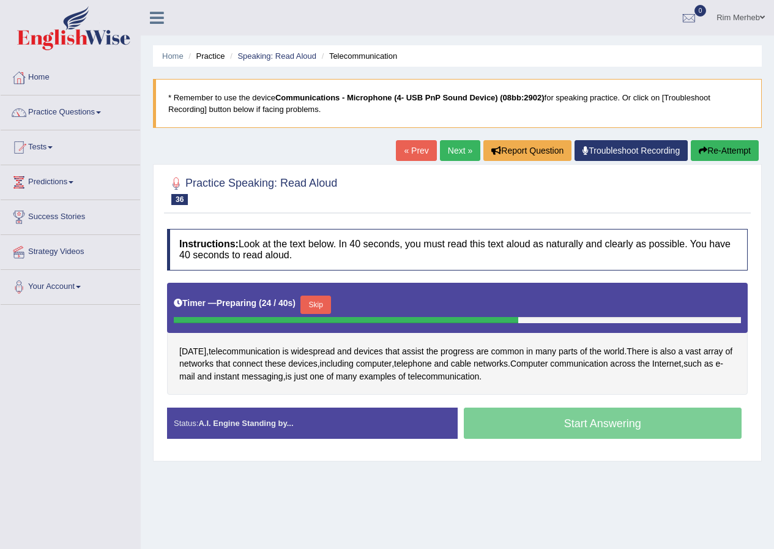
click at [313, 305] on button "Skip" at bounding box center [316, 305] width 31 height 18
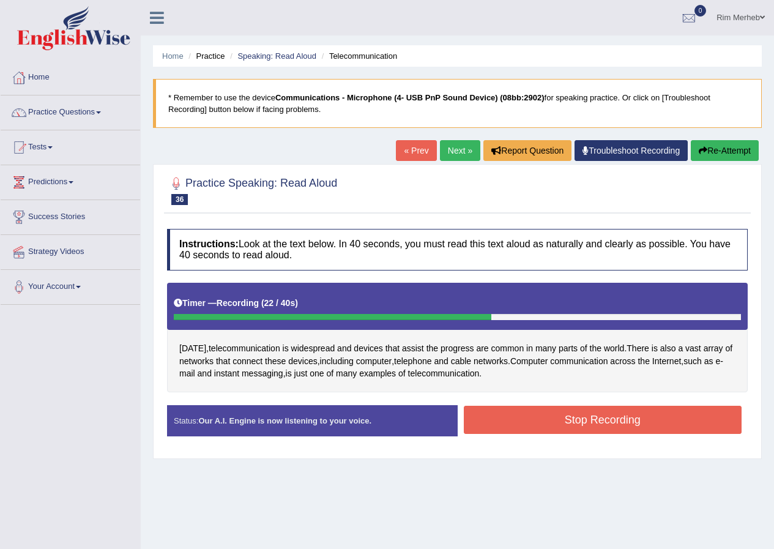
click at [504, 416] on button "Stop Recording" at bounding box center [603, 420] width 279 height 28
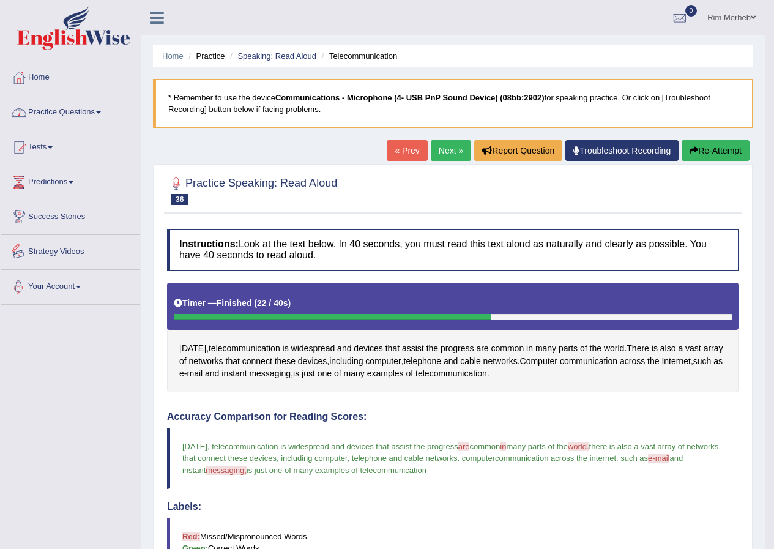
click at [24, 108] on div at bounding box center [19, 112] width 18 height 18
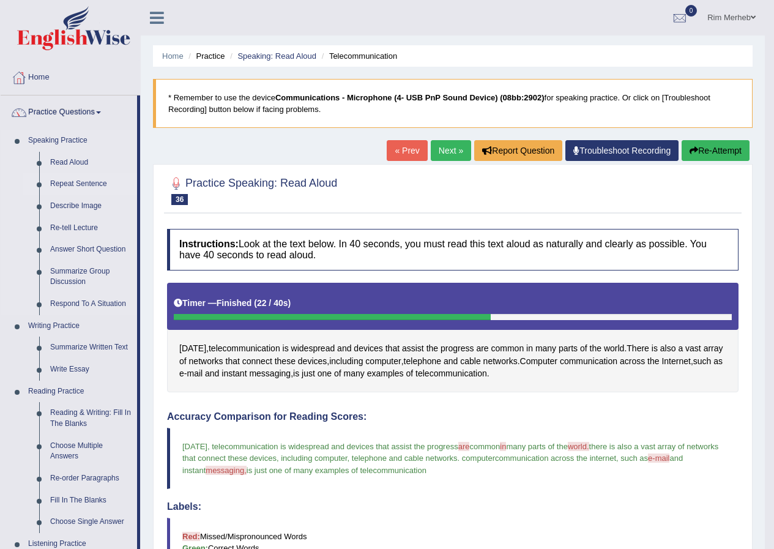
click at [69, 178] on link "Repeat Sentence" at bounding box center [91, 184] width 92 height 22
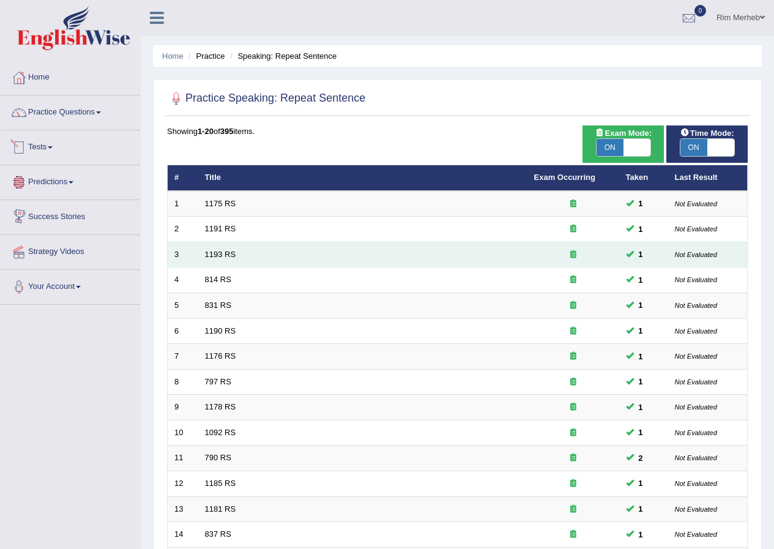
scroll to position [261, 0]
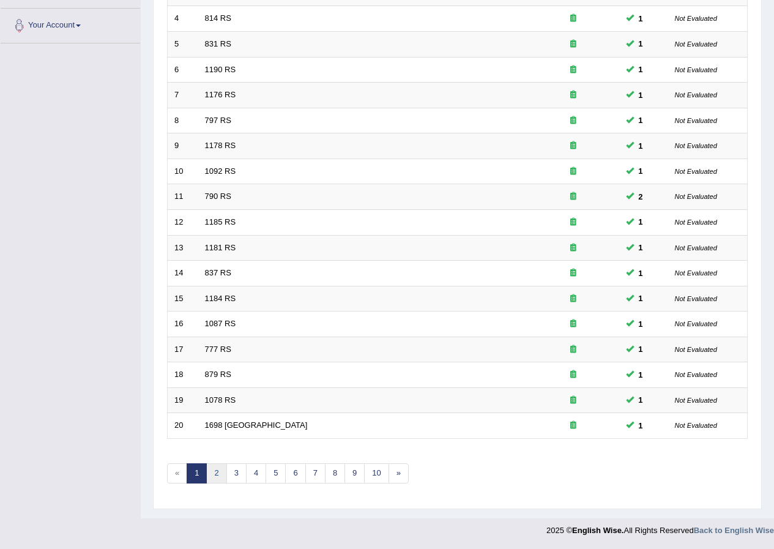
click at [221, 483] on link "2" at bounding box center [216, 473] width 20 height 20
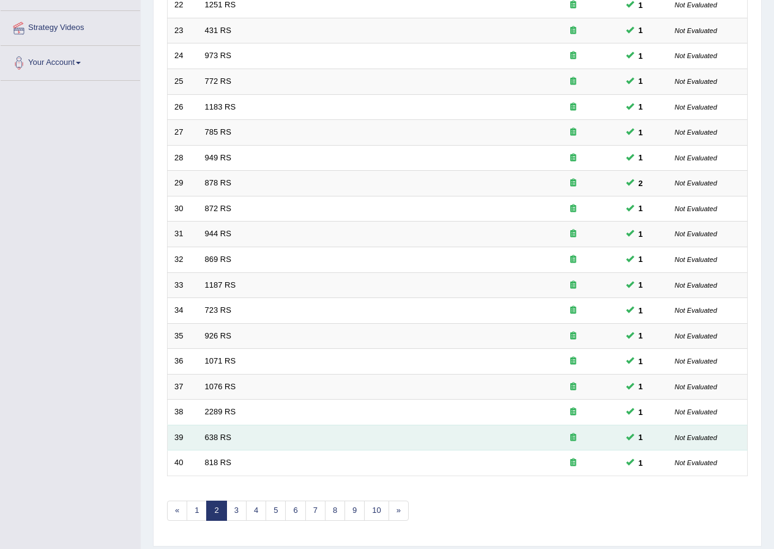
scroll to position [261, 0]
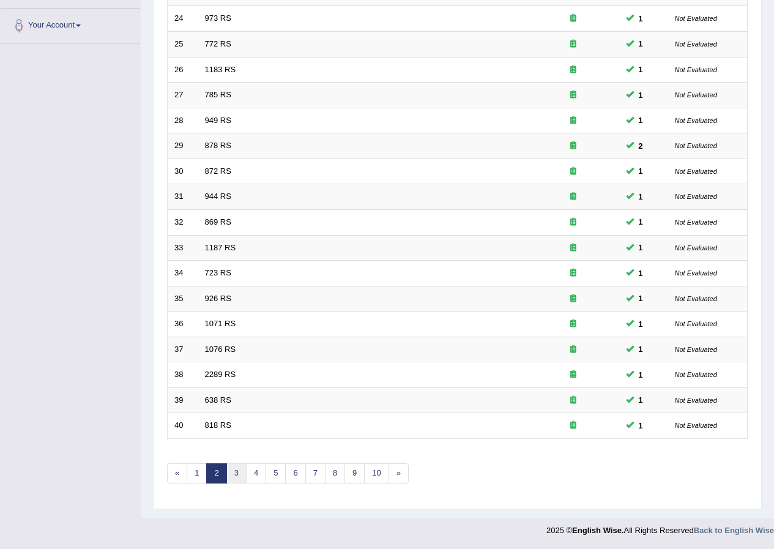
click at [233, 478] on link "3" at bounding box center [237, 473] width 20 height 20
click at [257, 480] on link "4" at bounding box center [256, 473] width 20 height 20
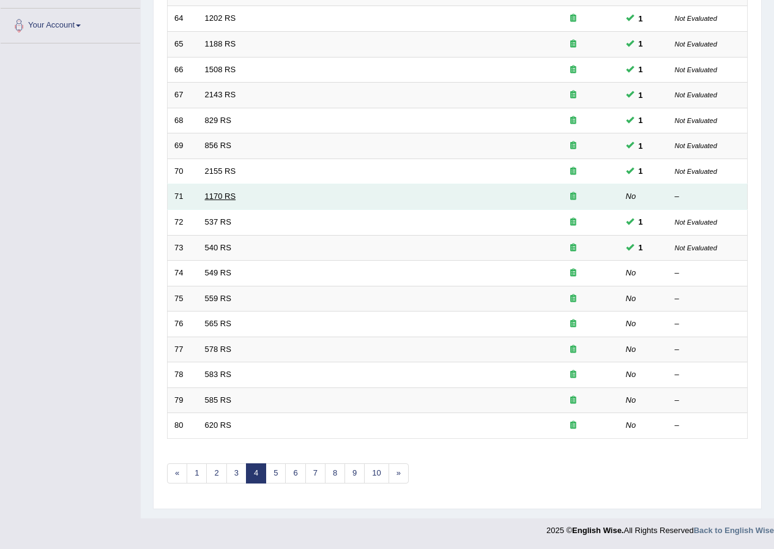
click at [217, 200] on link "1170 RS" at bounding box center [220, 196] width 31 height 9
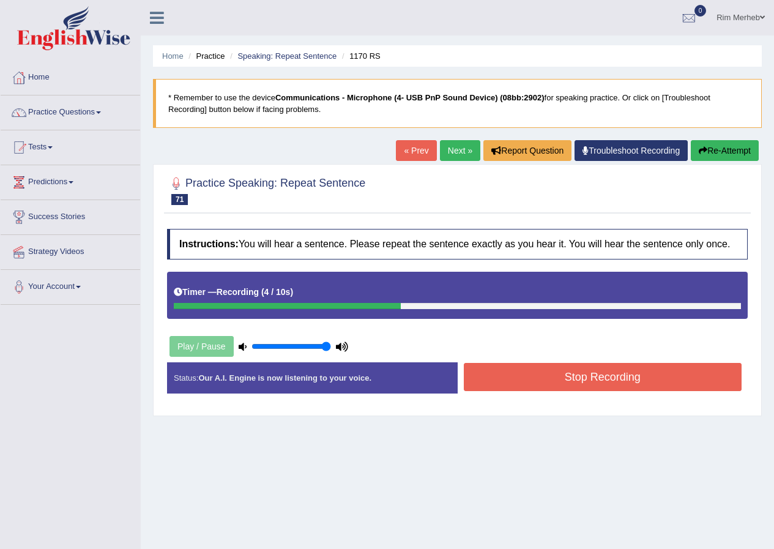
click at [519, 389] on button "Stop Recording" at bounding box center [603, 377] width 279 height 28
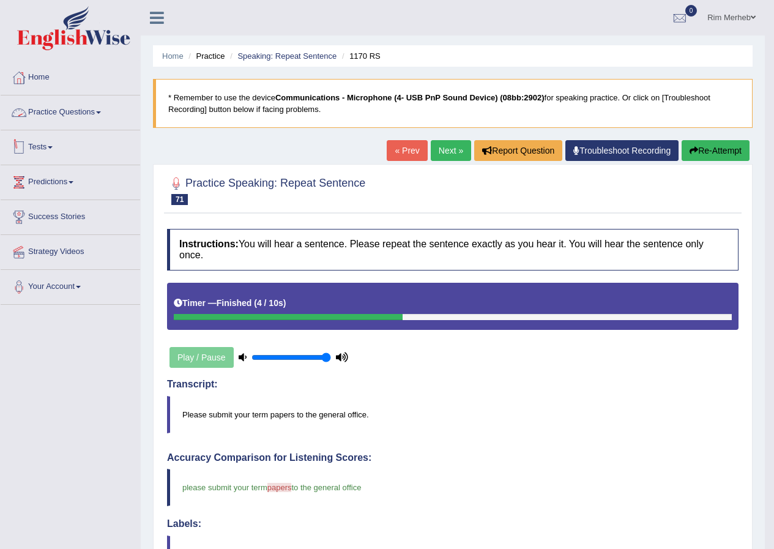
click at [71, 114] on link "Practice Questions" at bounding box center [71, 111] width 140 height 31
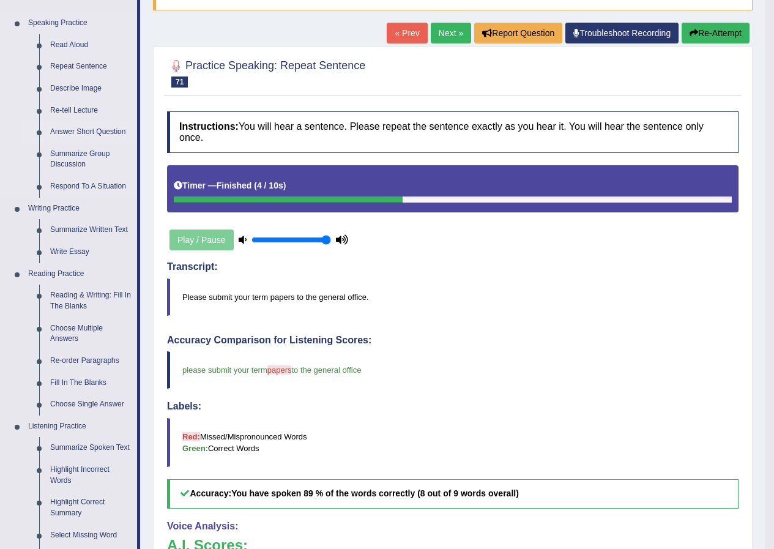
scroll to position [122, 0]
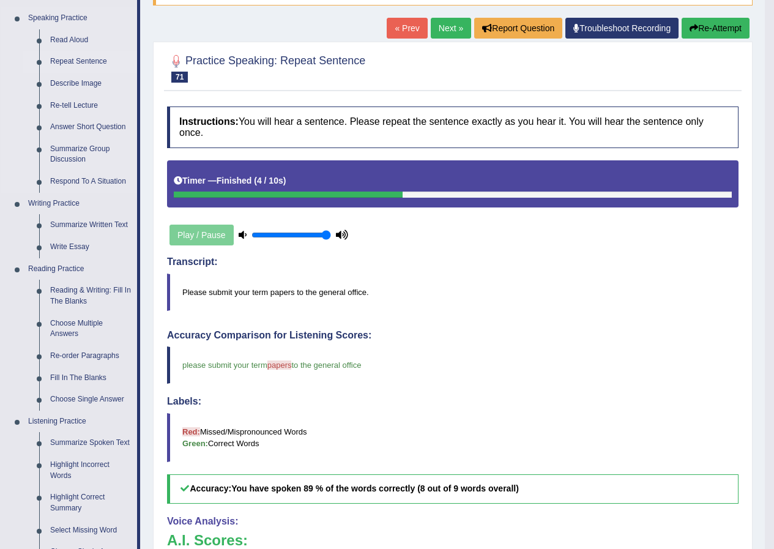
click at [92, 59] on link "Repeat Sentence" at bounding box center [91, 62] width 92 height 22
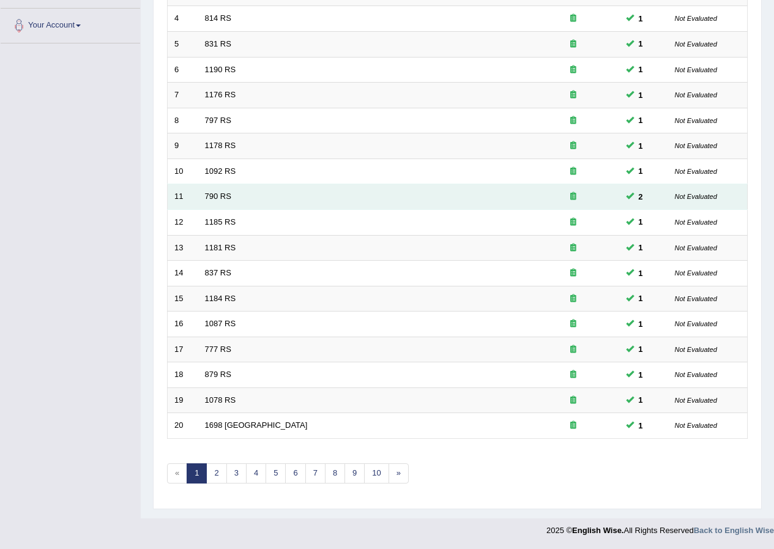
scroll to position [261, 0]
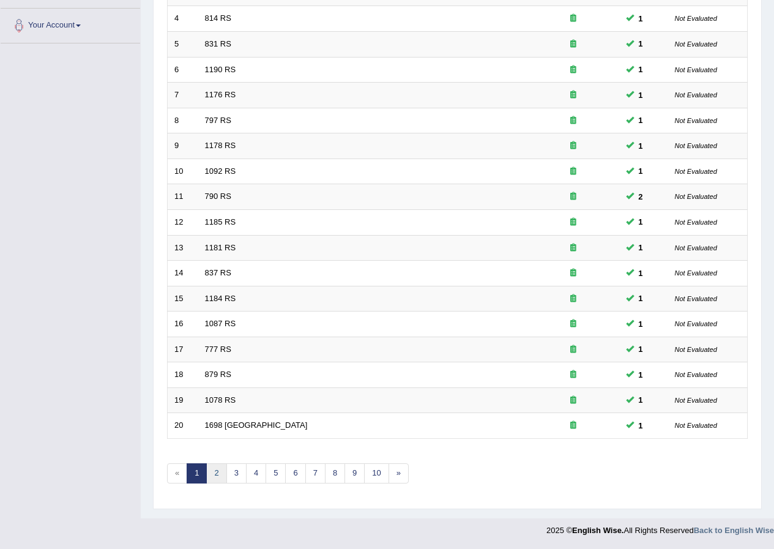
click at [216, 478] on link "2" at bounding box center [216, 473] width 20 height 20
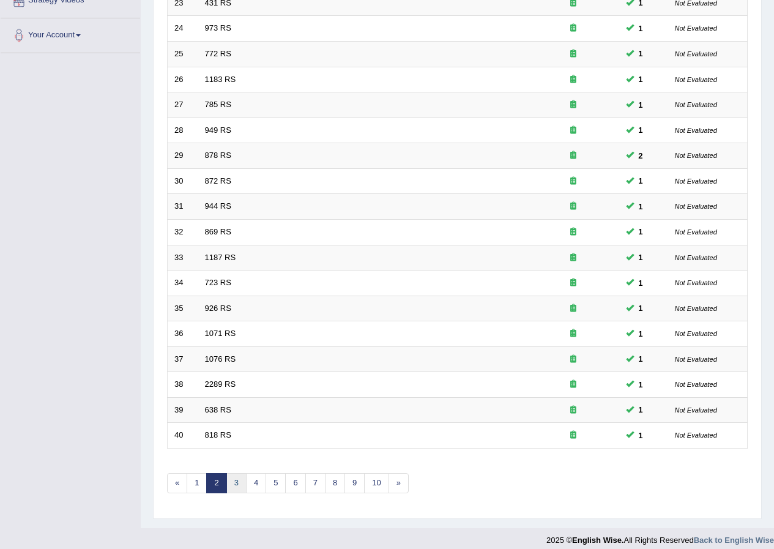
scroll to position [261, 0]
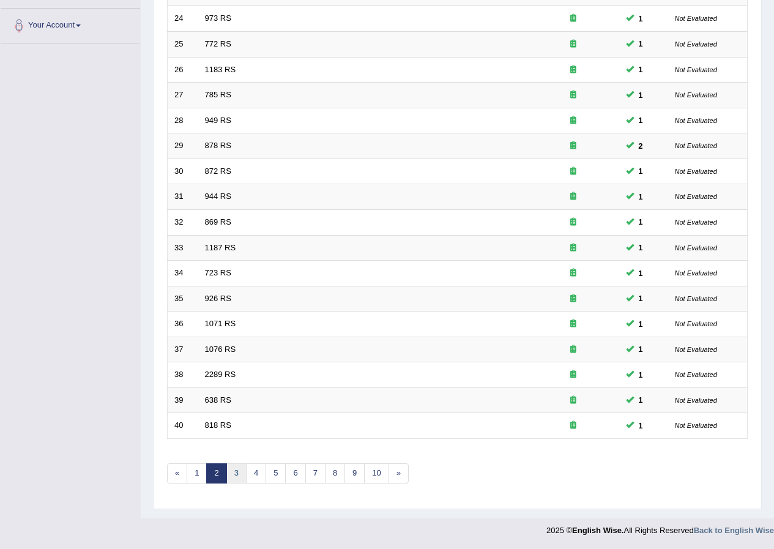
click at [236, 477] on link "3" at bounding box center [237, 473] width 20 height 20
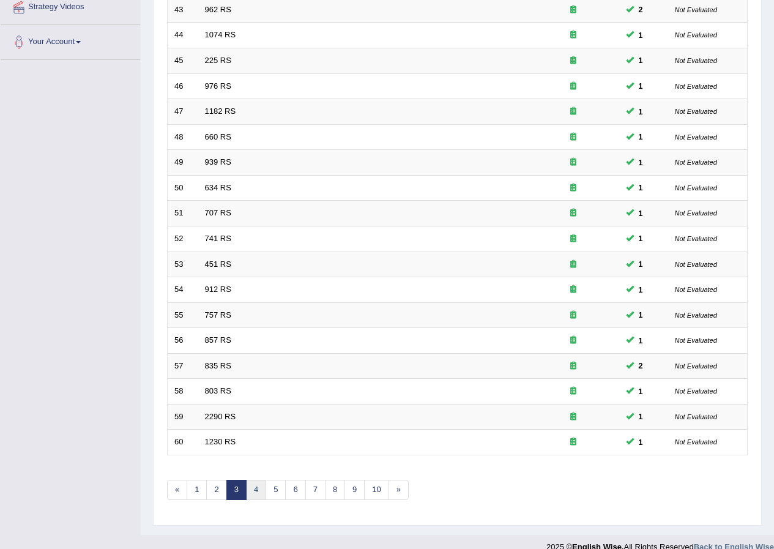
click at [253, 488] on link "4" at bounding box center [256, 490] width 20 height 20
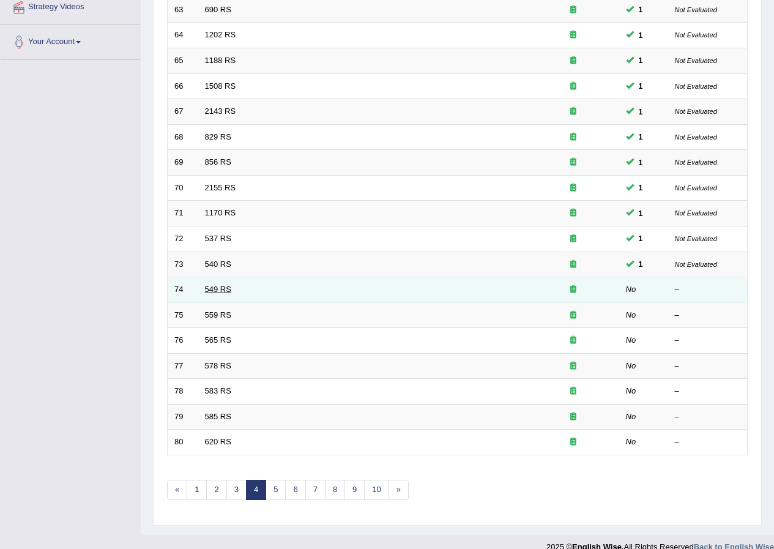
click at [225, 294] on link "549 RS" at bounding box center [218, 289] width 26 height 9
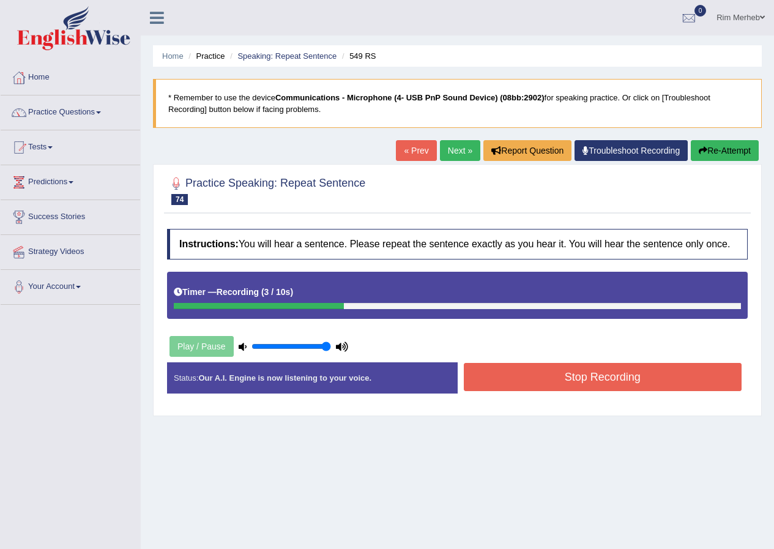
click at [496, 384] on button "Stop Recording" at bounding box center [603, 377] width 279 height 28
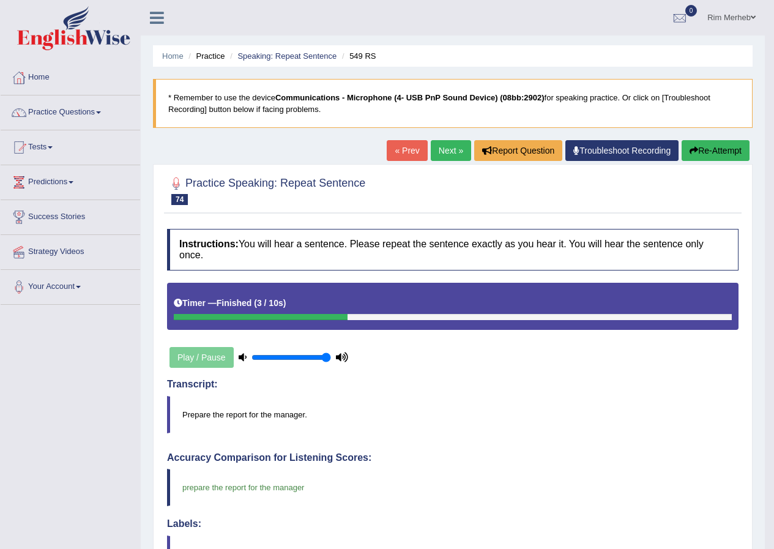
click at [462, 151] on link "Next »" at bounding box center [451, 150] width 40 height 21
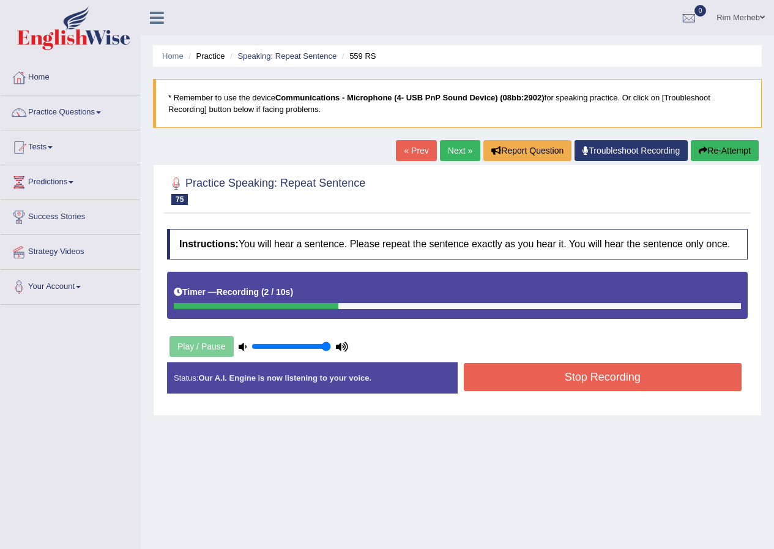
click at [523, 381] on button "Stop Recording" at bounding box center [603, 377] width 279 height 28
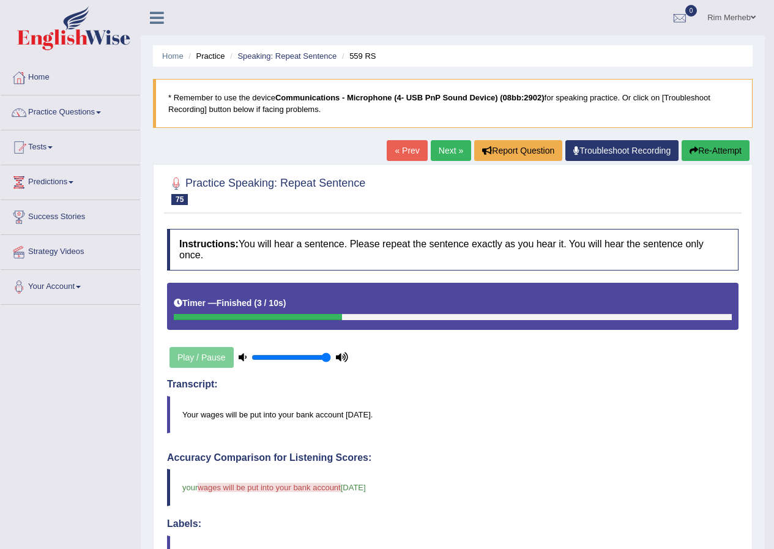
click at [453, 153] on link "Next »" at bounding box center [451, 150] width 40 height 21
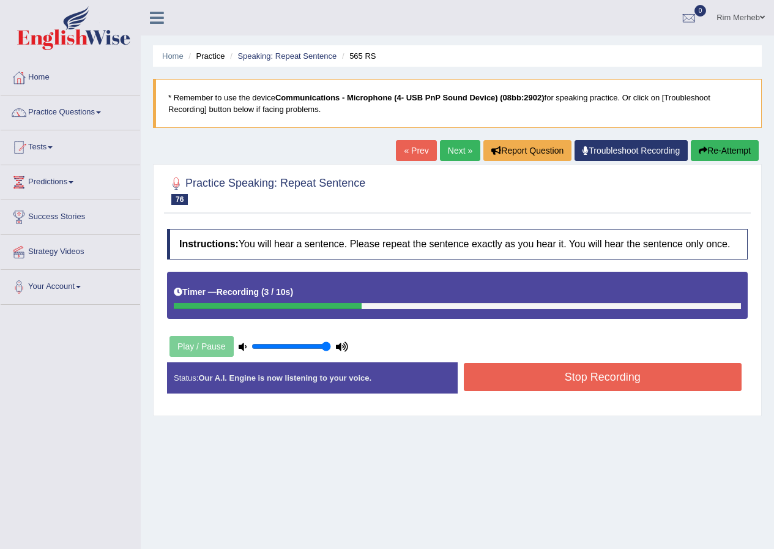
click at [556, 368] on button "Stop Recording" at bounding box center [603, 377] width 279 height 28
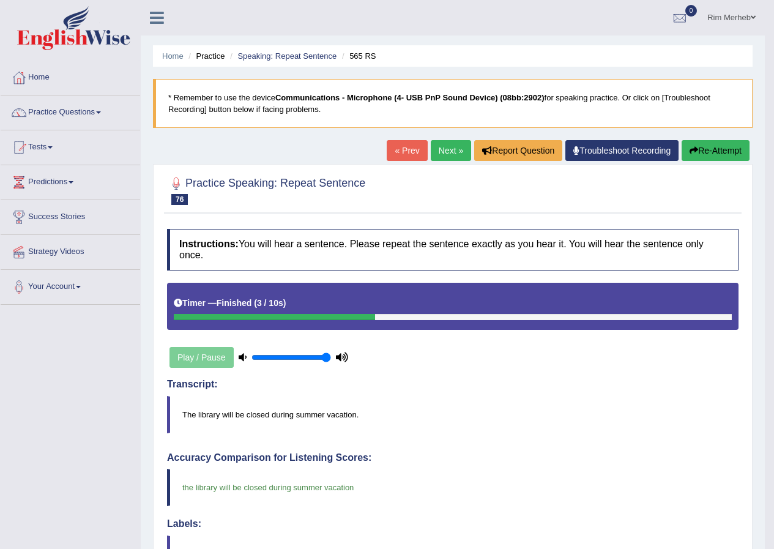
click at [450, 154] on link "Next »" at bounding box center [451, 150] width 40 height 21
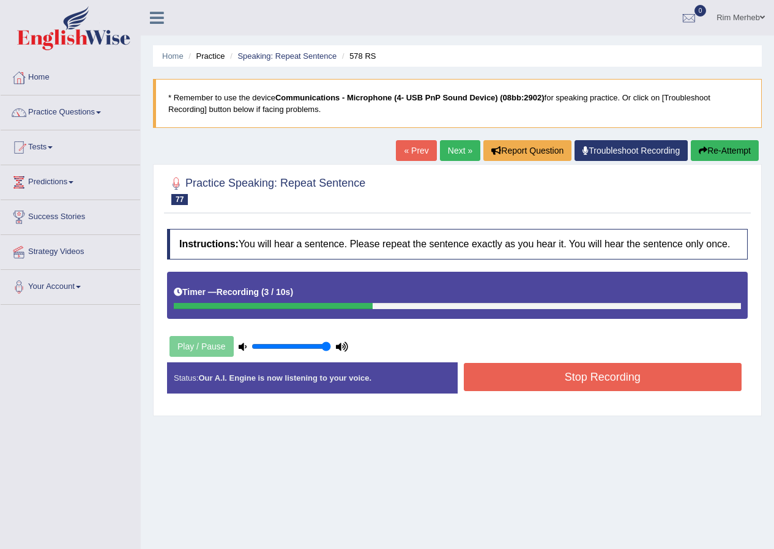
click at [547, 373] on button "Stop Recording" at bounding box center [603, 377] width 279 height 28
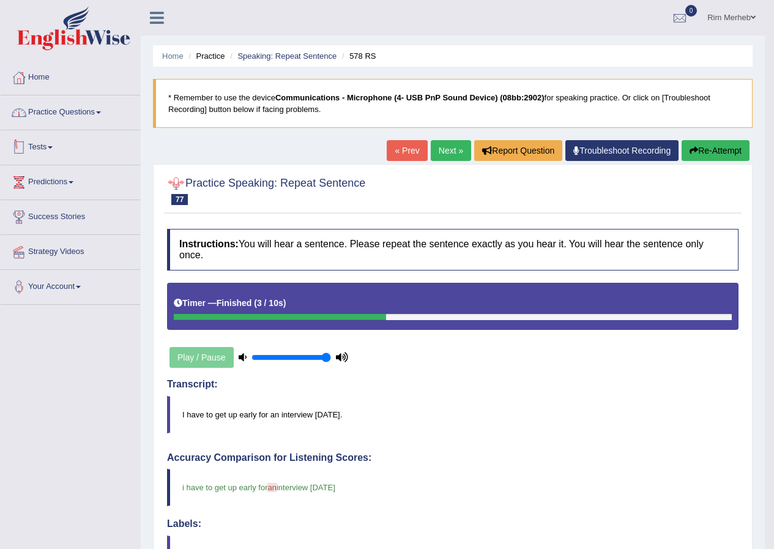
click at [111, 121] on link "Practice Questions" at bounding box center [71, 111] width 140 height 31
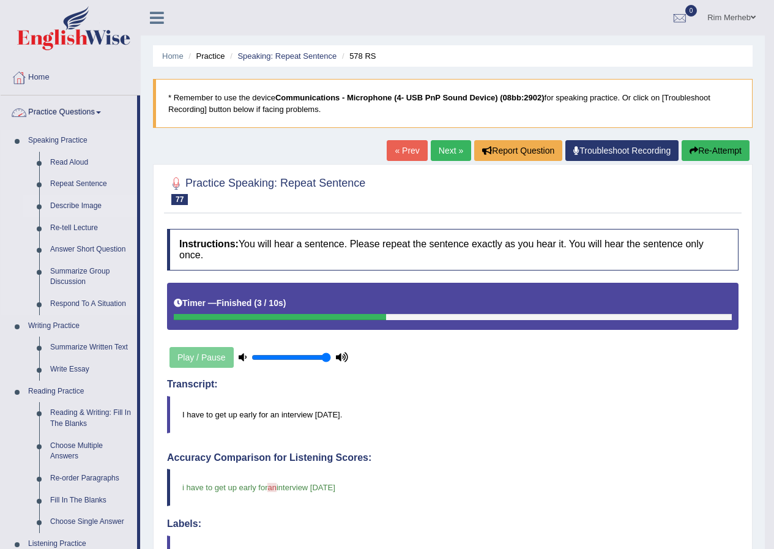
click at [83, 203] on link "Describe Image" at bounding box center [91, 206] width 92 height 22
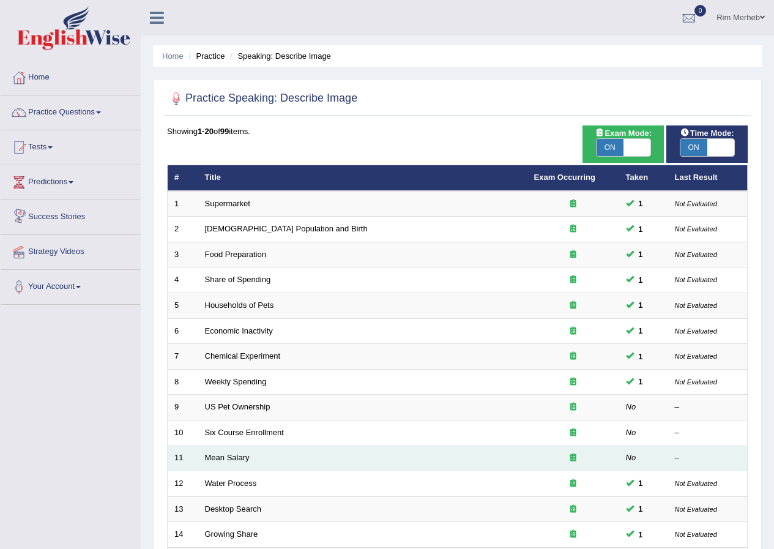
scroll to position [245, 0]
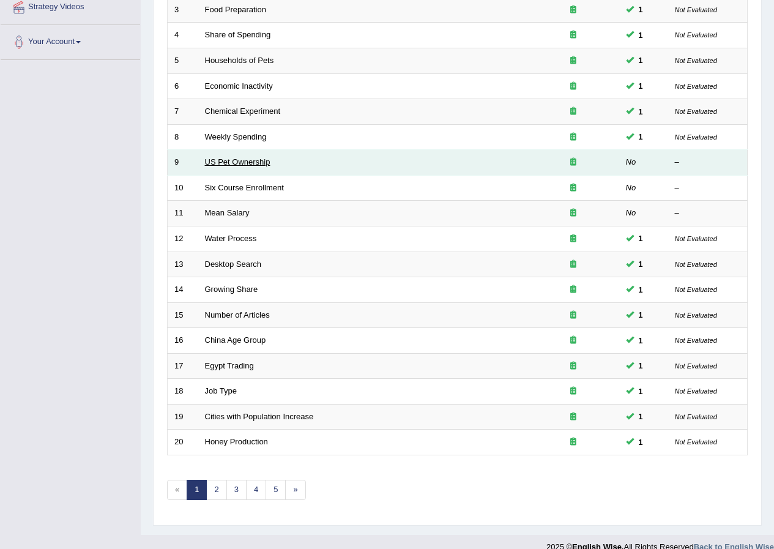
click at [238, 162] on link "US Pet Ownership" at bounding box center [238, 161] width 66 height 9
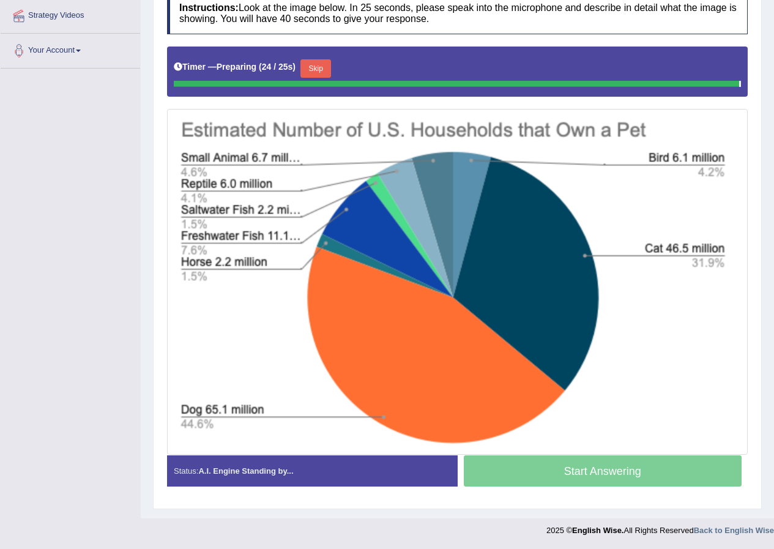
scroll to position [234, 0]
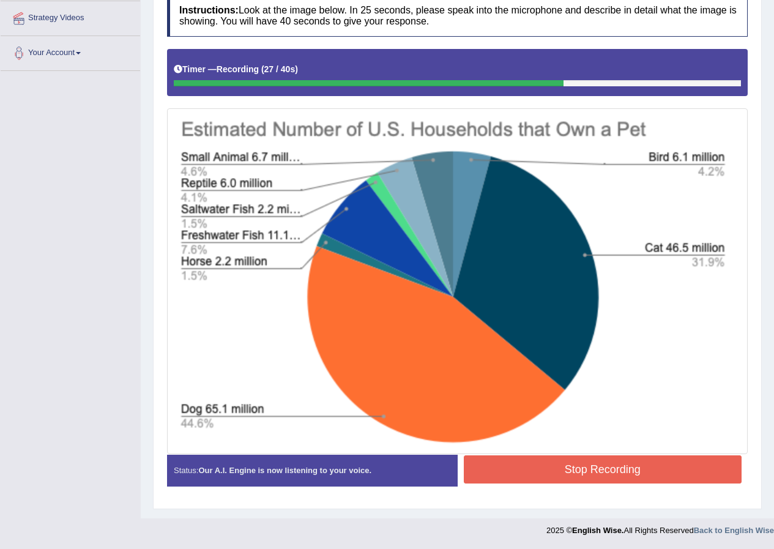
click at [533, 476] on button "Stop Recording" at bounding box center [603, 470] width 279 height 28
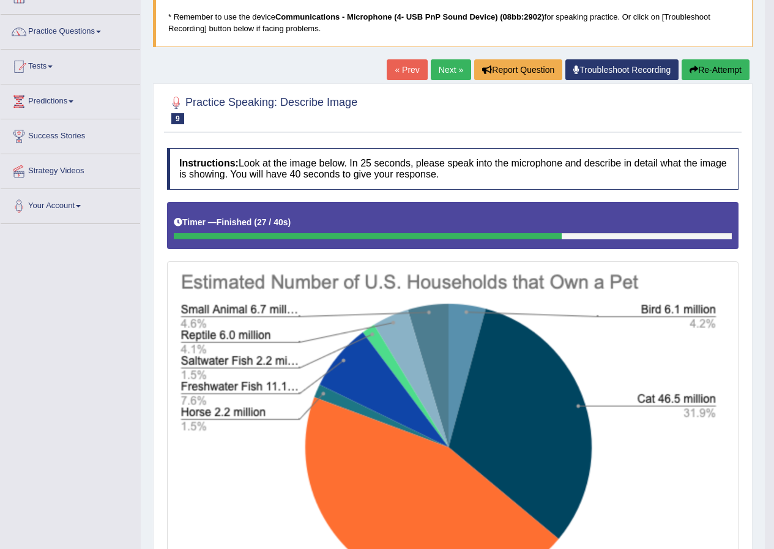
scroll to position [47, 0]
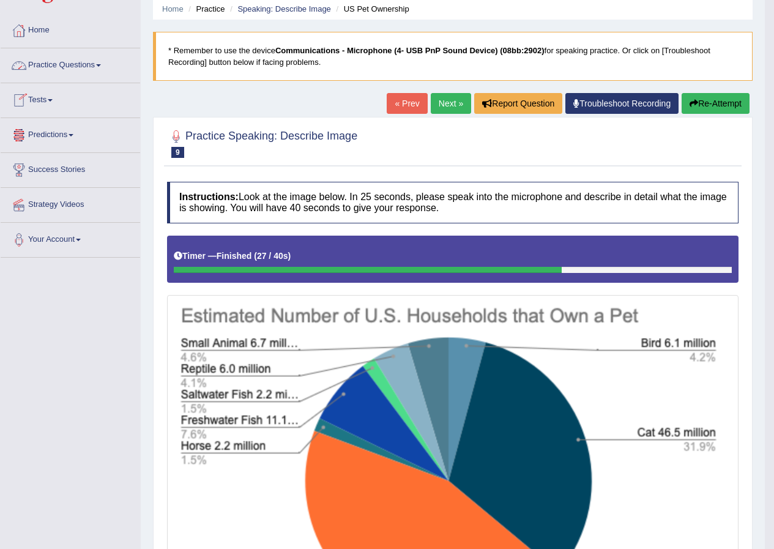
click at [49, 71] on link "Practice Questions" at bounding box center [71, 63] width 140 height 31
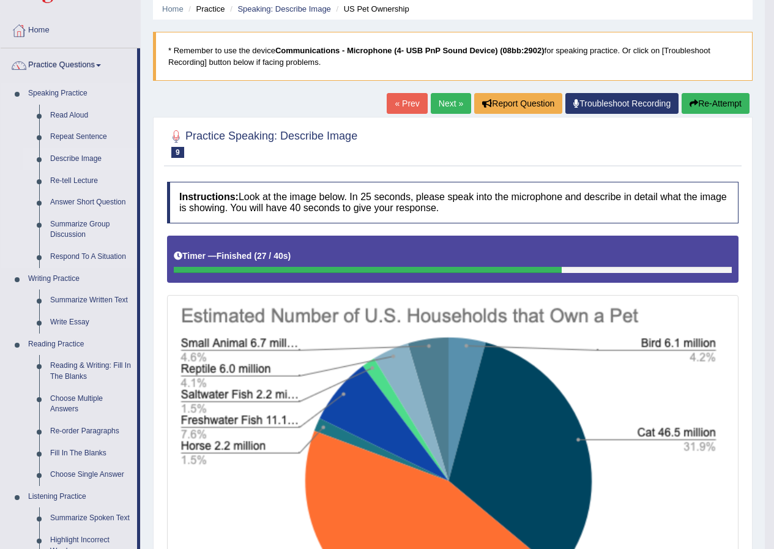
click at [76, 158] on link "Describe Image" at bounding box center [91, 159] width 92 height 22
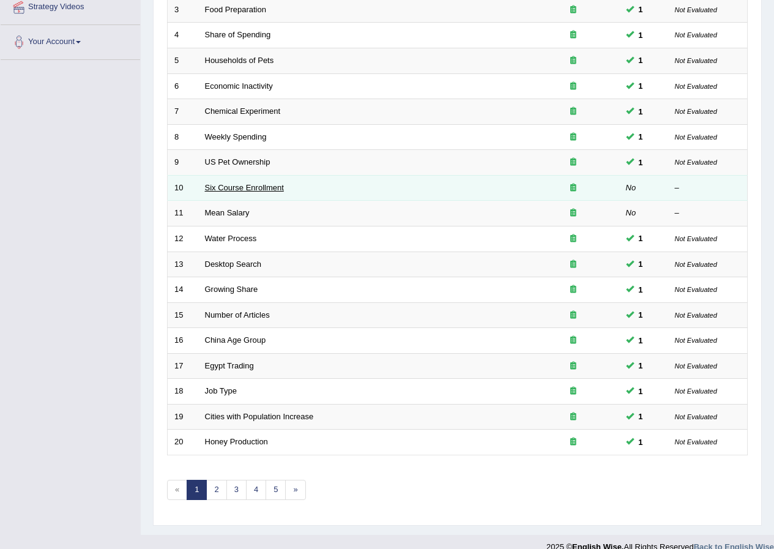
click at [251, 187] on link "Six Course Enrollment" at bounding box center [244, 187] width 79 height 9
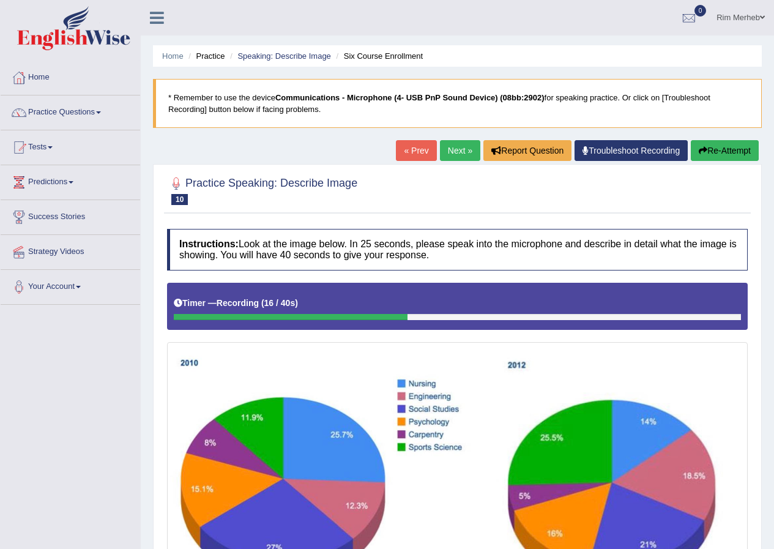
click at [724, 141] on button "Re-Attempt" at bounding box center [725, 150] width 68 height 21
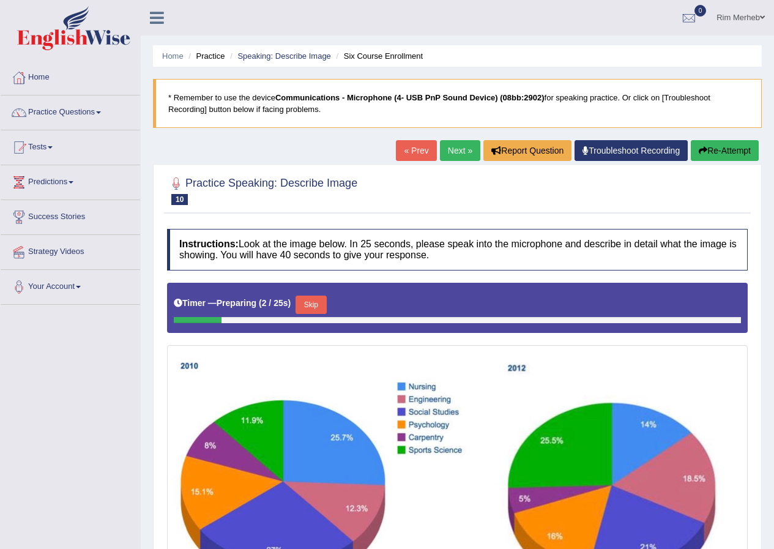
click at [325, 297] on button "Skip" at bounding box center [311, 305] width 31 height 18
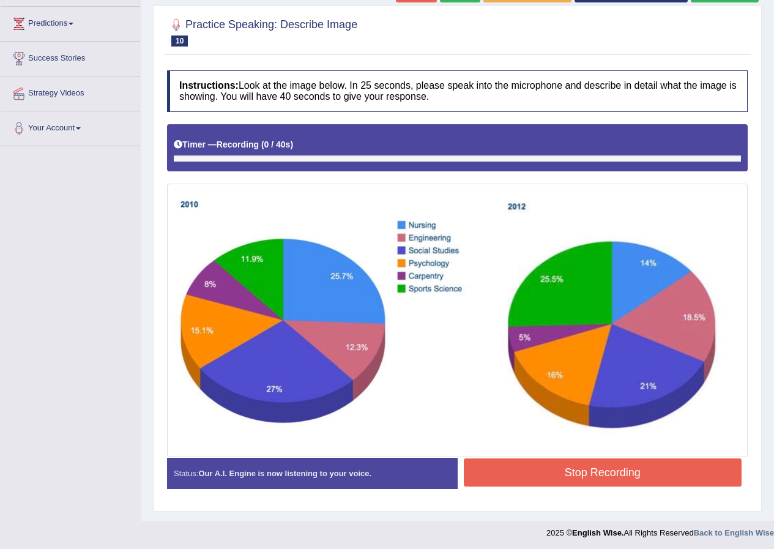
scroll to position [161, 0]
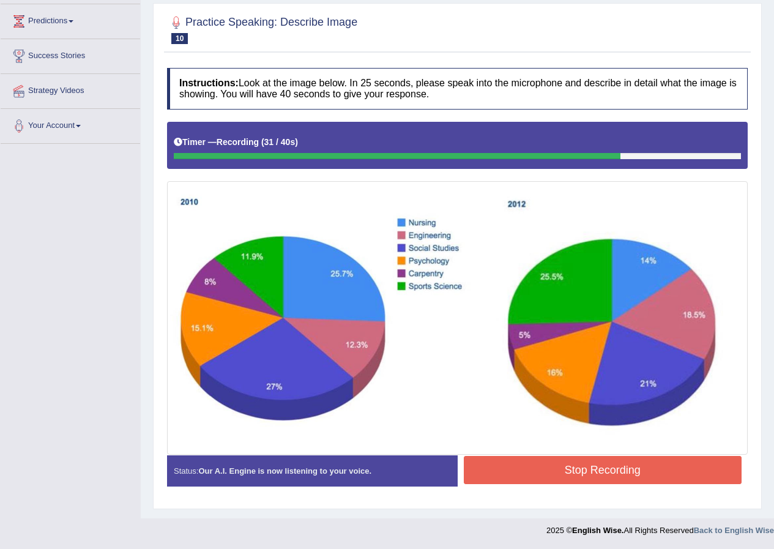
click at [564, 467] on button "Stop Recording" at bounding box center [603, 470] width 279 height 28
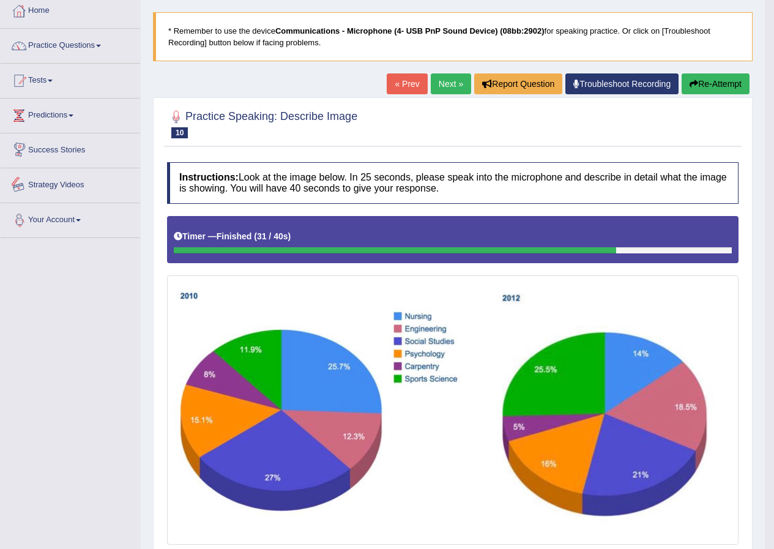
scroll to position [0, 0]
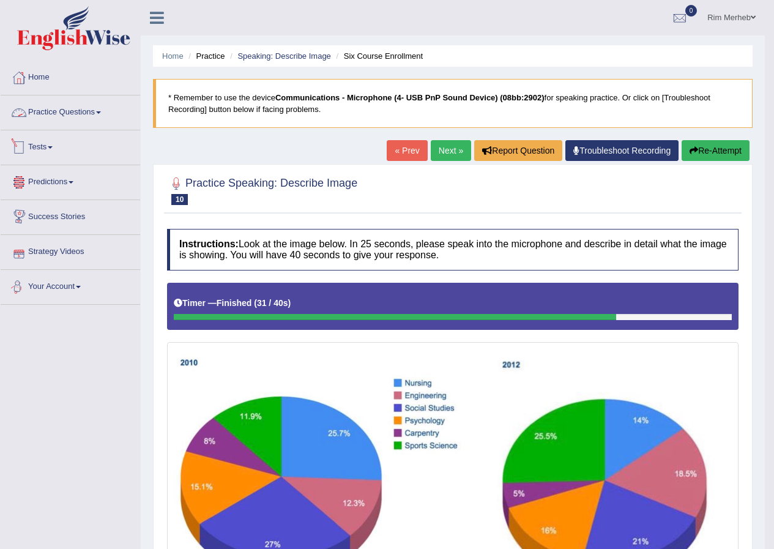
click at [54, 100] on link "Practice Questions" at bounding box center [71, 111] width 140 height 31
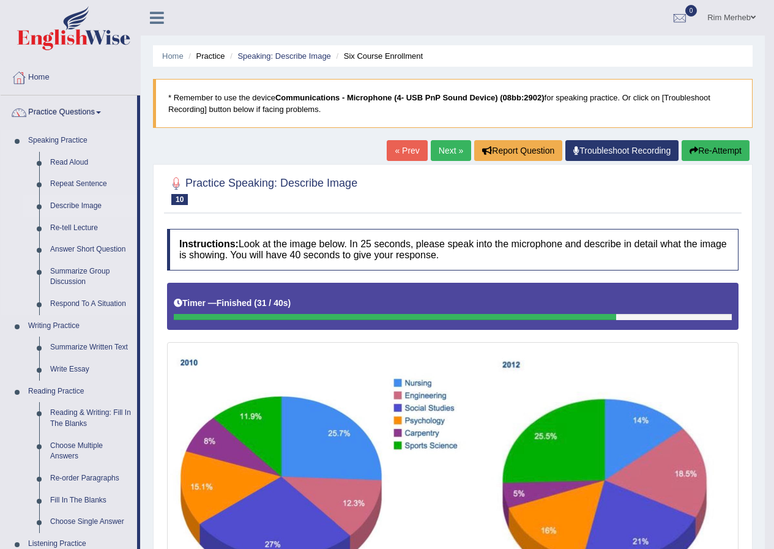
click at [91, 206] on link "Describe Image" at bounding box center [91, 206] width 92 height 22
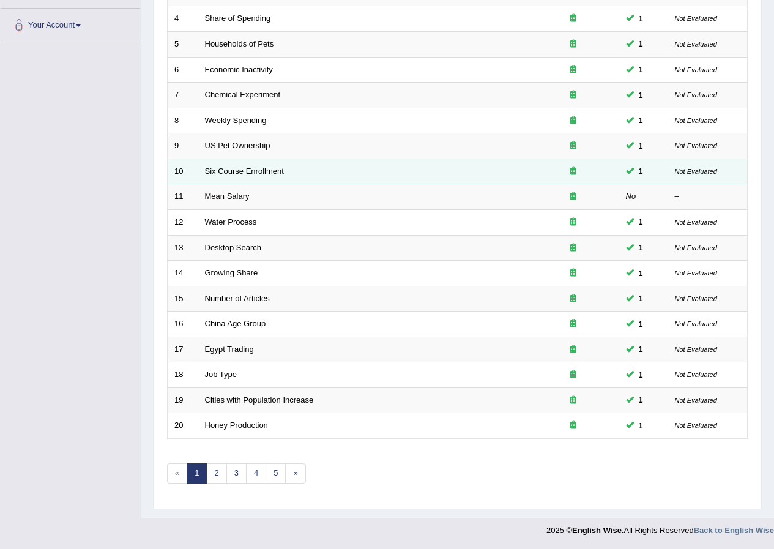
scroll to position [200, 0]
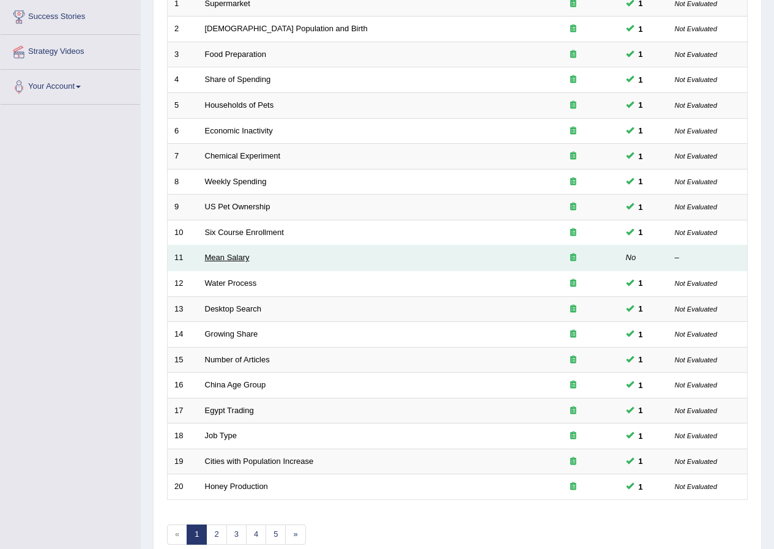
click at [228, 255] on link "Mean Salary" at bounding box center [227, 257] width 45 height 9
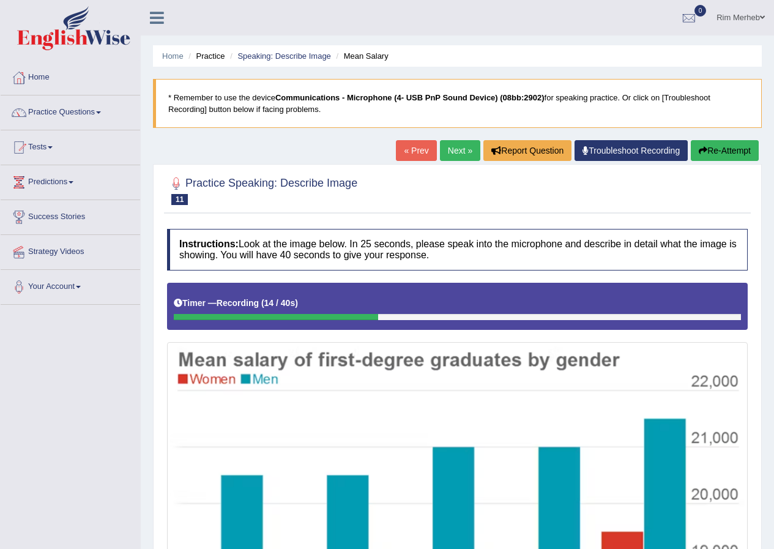
click at [748, 148] on button "Re-Attempt" at bounding box center [725, 150] width 68 height 21
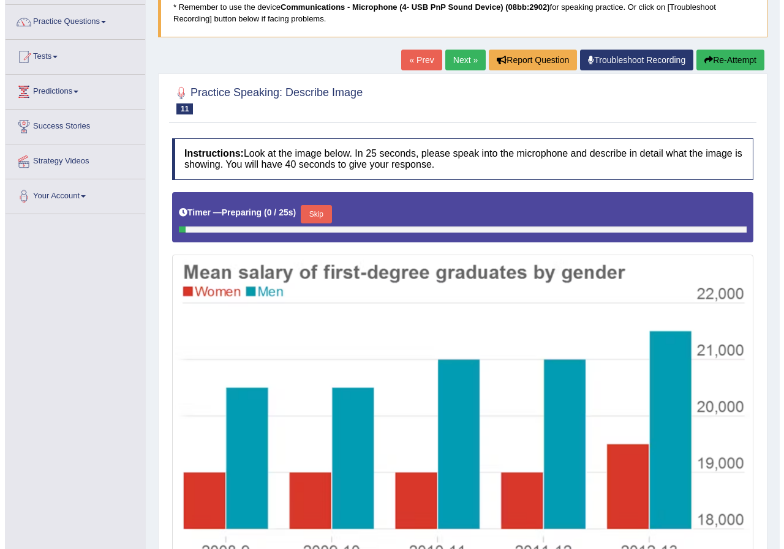
scroll to position [184, 0]
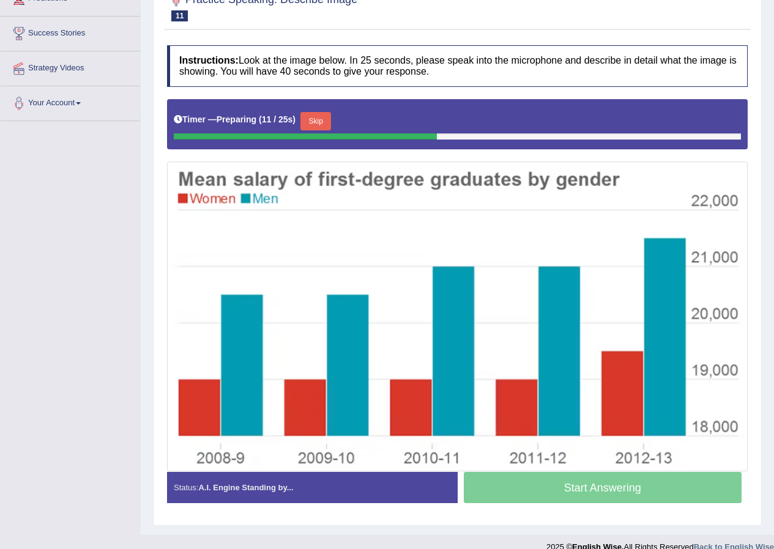
click at [316, 122] on button "Skip" at bounding box center [316, 121] width 31 height 18
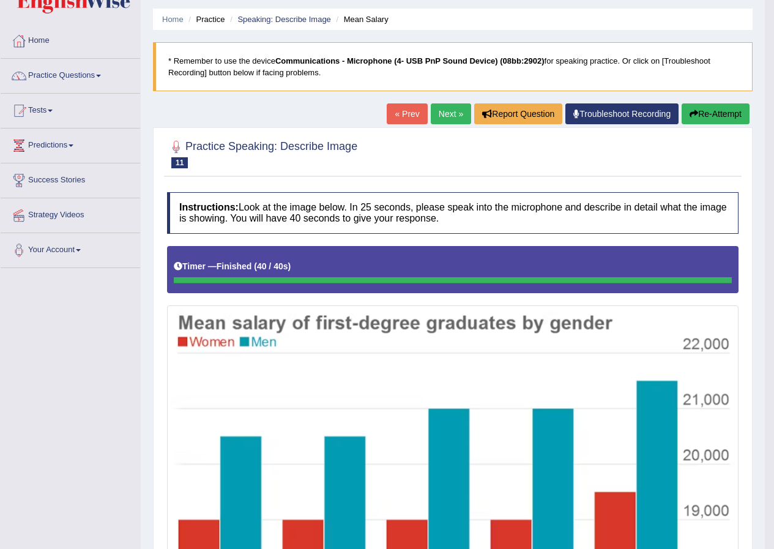
scroll to position [0, 0]
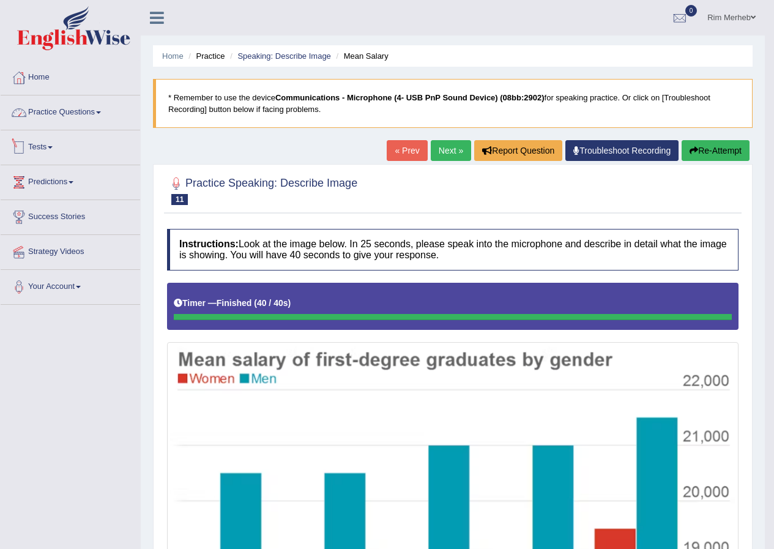
click at [94, 116] on link "Practice Questions" at bounding box center [71, 111] width 140 height 31
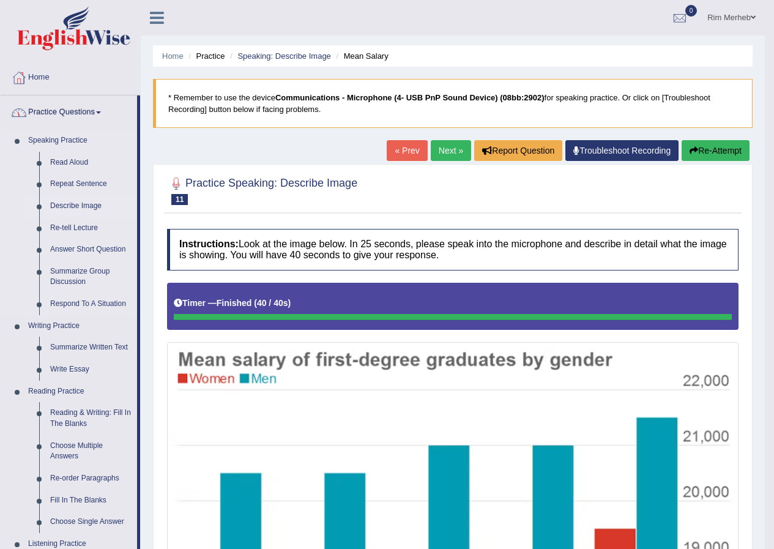
click at [82, 206] on link "Describe Image" at bounding box center [91, 206] width 92 height 22
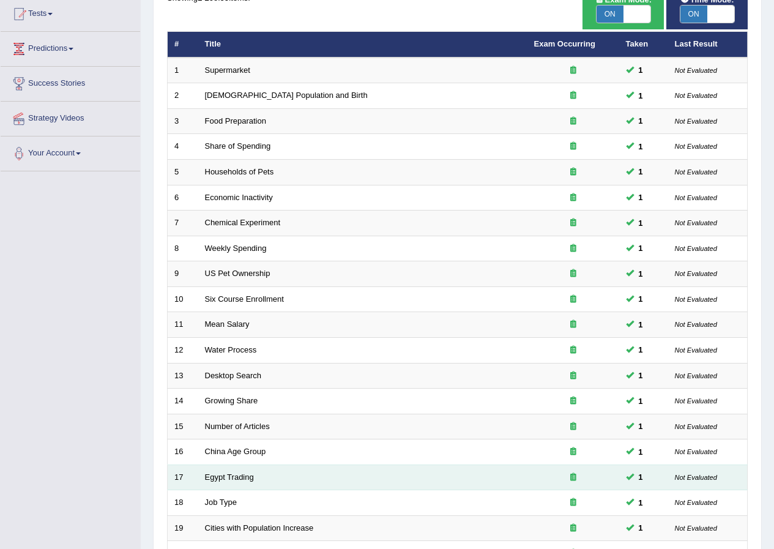
scroll to position [261, 0]
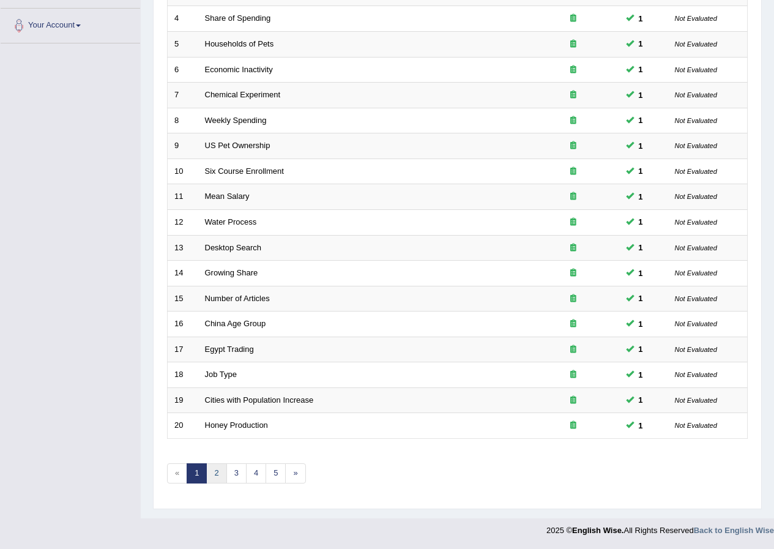
click at [222, 466] on link "2" at bounding box center [216, 473] width 20 height 20
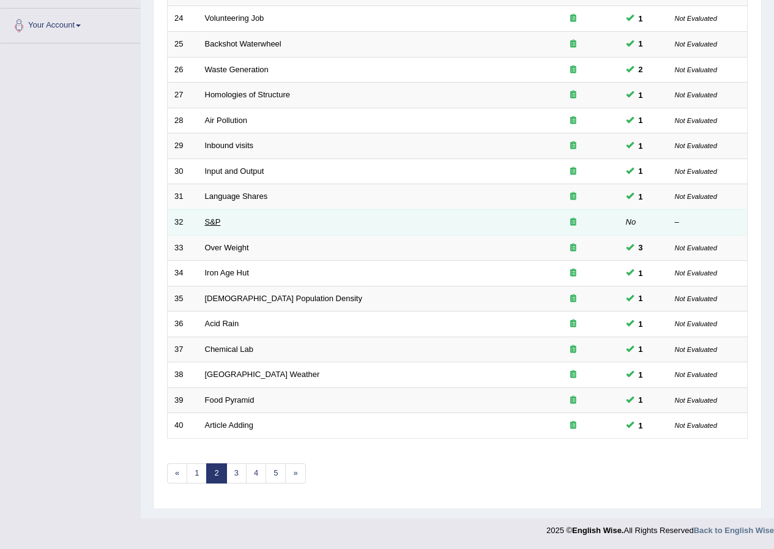
click at [217, 218] on link "S&P" at bounding box center [213, 221] width 16 height 9
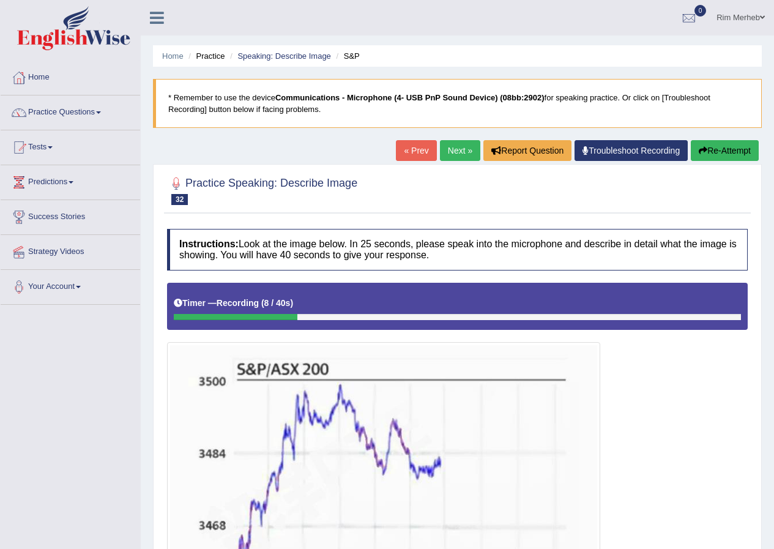
click at [700, 152] on icon "button" at bounding box center [703, 150] width 9 height 9
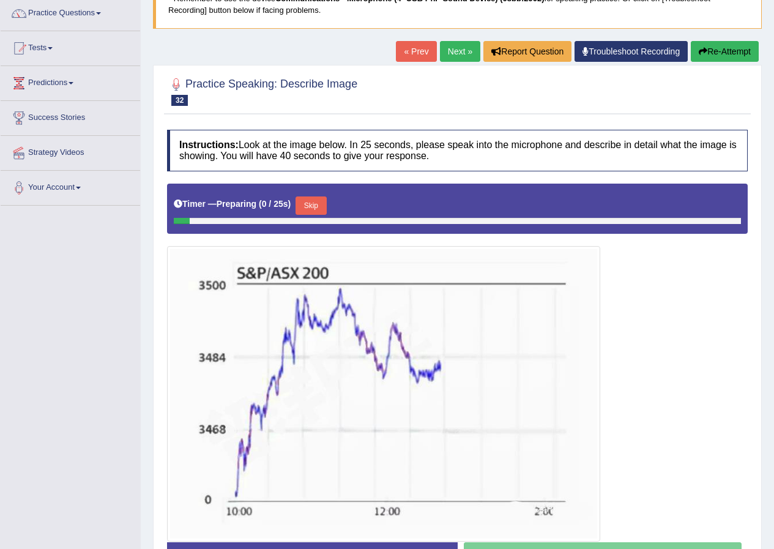
scroll to position [186, 0]
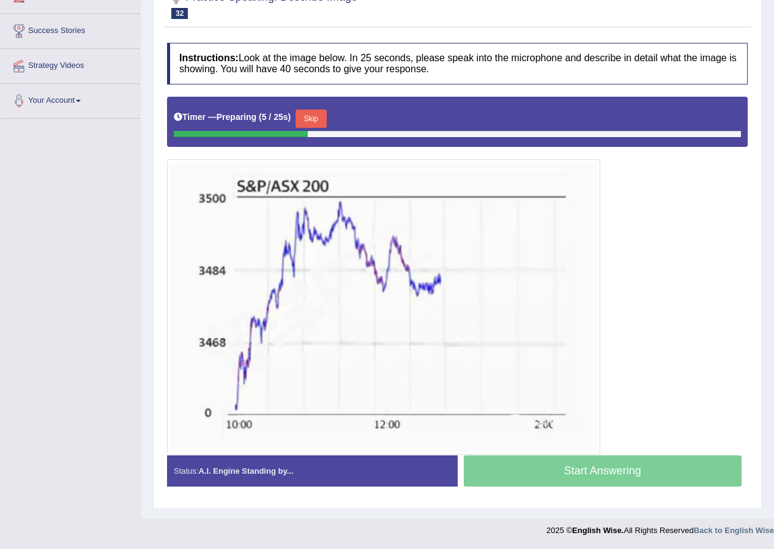
click at [323, 121] on button "Skip" at bounding box center [311, 119] width 31 height 18
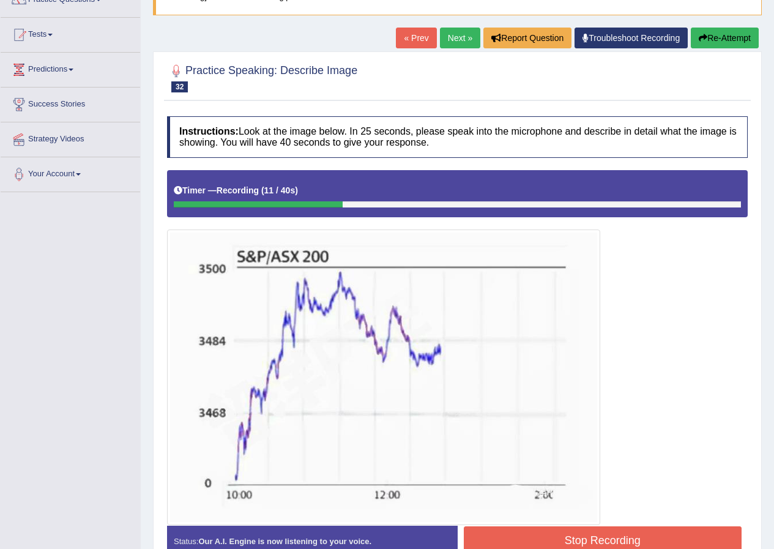
scroll to position [0, 0]
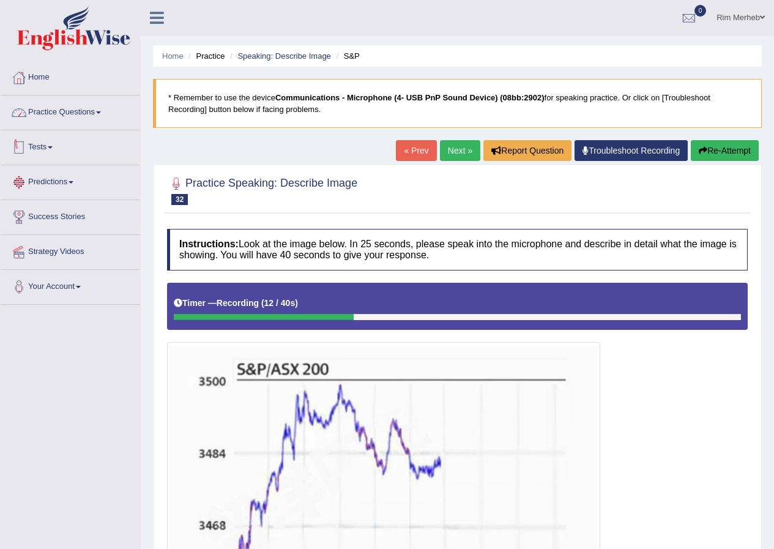
click at [90, 102] on link "Practice Questions" at bounding box center [71, 111] width 140 height 31
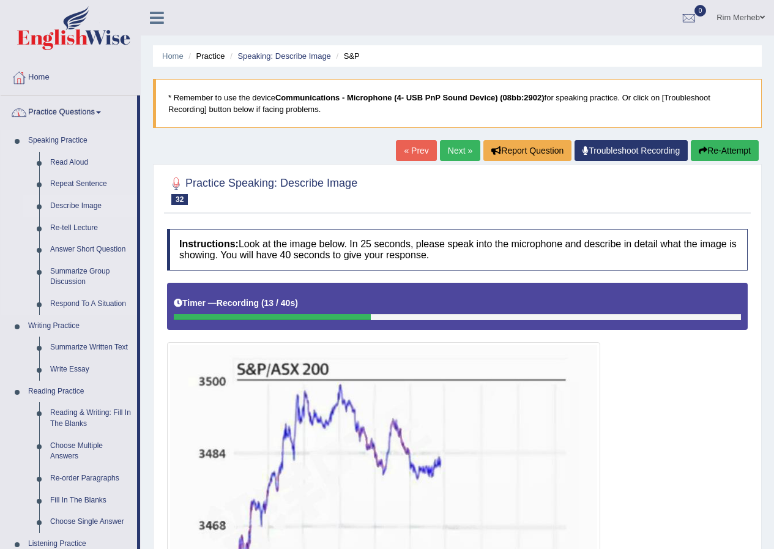
click at [81, 204] on link "Describe Image" at bounding box center [91, 206] width 92 height 22
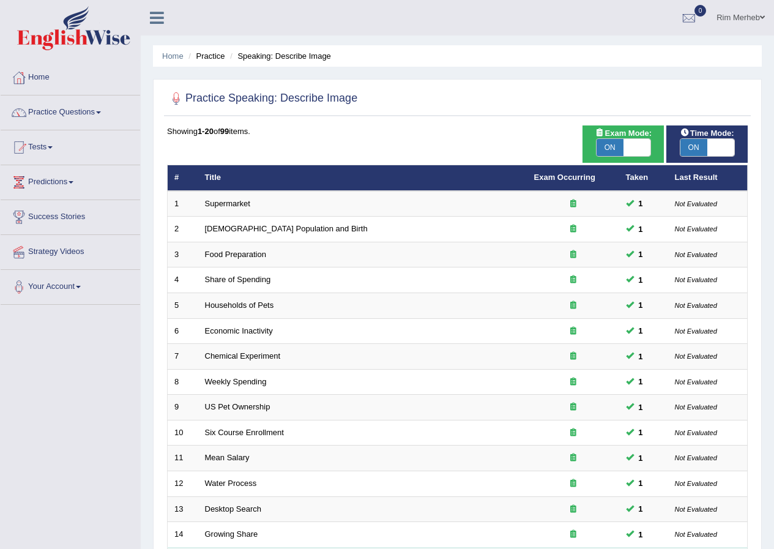
scroll to position [261, 0]
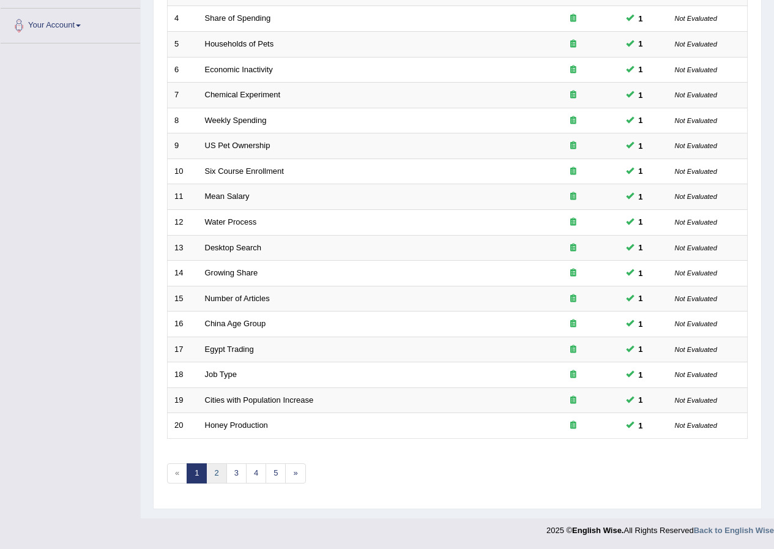
click at [211, 472] on link "2" at bounding box center [216, 473] width 20 height 20
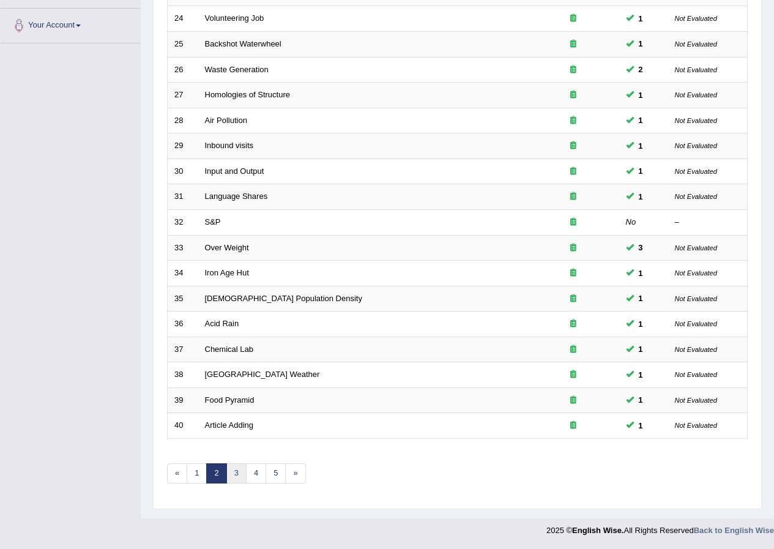
click at [241, 481] on link "3" at bounding box center [237, 473] width 20 height 20
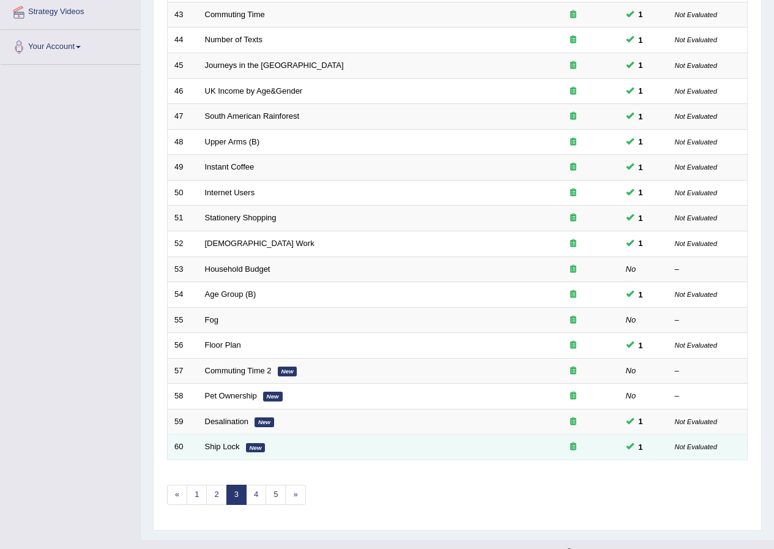
scroll to position [245, 0]
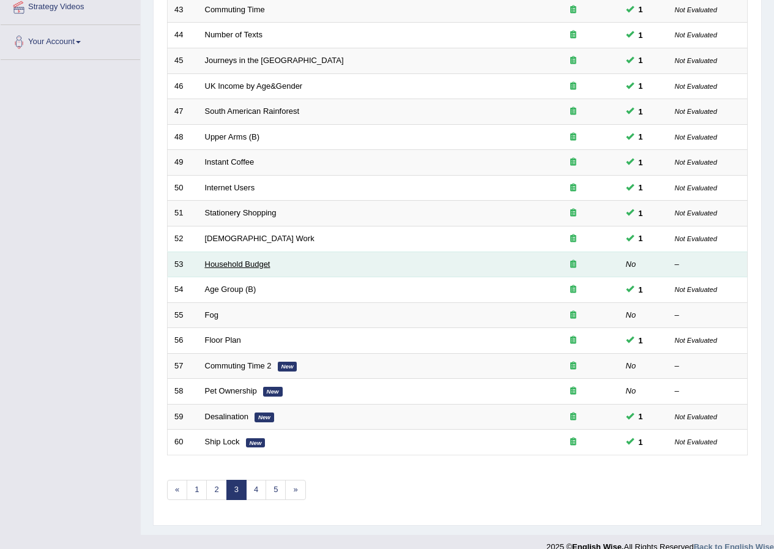
click at [224, 260] on link "Household Budget" at bounding box center [238, 264] width 66 height 9
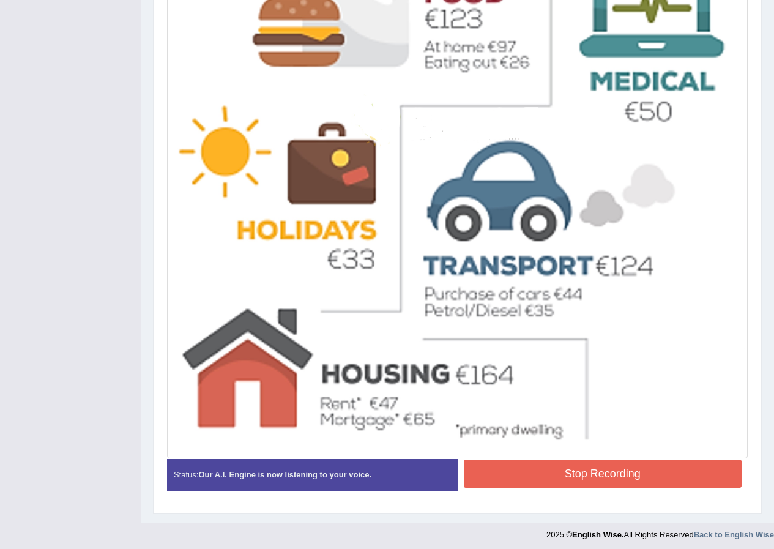
scroll to position [470, 0]
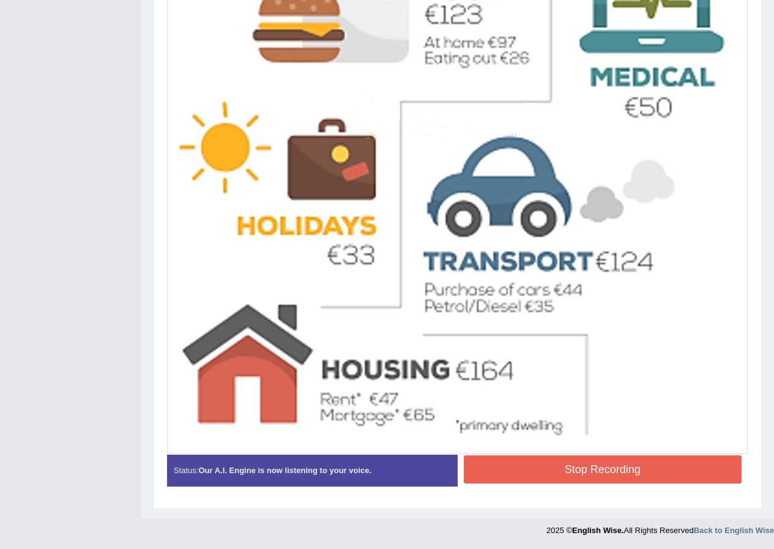
click at [526, 458] on button "Stop Recording" at bounding box center [603, 470] width 279 height 28
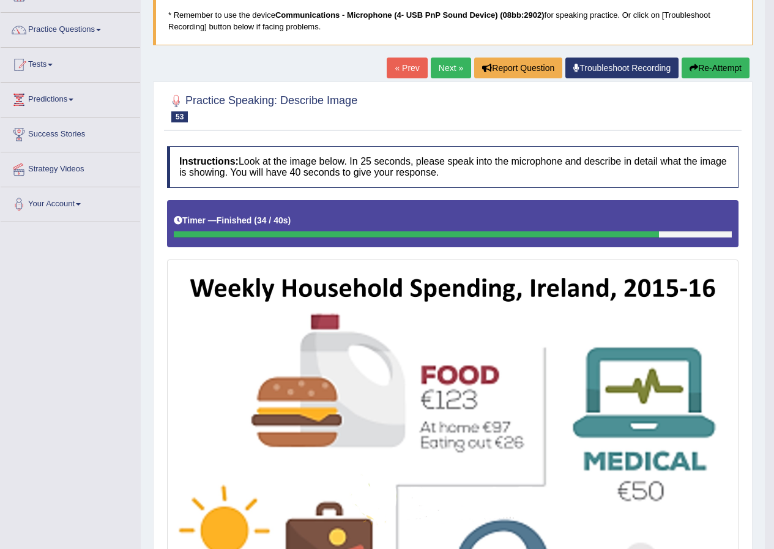
scroll to position [35, 0]
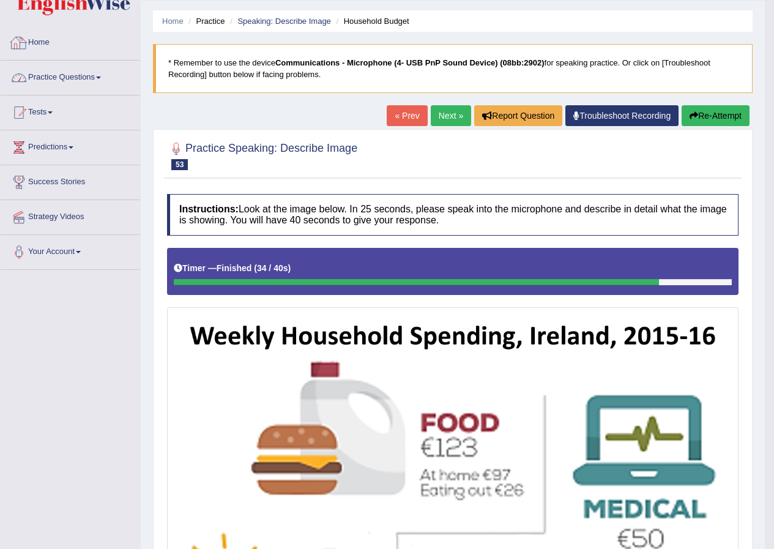
click at [69, 72] on link "Practice Questions" at bounding box center [71, 76] width 140 height 31
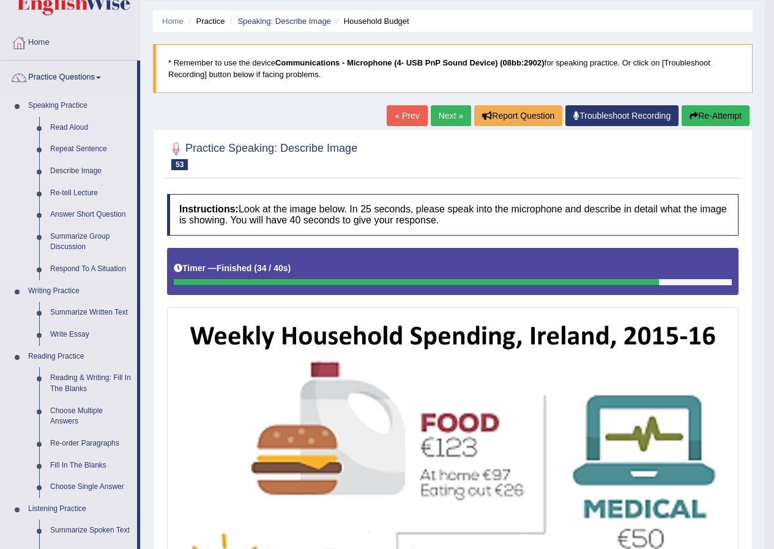
click at [66, 168] on link "Describe Image" at bounding box center [91, 171] width 92 height 22
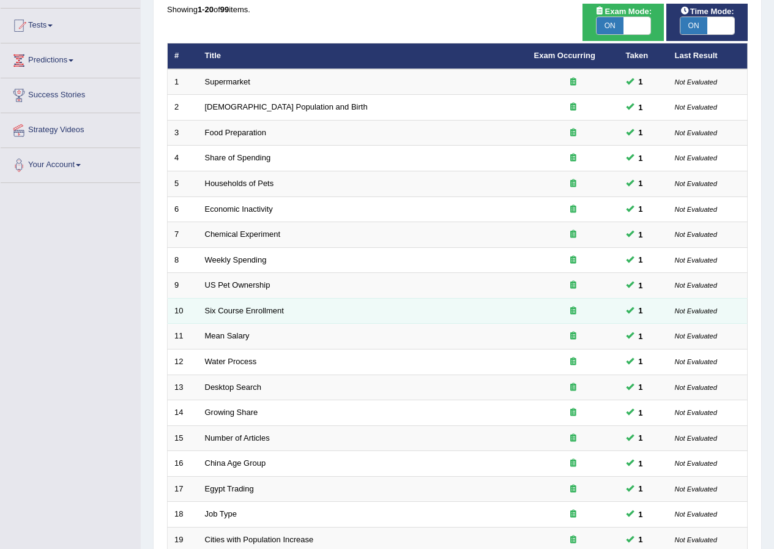
scroll to position [261, 0]
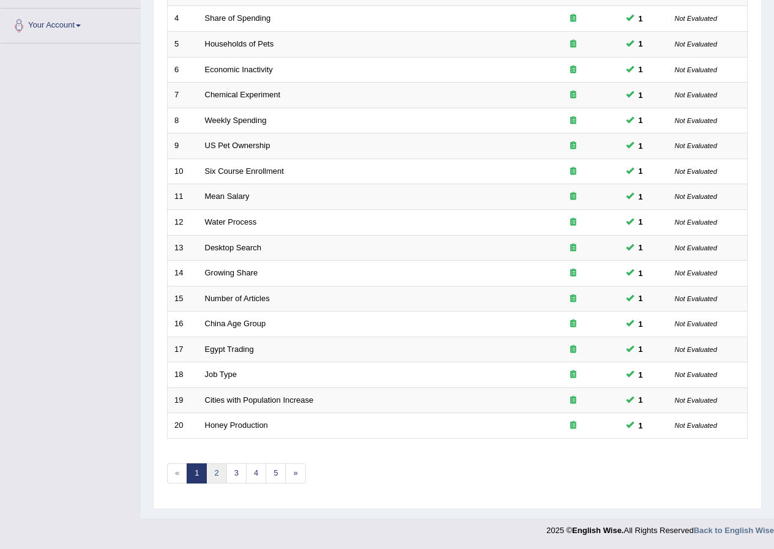
click at [222, 477] on link "2" at bounding box center [216, 473] width 20 height 20
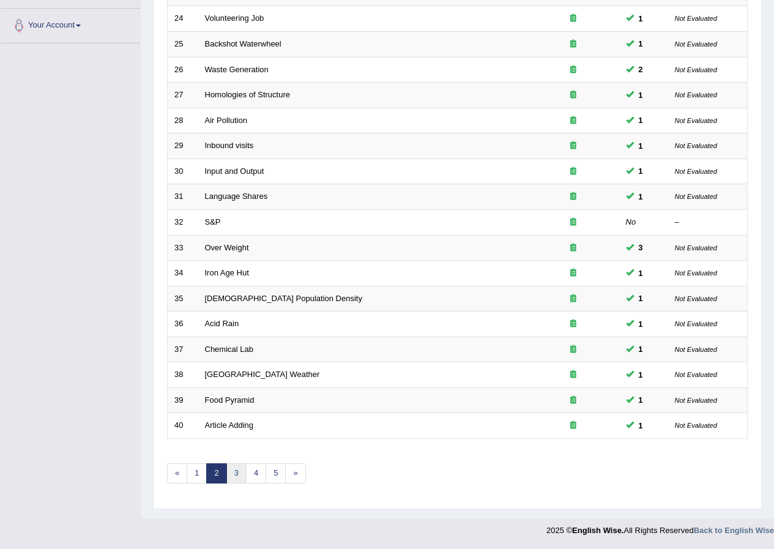
click at [234, 482] on link "3" at bounding box center [237, 473] width 20 height 20
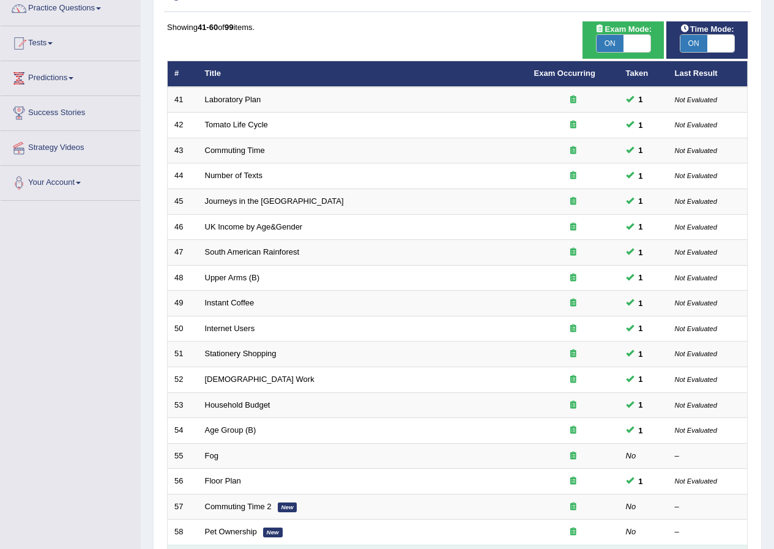
scroll to position [261, 0]
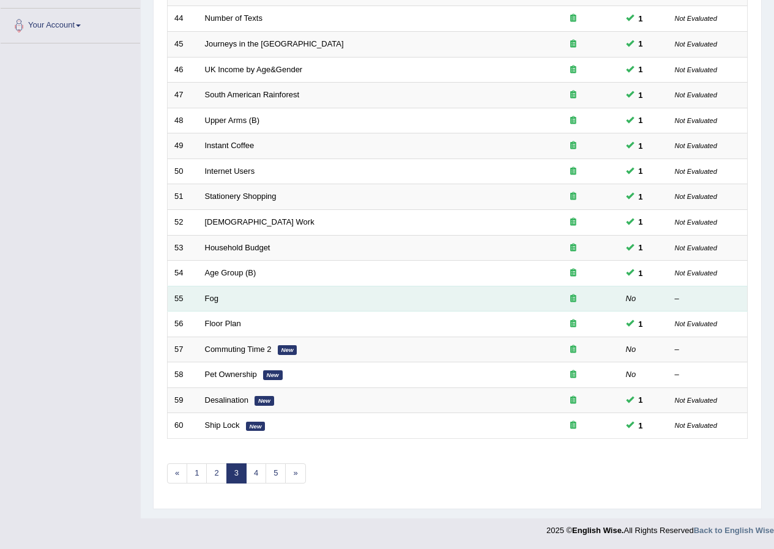
click at [217, 303] on td "Fog" at bounding box center [362, 299] width 329 height 26
click at [209, 295] on link "Fog" at bounding box center [211, 298] width 13 height 9
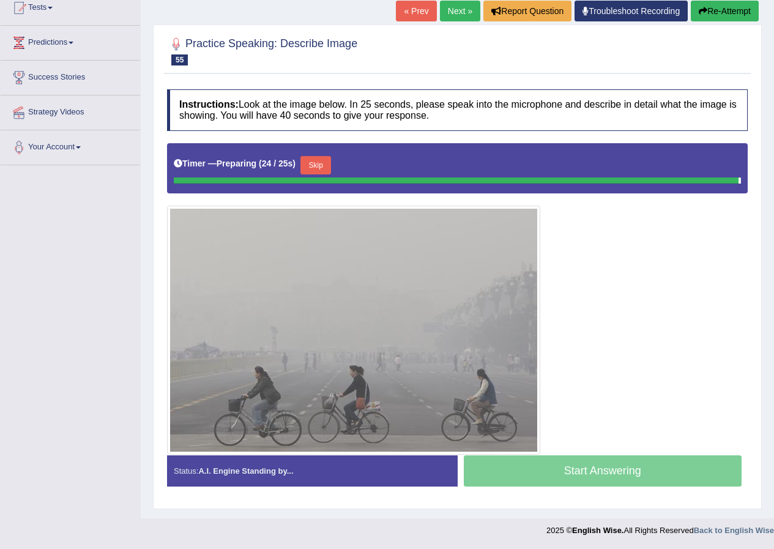
scroll to position [137, 0]
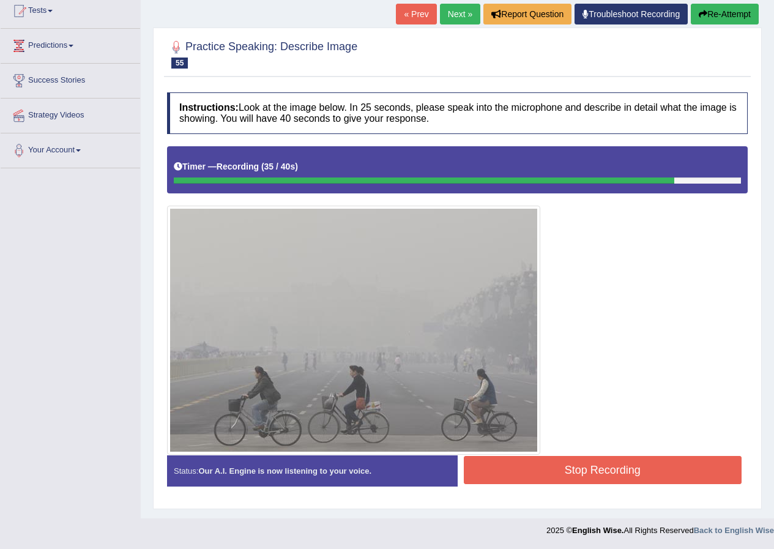
click at [523, 469] on button "Stop Recording" at bounding box center [603, 470] width 279 height 28
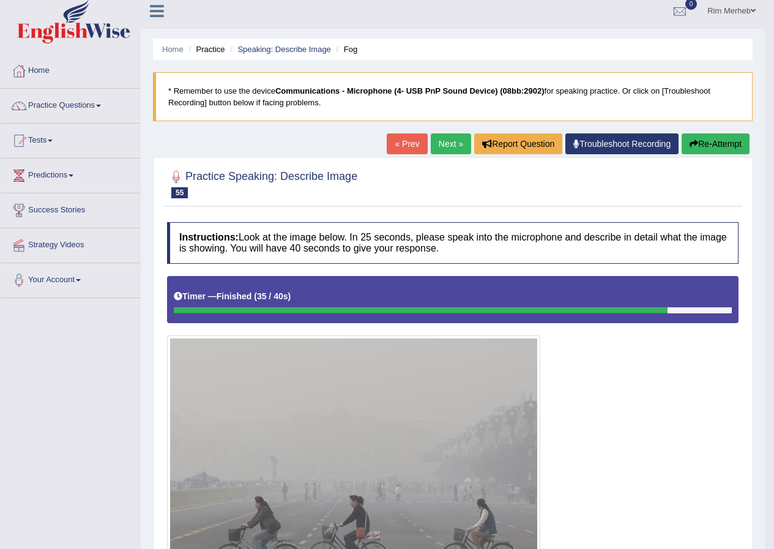
scroll to position [0, 0]
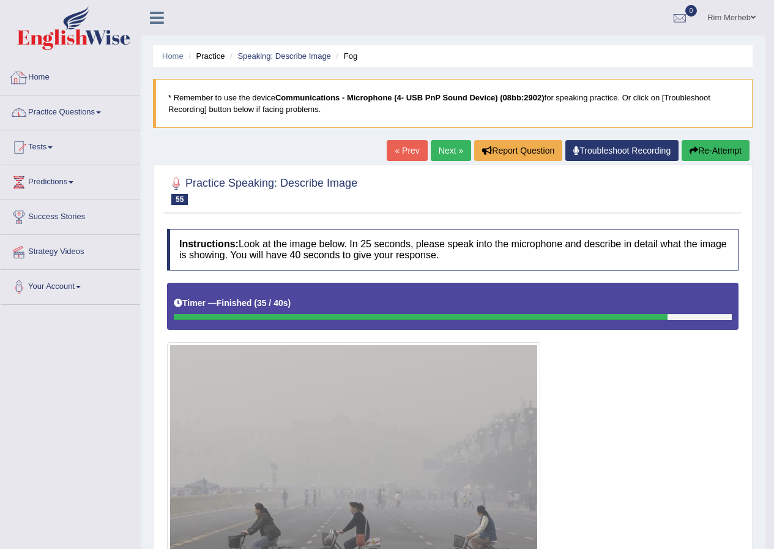
click at [112, 119] on link "Practice Questions" at bounding box center [71, 111] width 140 height 31
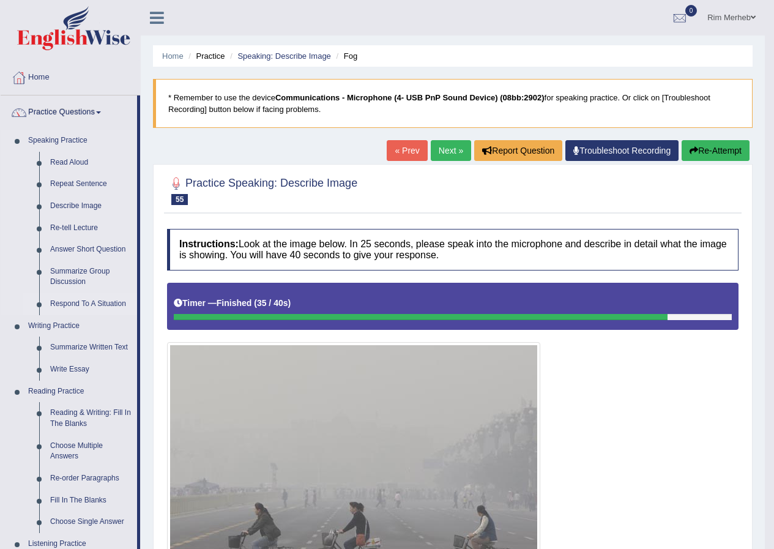
click at [91, 299] on link "Respond To A Situation" at bounding box center [91, 304] width 92 height 22
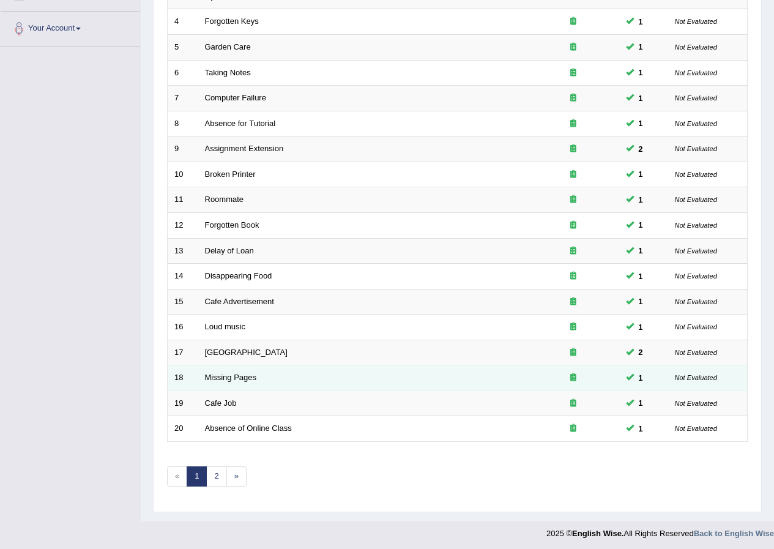
scroll to position [261, 0]
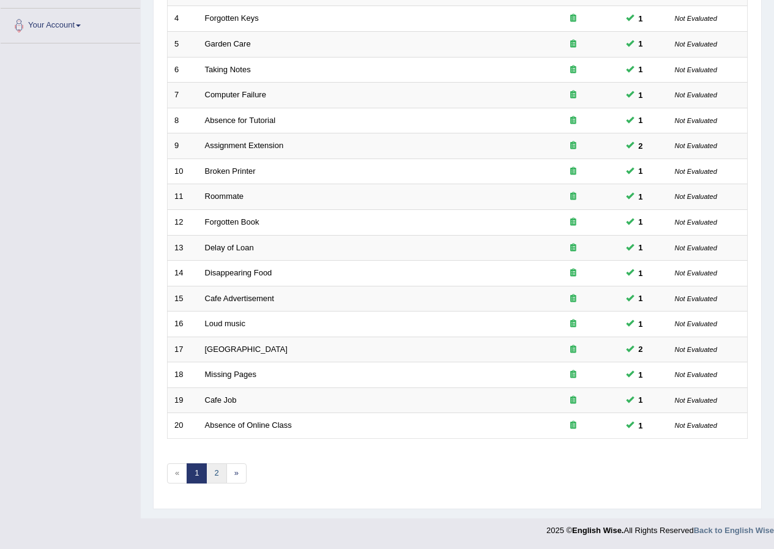
click at [222, 476] on link "2" at bounding box center [216, 473] width 20 height 20
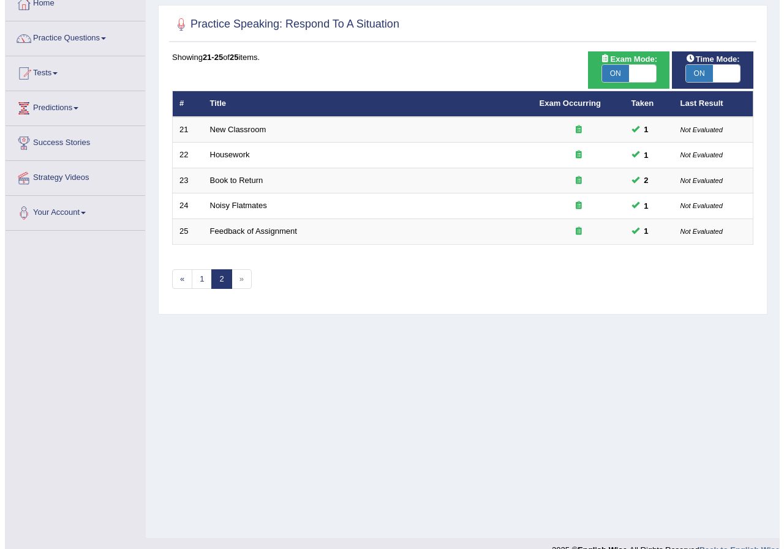
scroll to position [94, 0]
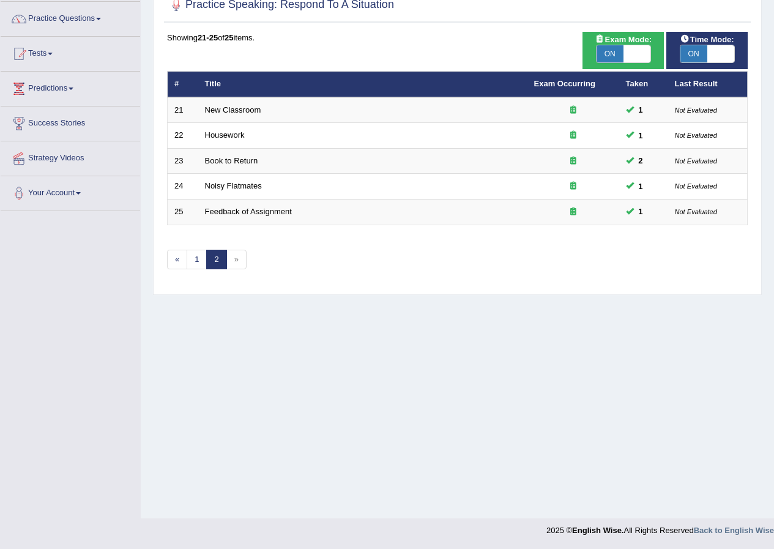
click at [601, 48] on span "ON" at bounding box center [610, 53] width 27 height 17
checkbox input "false"
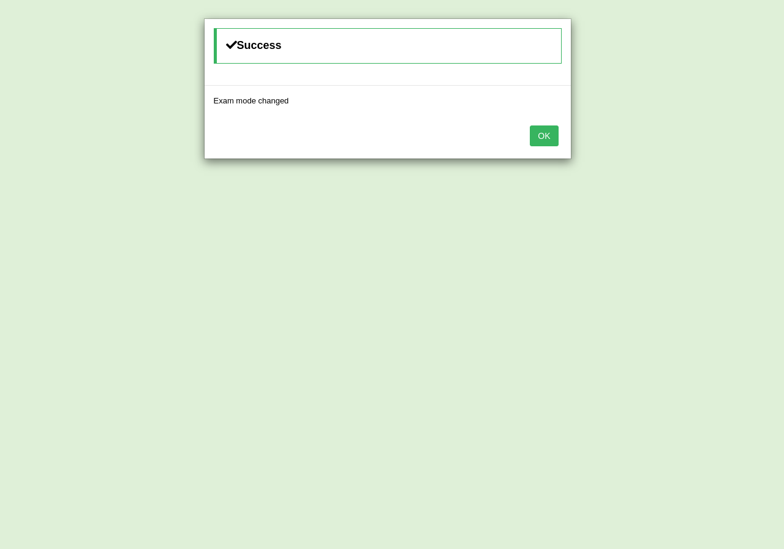
click at [538, 130] on button "OK" at bounding box center [544, 136] width 28 height 21
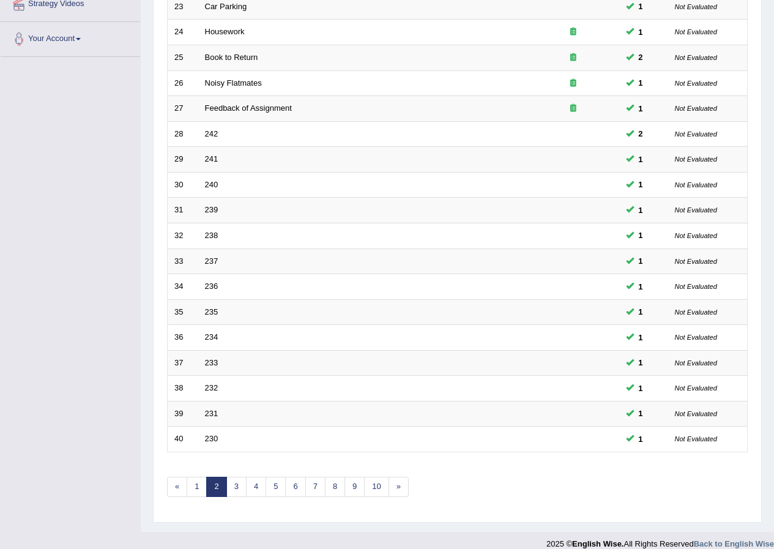
scroll to position [261, 0]
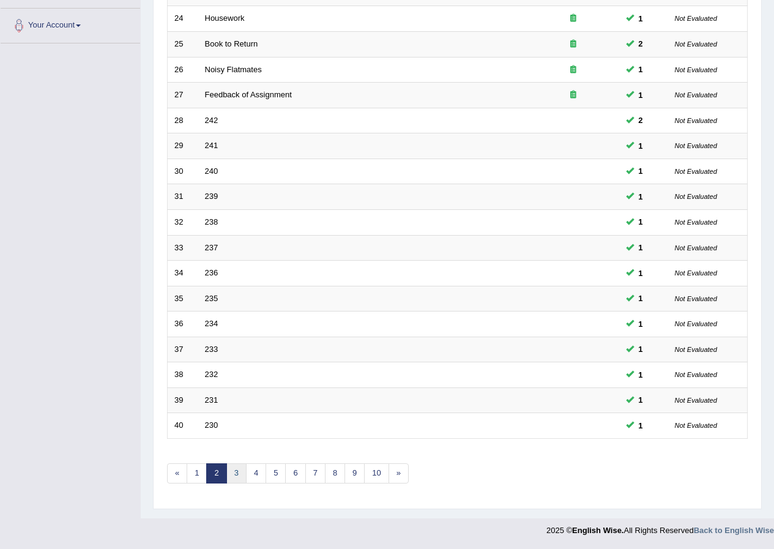
click at [239, 473] on link "3" at bounding box center [237, 473] width 20 height 20
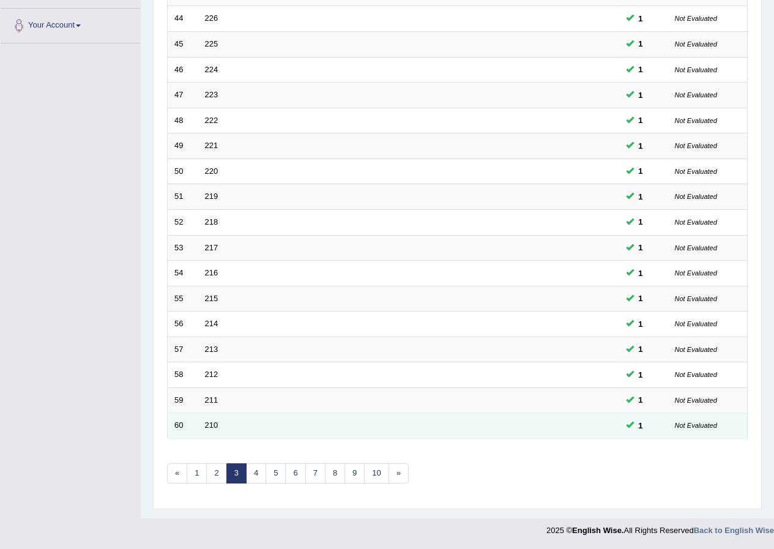
scroll to position [261, 0]
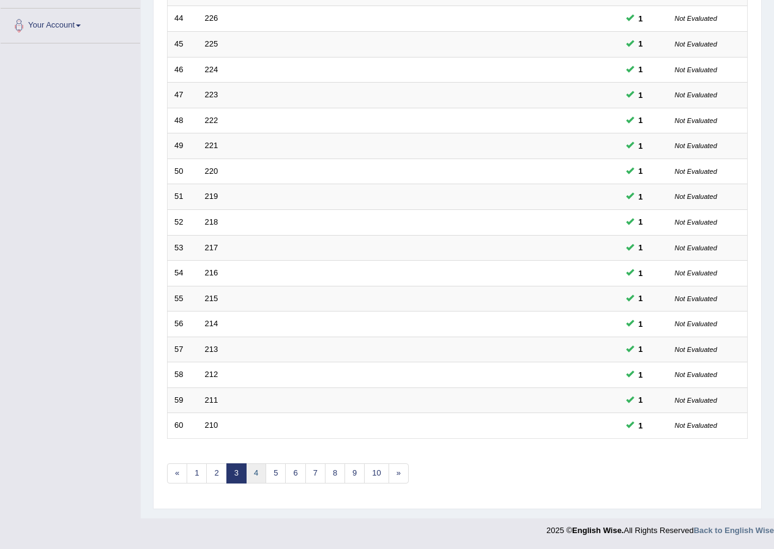
click at [260, 472] on link "4" at bounding box center [256, 473] width 20 height 20
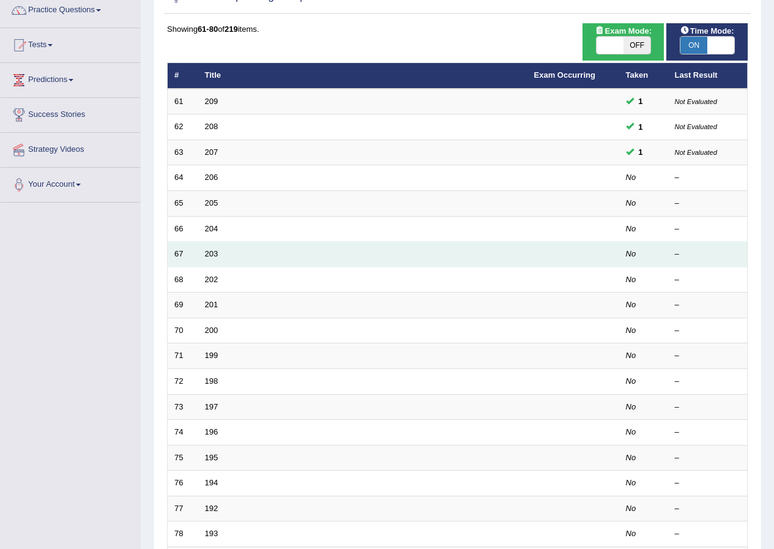
scroll to position [61, 0]
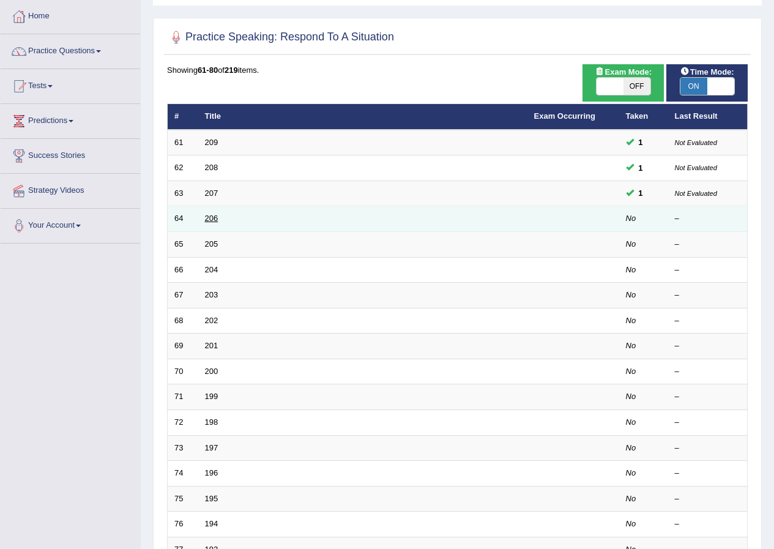
click at [211, 214] on link "206" at bounding box center [211, 218] width 13 height 9
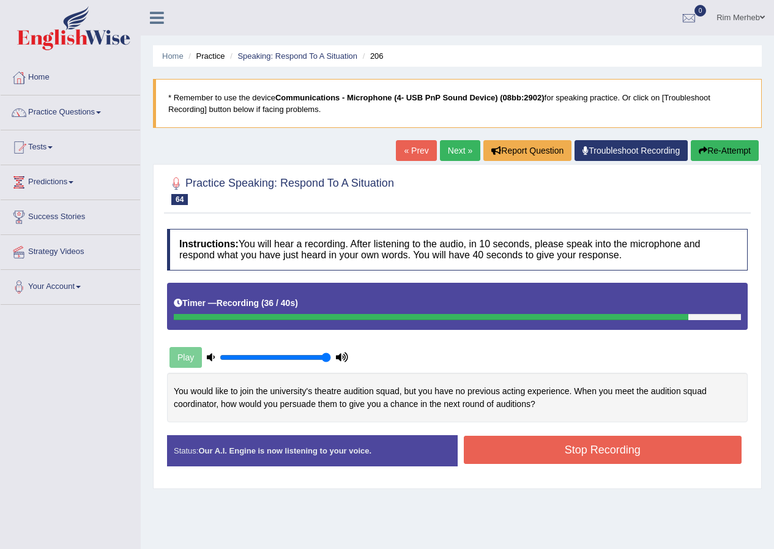
click at [504, 448] on button "Stop Recording" at bounding box center [603, 450] width 279 height 28
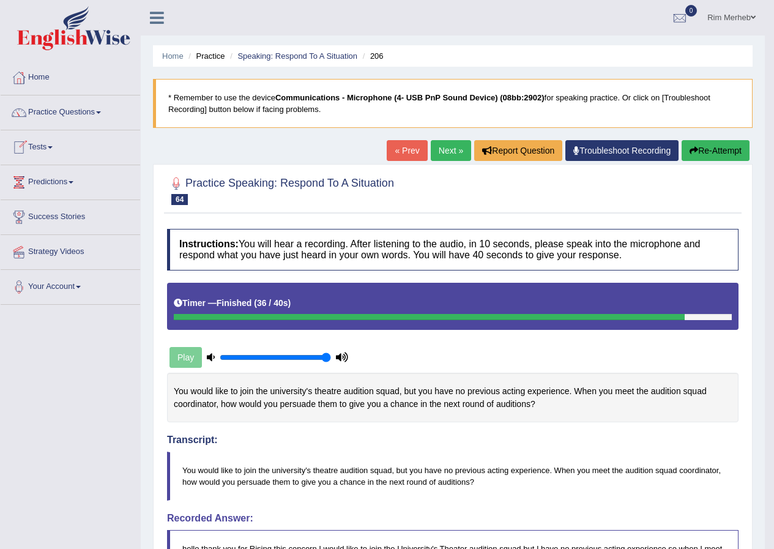
click at [456, 151] on link "Next »" at bounding box center [451, 150] width 40 height 21
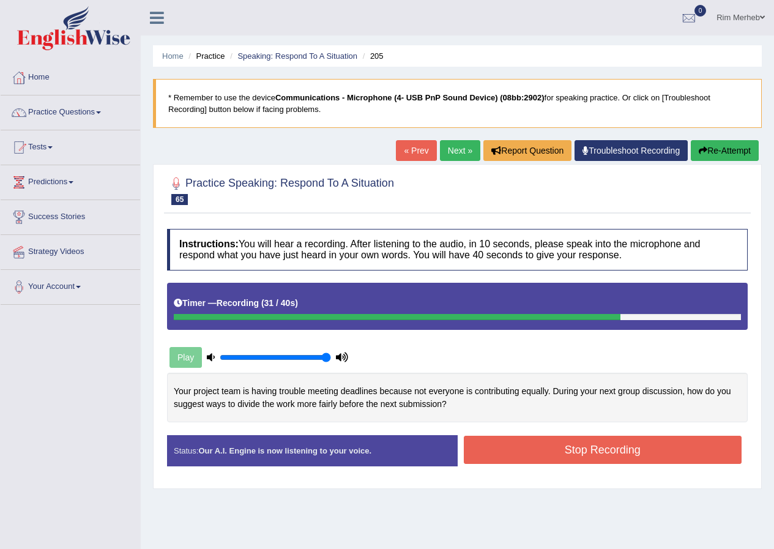
click at [568, 443] on button "Stop Recording" at bounding box center [603, 450] width 279 height 28
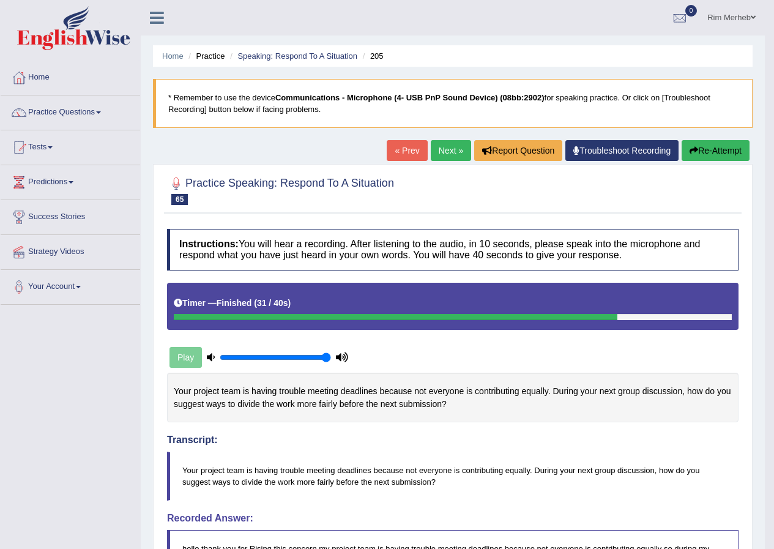
click at [443, 149] on link "Next »" at bounding box center [451, 150] width 40 height 21
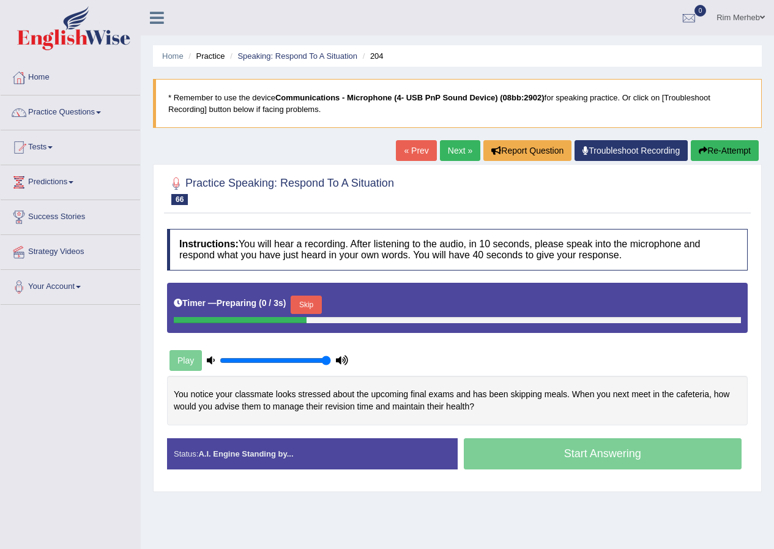
click at [321, 309] on button "Skip" at bounding box center [306, 305] width 31 height 18
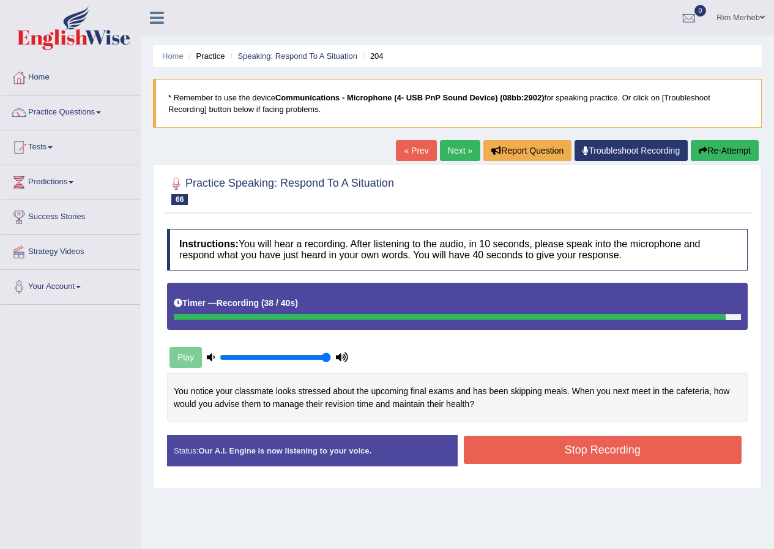
click at [533, 454] on button "Stop Recording" at bounding box center [603, 450] width 279 height 28
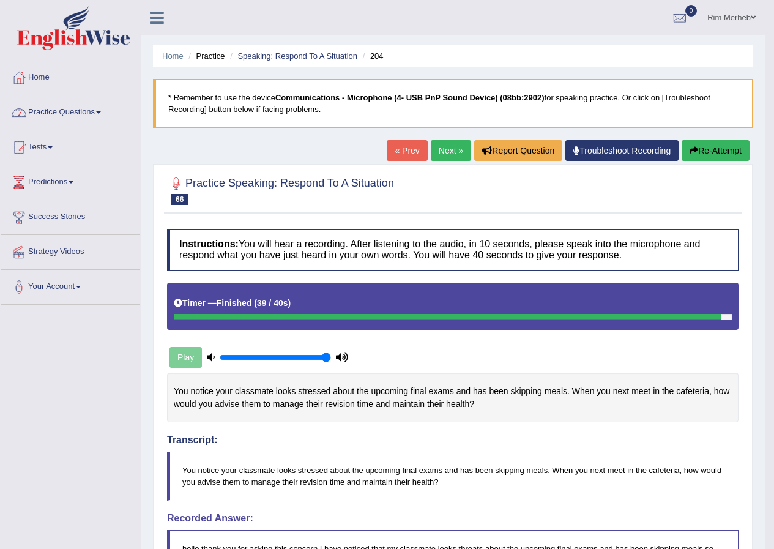
click at [115, 116] on link "Practice Questions" at bounding box center [71, 111] width 140 height 31
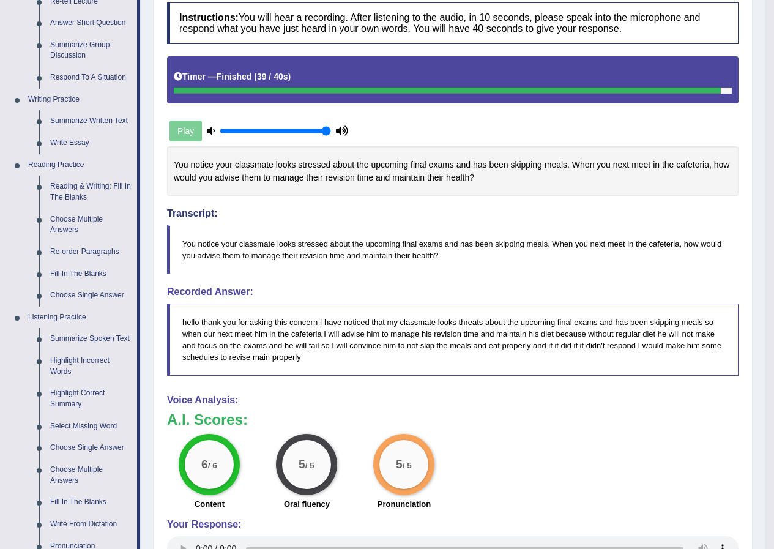
scroll to position [104, 0]
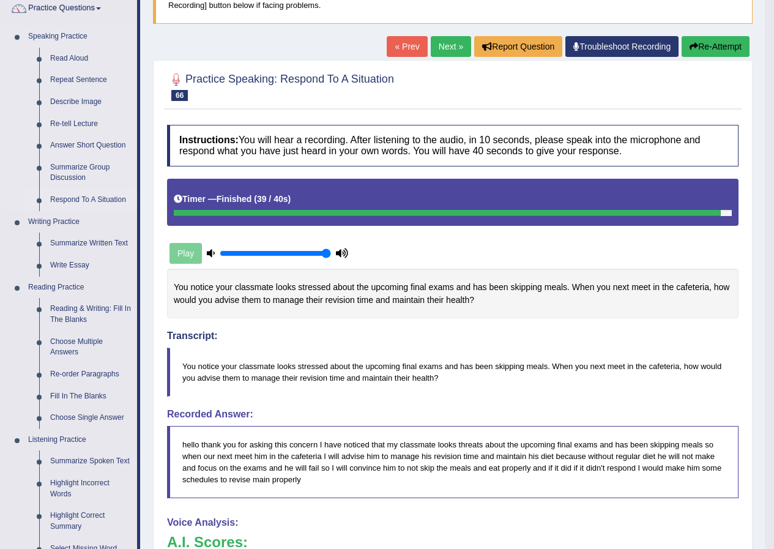
click at [77, 197] on link "Respond To A Situation" at bounding box center [91, 200] width 92 height 22
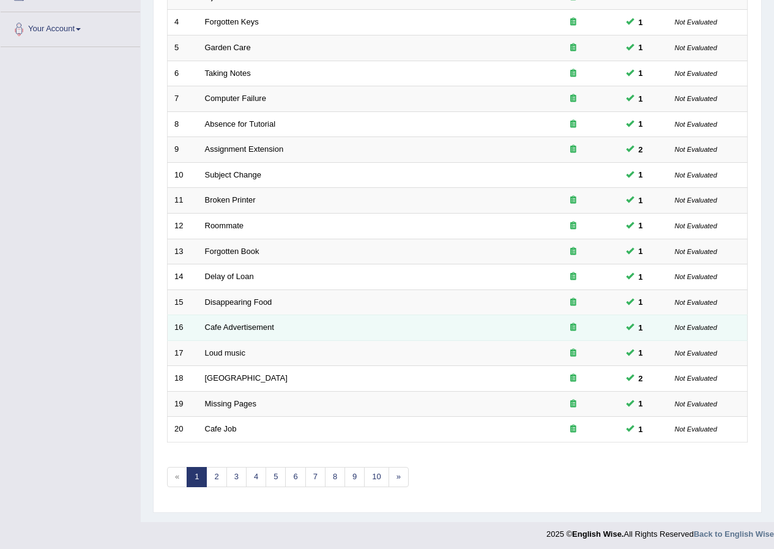
scroll to position [261, 0]
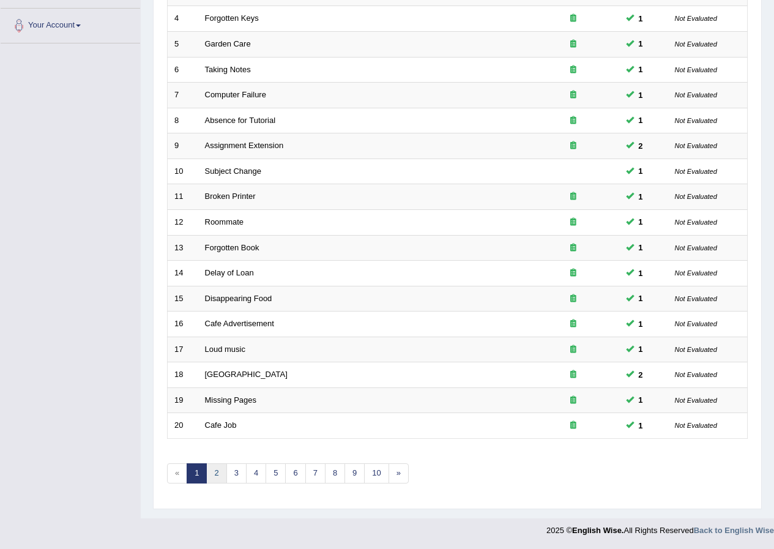
click at [217, 474] on link "2" at bounding box center [216, 473] width 20 height 20
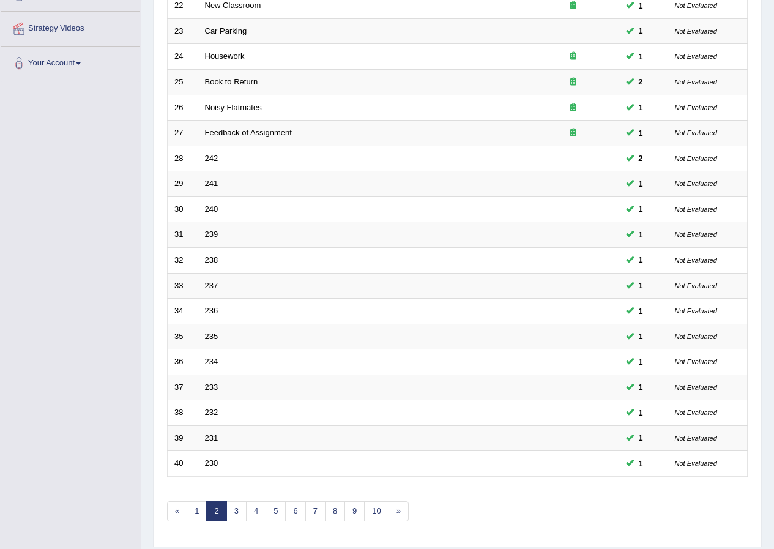
scroll to position [261, 0]
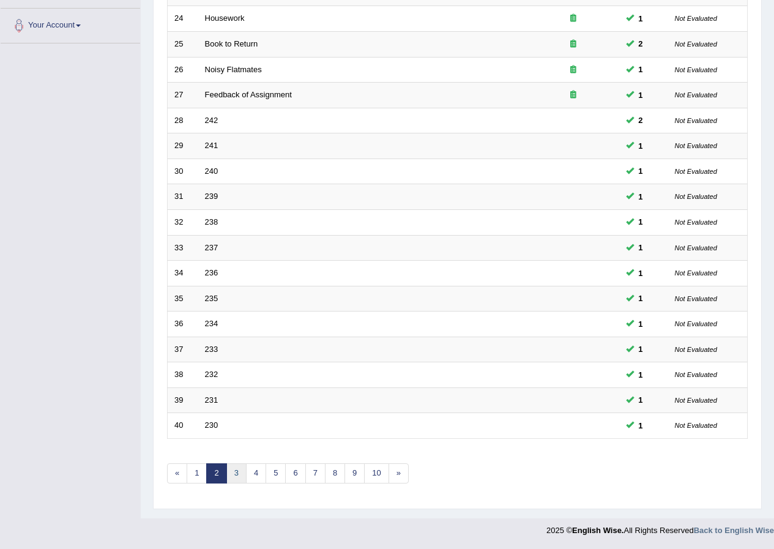
click at [236, 478] on link "3" at bounding box center [237, 473] width 20 height 20
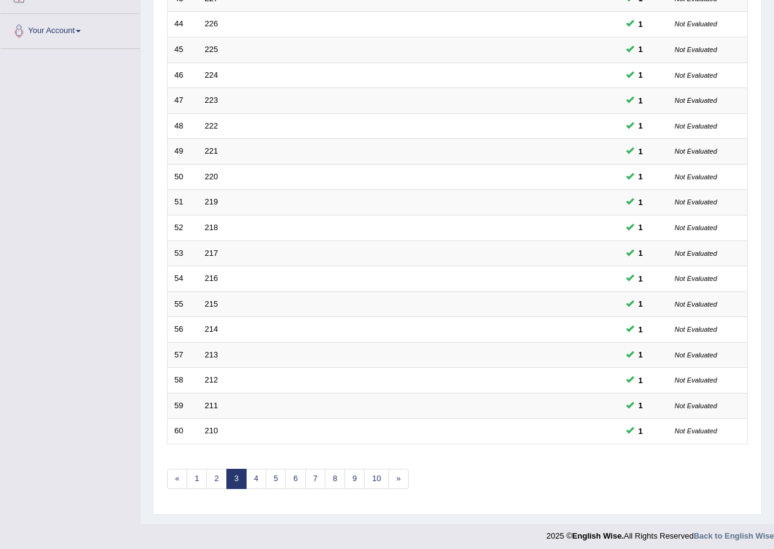
scroll to position [261, 0]
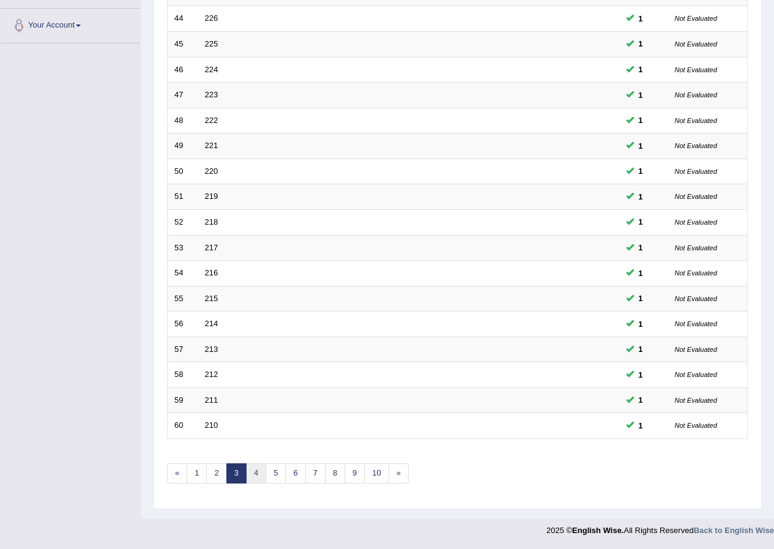
click at [248, 473] on link "4" at bounding box center [256, 473] width 20 height 20
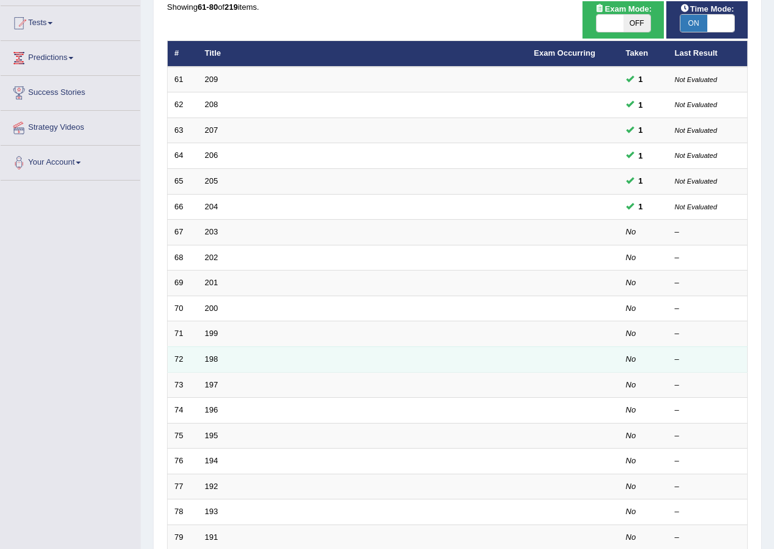
scroll to position [122, 0]
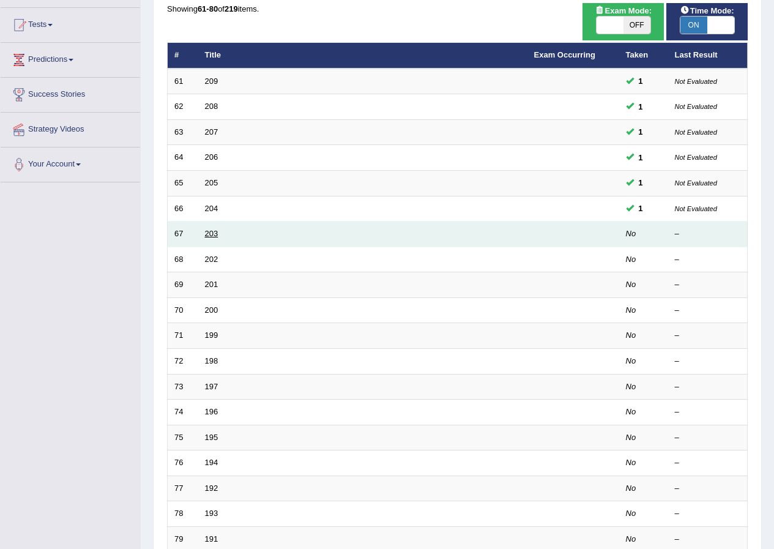
click at [215, 231] on link "203" at bounding box center [211, 233] width 13 height 9
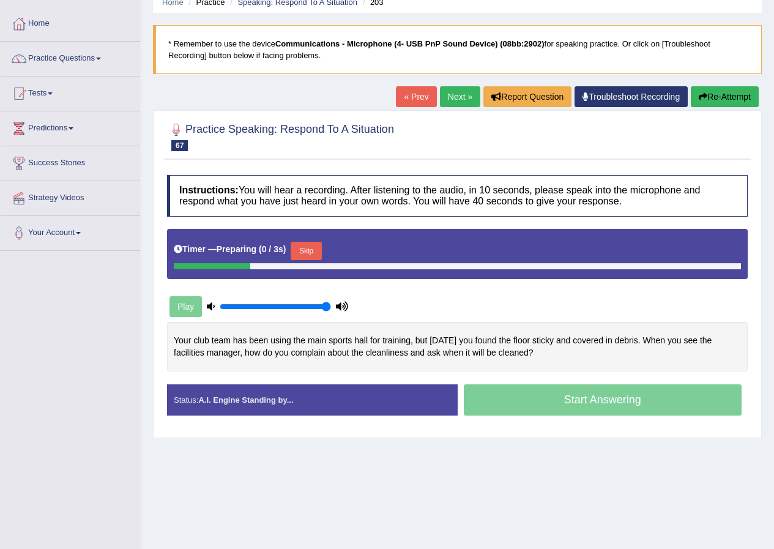
scroll to position [94, 0]
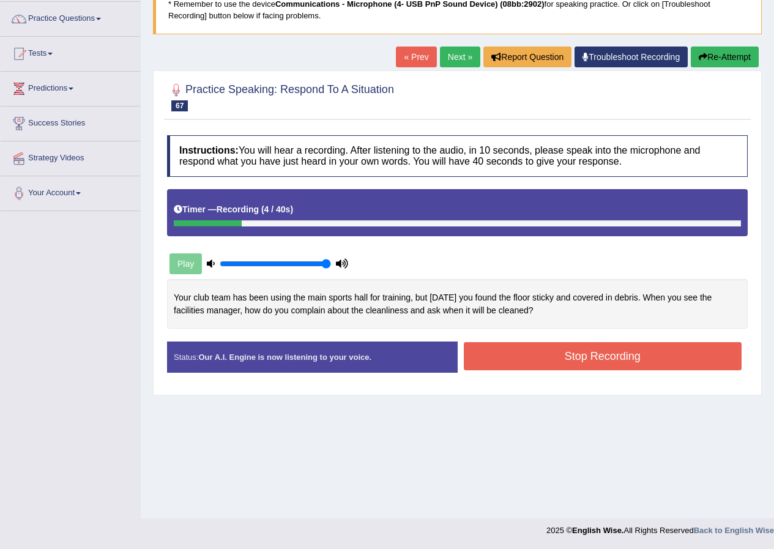
click at [692, 47] on button "Re-Attempt" at bounding box center [725, 57] width 68 height 21
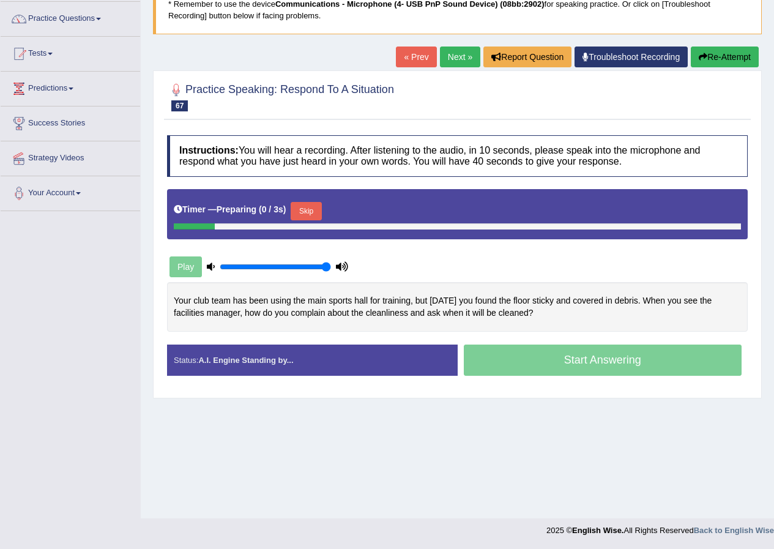
scroll to position [94, 0]
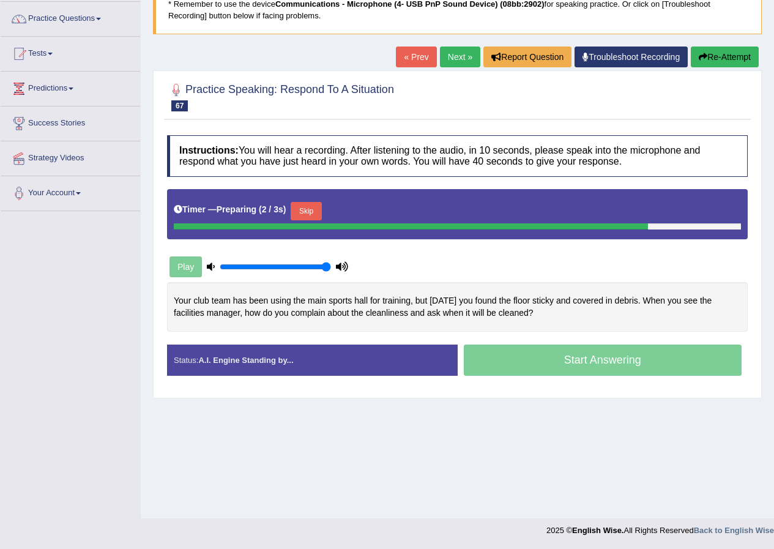
click at [320, 206] on button "Skip" at bounding box center [306, 211] width 31 height 18
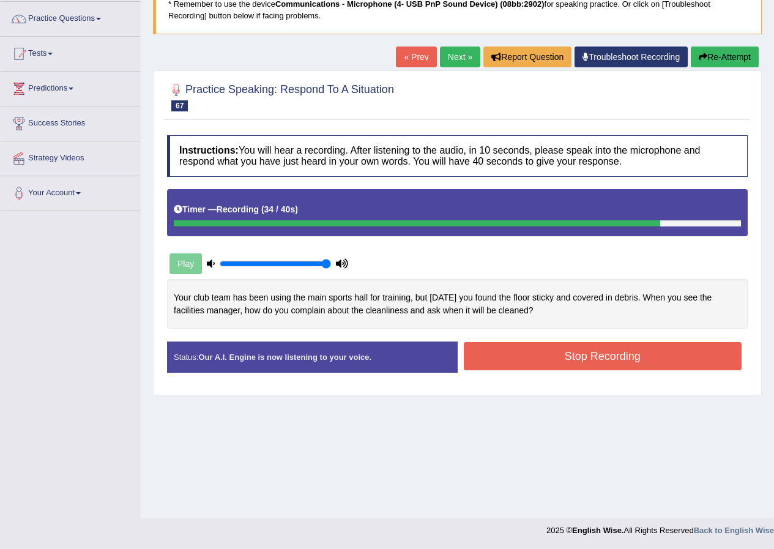
click at [606, 357] on button "Stop Recording" at bounding box center [603, 356] width 279 height 28
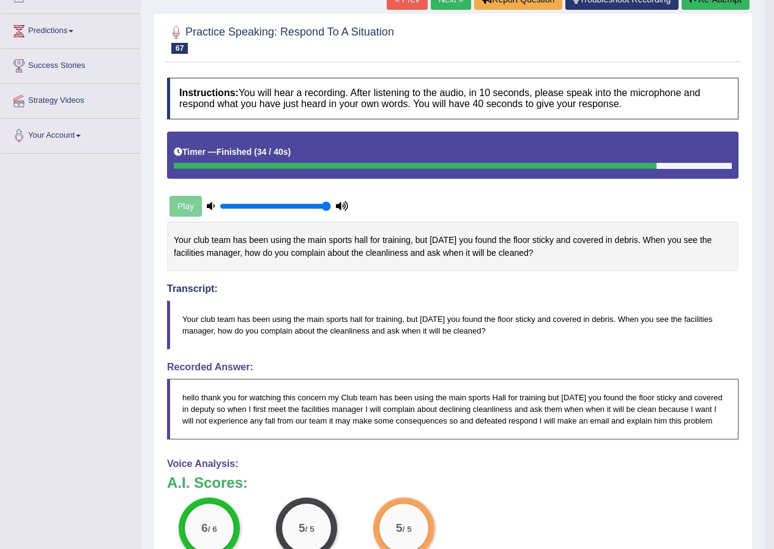
scroll to position [0, 0]
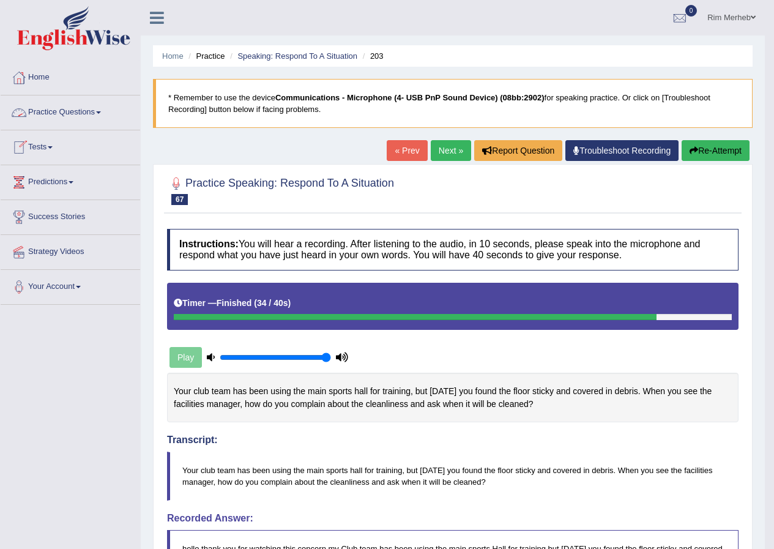
click at [75, 124] on link "Practice Questions" at bounding box center [71, 111] width 140 height 31
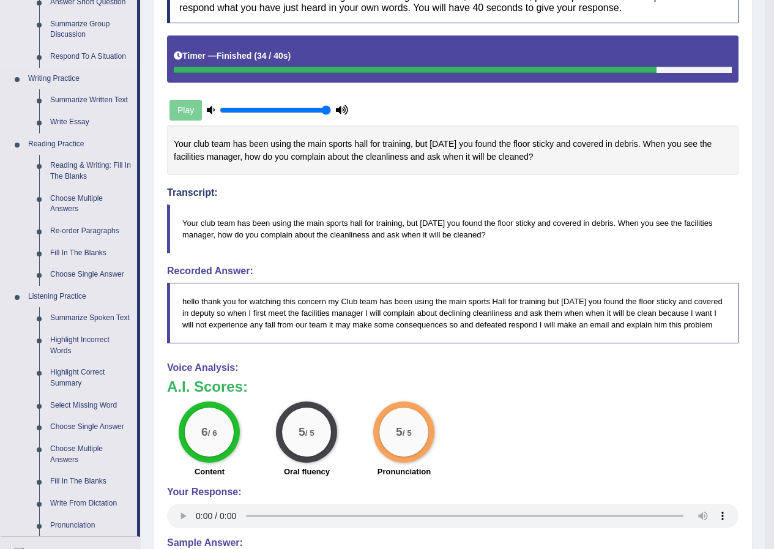
scroll to position [306, 0]
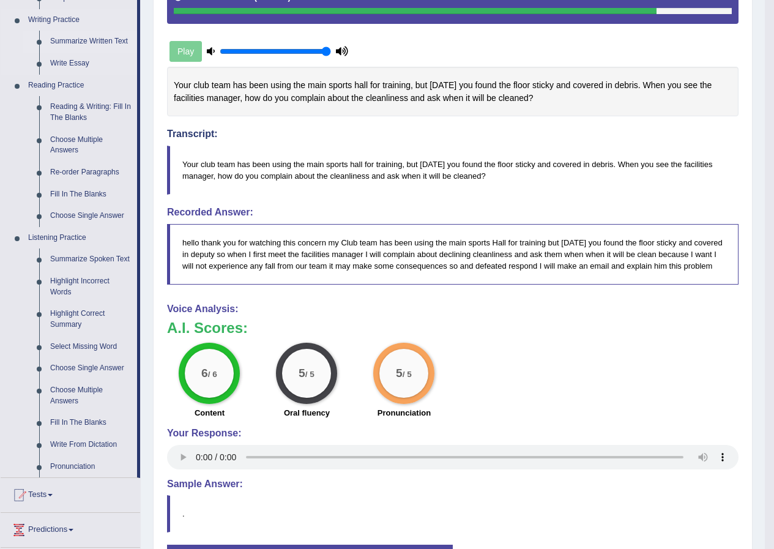
click at [79, 44] on link "Summarize Written Text" at bounding box center [91, 42] width 92 height 22
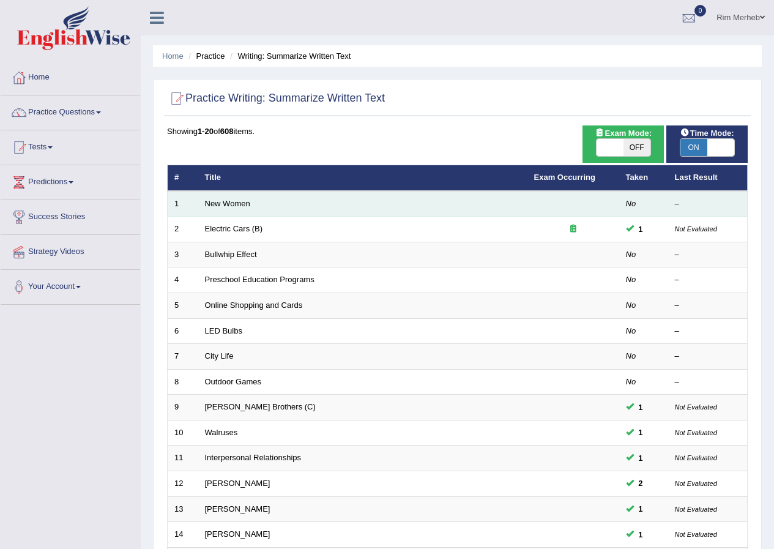
click at [214, 198] on td "New Women" at bounding box center [362, 204] width 329 height 26
click at [214, 200] on link "New Women" at bounding box center [227, 203] width 45 height 9
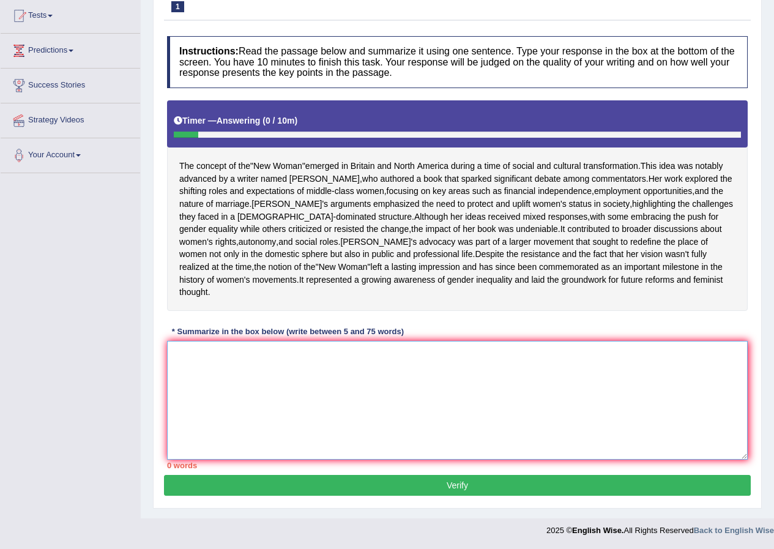
click at [394, 377] on textarea at bounding box center [457, 400] width 581 height 119
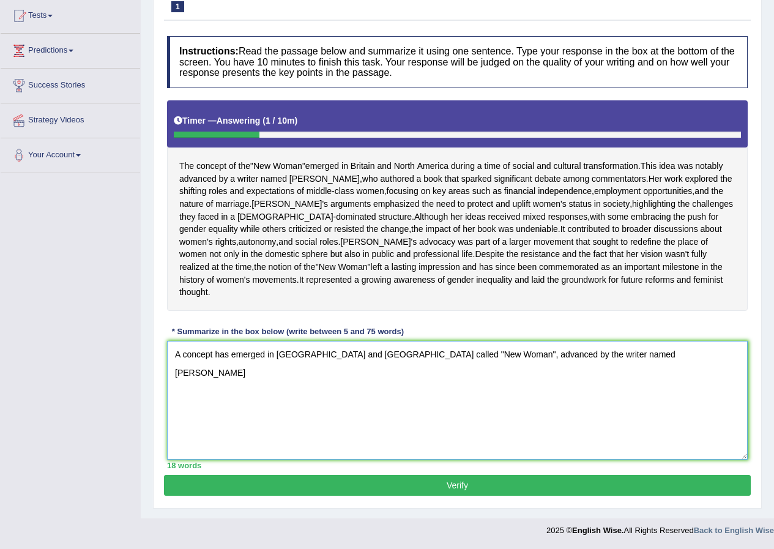
click at [527, 356] on textarea "A concept has emerged in Britain and North America called "New Woman", advanced…" at bounding box center [457, 400] width 581 height 119
click at [615, 358] on textarea "A concept has emerged in Britain and North America called "New Woman", advanced…" at bounding box center [457, 400] width 581 height 119
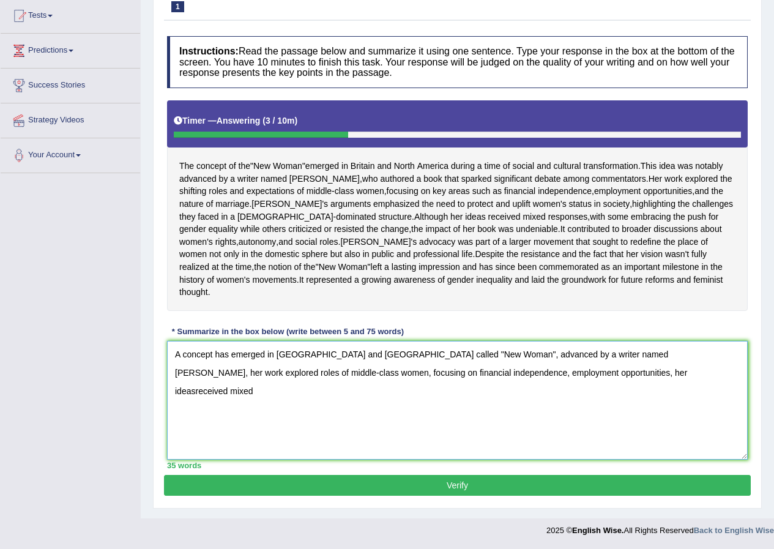
click at [508, 374] on textarea "A concept has emerged in Britain and North America called "New Woman", advanced…" at bounding box center [457, 400] width 581 height 119
click at [583, 380] on textarea "A concept has emerged in Britain and North America called "New Woman", advanced…" at bounding box center [457, 400] width 581 height 119
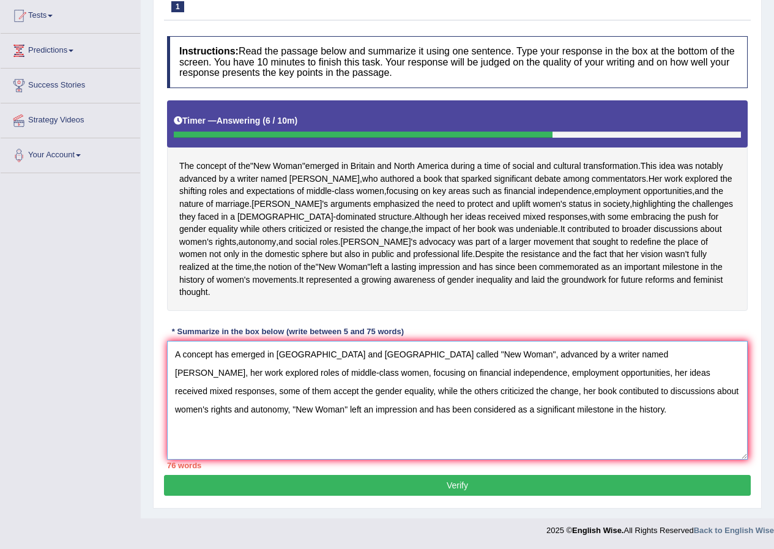
click at [692, 374] on textarea "A concept has emerged in Britain and North America called "New Woman", advanced…" at bounding box center [457, 400] width 581 height 119
drag, startPoint x: 599, startPoint y: 397, endPoint x: 653, endPoint y: 391, distance: 53.6
click at [653, 391] on textarea "A concept has emerged in Britain and North America called "New Woman", advanced…" at bounding box center [457, 400] width 581 height 119
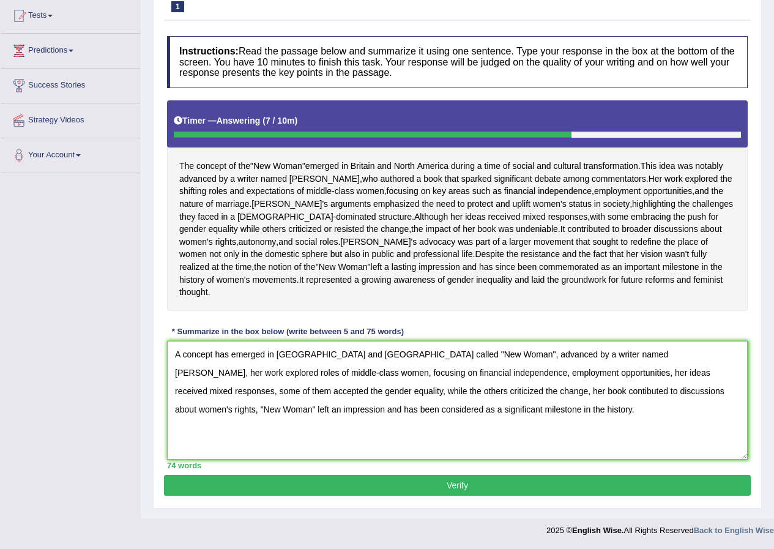
click at [500, 426] on textarea "A concept has emerged in Britain and North America called "New Woman", advanced…" at bounding box center [457, 400] width 581 height 119
type textarea "A concept has emerged in Britain and North America called "New Woman", advanced…"
click at [512, 479] on button "Verify" at bounding box center [457, 485] width 587 height 21
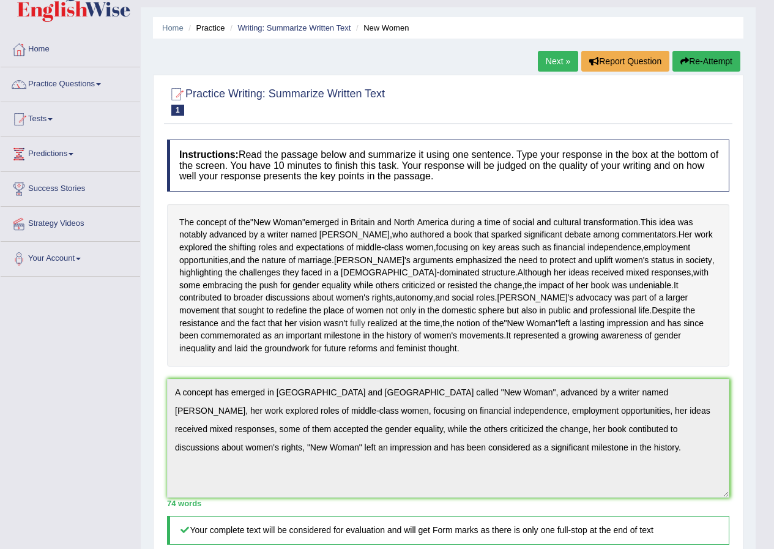
scroll to position [28, 0]
click at [107, 99] on li "Practice Questions Speaking Practice Read Aloud Repeat Sentence Describe Image …" at bounding box center [71, 85] width 140 height 35
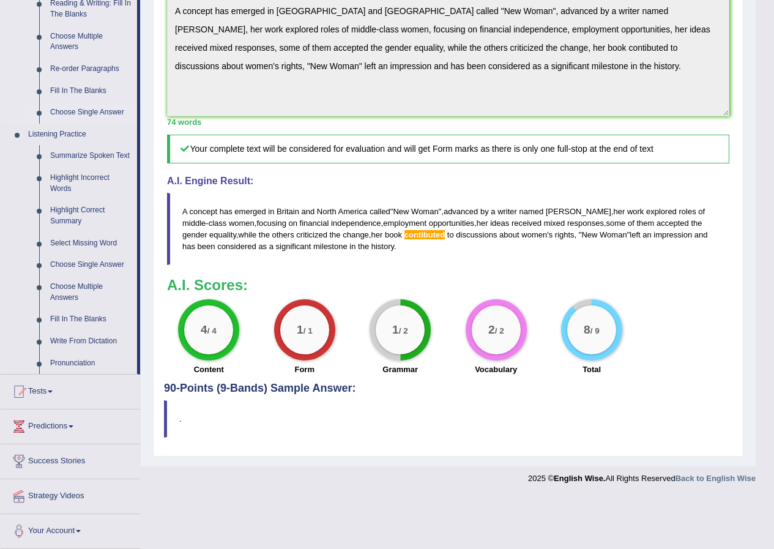
scroll to position [410, 0]
click at [96, 170] on link "Highlight Incorrect Words" at bounding box center [91, 183] width 92 height 32
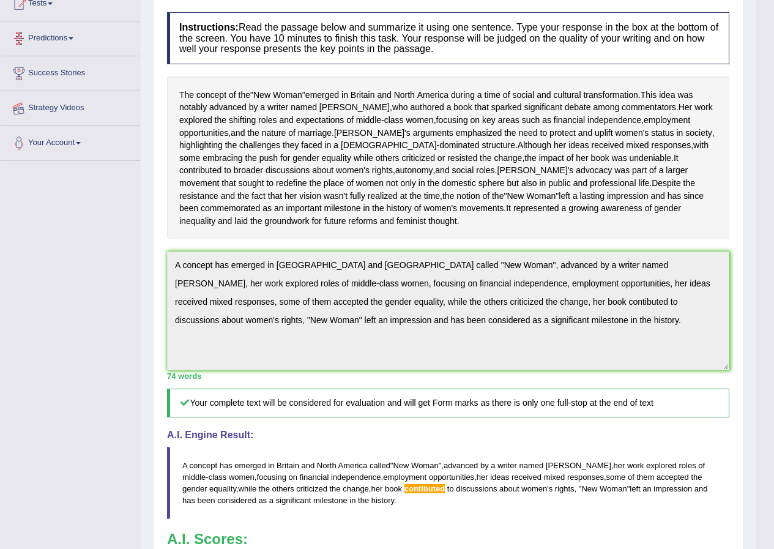
scroll to position [269, 0]
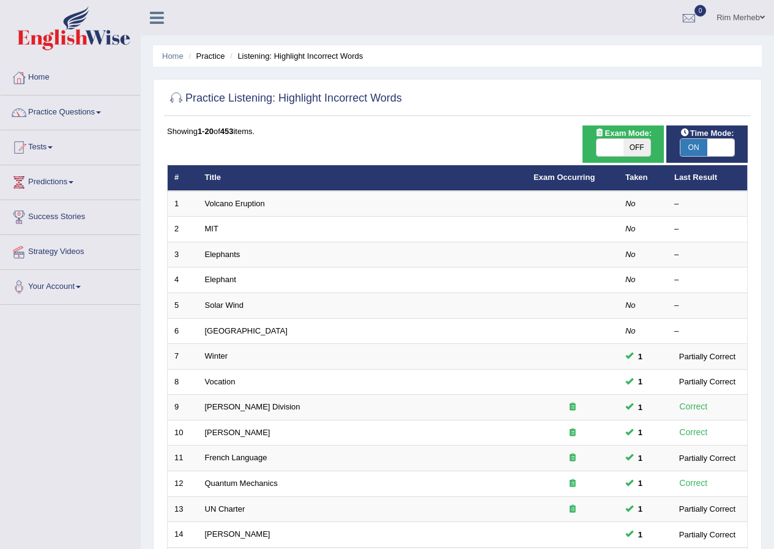
click at [643, 152] on span "OFF" at bounding box center [637, 147] width 27 height 17
checkbox input "true"
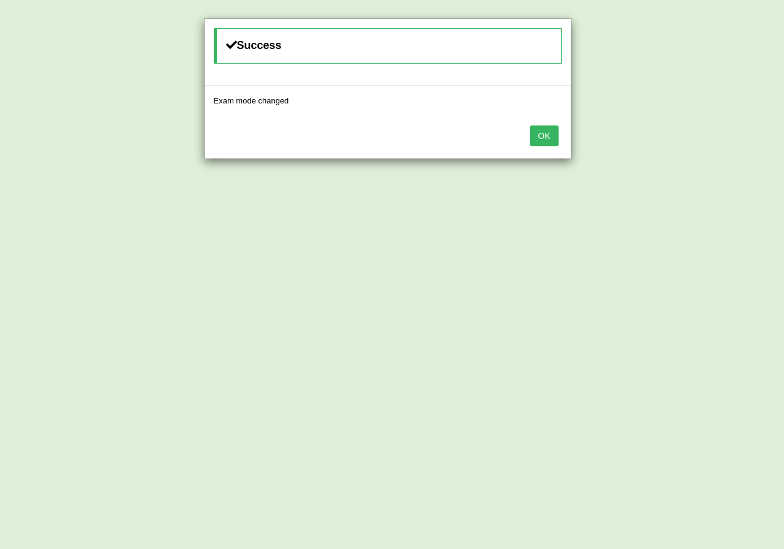
click at [539, 141] on button "OK" at bounding box center [544, 136] width 28 height 21
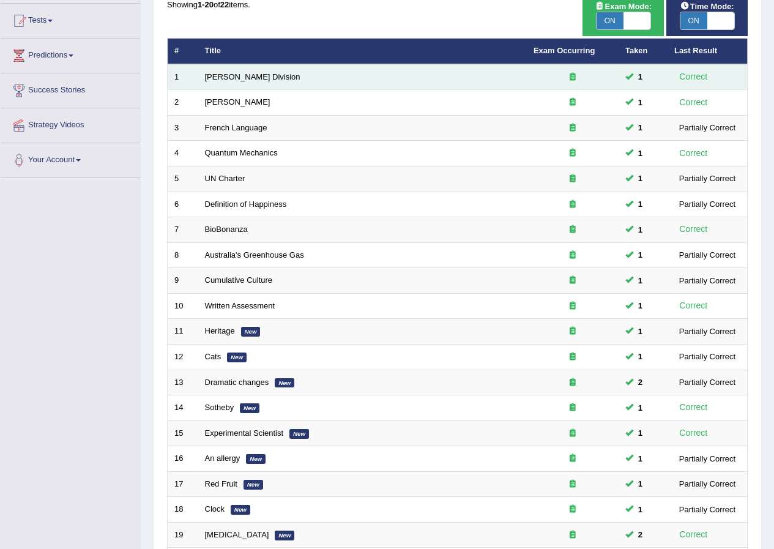
scroll to position [261, 0]
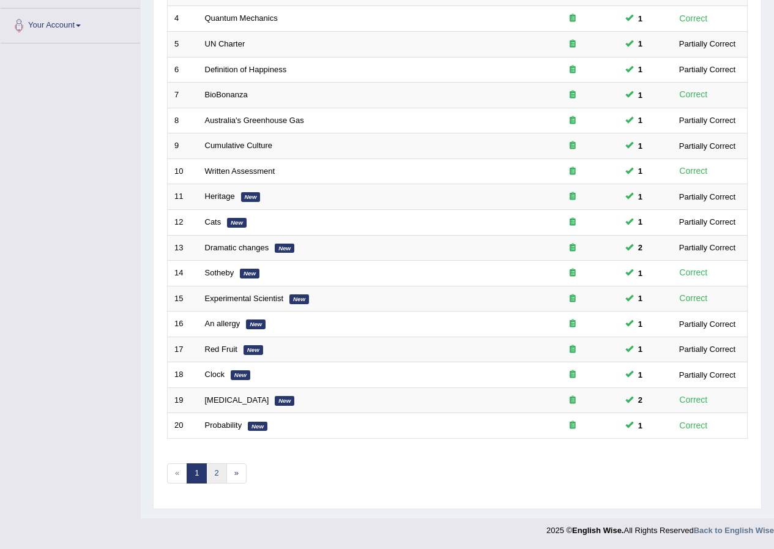
click at [209, 479] on link "2" at bounding box center [216, 473] width 20 height 20
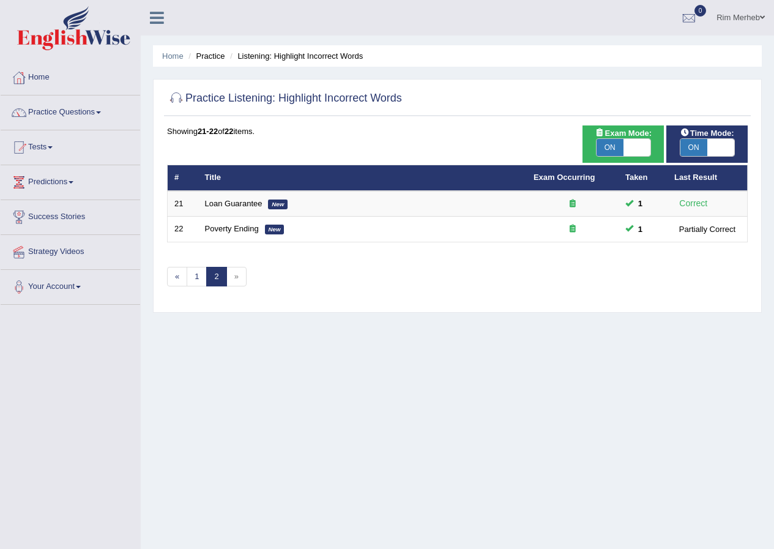
click at [610, 152] on span "ON" at bounding box center [610, 147] width 27 height 17
checkbox input "false"
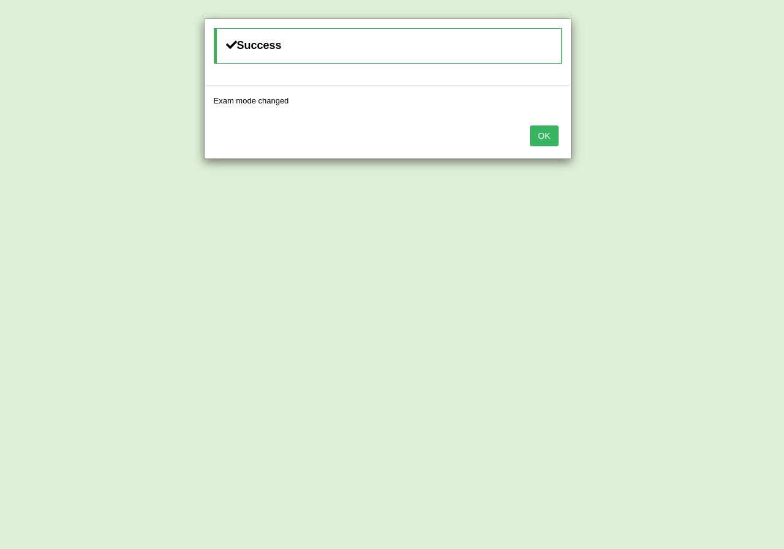
click at [537, 141] on button "OK" at bounding box center [544, 136] width 28 height 21
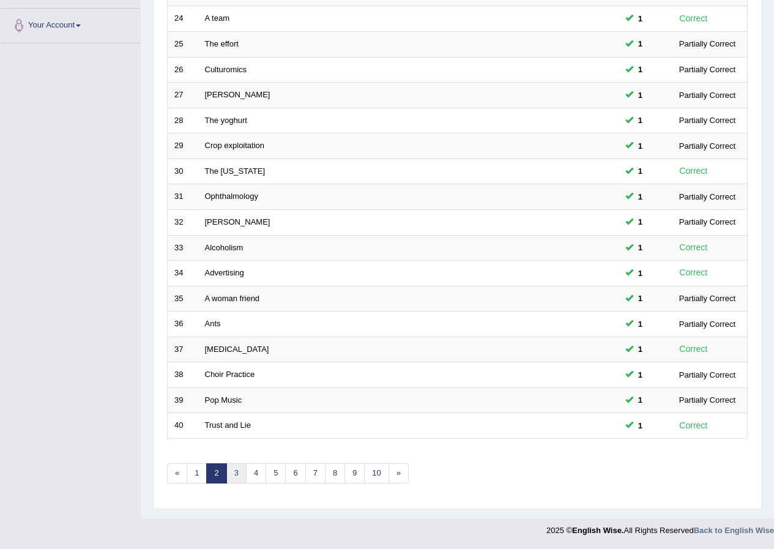
click at [242, 473] on link "3" at bounding box center [237, 473] width 20 height 20
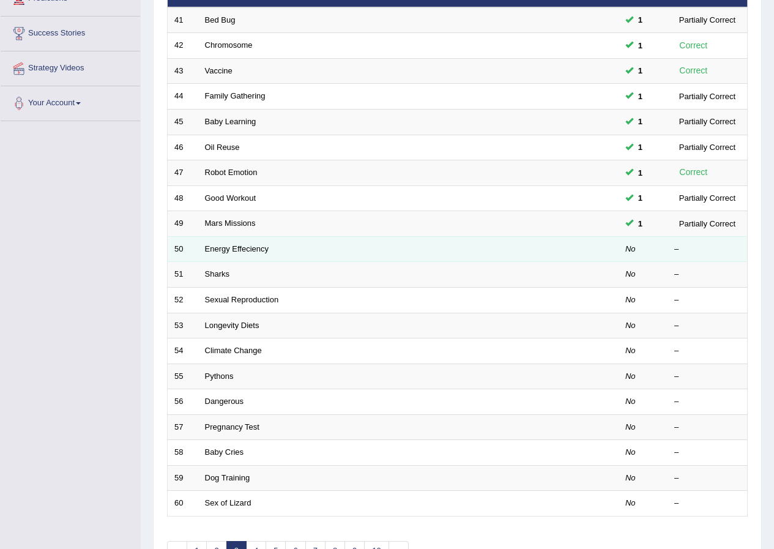
click at [244, 241] on td "Energy Effeciency" at bounding box center [362, 249] width 329 height 26
click at [244, 244] on link "Energy Effeciency" at bounding box center [237, 248] width 64 height 9
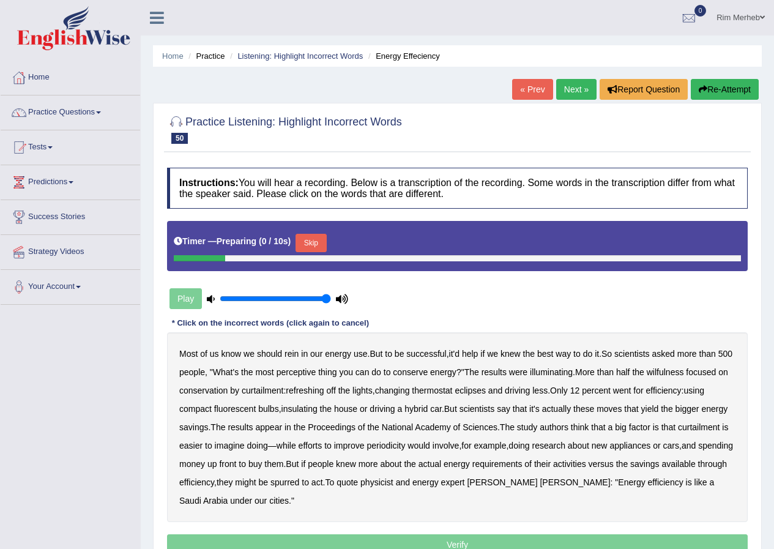
click at [302, 251] on button "Skip" at bounding box center [311, 243] width 31 height 18
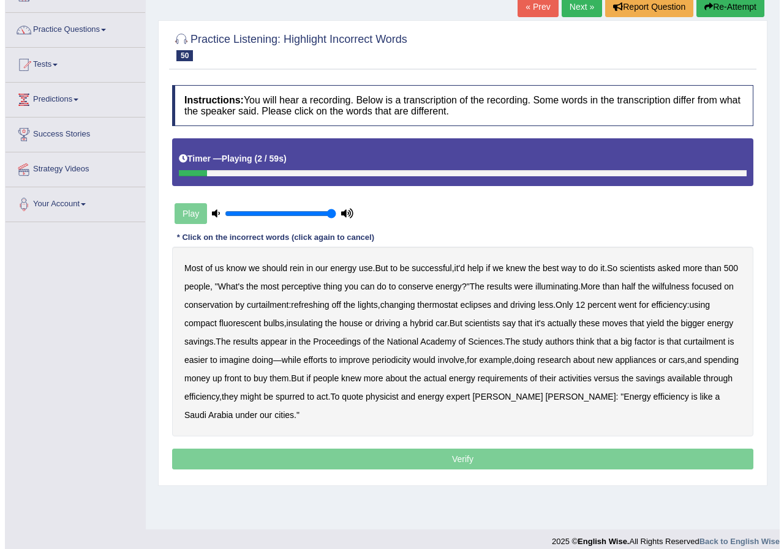
scroll to position [94, 0]
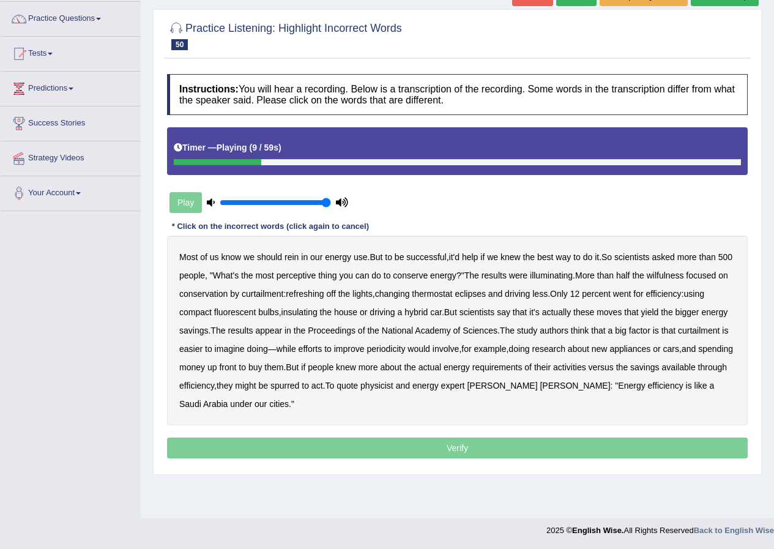
click at [314, 279] on b "perceptive" at bounding box center [297, 276] width 40 height 10
click at [684, 278] on b "wilfulness" at bounding box center [665, 276] width 37 height 10
click at [324, 293] on b "refreshing" at bounding box center [305, 294] width 38 height 10
click at [486, 294] on b "eclipses" at bounding box center [470, 294] width 31 height 10
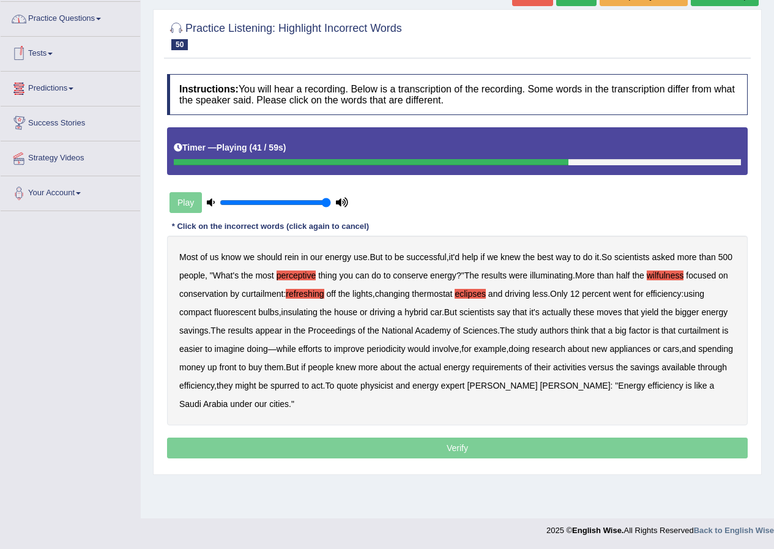
click at [405, 345] on b "periodicity" at bounding box center [386, 349] width 39 height 10
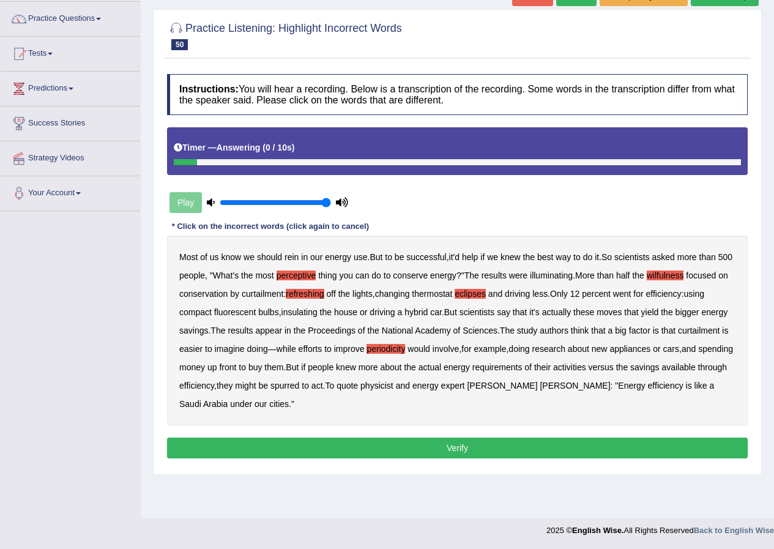
click at [330, 446] on button "Verify" at bounding box center [457, 448] width 581 height 21
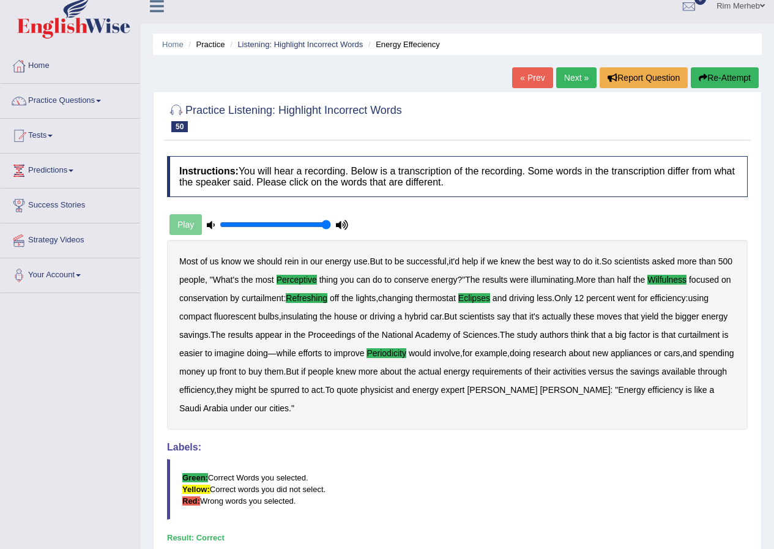
scroll to position [0, 0]
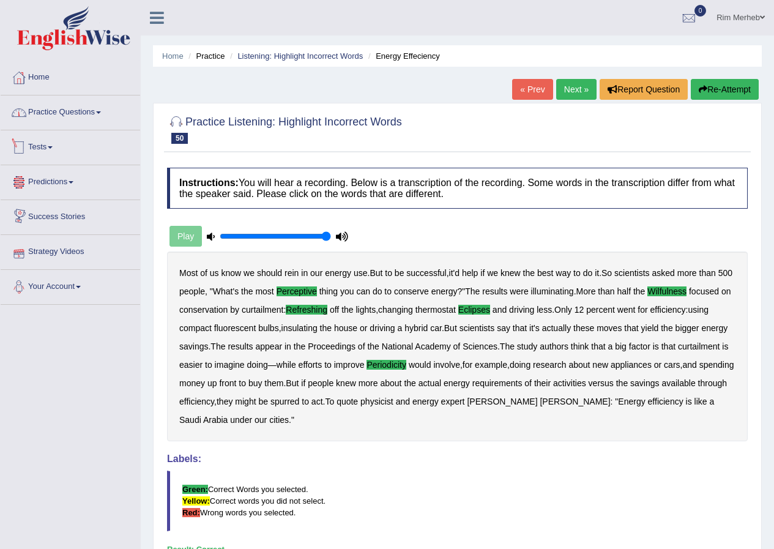
click at [47, 119] on link "Practice Questions" at bounding box center [71, 111] width 140 height 31
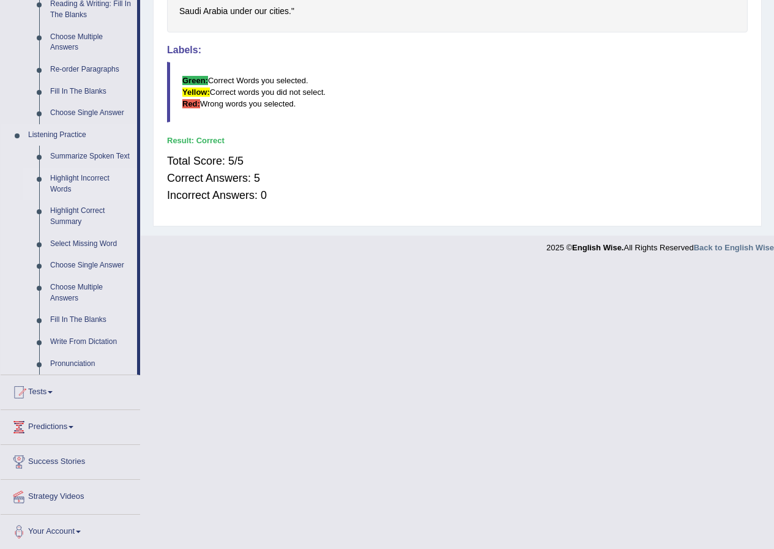
scroll to position [410, 0]
click at [82, 245] on link "Select Missing Word" at bounding box center [91, 243] width 92 height 22
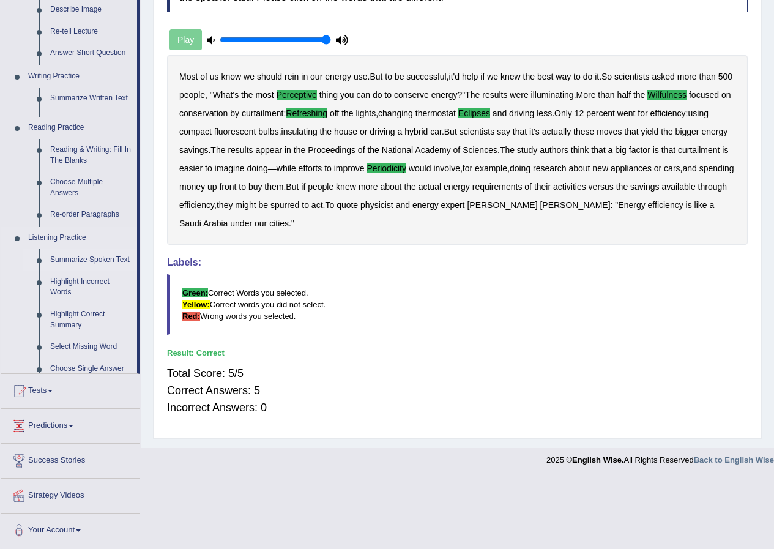
scroll to position [126, 0]
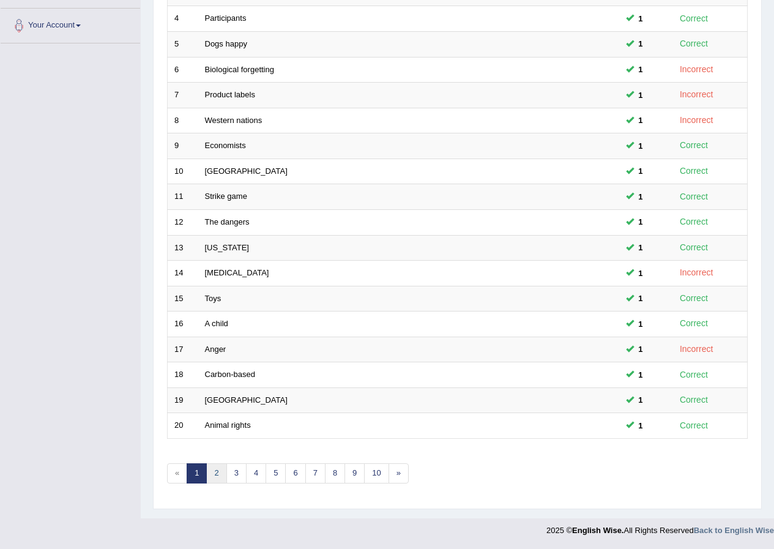
click at [213, 469] on link "2" at bounding box center [216, 473] width 20 height 20
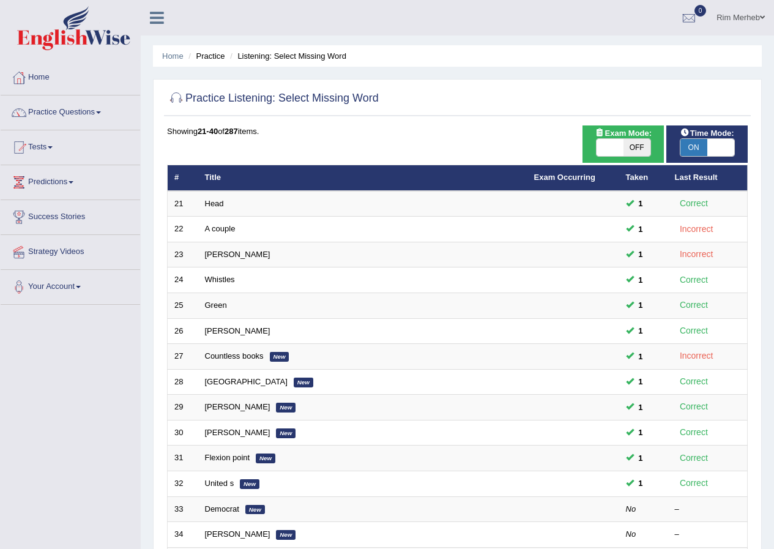
click at [617, 147] on span at bounding box center [610, 147] width 27 height 17
checkbox input "true"
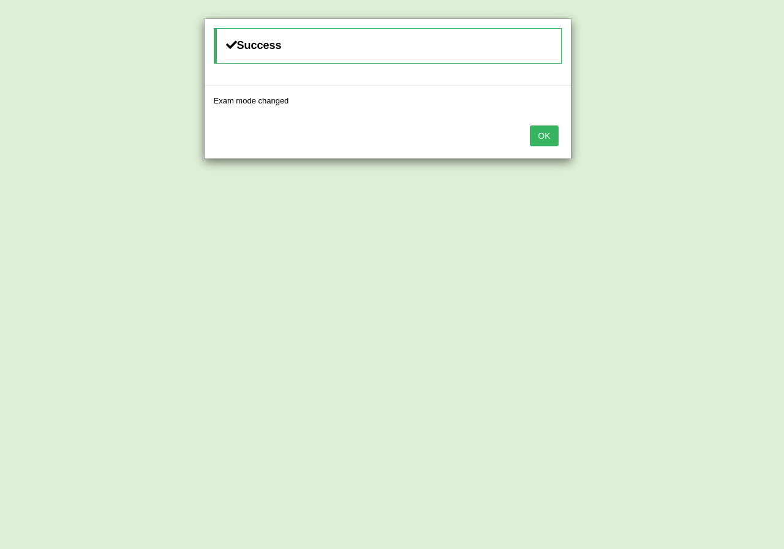
click at [536, 136] on button "OK" at bounding box center [544, 136] width 28 height 21
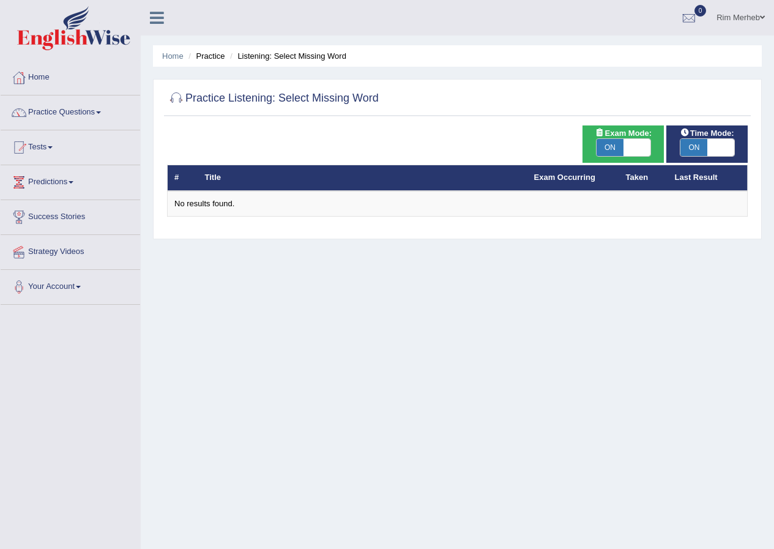
click at [626, 154] on span at bounding box center [637, 147] width 27 height 17
click at [612, 151] on span "ON" at bounding box center [610, 147] width 27 height 17
checkbox input "false"
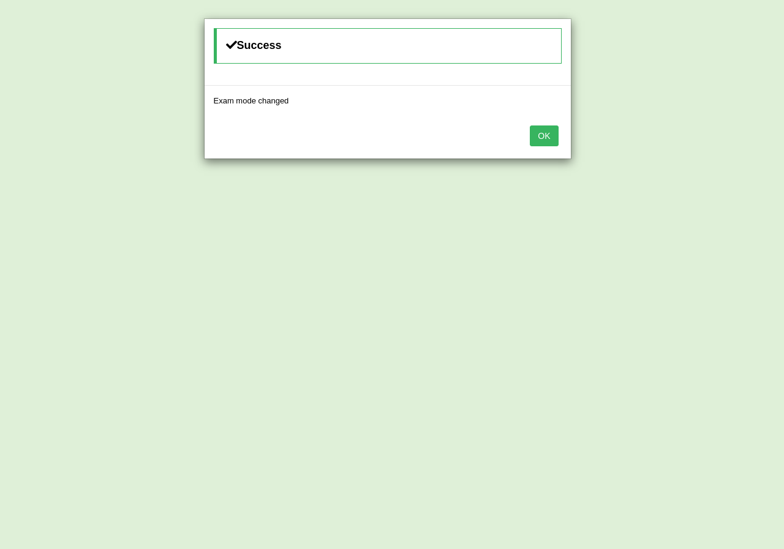
click at [541, 138] on button "OK" at bounding box center [544, 136] width 28 height 21
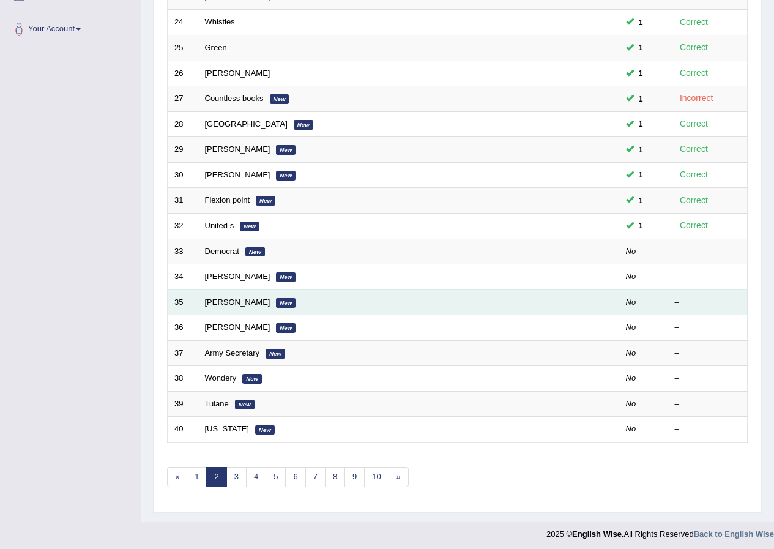
scroll to position [261, 0]
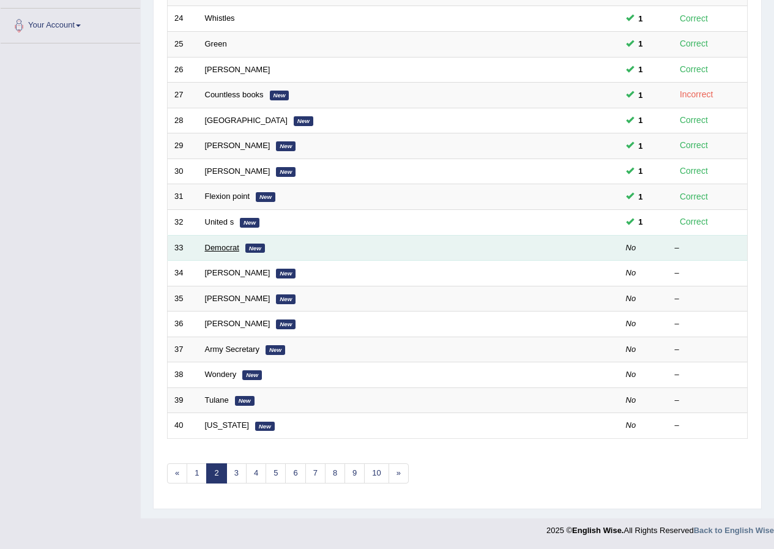
click at [223, 243] on link "Democrat" at bounding box center [222, 247] width 34 height 9
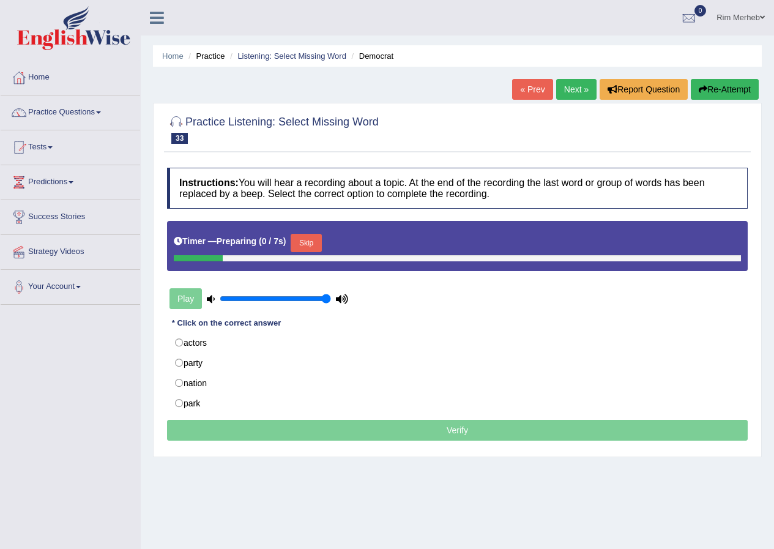
click at [304, 244] on button "Skip" at bounding box center [306, 243] width 31 height 18
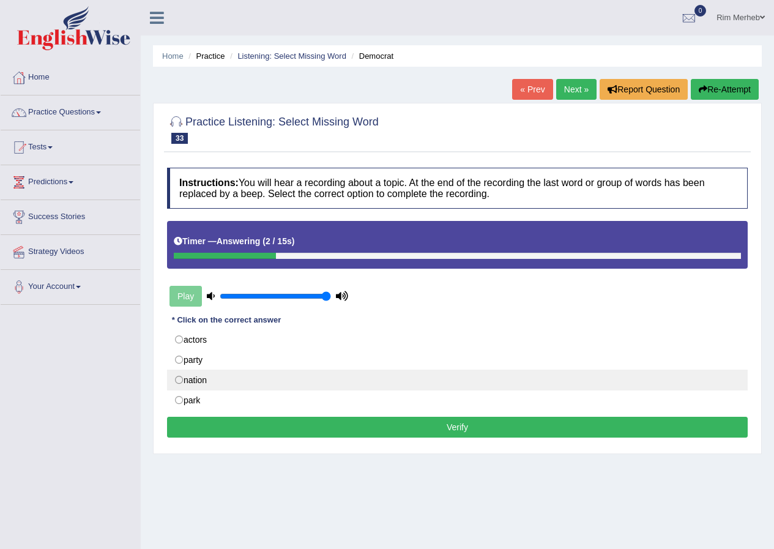
click at [278, 376] on label "nation" at bounding box center [457, 380] width 581 height 21
radio input "true"
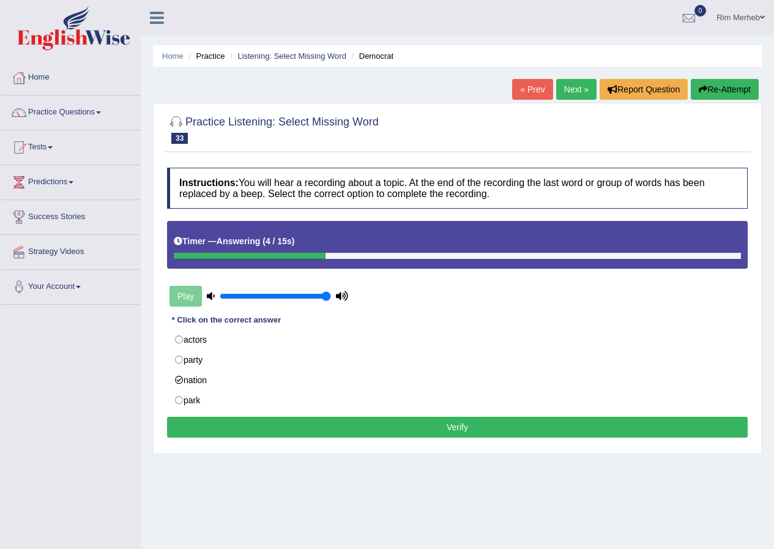
click at [317, 432] on button "Verify" at bounding box center [457, 427] width 581 height 21
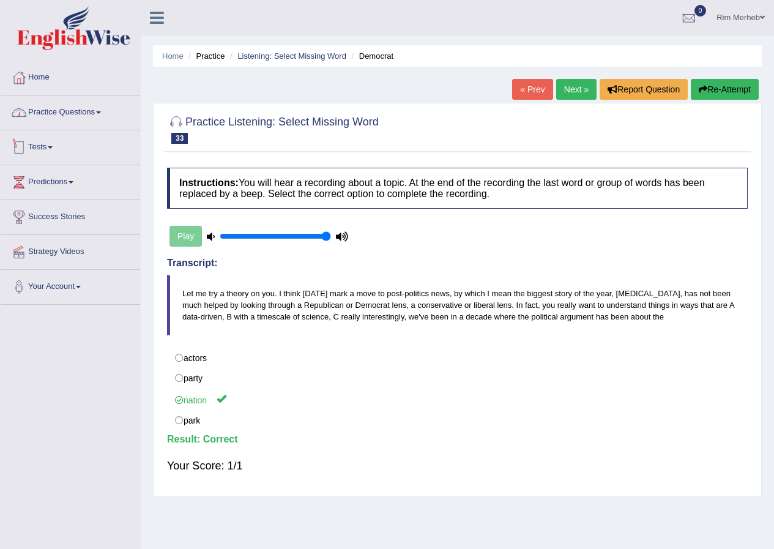
click at [61, 110] on link "Practice Questions" at bounding box center [71, 111] width 140 height 31
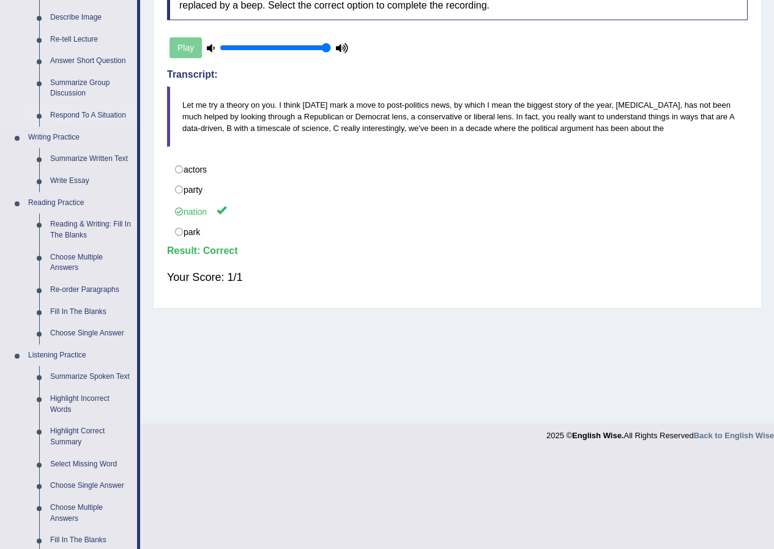
scroll to position [367, 0]
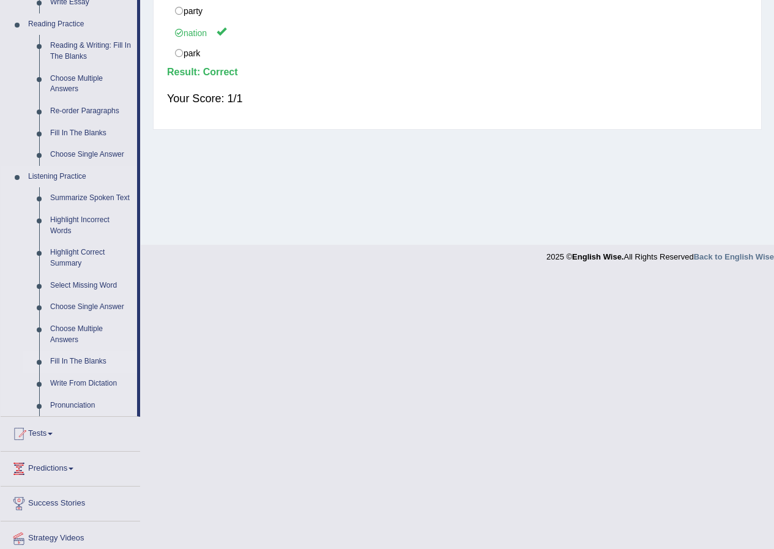
click at [96, 359] on link "Fill In The Blanks" at bounding box center [91, 362] width 92 height 22
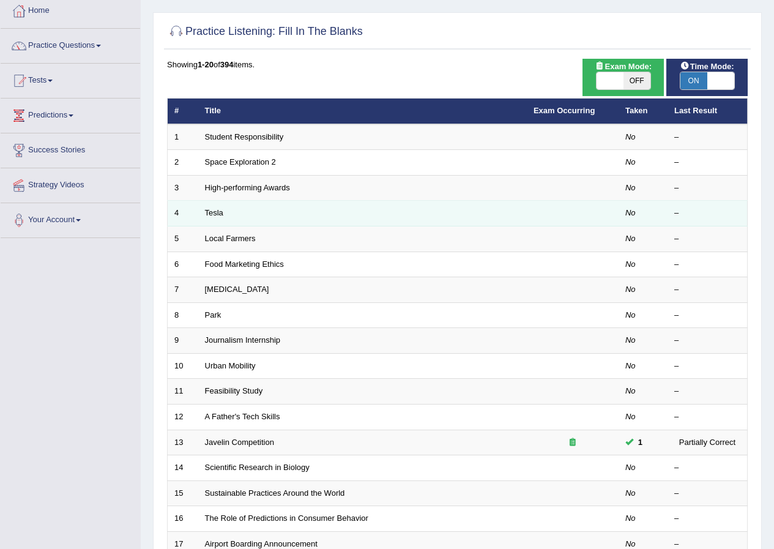
scroll to position [61, 0]
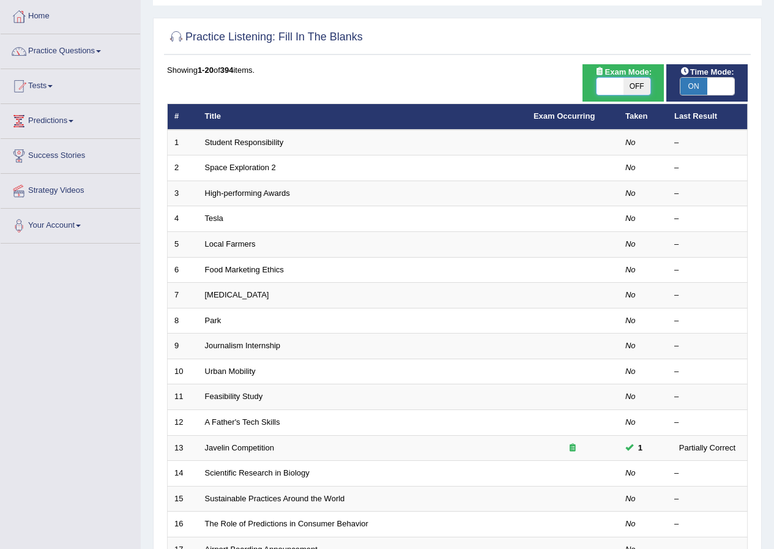
click at [616, 89] on span at bounding box center [610, 86] width 27 height 17
checkbox input "true"
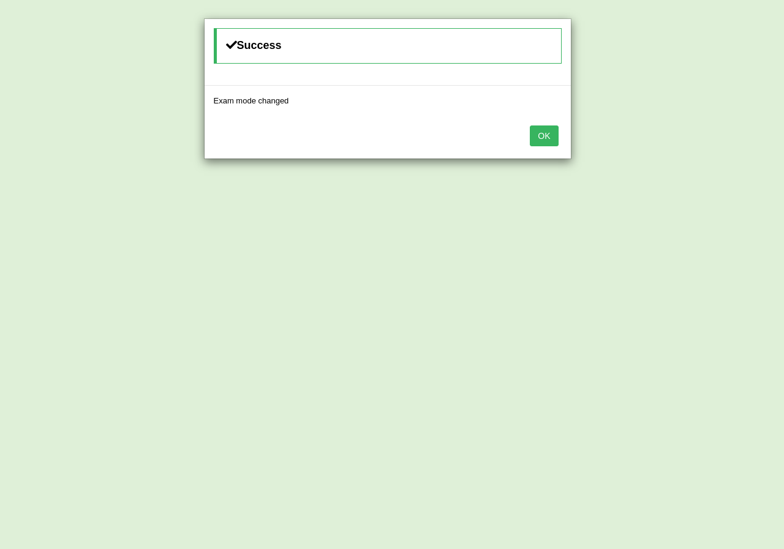
click at [541, 132] on button "OK" at bounding box center [544, 136] width 28 height 21
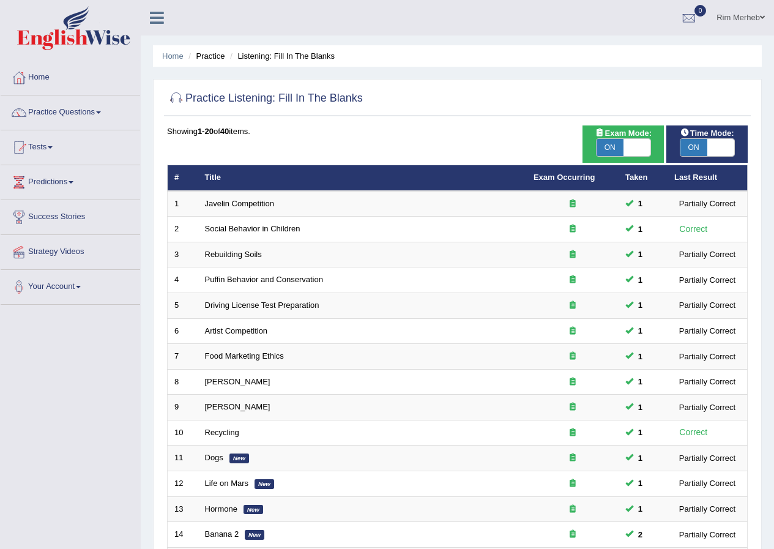
click at [602, 142] on span "ON" at bounding box center [610, 147] width 27 height 17
checkbox input "false"
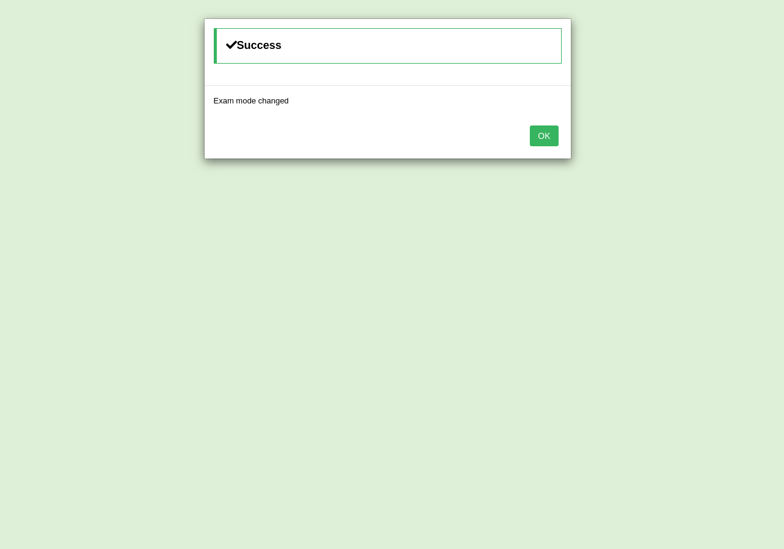
click at [541, 137] on button "OK" at bounding box center [544, 136] width 28 height 21
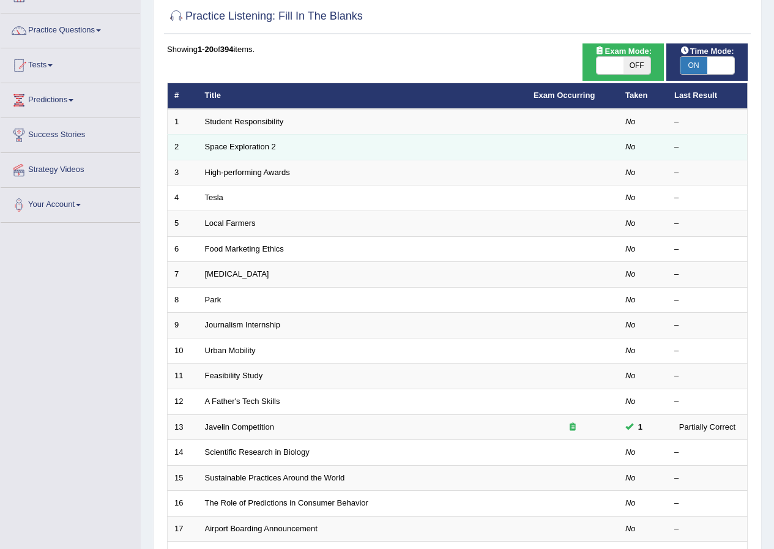
scroll to position [78, 0]
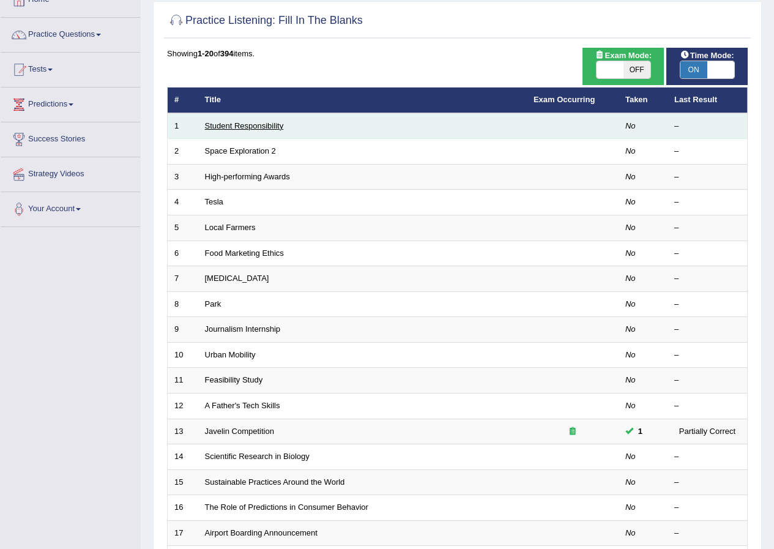
click at [255, 127] on link "Student Responsibility" at bounding box center [244, 125] width 79 height 9
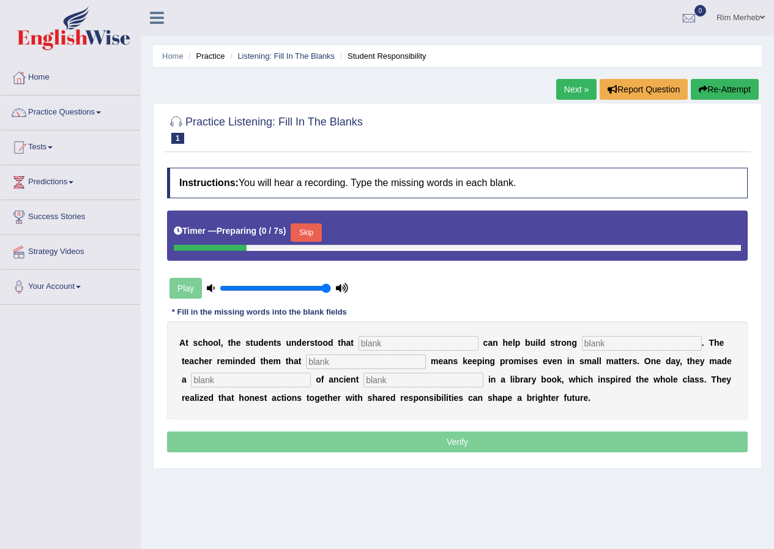
click at [407, 336] on div "A t s c h o o l , t h e s t u d e n t s u n d e r s t o o d t h a t c a n h e l…" at bounding box center [457, 370] width 581 height 98
click at [404, 343] on input "text" at bounding box center [419, 343] width 120 height 15
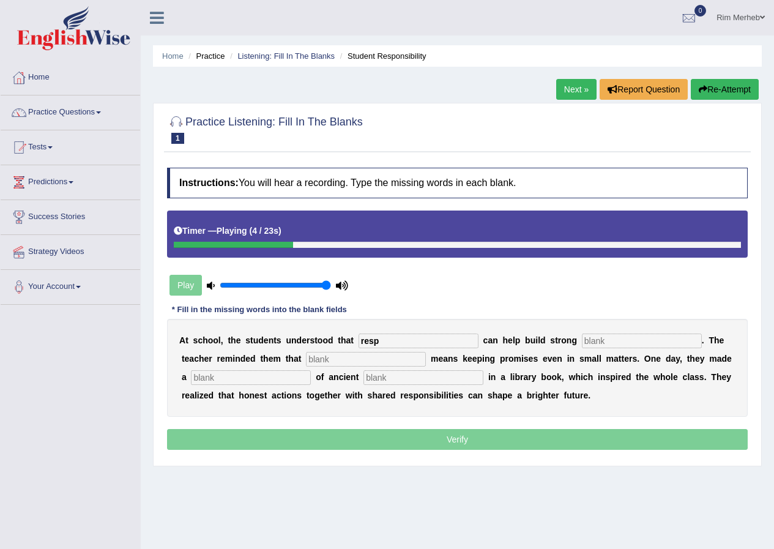
type input "resp"
click at [593, 338] on input "text" at bounding box center [642, 341] width 120 height 15
type input "communties"
click at [378, 362] on input "text" at bounding box center [366, 359] width 120 height 15
type input "integrity"
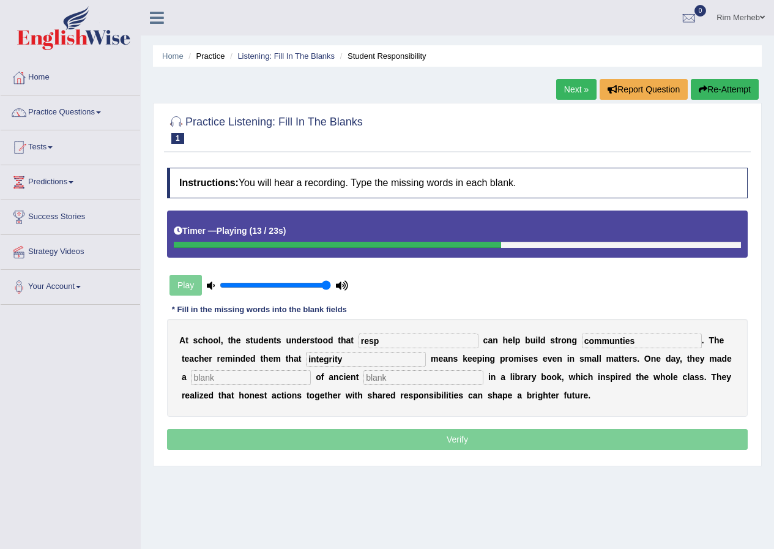
click at [245, 372] on input "text" at bounding box center [251, 377] width 120 height 15
type input "disc"
click at [408, 380] on input "text" at bounding box center [424, 377] width 120 height 15
type input "worlds"
click at [425, 337] on input "resp" at bounding box center [419, 341] width 120 height 15
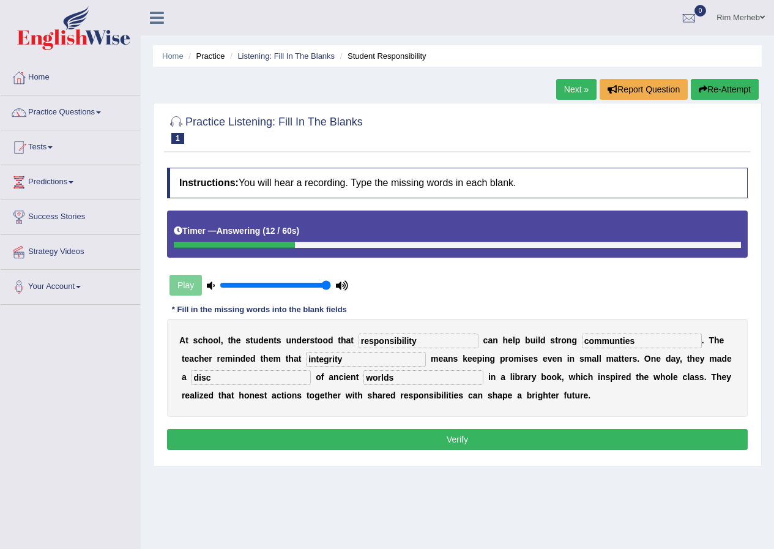
type input "responsibility"
click at [621, 338] on input "communties" at bounding box center [642, 341] width 120 height 15
type input "communities"
click at [413, 359] on input "integrity" at bounding box center [366, 359] width 120 height 15
click at [273, 374] on input "disc" at bounding box center [251, 377] width 120 height 15
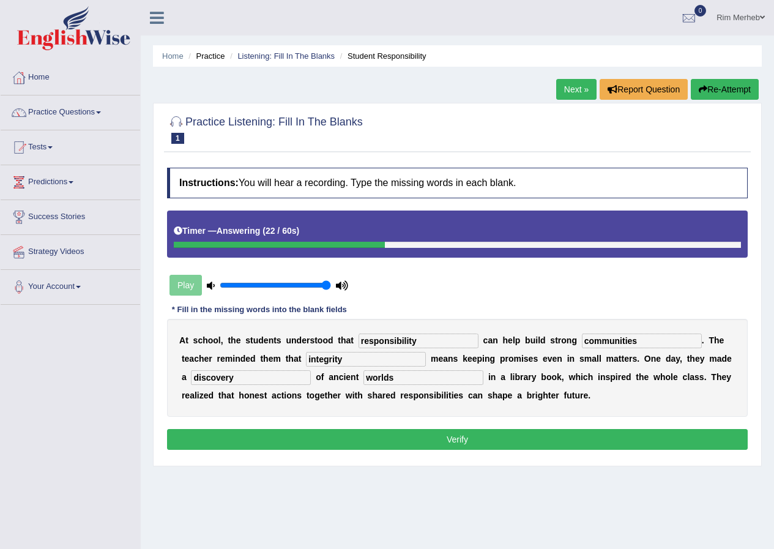
type input "discovery"
click at [288, 443] on button "Verify" at bounding box center [457, 439] width 581 height 21
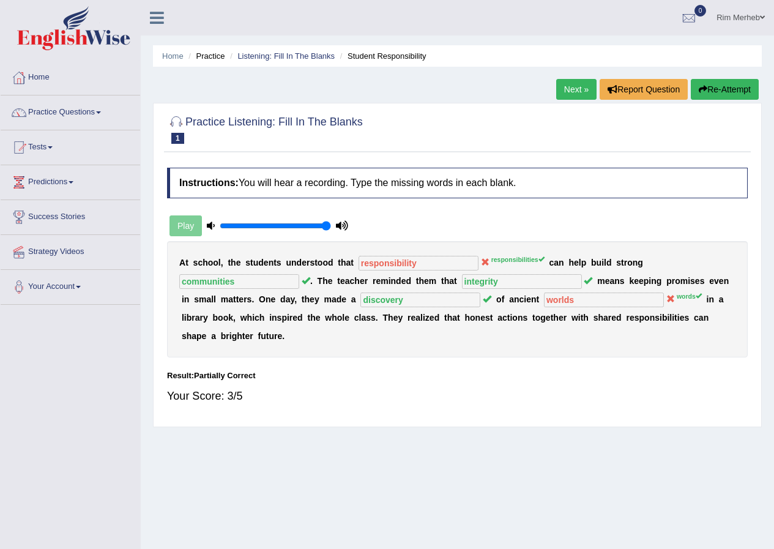
click at [560, 89] on link "Next »" at bounding box center [577, 89] width 40 height 21
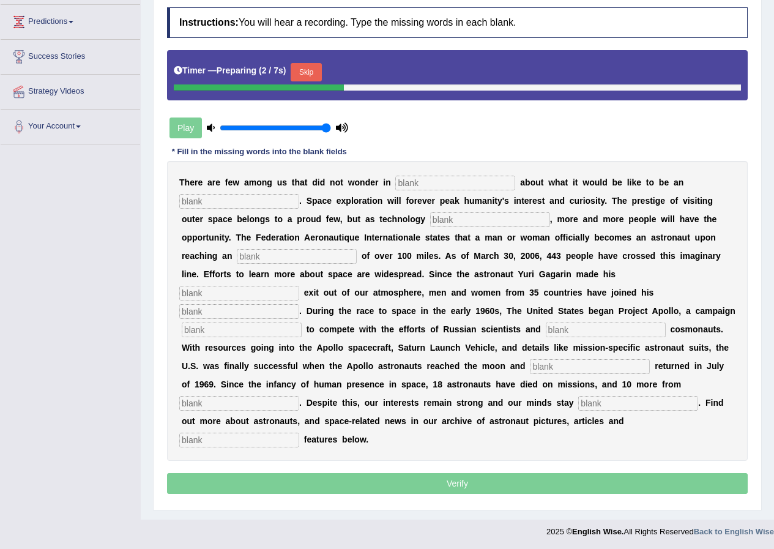
scroll to position [162, 0]
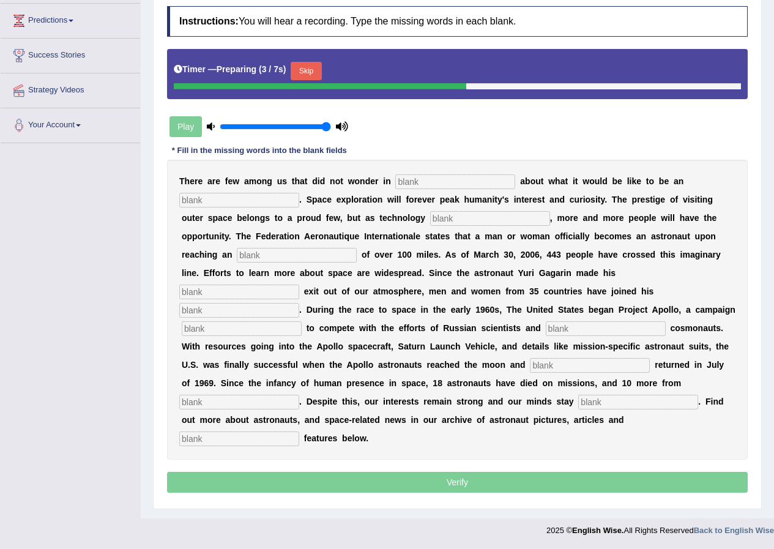
click at [317, 68] on button "Skip" at bounding box center [306, 71] width 31 height 18
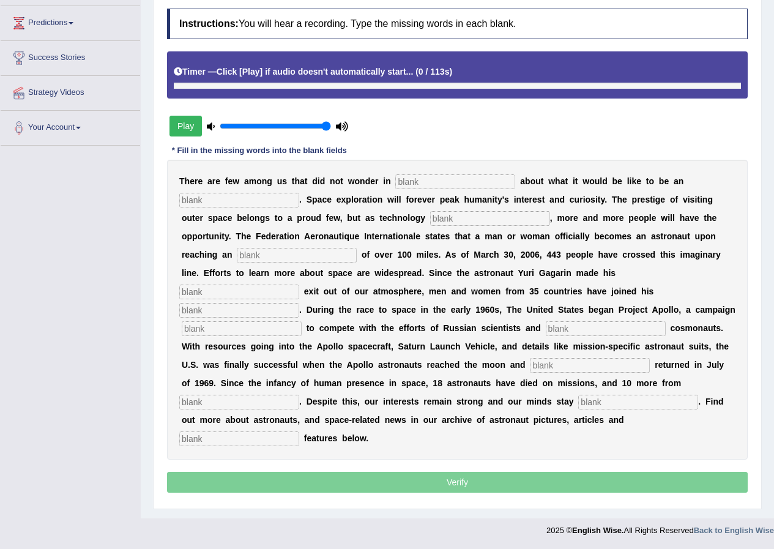
scroll to position [159, 0]
click at [403, 184] on input "text" at bounding box center [456, 181] width 120 height 15
type input "all"
click at [204, 201] on input "text" at bounding box center [239, 200] width 120 height 15
type input "astronaut"
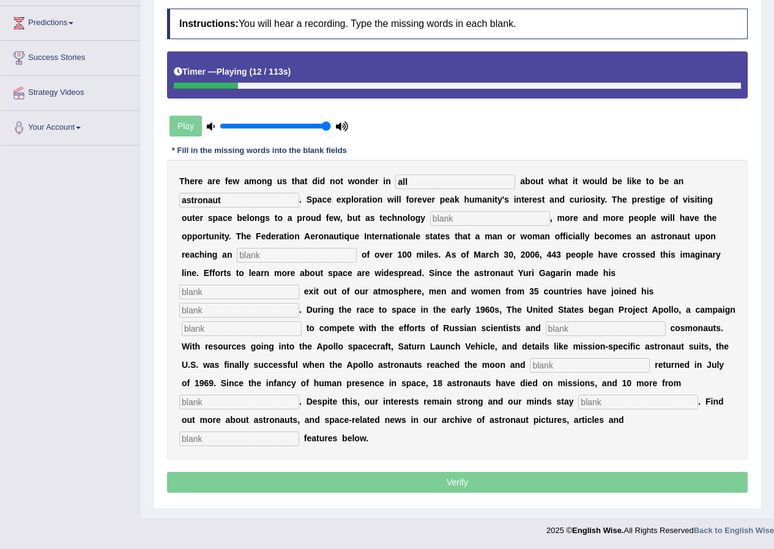
click at [495, 217] on input "text" at bounding box center [490, 218] width 120 height 15
type input "develops"
click at [301, 252] on input "text" at bounding box center [297, 255] width 120 height 15
type input "altitude"
click at [264, 287] on input "text" at bounding box center [239, 292] width 120 height 15
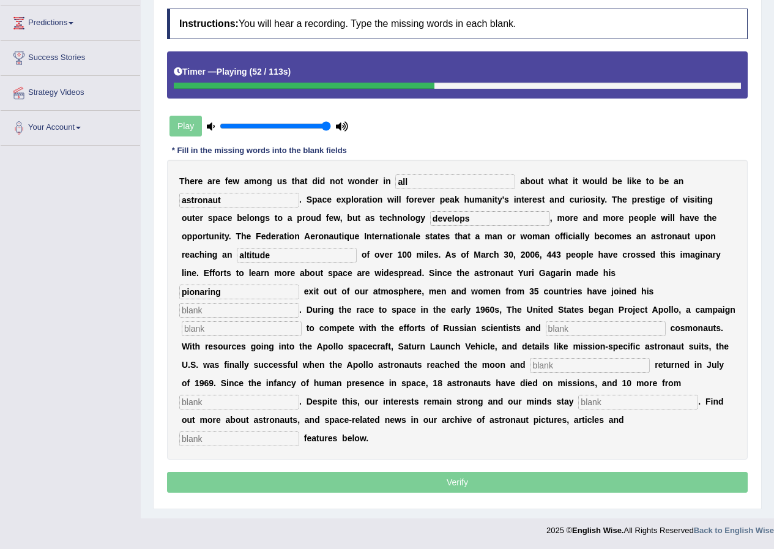
type input "pionaring"
click at [263, 310] on input "text" at bounding box center [239, 310] width 120 height 15
type input "noterity"
click at [302, 326] on input "text" at bounding box center [242, 328] width 120 height 15
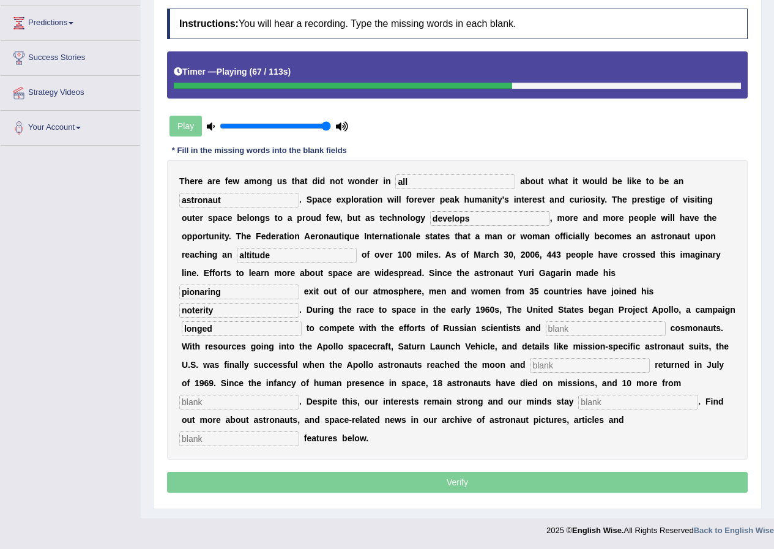
type input "longed"
click at [636, 328] on input "text" at bounding box center [606, 328] width 120 height 15
type input "future"
click at [530, 373] on input "text" at bounding box center [590, 365] width 120 height 15
click at [292, 329] on input "longed" at bounding box center [242, 328] width 120 height 15
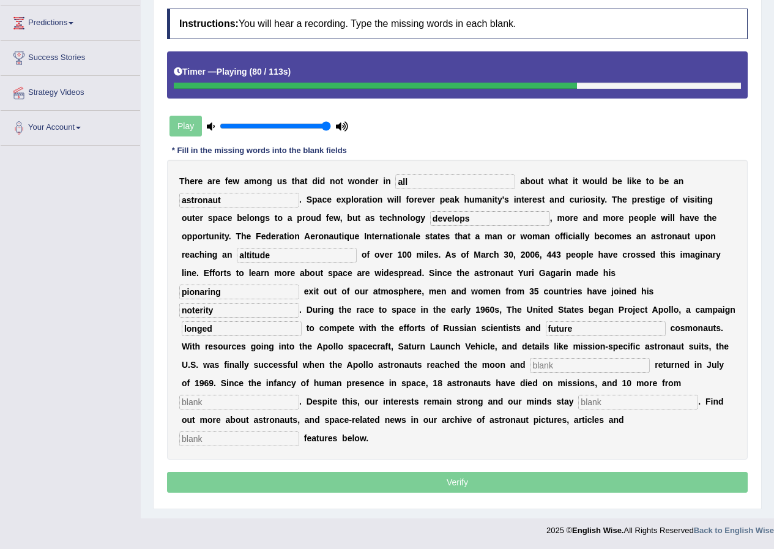
click at [530, 373] on input "text" at bounding box center [590, 365] width 120 height 15
click at [380, 413] on div "T h e r e a r e f e w a m o n g u s t h a t d i d n o t w o n d e r i n all a b…" at bounding box center [457, 310] width 581 height 300
click at [299, 407] on input "text" at bounding box center [239, 402] width 120 height 15
type input "kauncges"
click at [579, 410] on input "text" at bounding box center [639, 402] width 120 height 15
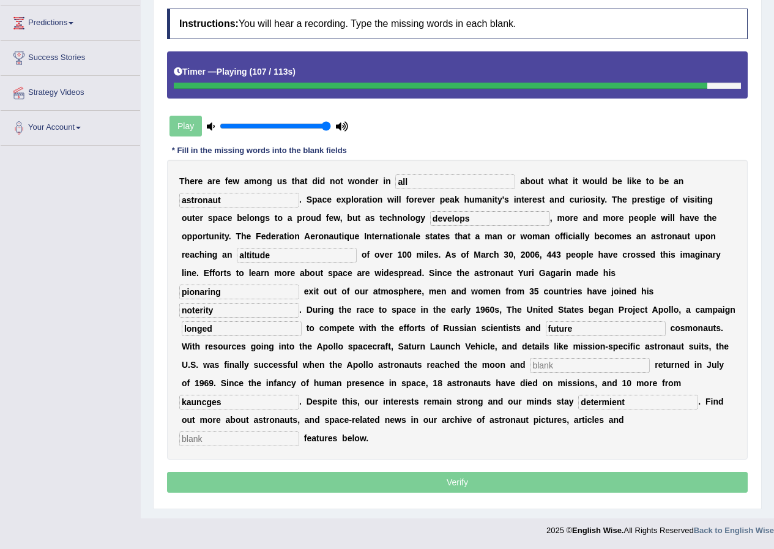
type input "determient"
click at [287, 443] on input "text" at bounding box center [239, 439] width 120 height 15
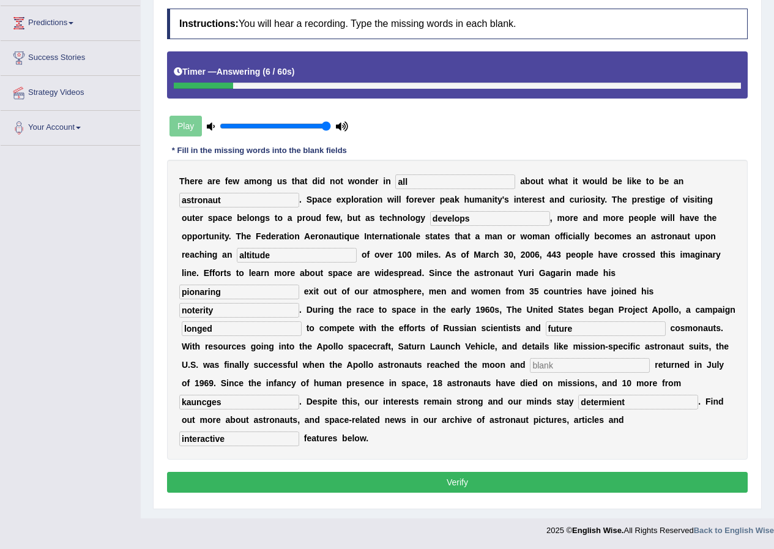
type input "interactive"
click at [463, 219] on input "develops" at bounding box center [490, 218] width 120 height 15
type input "developes"
click at [205, 298] on input "pionaring" at bounding box center [239, 292] width 120 height 15
type input "pionarring"
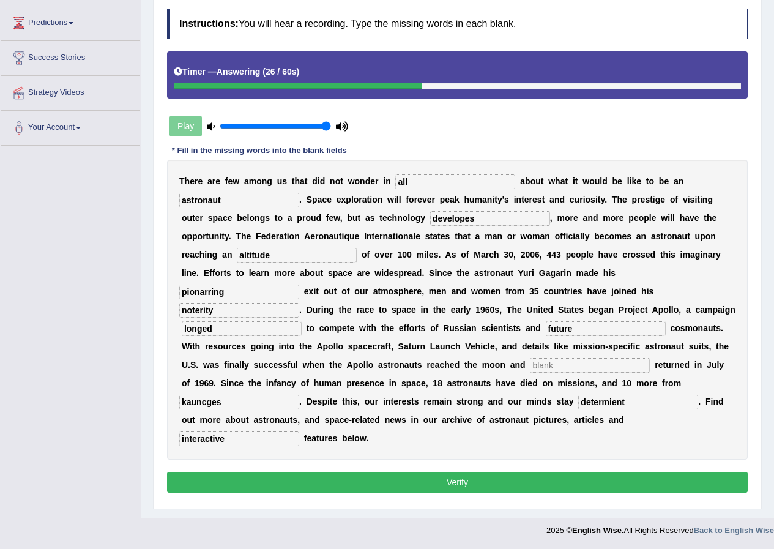
click at [255, 333] on input "longed" at bounding box center [242, 328] width 120 height 15
type input "l"
type input "launched"
click at [530, 373] on input "text" at bounding box center [590, 365] width 120 height 15
type input "fff"
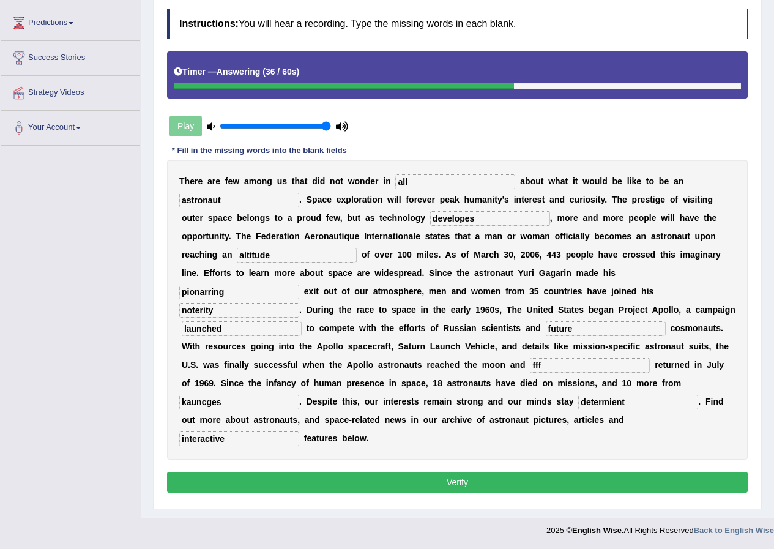
click at [201, 313] on input "noterity" at bounding box center [239, 310] width 120 height 15
click at [204, 309] on input "noterity" at bounding box center [239, 310] width 120 height 15
type input "notetity"
click at [299, 402] on input "kauncges" at bounding box center [239, 402] width 120 height 15
click at [299, 397] on input "launcges" at bounding box center [239, 402] width 120 height 15
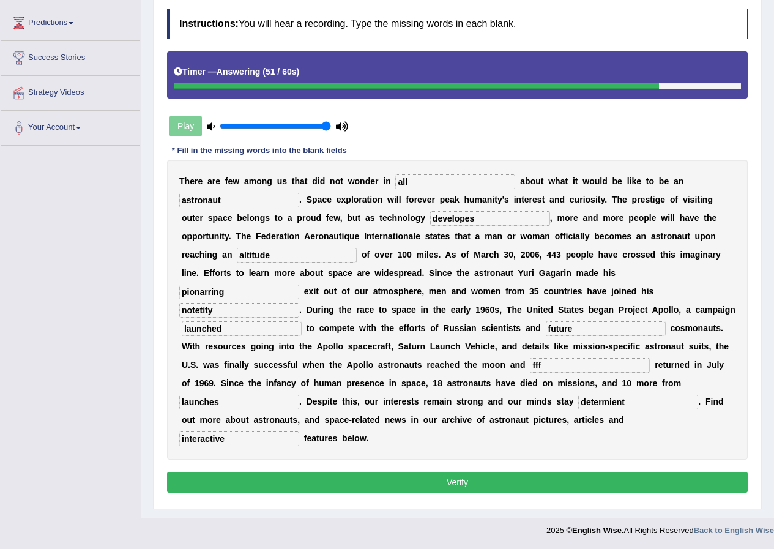
type input "launches"
click at [579, 410] on input "determient" at bounding box center [639, 402] width 120 height 15
type input "determent"
click at [306, 476] on button "Verify" at bounding box center [457, 482] width 581 height 21
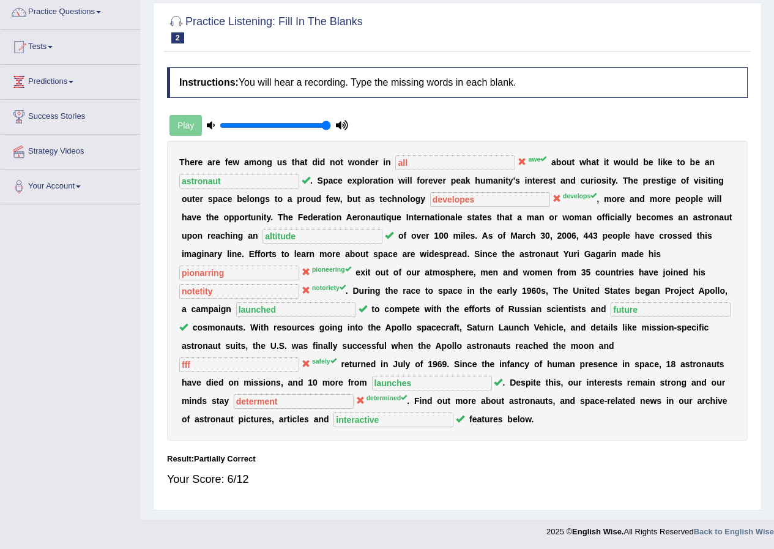
scroll to position [102, 0]
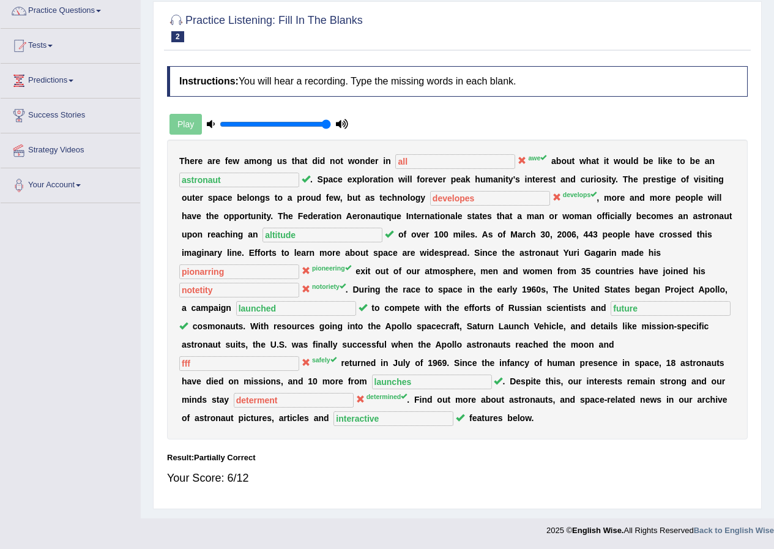
click at [463, 178] on b "a" at bounding box center [463, 179] width 5 height 10
click at [456, 206] on div "T h e r e a r e f e w a m o n g u s t h a t d i d n o t w o n d e r i n all awe…" at bounding box center [457, 290] width 581 height 300
click at [308, 369] on div "T h e r e a r e f e w a m o n g u s t h a t d i d n o t w o n d e r i n all awe…" at bounding box center [457, 290] width 581 height 300
click at [391, 407] on div "T h e r e a r e f e w a m o n g u s t h a t d i d n o t w o n d e r i n all awe…" at bounding box center [457, 290] width 581 height 300
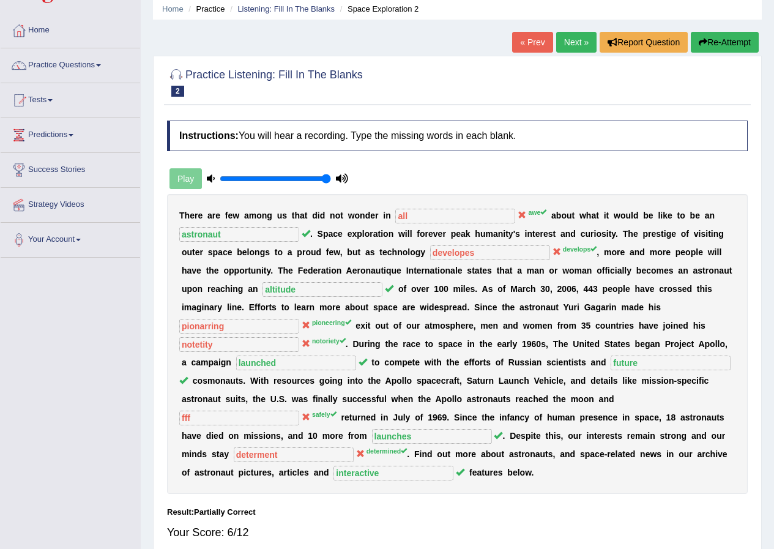
scroll to position [0, 0]
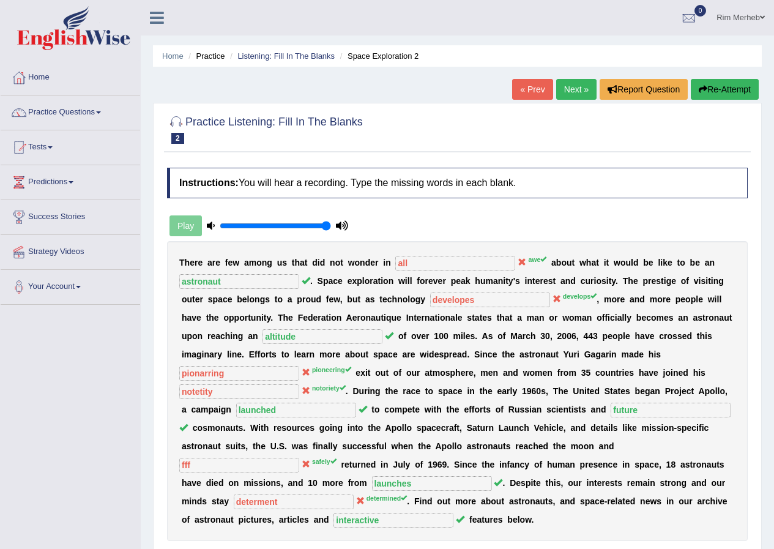
click at [573, 96] on link "Next »" at bounding box center [577, 89] width 40 height 21
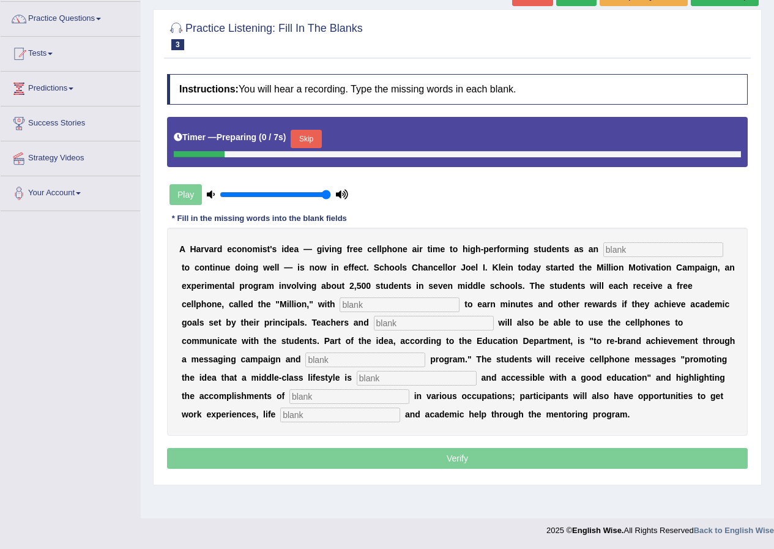
scroll to position [94, 0]
click at [318, 134] on button "Skip" at bounding box center [306, 139] width 31 height 18
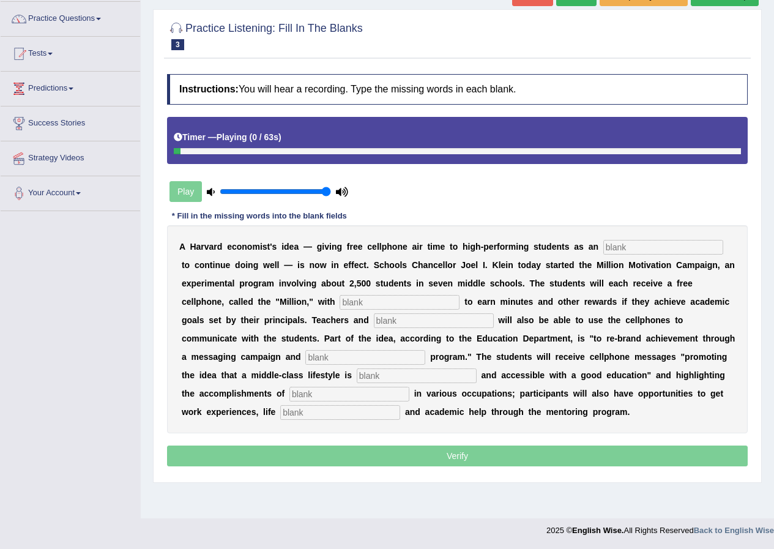
click at [611, 249] on input "text" at bounding box center [664, 247] width 120 height 15
type input "insentive"
click at [397, 302] on input "text" at bounding box center [400, 302] width 120 height 15
type input "opportunities"
click at [420, 318] on input "text" at bounding box center [434, 320] width 120 height 15
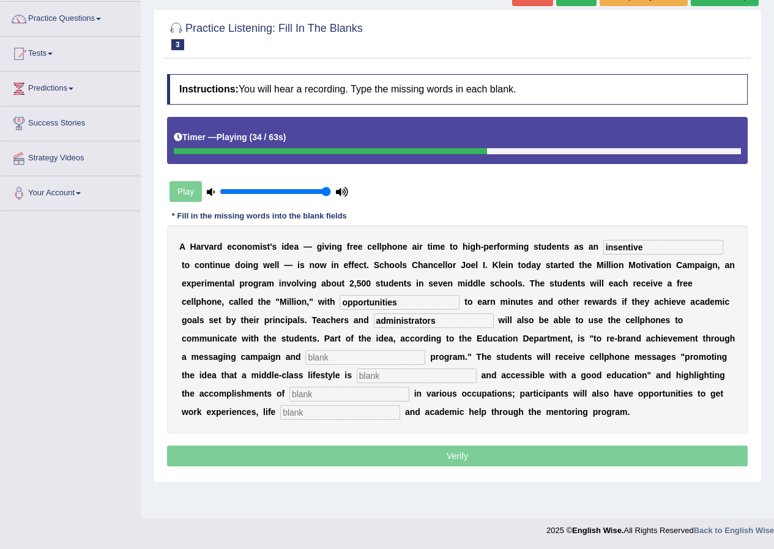
type input "administrators"
click at [387, 353] on input "text" at bounding box center [366, 357] width 120 height 15
type input "mentoring"
click at [383, 378] on input "text" at bounding box center [417, 376] width 120 height 15
type input "desirable"
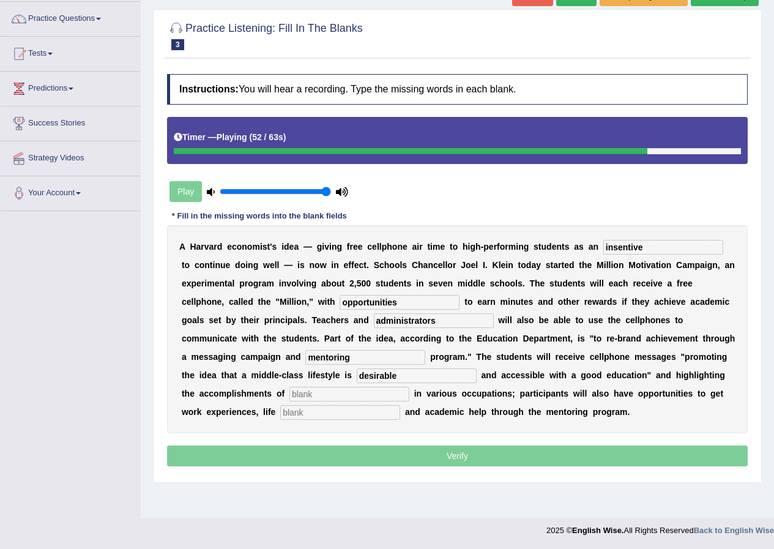
click at [351, 400] on input "text" at bounding box center [350, 394] width 120 height 15
type input "professsionals"
click at [338, 413] on input "text" at bounding box center [340, 412] width 120 height 15
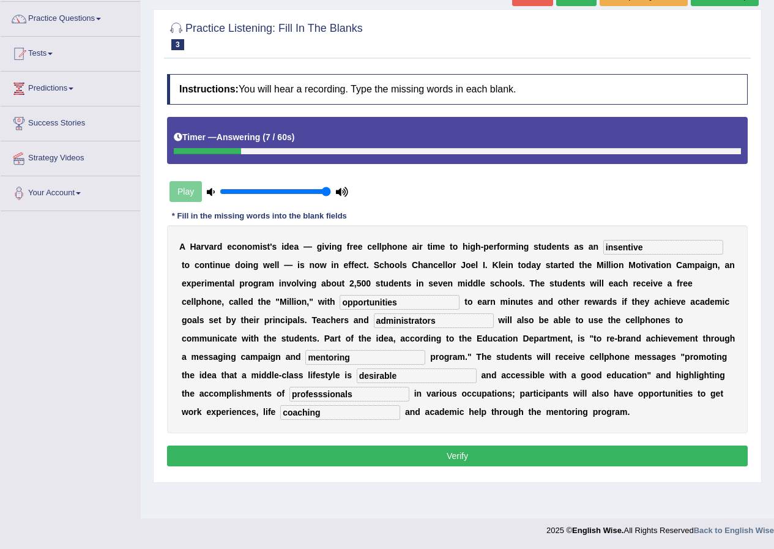
type input "coaching"
click at [387, 453] on button "Verify" at bounding box center [457, 456] width 581 height 21
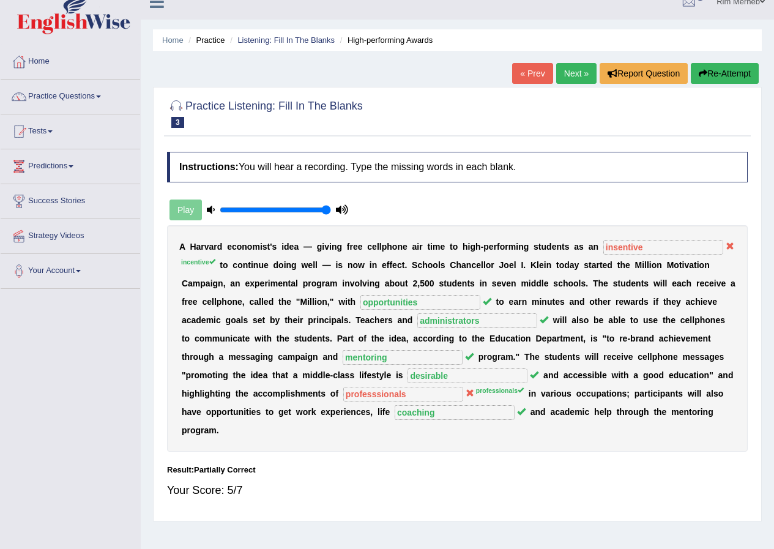
scroll to position [0, 0]
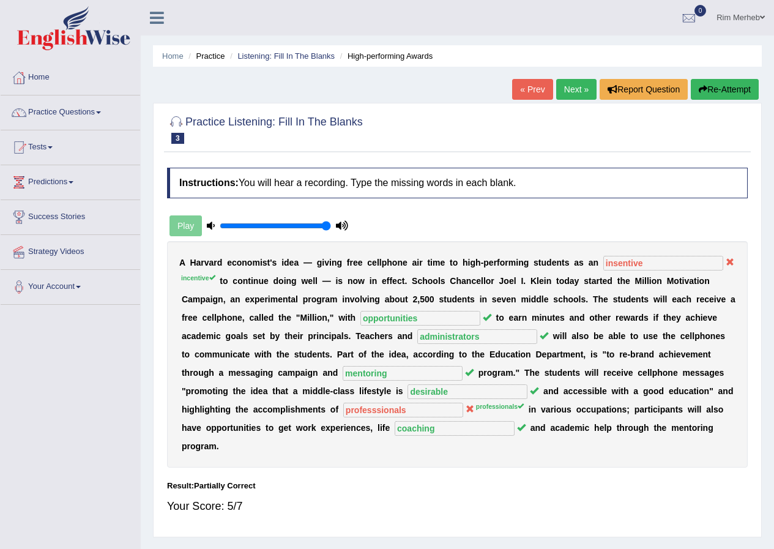
click at [563, 89] on link "Next »" at bounding box center [577, 89] width 40 height 21
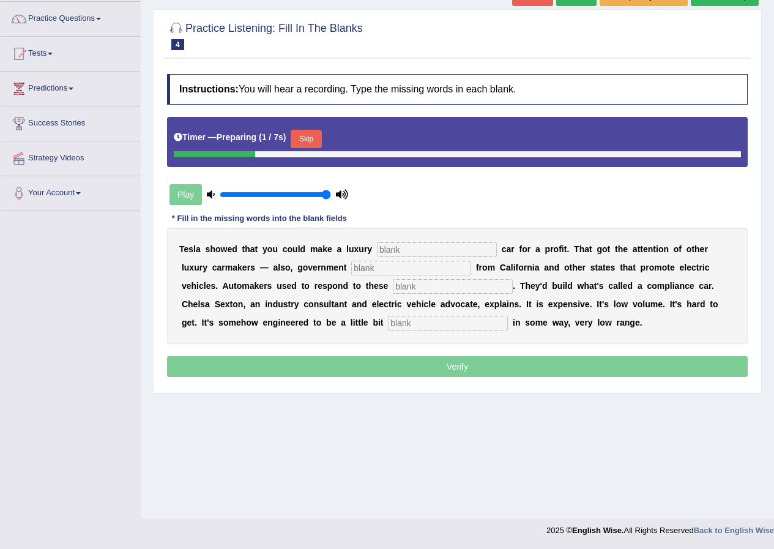
click at [298, 137] on button "Skip" at bounding box center [306, 139] width 31 height 18
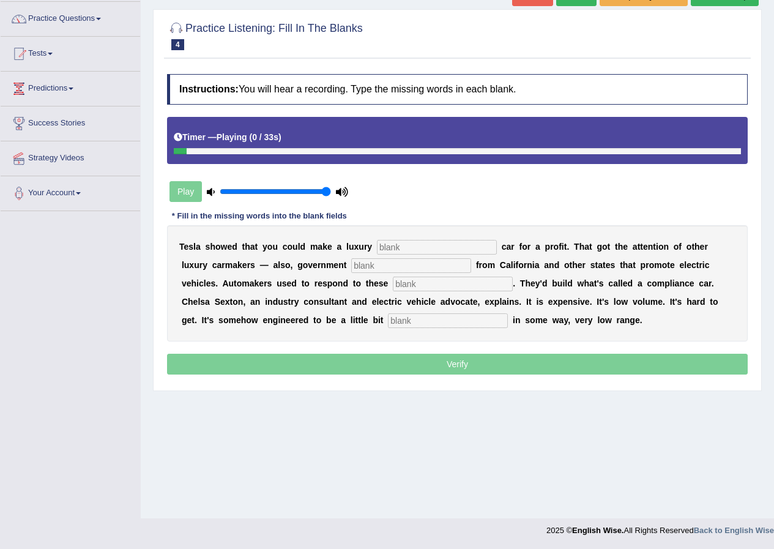
click at [410, 248] on input "text" at bounding box center [437, 247] width 120 height 15
type input "electric"
click at [414, 262] on input "text" at bounding box center [411, 265] width 120 height 15
type input "regulations"
click at [411, 281] on input "text" at bounding box center [453, 284] width 120 height 15
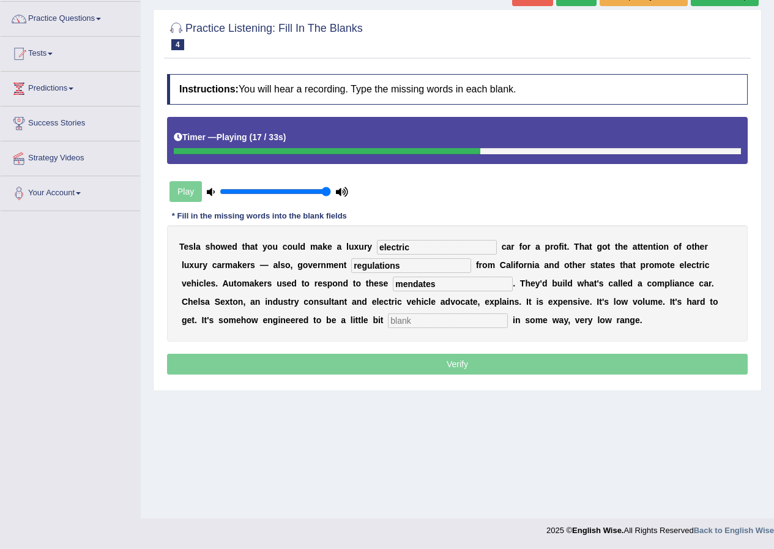
type input "mendates"
click at [446, 322] on input "text" at bounding box center [448, 320] width 120 height 15
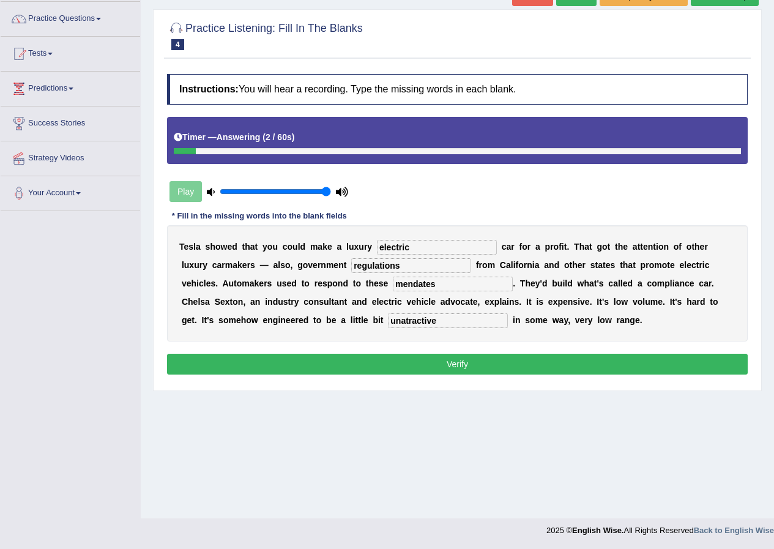
click at [408, 321] on input "unatractive" at bounding box center [448, 320] width 120 height 15
type input "unattractive"
click at [476, 281] on input "mendates" at bounding box center [453, 284] width 120 height 15
click at [405, 283] on input "mendates" at bounding box center [453, 284] width 120 height 15
click at [413, 281] on input "mendates" at bounding box center [453, 284] width 120 height 15
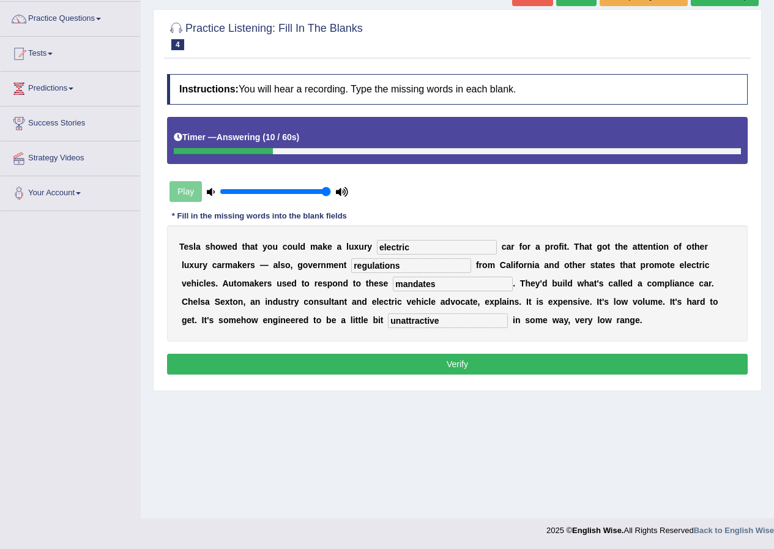
type input "mandates"
click at [432, 362] on button "Verify" at bounding box center [457, 364] width 581 height 21
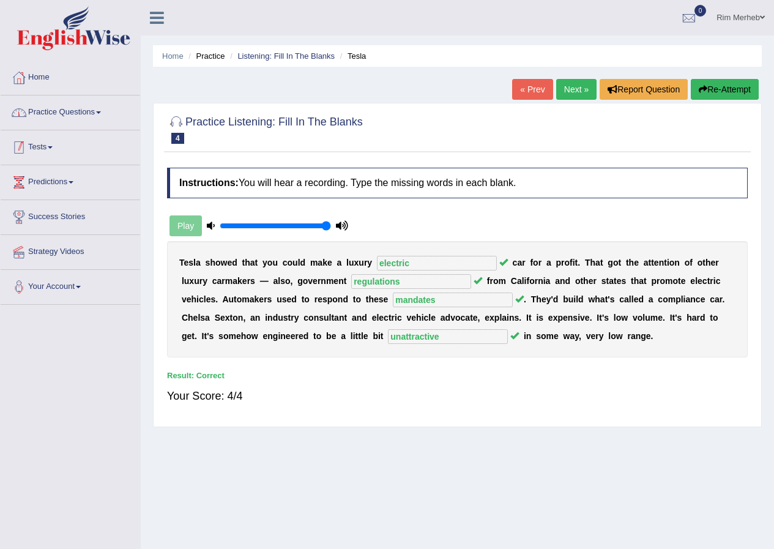
click at [119, 111] on link "Practice Questions" at bounding box center [71, 111] width 140 height 31
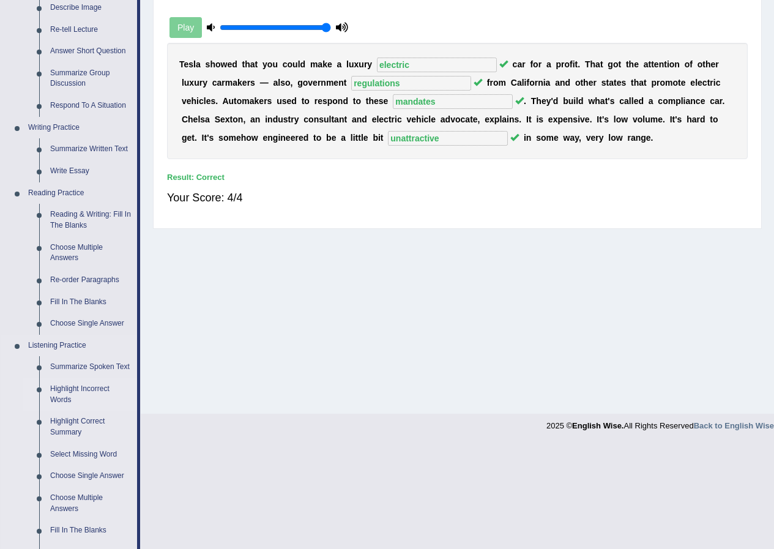
scroll to position [367, 0]
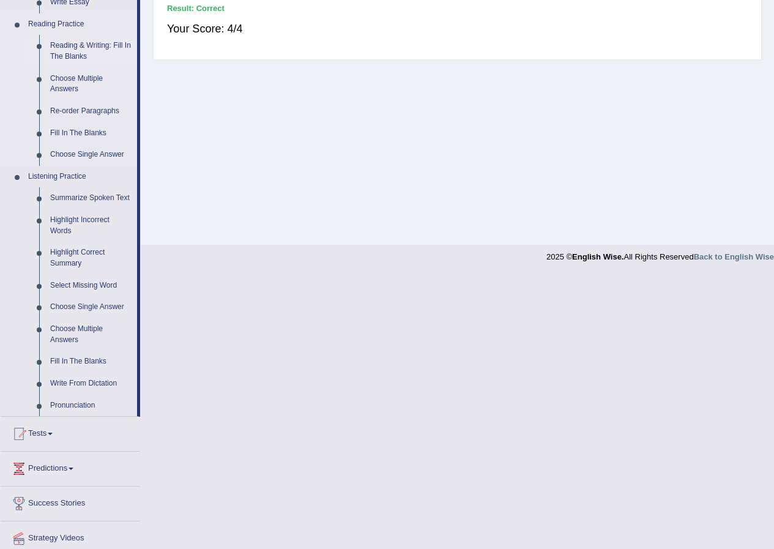
click at [72, 53] on link "Reading & Writing: Fill In The Blanks" at bounding box center [91, 51] width 92 height 32
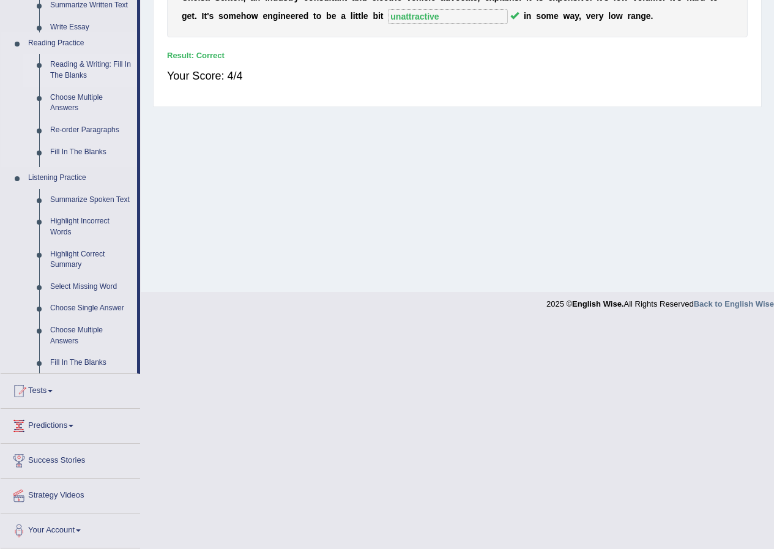
scroll to position [94, 0]
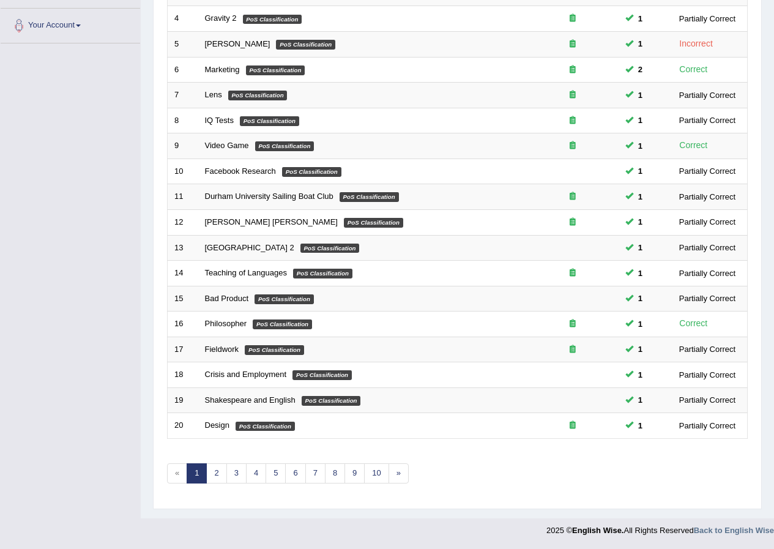
drag, startPoint x: 233, startPoint y: 456, endPoint x: 216, endPoint y: 456, distance: 17.8
click at [216, 457] on div "Showing 1-20 of 1,203 items. # Title Exam Occurring Taken Last Result 1 Rainfor…" at bounding box center [457, 181] width 581 height 635
click at [216, 469] on link "2" at bounding box center [216, 473] width 20 height 20
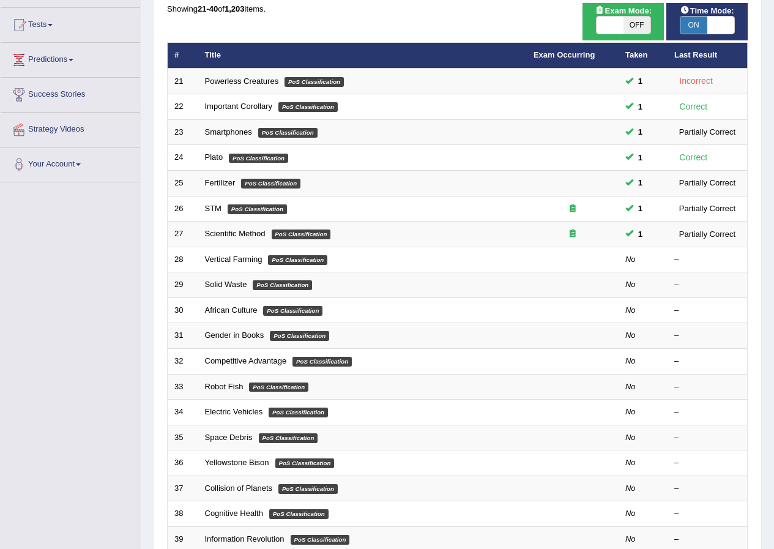
click at [607, 23] on span at bounding box center [610, 25] width 27 height 17
checkbox input "true"
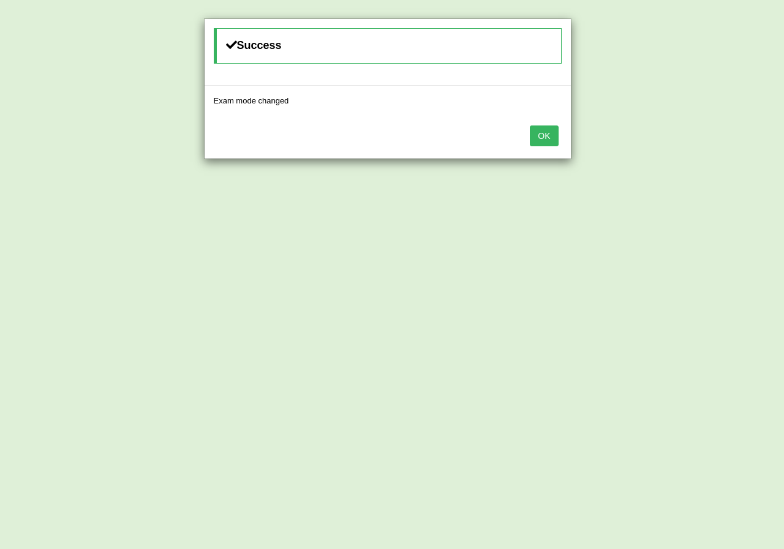
click at [539, 143] on button "OK" at bounding box center [544, 136] width 28 height 21
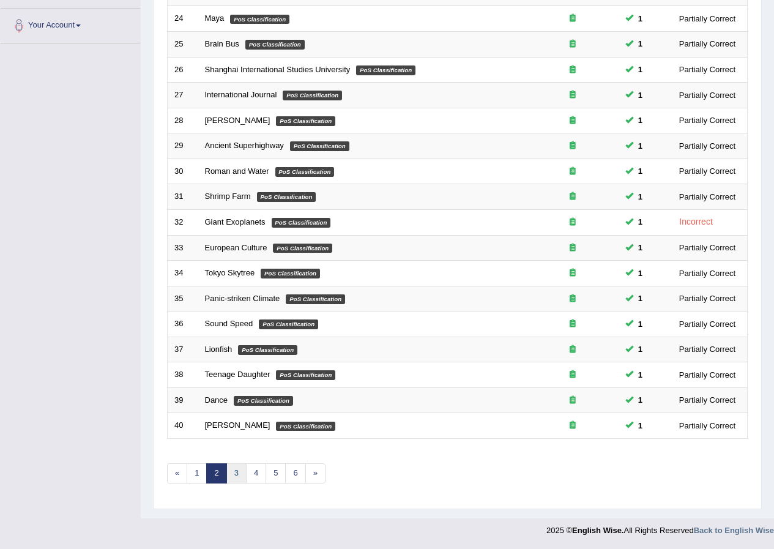
click at [242, 470] on link "3" at bounding box center [237, 473] width 20 height 20
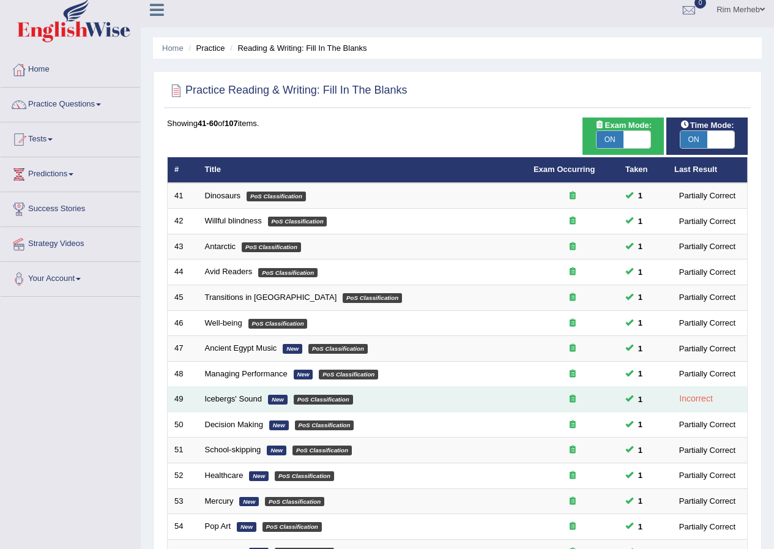
scroll to position [261, 0]
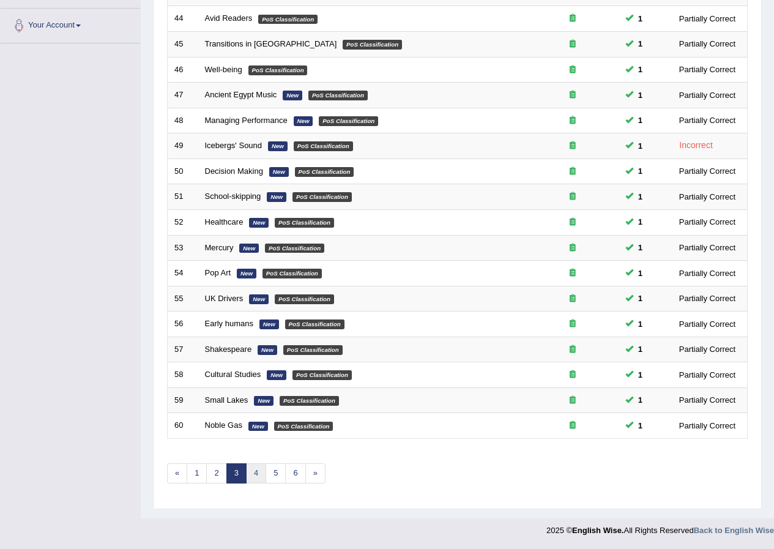
click at [261, 479] on link "4" at bounding box center [256, 473] width 20 height 20
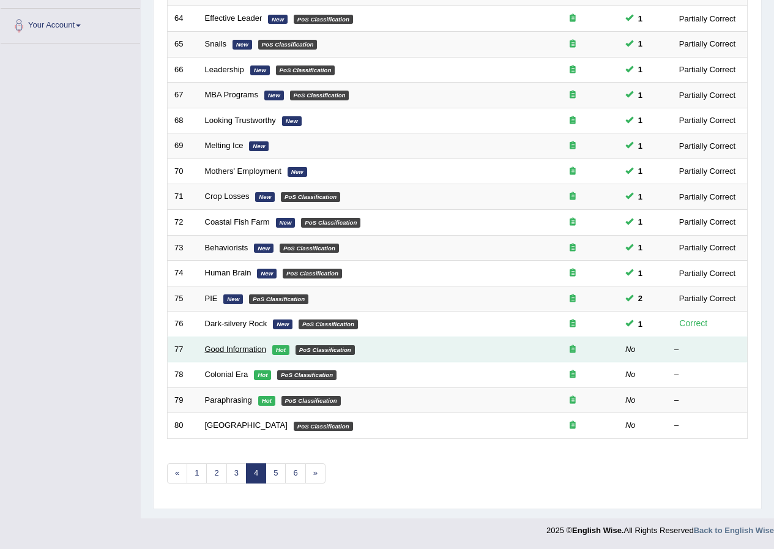
click at [241, 348] on link "Good Information" at bounding box center [235, 349] width 61 height 9
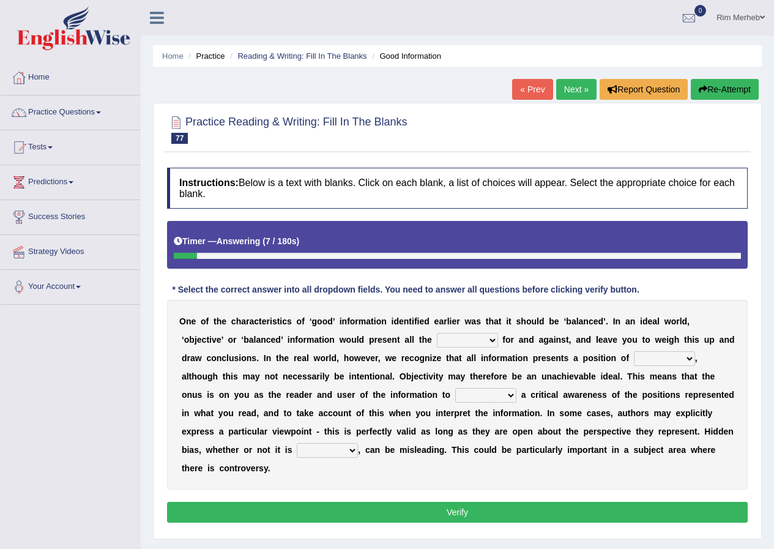
click at [481, 337] on select "assurance evidence greatness present" at bounding box center [467, 340] width 61 height 15
click at [437, 333] on select "assurance evidence greatness present" at bounding box center [467, 340] width 61 height 15
click at [486, 343] on select "assurance evidence greatness present" at bounding box center [467, 340] width 61 height 15
select select "evidence"
click at [437, 333] on select "assurance evidence greatness present" at bounding box center [467, 340] width 61 height 15
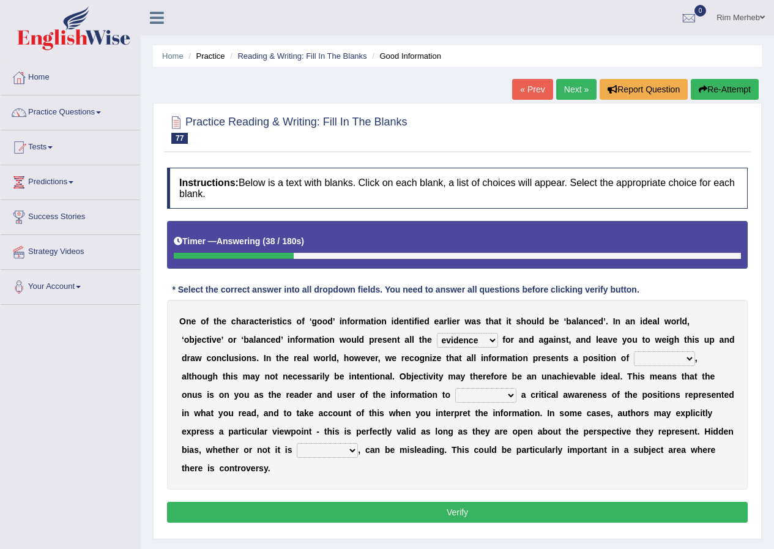
click at [489, 338] on select "assurance evidence greatness present" at bounding box center [467, 340] width 61 height 15
click at [672, 359] on select "ensigns gross interest exact" at bounding box center [664, 358] width 61 height 15
select select "ensigns"
click at [634, 351] on select "ensigns gross interest exact" at bounding box center [664, 358] width 61 height 15
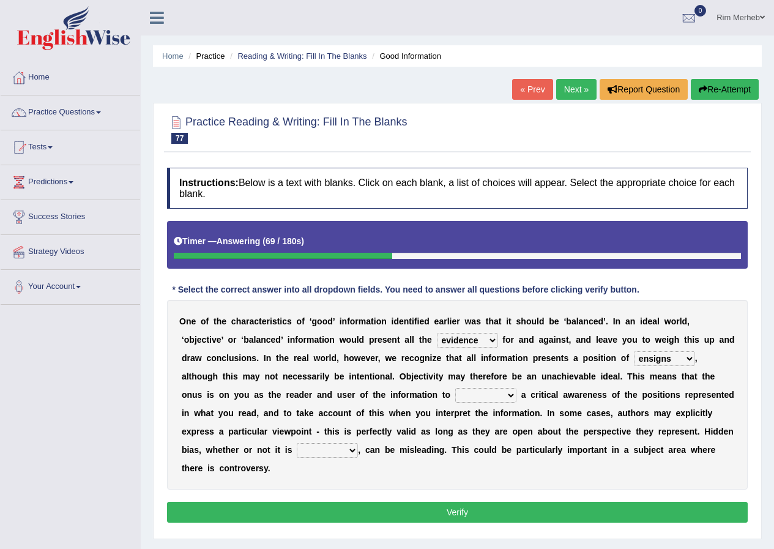
click at [476, 399] on select "regret rebel develop intact" at bounding box center [486, 395] width 61 height 15
select select "develop"
click at [456, 388] on select "regret rebel develop intact" at bounding box center [486, 395] width 61 height 15
click at [336, 450] on select "deliberate narrate sustain aggregate" at bounding box center [327, 450] width 61 height 15
click at [276, 474] on div "O n e o f t h e c h a r a c t e r i s t i c s o f ‘ g o o d ’ i n f o r m a t i…" at bounding box center [457, 395] width 581 height 190
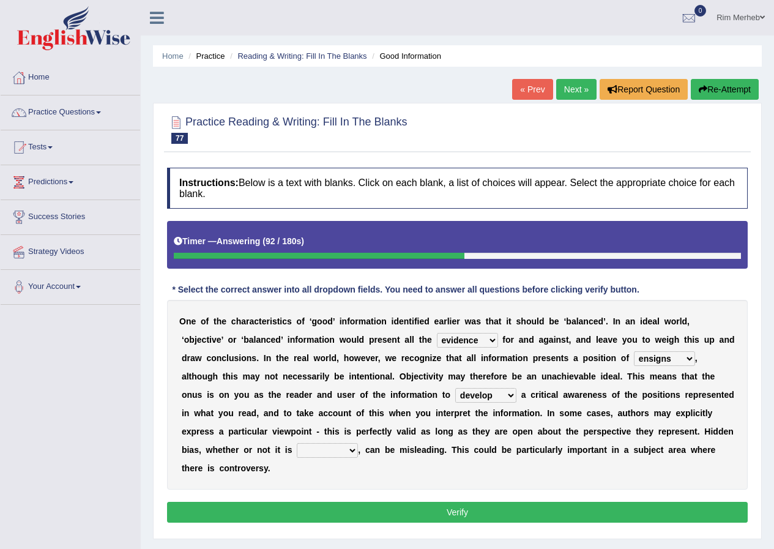
click at [324, 459] on div "O n e o f t h e c h a r a c t e r i s t i c s o f ‘ g o o d ’ i n f o r m a t i…" at bounding box center [457, 395] width 581 height 190
click at [328, 454] on select "deliberate narrate sustain aggregate" at bounding box center [327, 450] width 61 height 15
select select "deliberate"
click at [297, 443] on select "deliberate narrate sustain aggregate" at bounding box center [327, 450] width 61 height 15
click at [356, 512] on button "Verify" at bounding box center [457, 512] width 581 height 21
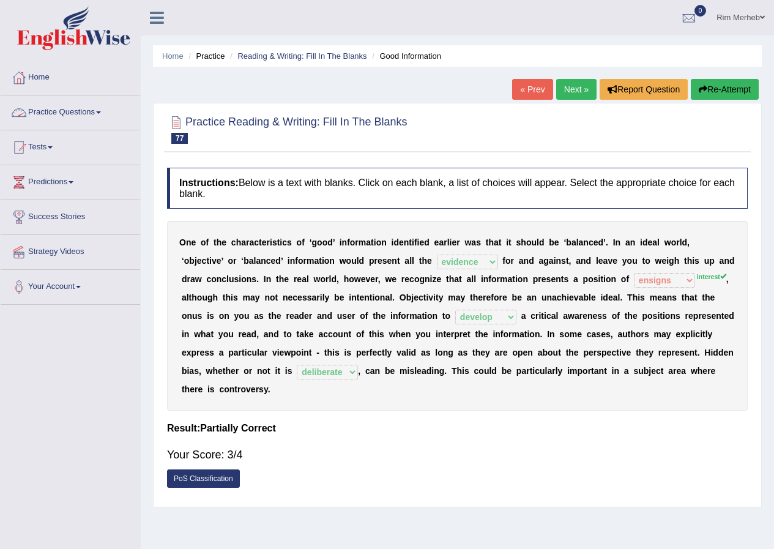
click at [563, 85] on link "Next »" at bounding box center [577, 89] width 40 height 21
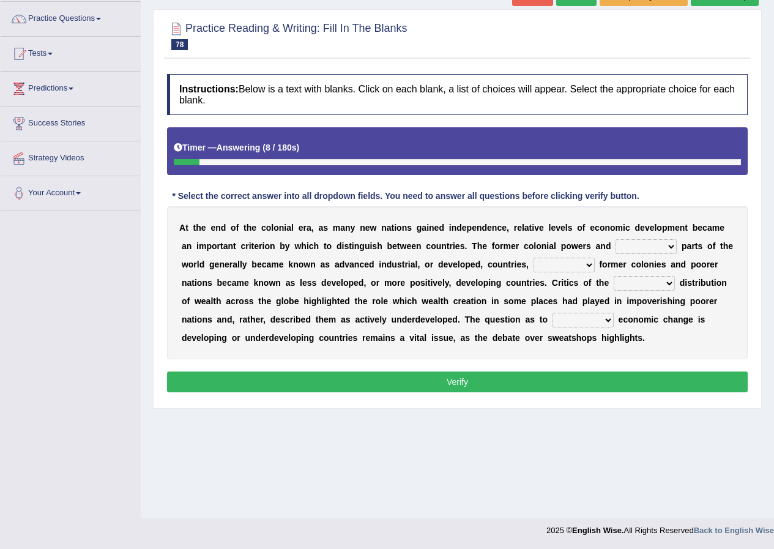
click at [652, 248] on select "several weathy wealthier various" at bounding box center [646, 246] width 61 height 15
select select "wealthier"
click at [616, 239] on select "several weathy wealthier various" at bounding box center [646, 246] width 61 height 15
click at [552, 269] on select "while instance when whereas" at bounding box center [564, 265] width 61 height 15
select select "while"
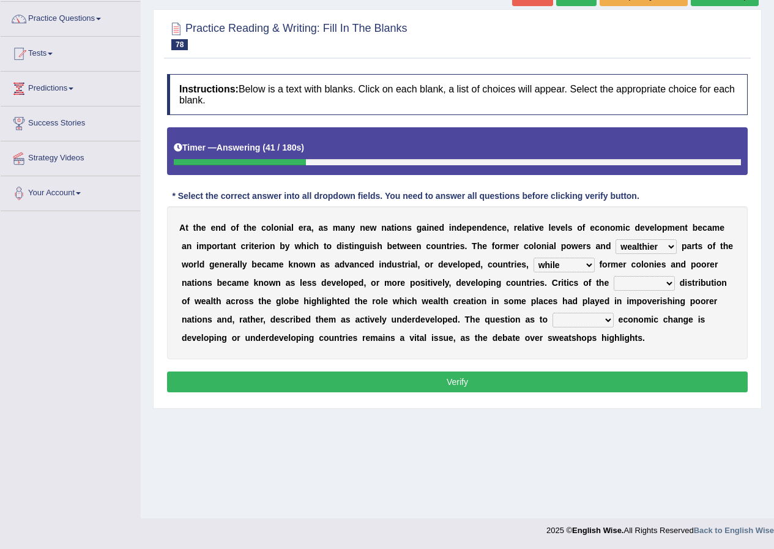
click at [534, 258] on select "while instance when whereas" at bounding box center [564, 265] width 61 height 15
click at [642, 287] on select "uniform uneven evenly unlock" at bounding box center [644, 283] width 61 height 15
select select "uneven"
click at [614, 276] on select "uniform uneven evenly unlock" at bounding box center [644, 283] width 61 height 15
click at [582, 315] on select "whether wherever whenever while" at bounding box center [583, 320] width 61 height 15
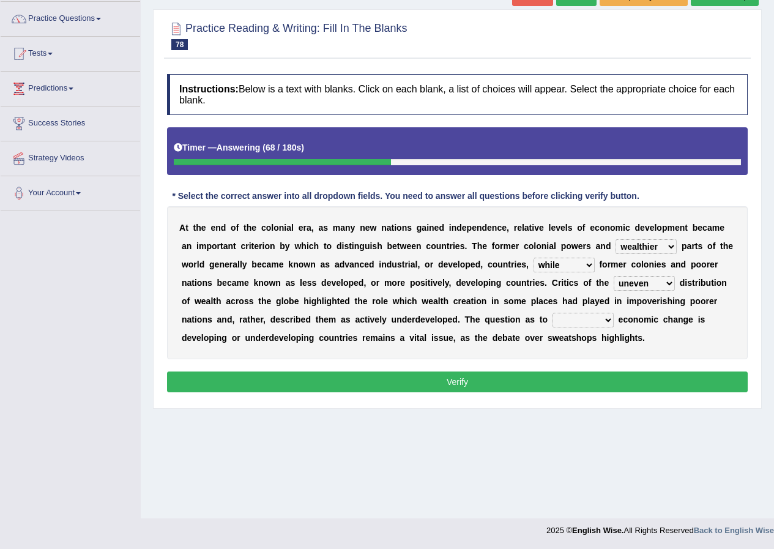
click at [645, 299] on b "o" at bounding box center [645, 301] width 6 height 10
click at [583, 324] on select "whether wherever whenever while" at bounding box center [583, 320] width 61 height 15
select select "whether"
click at [553, 313] on select "whether wherever whenever while" at bounding box center [583, 320] width 61 height 15
click at [604, 387] on button "Verify" at bounding box center [457, 382] width 581 height 21
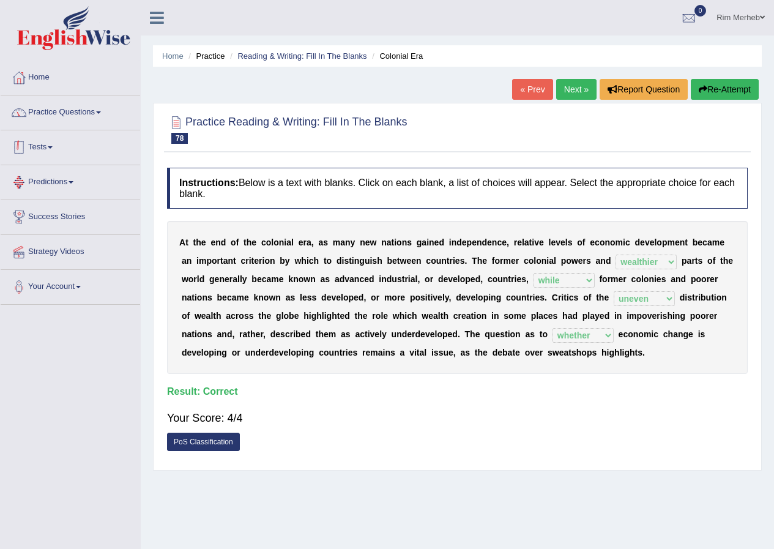
click at [104, 119] on link "Practice Questions" at bounding box center [71, 111] width 140 height 31
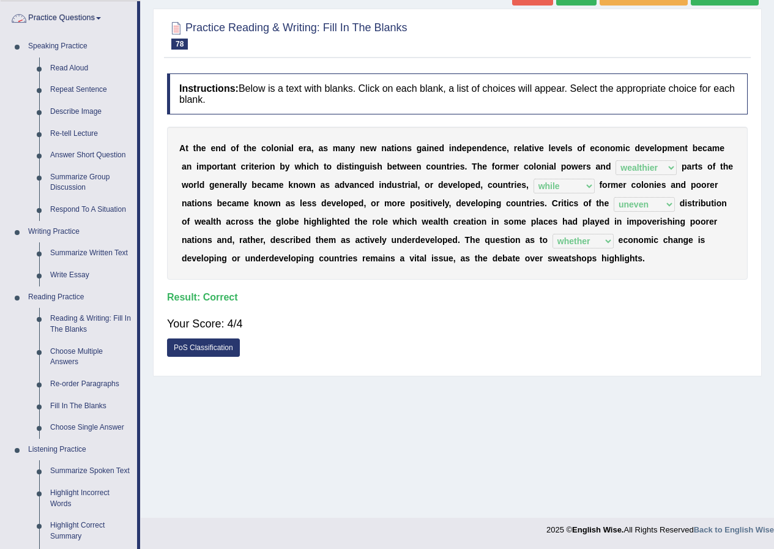
scroll to position [184, 0]
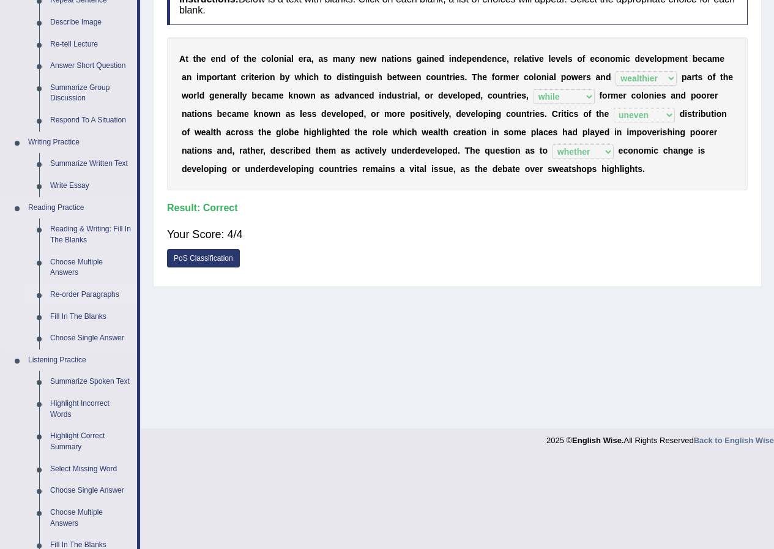
click at [93, 287] on link "Re-order Paragraphs" at bounding box center [91, 295] width 92 height 22
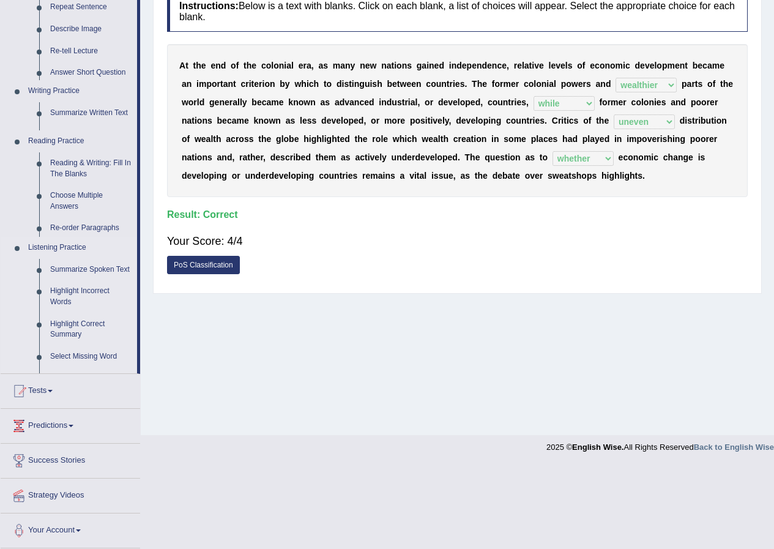
scroll to position [94, 0]
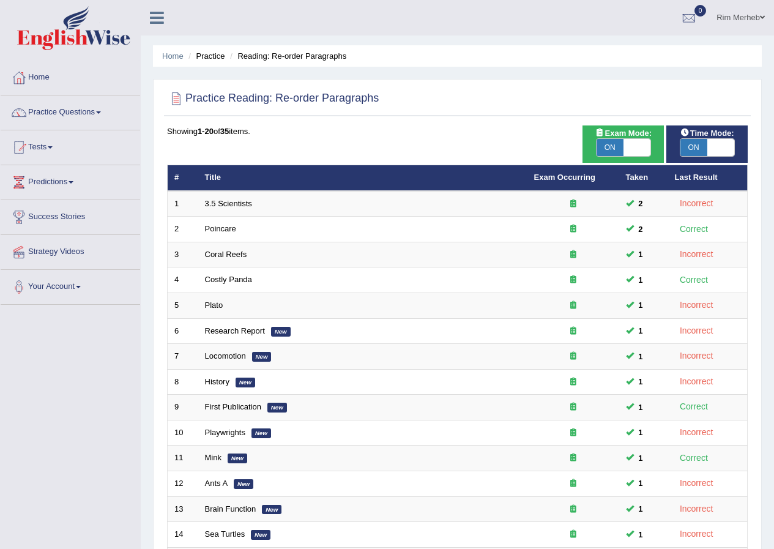
click at [612, 143] on span "ON" at bounding box center [610, 147] width 27 height 17
checkbox input "false"
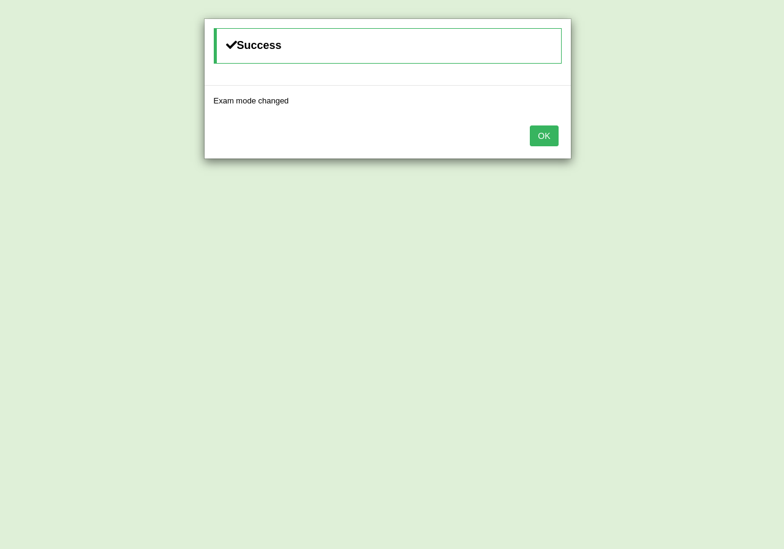
click at [541, 133] on button "OK" at bounding box center [544, 136] width 28 height 21
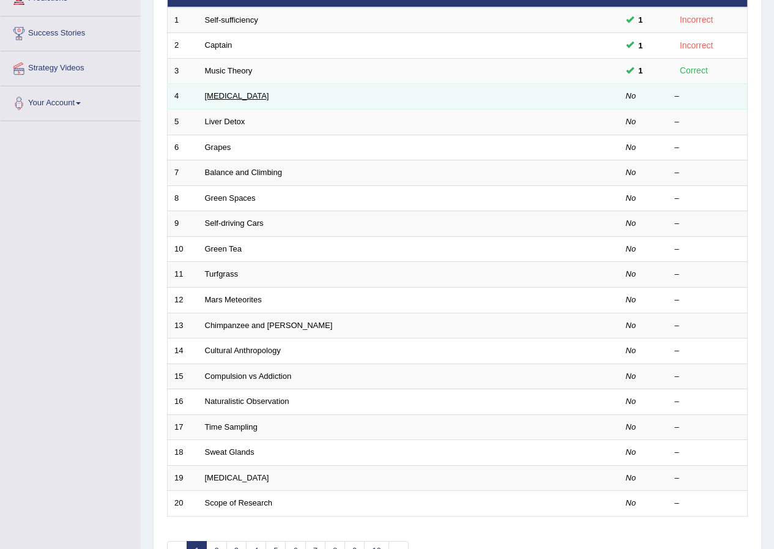
click at [220, 100] on link "[MEDICAL_DATA]" at bounding box center [237, 95] width 64 height 9
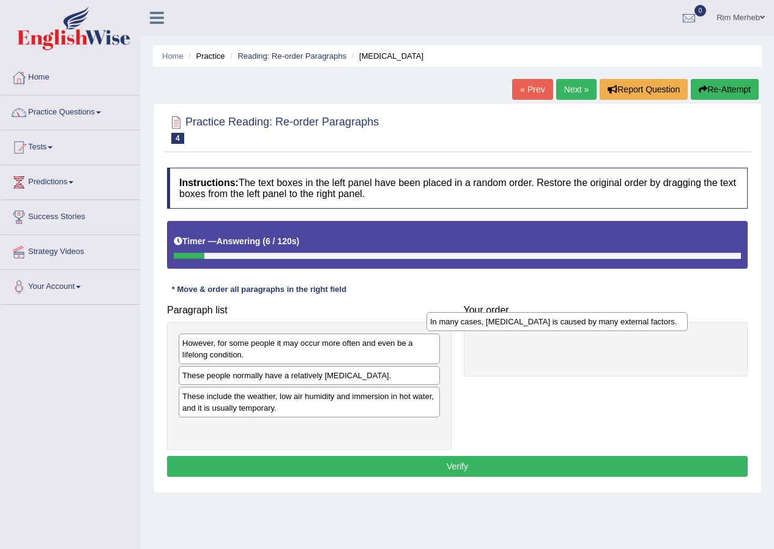
drag, startPoint x: 223, startPoint y: 383, endPoint x: 484, endPoint y: 329, distance: 266.9
click at [484, 329] on div "In many cases, dry skin is caused by many external factors." at bounding box center [557, 321] width 261 height 19
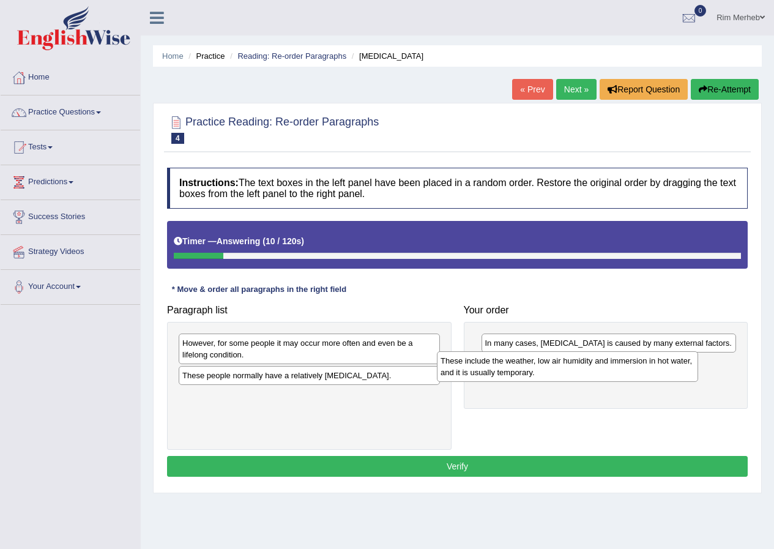
drag, startPoint x: 296, startPoint y: 412, endPoint x: 567, endPoint y: 380, distance: 273.2
click at [567, 380] on div "These include the weather, low air humidity and immersion in hot water, and it …" at bounding box center [567, 366] width 261 height 31
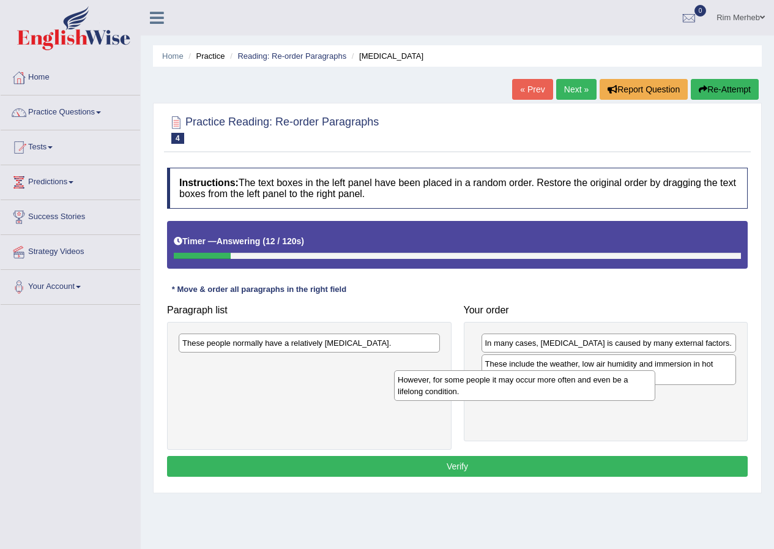
drag, startPoint x: 283, startPoint y: 358, endPoint x: 488, endPoint y: 384, distance: 206.3
click at [492, 385] on div "However, for some people it may occur more often and even be a lifelong conditi…" at bounding box center [524, 385] width 261 height 31
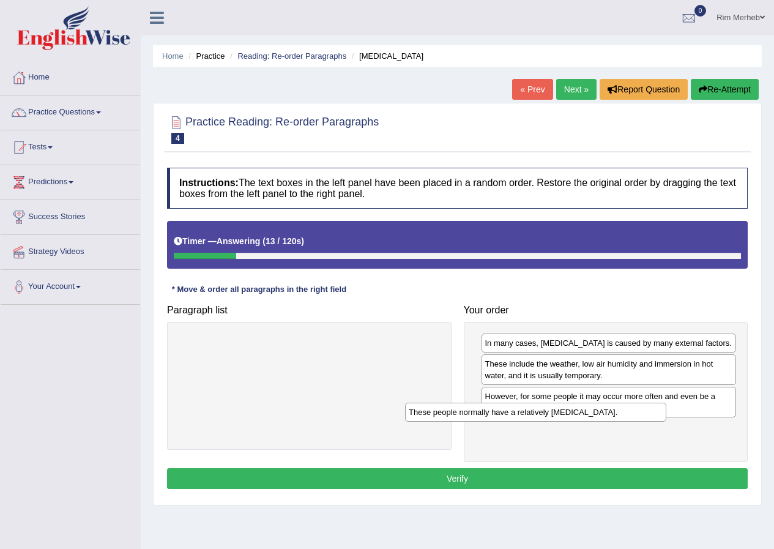
drag, startPoint x: 314, startPoint y: 347, endPoint x: 558, endPoint y: 419, distance: 254.0
click at [556, 419] on div "These people normally have a relatively sensitive skin." at bounding box center [535, 412] width 261 height 19
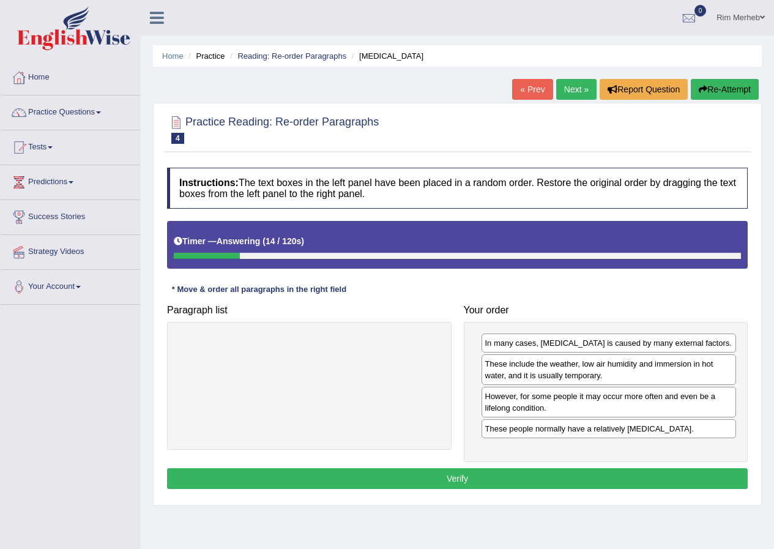
click at [561, 475] on button "Verify" at bounding box center [457, 478] width 581 height 21
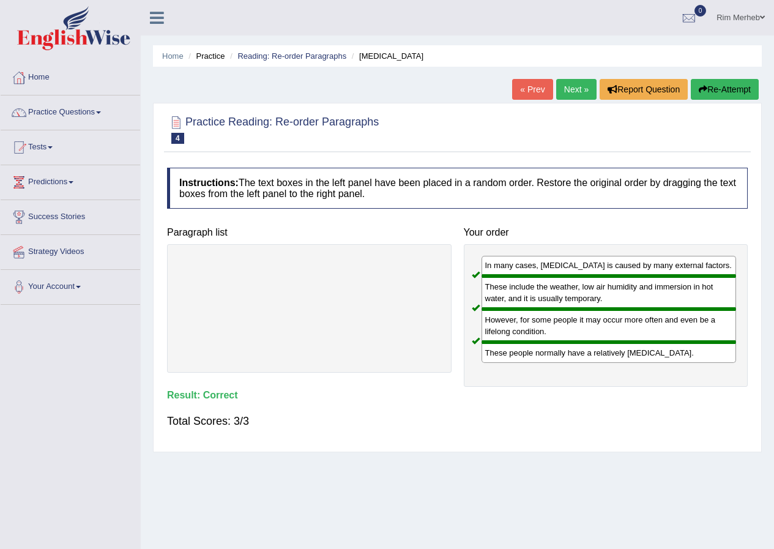
click at [564, 97] on link "Next »" at bounding box center [577, 89] width 40 height 21
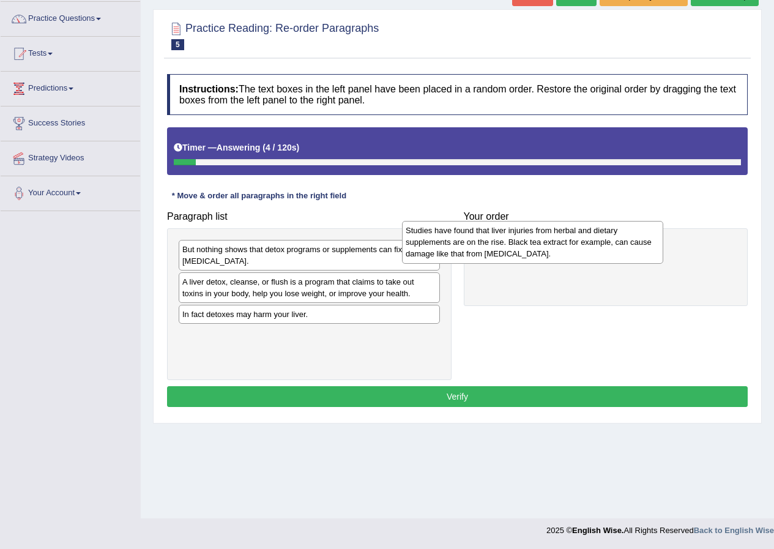
drag, startPoint x: 279, startPoint y: 328, endPoint x: 538, endPoint y: 241, distance: 272.8
click at [538, 241] on div "Studies have found that liver injuries from herbal and dietary supplements are …" at bounding box center [532, 242] width 261 height 42
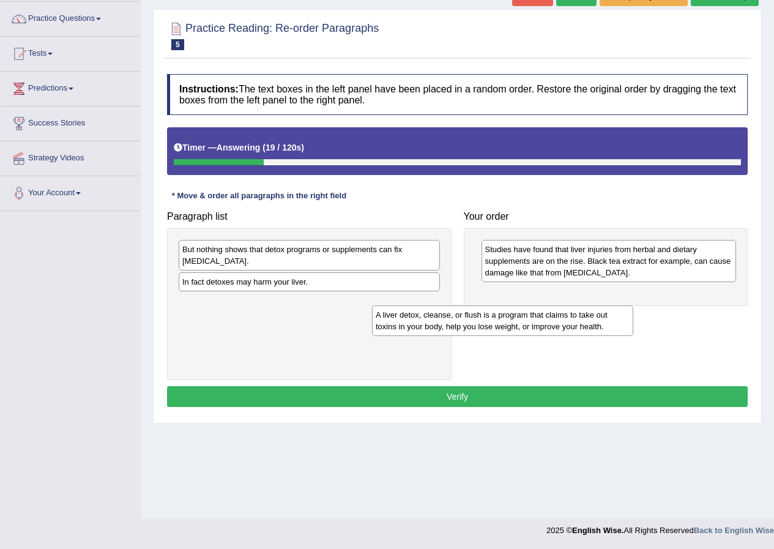
drag, startPoint x: 236, startPoint y: 294, endPoint x: 498, endPoint y: 320, distance: 263.4
click at [483, 324] on div "A liver detox, cleanse, or flush is a program that claims to take out toxins in…" at bounding box center [502, 321] width 261 height 31
drag, startPoint x: 498, startPoint y: 320, endPoint x: 501, endPoint y: 313, distance: 7.2
click at [501, 315] on div "A liver detox, cleanse, or flush is a program that claims to take out toxins in…" at bounding box center [459, 314] width 261 height 31
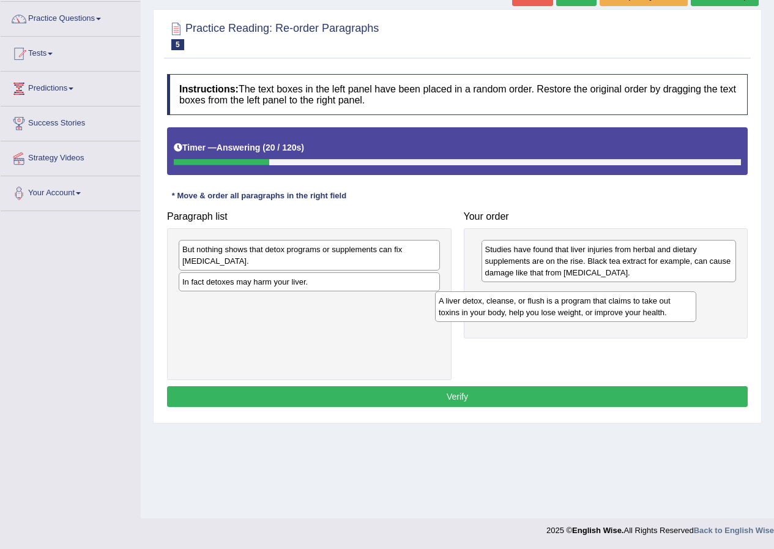
drag, startPoint x: 310, startPoint y: 318, endPoint x: 592, endPoint y: 314, distance: 282.3
click at [592, 314] on div "A liver detox, cleanse, or flush is a program that claims to take out toxins in…" at bounding box center [565, 306] width 261 height 31
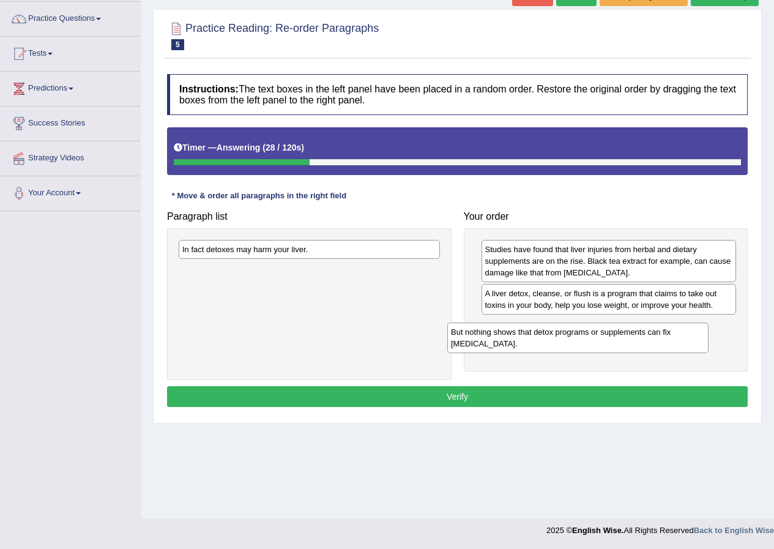
drag, startPoint x: 337, startPoint y: 263, endPoint x: 609, endPoint y: 343, distance: 283.4
click at [617, 344] on div "But nothing shows that detox programs or supplements can fix liver damage." at bounding box center [578, 338] width 261 height 31
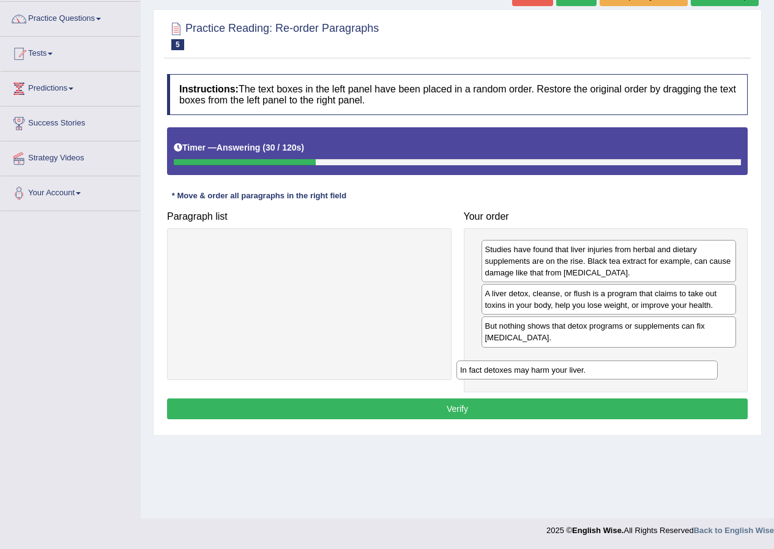
drag, startPoint x: 315, startPoint y: 246, endPoint x: 626, endPoint y: 375, distance: 336.8
click at [603, 369] on div "In fact detoxes may harm your liver." at bounding box center [587, 370] width 261 height 19
click at [612, 405] on button "Verify" at bounding box center [457, 409] width 581 height 21
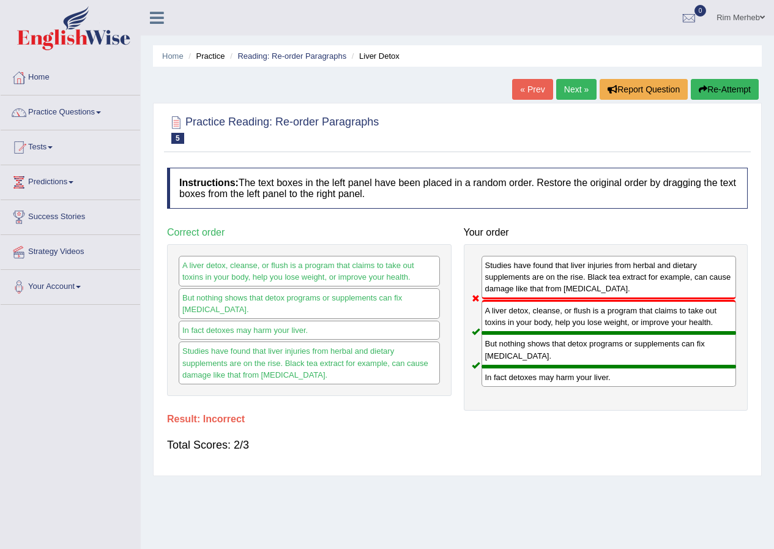
click at [580, 89] on link "Next »" at bounding box center [577, 89] width 40 height 21
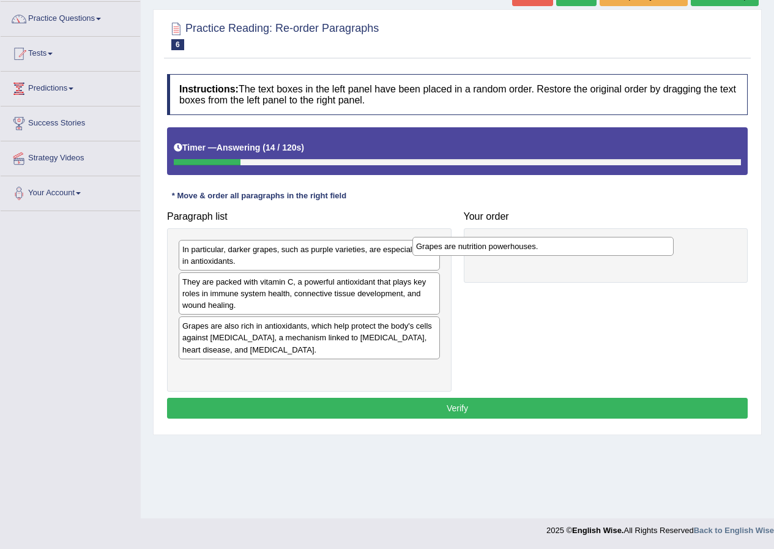
drag, startPoint x: 257, startPoint y: 257, endPoint x: 507, endPoint y: 256, distance: 249.8
click at [507, 256] on div "Grapes are nutrition powerhouses." at bounding box center [543, 246] width 261 height 19
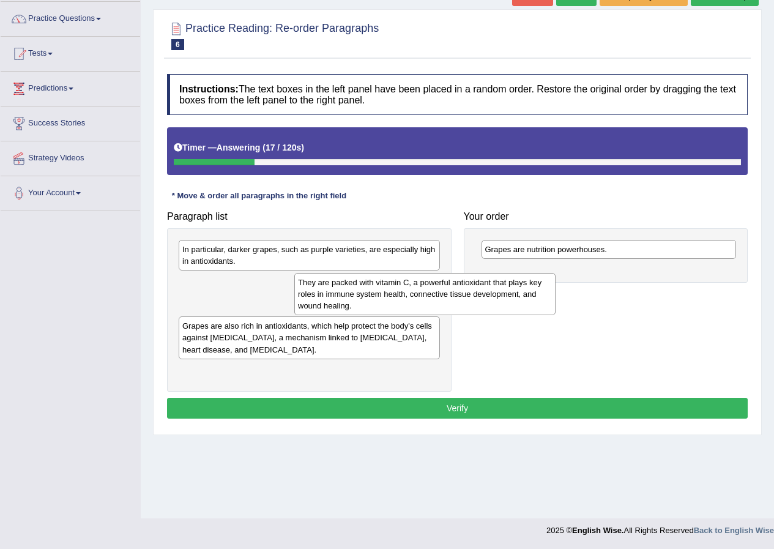
drag, startPoint x: 247, startPoint y: 304, endPoint x: 543, endPoint y: 324, distance: 296.4
click at [542, 315] on div "They are packed with vitamin C, a powerful antioxidant that plays key roles in …" at bounding box center [424, 294] width 261 height 42
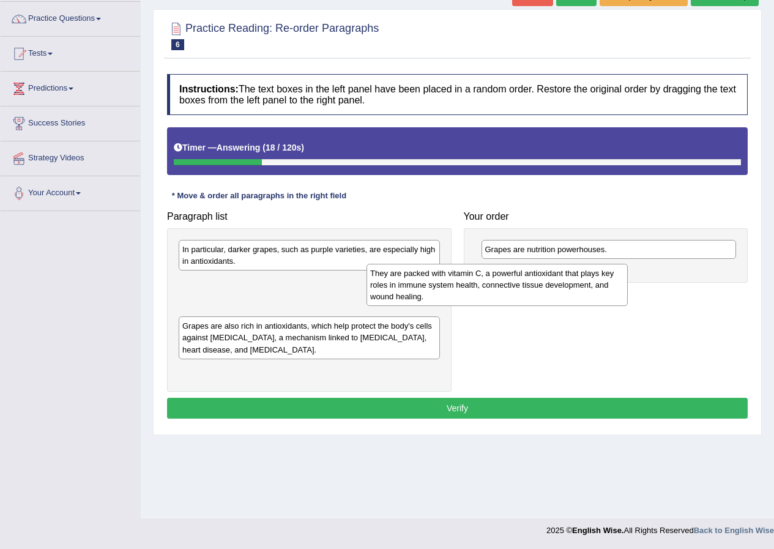
drag, startPoint x: 369, startPoint y: 313, endPoint x: 667, endPoint y: 297, distance: 299.2
click at [628, 298] on div "They are packed with vitamin C, a powerful antioxidant that plays key roles in …" at bounding box center [497, 285] width 261 height 42
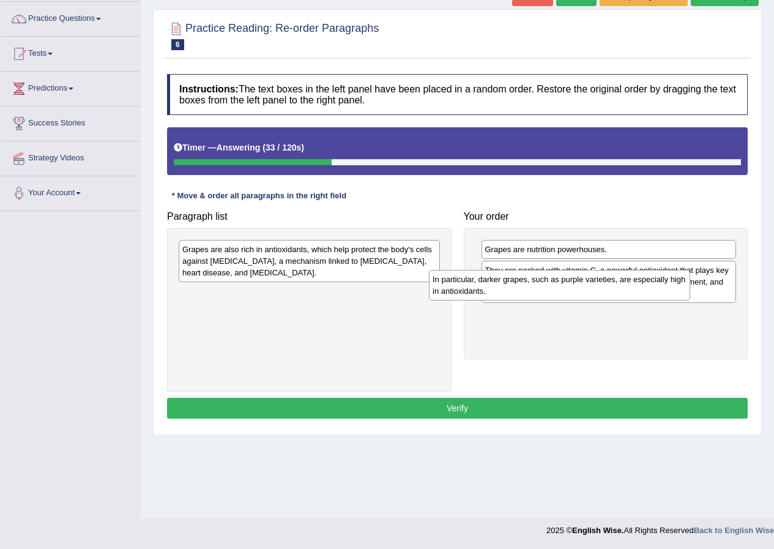
drag, startPoint x: 236, startPoint y: 260, endPoint x: 527, endPoint y: 284, distance: 292.5
click at [516, 288] on div "In particular, darker grapes, such as purple varieties, are especially high in …" at bounding box center [559, 285] width 261 height 31
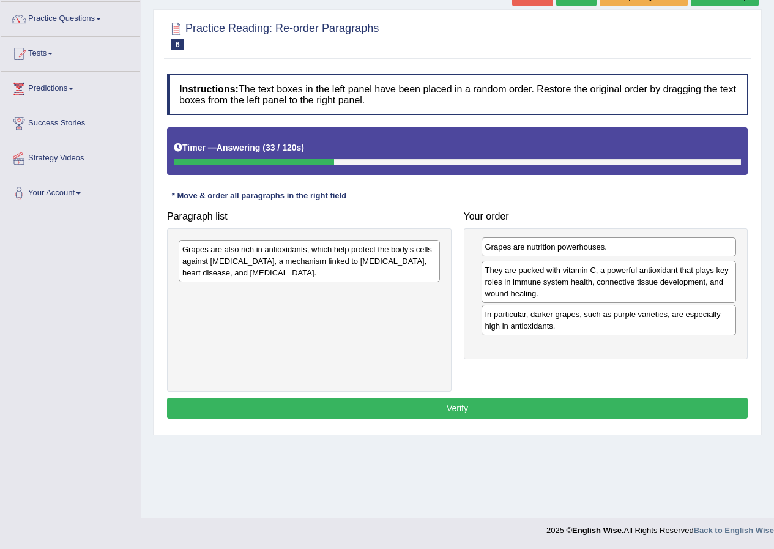
drag, startPoint x: 547, startPoint y: 257, endPoint x: 547, endPoint y: 275, distance: 18.4
click at [547, 257] on div "Grapes are nutrition powerhouses." at bounding box center [609, 247] width 255 height 19
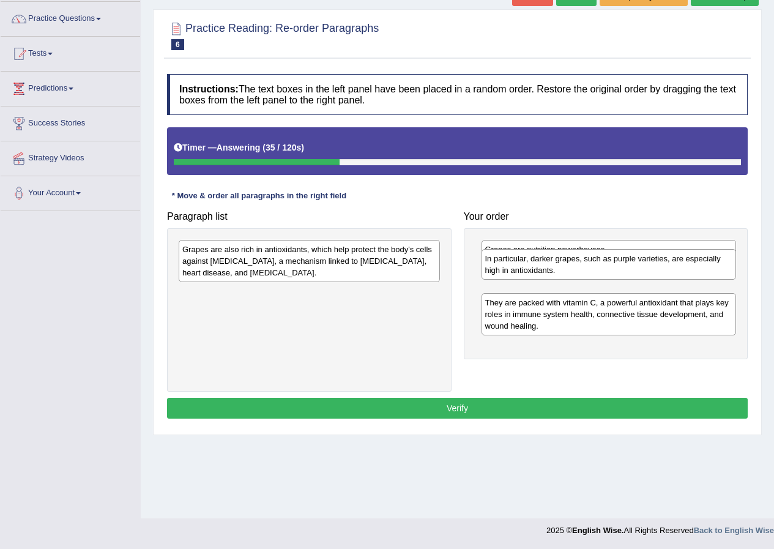
drag, startPoint x: 538, startPoint y: 323, endPoint x: 538, endPoint y: 274, distance: 49.6
click at [538, 274] on div "In particular, darker grapes, such as purple varieties, are especially high in …" at bounding box center [609, 264] width 255 height 31
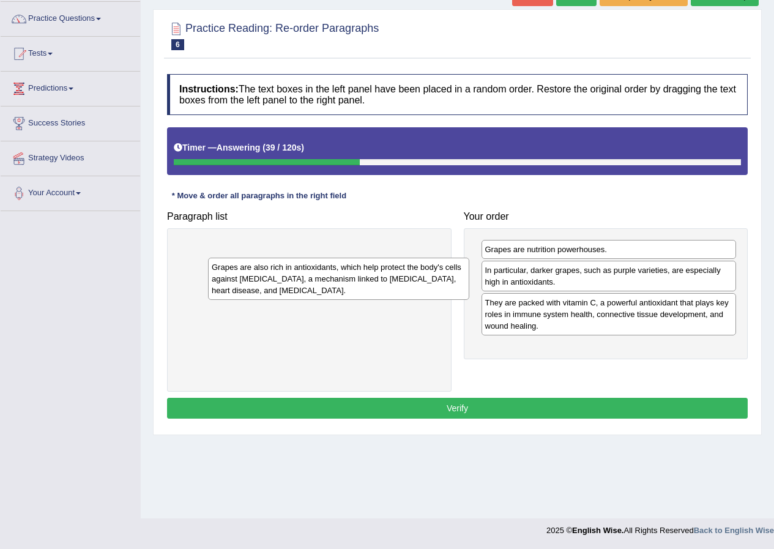
drag, startPoint x: 304, startPoint y: 265, endPoint x: 333, endPoint y: 283, distance: 34.3
click at [333, 283] on div "Grapes are also rich in antioxidants, which help protect the body's cells again…" at bounding box center [338, 279] width 261 height 42
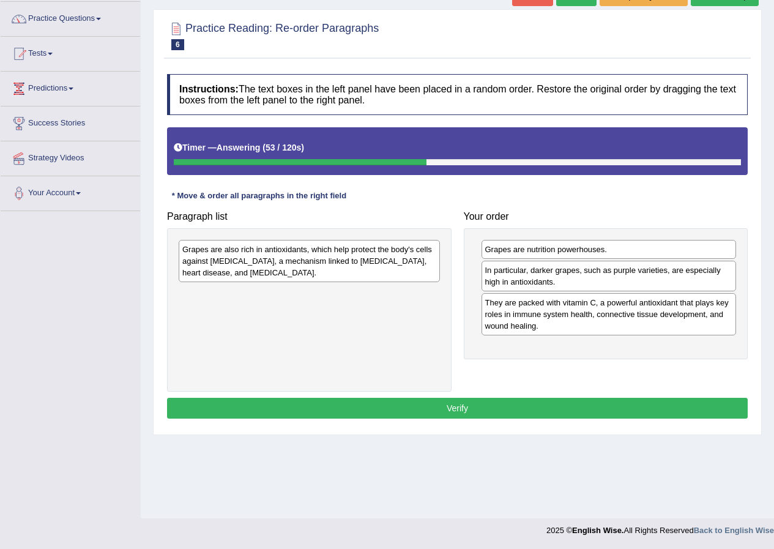
click at [345, 266] on div "Grapes are also rich in antioxidants, which help protect the body's cells again…" at bounding box center [309, 261] width 261 height 42
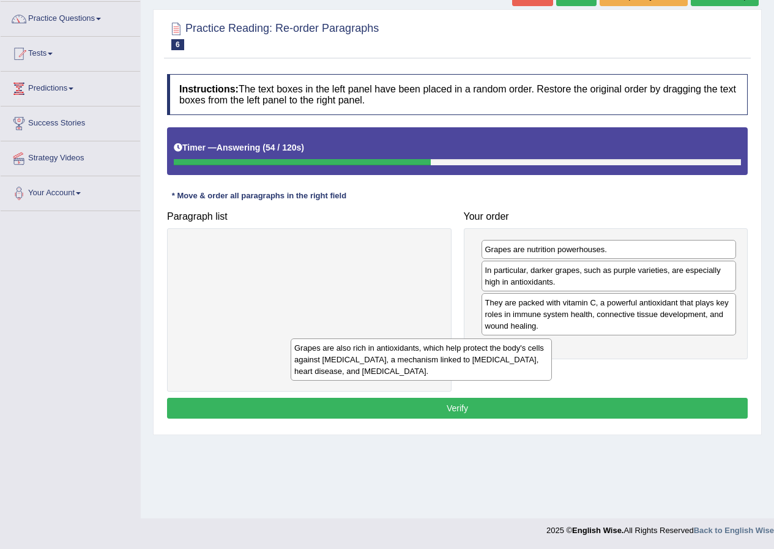
drag, startPoint x: 345, startPoint y: 266, endPoint x: 591, endPoint y: 408, distance: 284.2
click at [552, 381] on div "Grapes are also rich in antioxidants, which help protect the body's cells again…" at bounding box center [421, 360] width 261 height 42
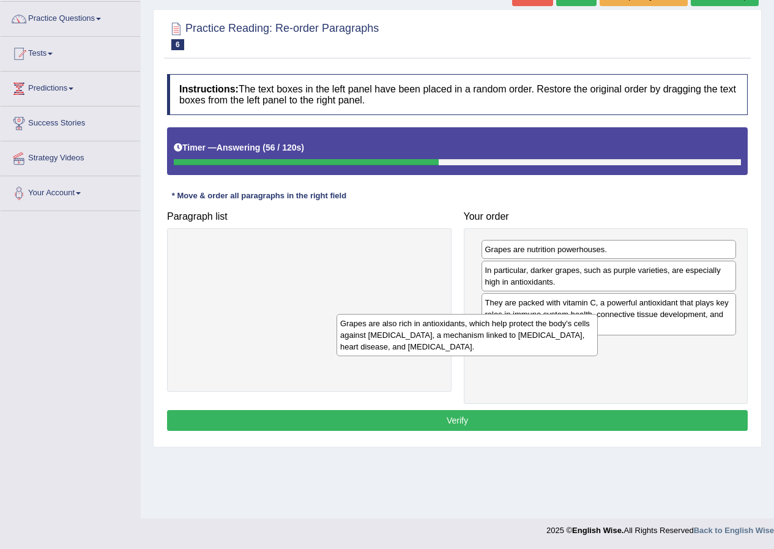
drag, startPoint x: 397, startPoint y: 272, endPoint x: 674, endPoint y: 363, distance: 291.8
click at [598, 356] on div "Grapes are also rich in antioxidants, which help protect the body's cells again…" at bounding box center [467, 335] width 261 height 42
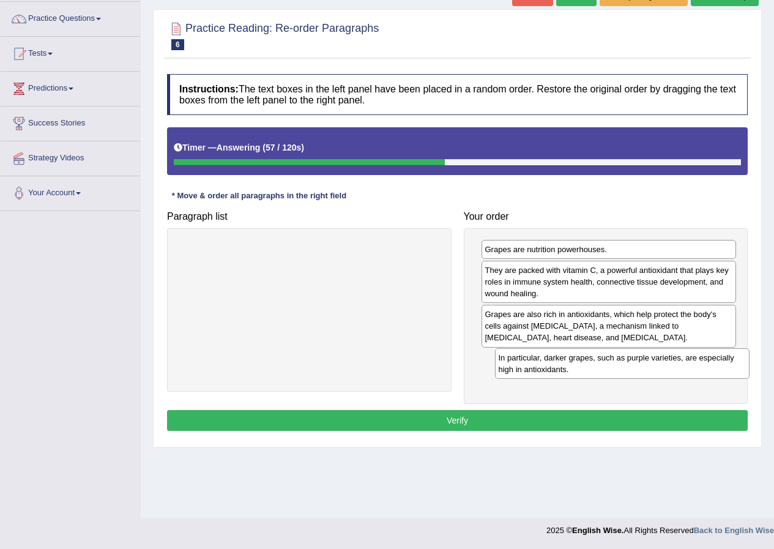
drag, startPoint x: 574, startPoint y: 281, endPoint x: 596, endPoint y: 381, distance: 102.2
click at [596, 379] on div "In particular, darker grapes, such as purple varieties, are especially high in …" at bounding box center [622, 363] width 255 height 31
click at [534, 418] on button "Verify" at bounding box center [457, 420] width 581 height 21
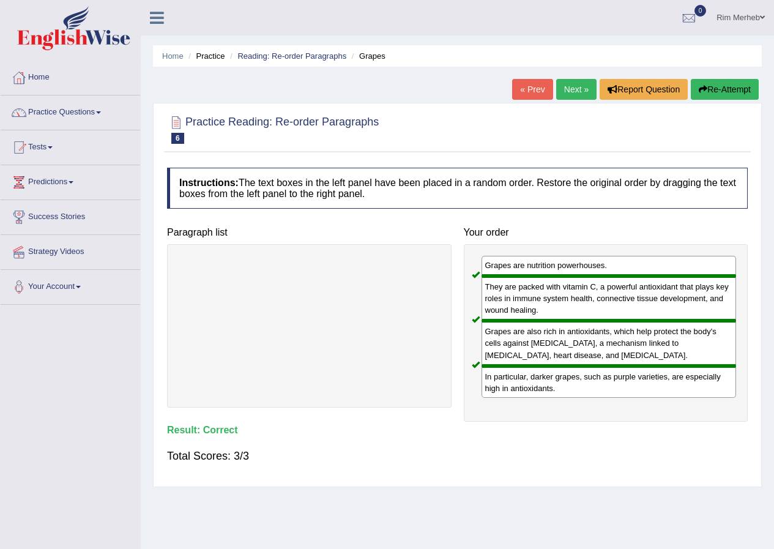
click at [571, 94] on link "Next »" at bounding box center [577, 89] width 40 height 21
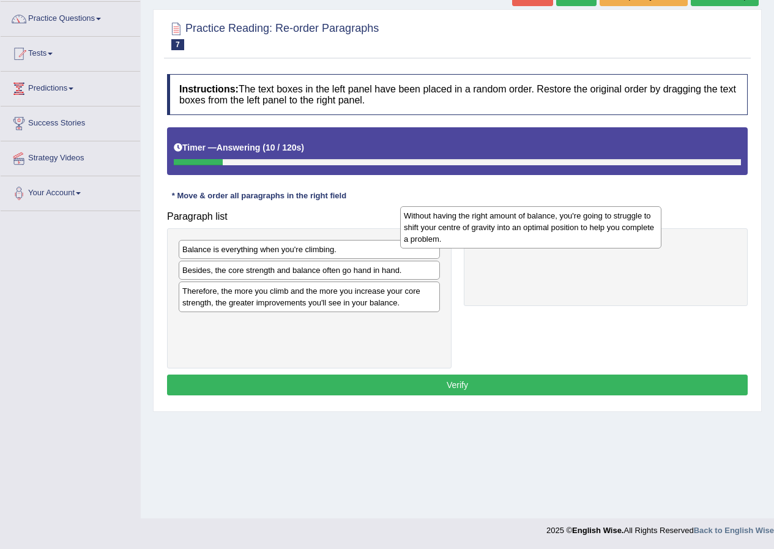
drag, startPoint x: 277, startPoint y: 254, endPoint x: 519, endPoint y: 247, distance: 242.6
click at [519, 247] on div "Without having the right amount of balance, you're going to struggle to shift y…" at bounding box center [530, 227] width 261 height 42
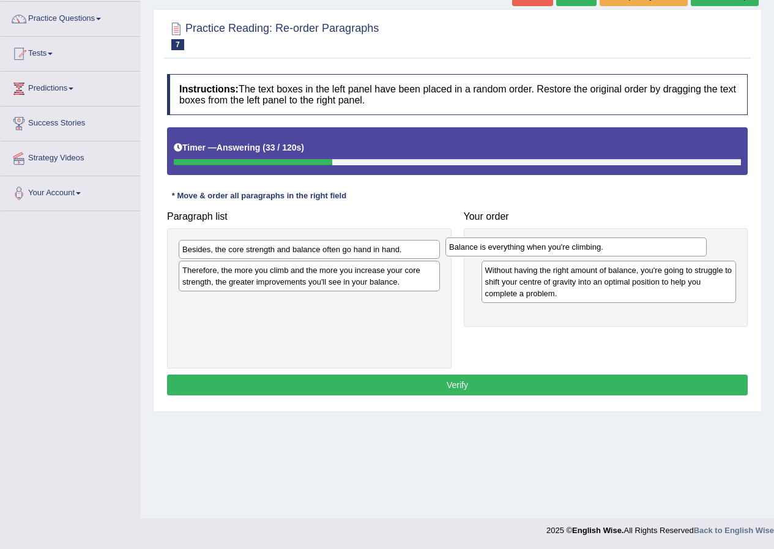
drag, startPoint x: 368, startPoint y: 248, endPoint x: 643, endPoint y: 242, distance: 275.6
click at [643, 242] on div "Balance is everything when you're climbing." at bounding box center [576, 247] width 261 height 19
click at [643, 242] on div "Balance is everything when you're climbing." at bounding box center [584, 243] width 261 height 19
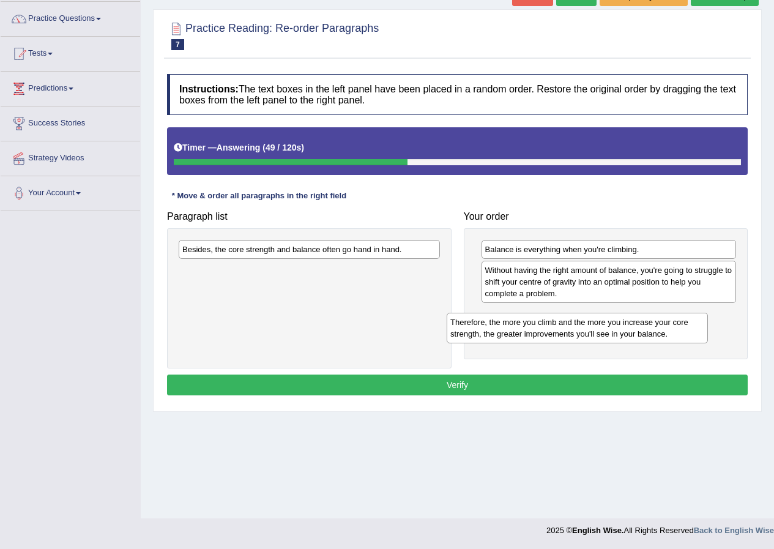
drag, startPoint x: 265, startPoint y: 278, endPoint x: 538, endPoint y: 329, distance: 277.3
click at [538, 329] on div "Therefore, the more you climb and the more you increase your core strength, the…" at bounding box center [577, 328] width 261 height 31
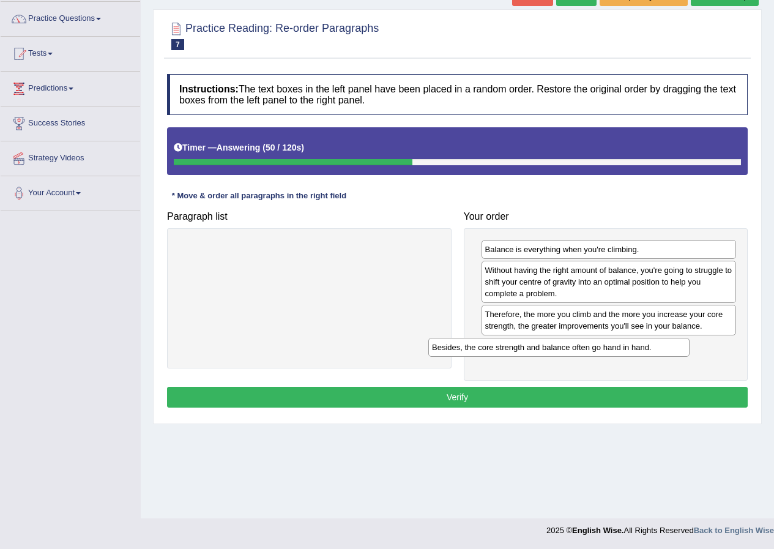
drag, startPoint x: 380, startPoint y: 304, endPoint x: 560, endPoint y: 359, distance: 188.8
click at [560, 357] on div "Besides, the core strength and balance often go hand in hand." at bounding box center [559, 347] width 261 height 19
click at [549, 404] on button "Verify" at bounding box center [457, 397] width 581 height 21
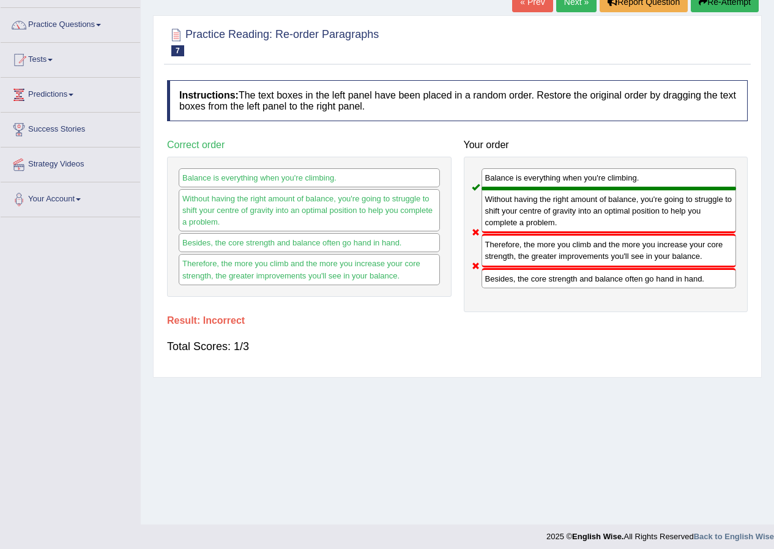
scroll to position [94, 0]
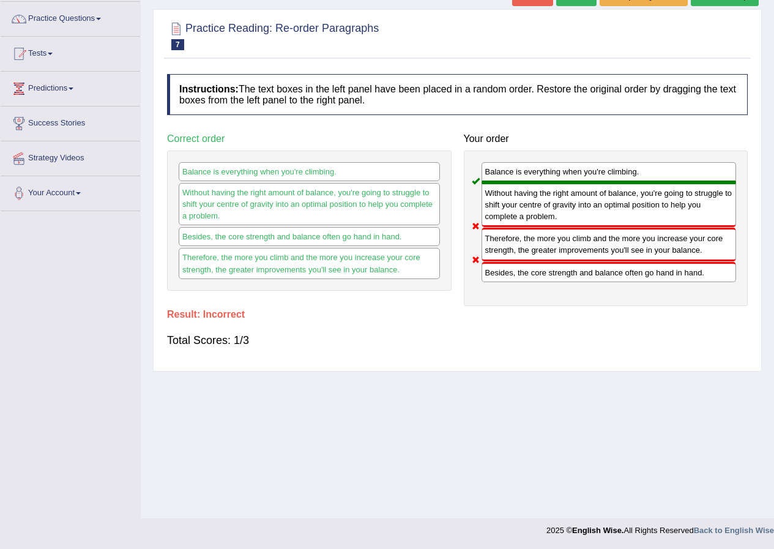
click at [498, 294] on div "Balance is everything when you're climbing. Without having the right amount of …" at bounding box center [606, 229] width 285 height 156
click at [497, 277] on div "Besides, the core strength and balance often go hand in hand." at bounding box center [609, 272] width 255 height 20
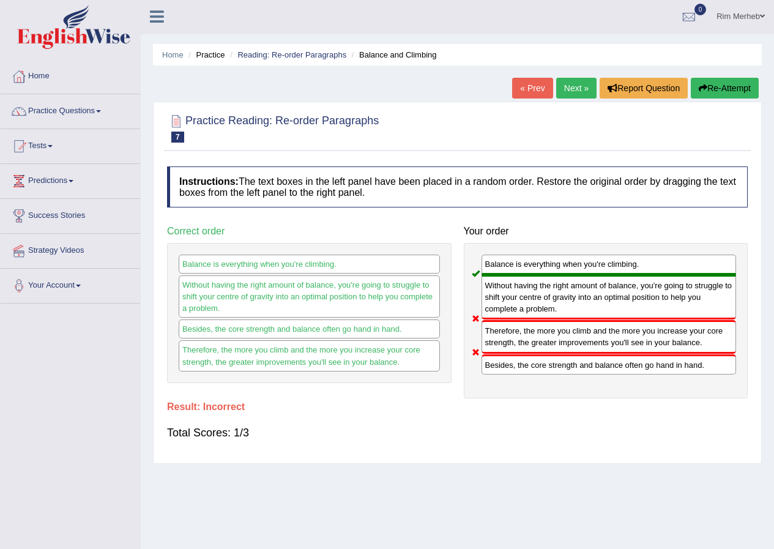
scroll to position [0, 0]
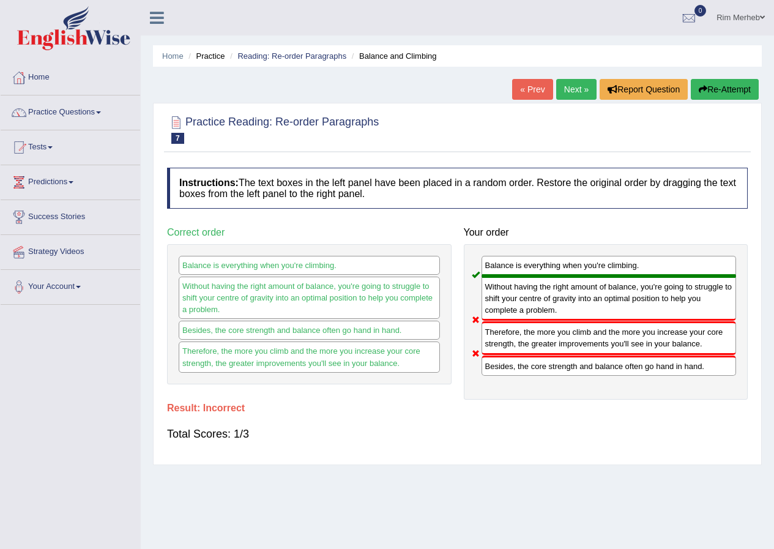
click at [576, 101] on div "« Prev Next » Report Question Re-Attempt" at bounding box center [637, 91] width 250 height 24
click at [576, 97] on link "Next »" at bounding box center [577, 89] width 40 height 21
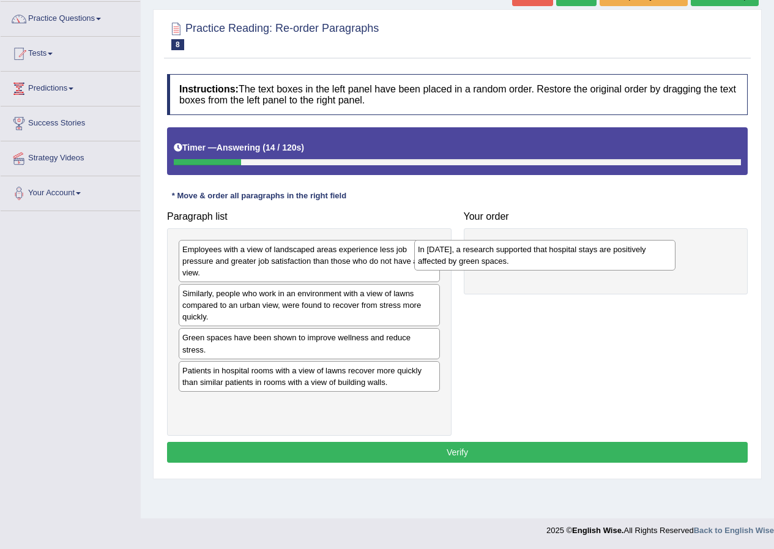
drag, startPoint x: 320, startPoint y: 257, endPoint x: 509, endPoint y: 262, distance: 189.9
click at [509, 262] on div "In [DATE], a research supported that hospital stays are positively affected by …" at bounding box center [544, 255] width 261 height 31
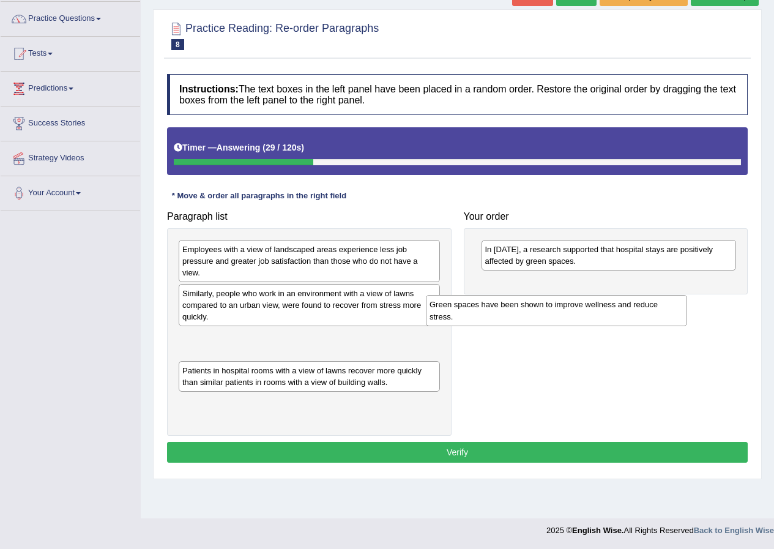
drag, startPoint x: 354, startPoint y: 348, endPoint x: 658, endPoint y: 291, distance: 309.6
click at [658, 295] on div "Green spaces have been shown to improve wellness and reduce stress." at bounding box center [556, 310] width 261 height 31
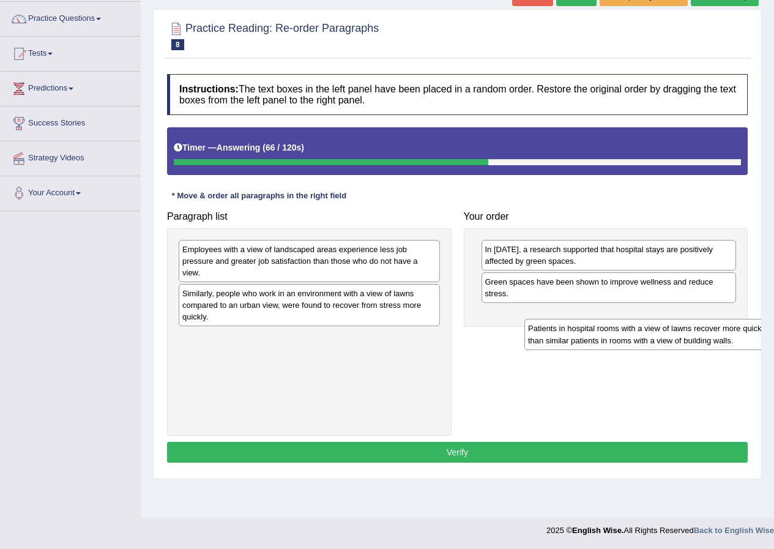
drag, startPoint x: 229, startPoint y: 356, endPoint x: 575, endPoint y: 347, distance: 346.0
click at [575, 347] on div "Patients in hospital rooms with a view of lawns recover more quickly than simil…" at bounding box center [655, 334] width 261 height 31
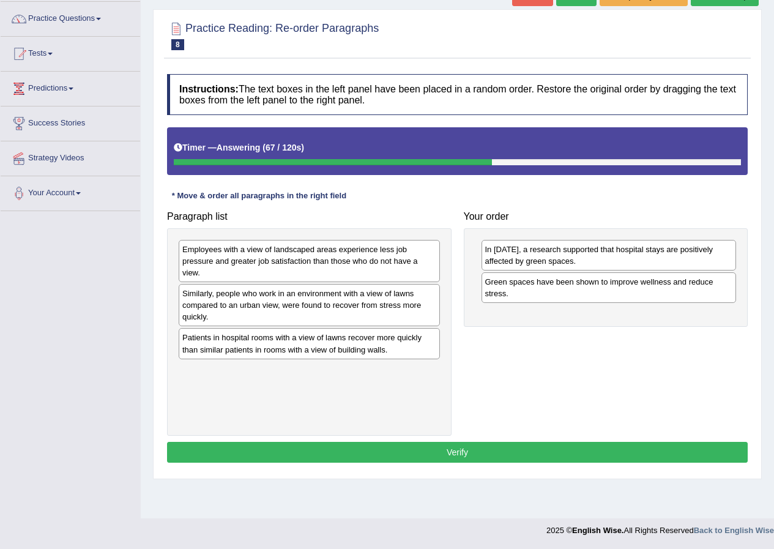
click at [440, 348] on div "Patients in hospital rooms with a view of lawns recover more quickly than simil…" at bounding box center [309, 343] width 261 height 31
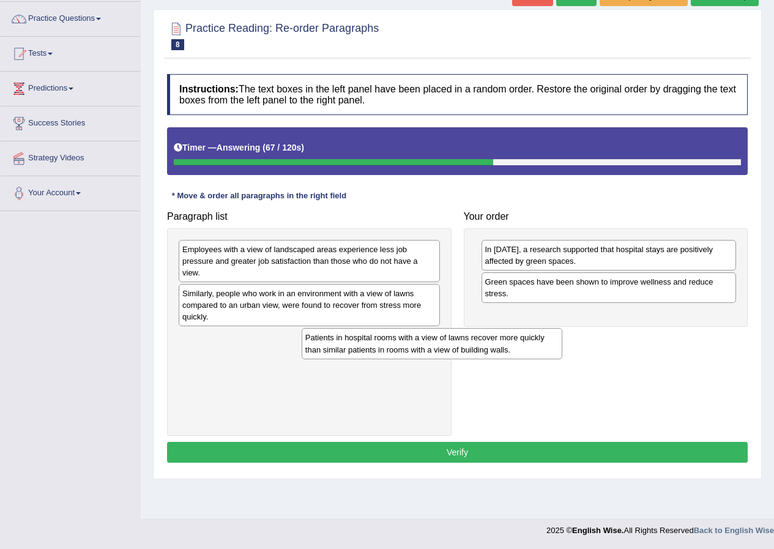
drag, startPoint x: 585, startPoint y: 340, endPoint x: 620, endPoint y: 332, distance: 35.1
click at [598, 339] on div "Paragraph list Employees with a view of landscaped areas experience less job pr…" at bounding box center [457, 320] width 593 height 231
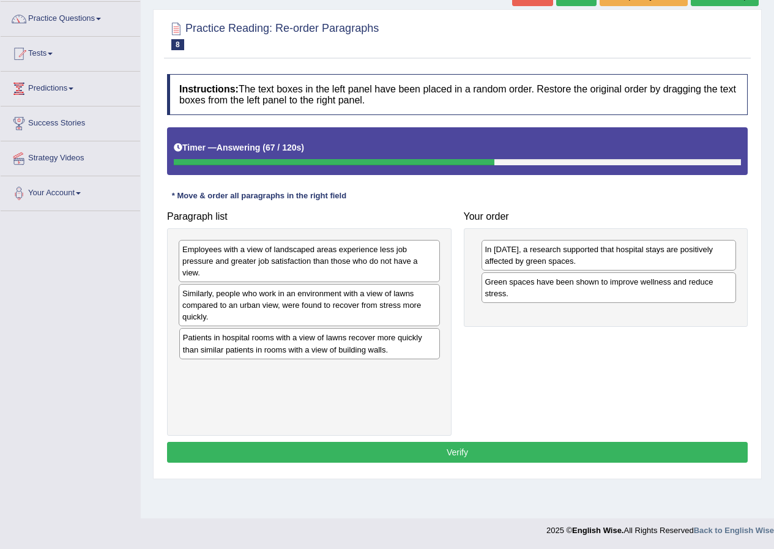
click at [625, 331] on div "Paragraph list Employees with a view of landscaped areas experience less job pr…" at bounding box center [457, 320] width 593 height 231
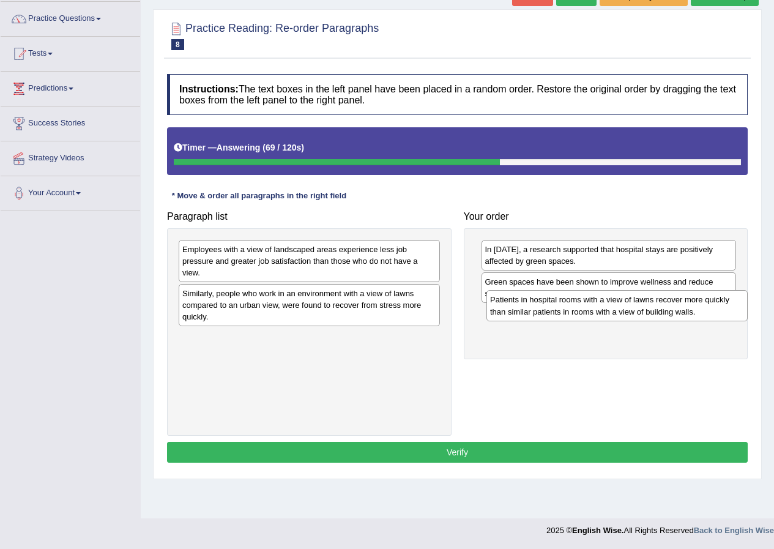
drag, startPoint x: 467, startPoint y: 343, endPoint x: 676, endPoint y: 310, distance: 212.0
click at [676, 310] on div "Patients in hospital rooms with a view of lawns recover more quickly than simil…" at bounding box center [617, 305] width 261 height 31
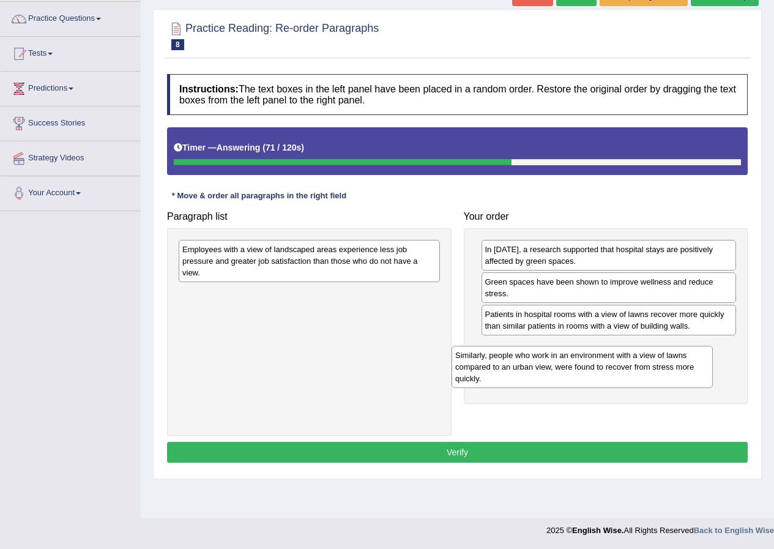
drag, startPoint x: 361, startPoint y: 312, endPoint x: 642, endPoint y: 375, distance: 288.6
click at [642, 375] on div "Similarly, people who work in an environment with a view of lawns compared to a…" at bounding box center [582, 367] width 261 height 42
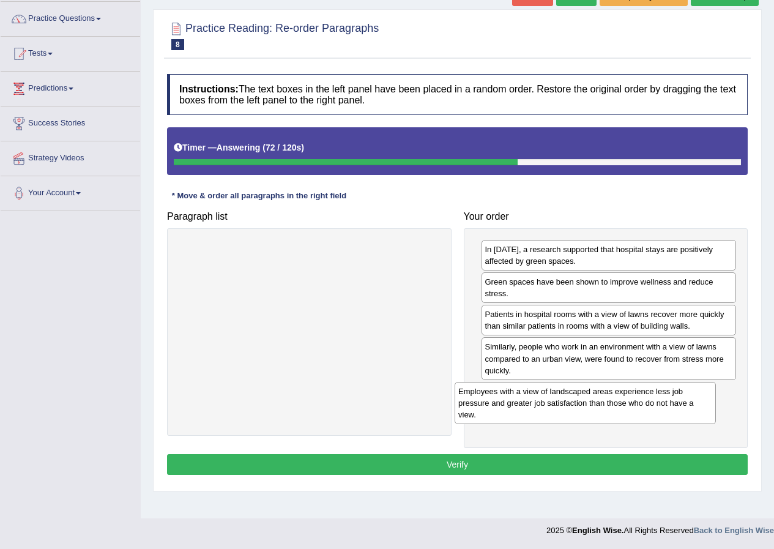
drag, startPoint x: 399, startPoint y: 262, endPoint x: 703, endPoint y: 405, distance: 335.8
click at [703, 406] on div "Employees with a view of landscaped areas experience less job pressure and grea…" at bounding box center [585, 403] width 261 height 42
click at [642, 475] on button "Verify" at bounding box center [457, 464] width 581 height 21
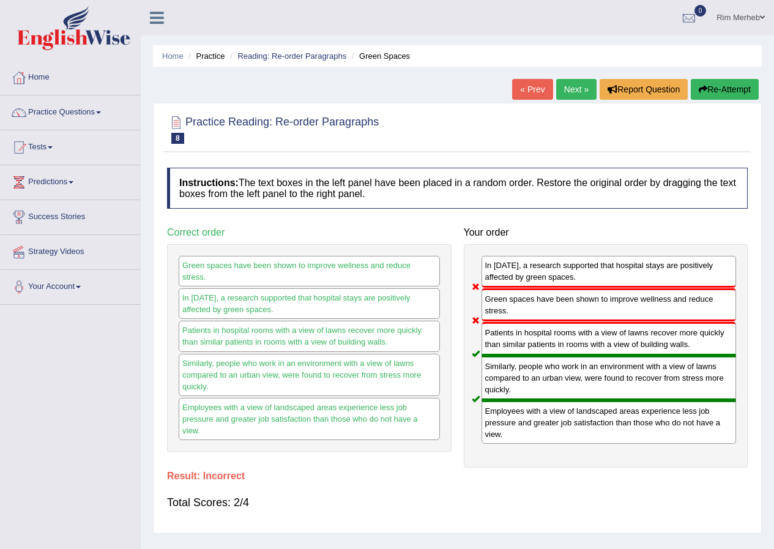
click at [552, 313] on div "Green spaces have been shown to improve wellness and reduce stress." at bounding box center [609, 304] width 255 height 33
click at [561, 277] on div "In [DATE], a research supported that hospital stays are positively affected by …" at bounding box center [609, 272] width 255 height 32
click at [544, 296] on div "Green spaces have been shown to improve wellness and reduce stress." at bounding box center [609, 304] width 255 height 33
click at [550, 276] on div "In [DATE], a research supported that hospital stays are positively affected by …" at bounding box center [609, 272] width 255 height 32
click at [545, 297] on div "Green spaces have been shown to improve wellness and reduce stress." at bounding box center [609, 304] width 255 height 33
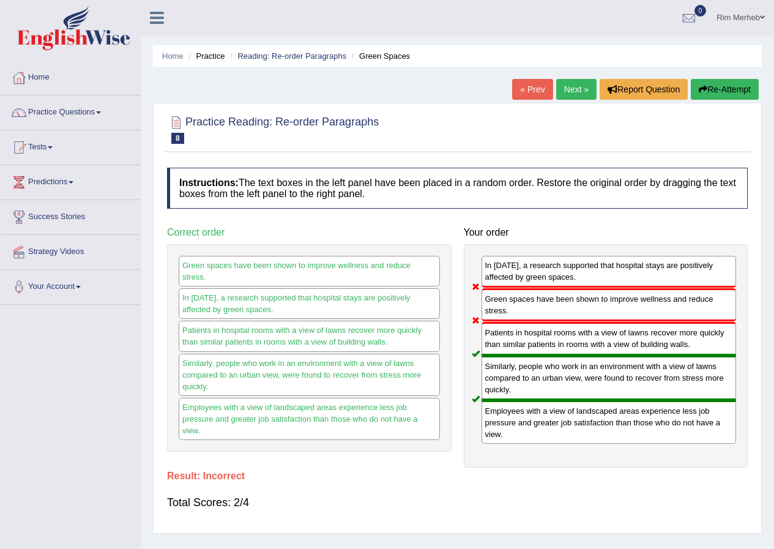
click at [535, 296] on div "Green spaces have been shown to improve wellness and reduce stress." at bounding box center [609, 304] width 255 height 33
click at [531, 320] on div "Green spaces have been shown to improve wellness and reduce stress." at bounding box center [609, 304] width 255 height 33
click at [512, 311] on div "Green spaces have been shown to improve wellness and reduce stress." at bounding box center [609, 304] width 255 height 33
click at [520, 291] on div "Green spaces have been shown to improve wellness and reduce stress." at bounding box center [609, 304] width 255 height 33
click at [519, 285] on div "In [DATE], a research supported that hospital stays are positively affected by …" at bounding box center [609, 272] width 255 height 32
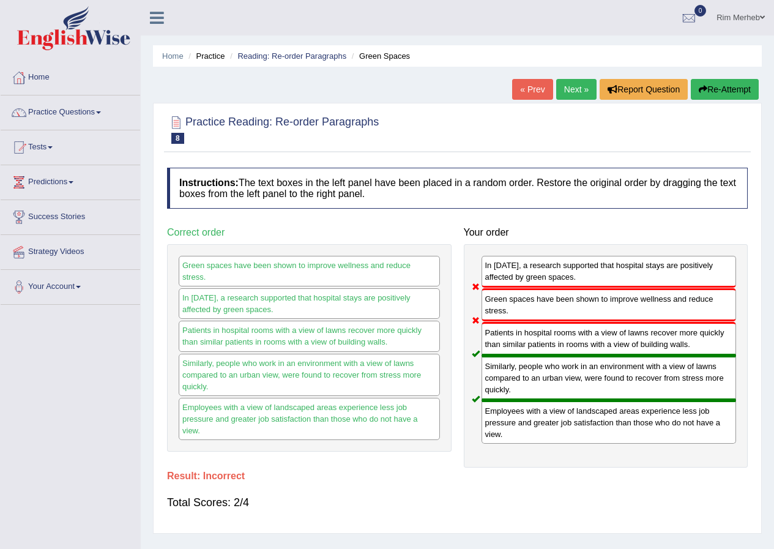
click at [730, 19] on link "Rim Merheb" at bounding box center [741, 16] width 67 height 32
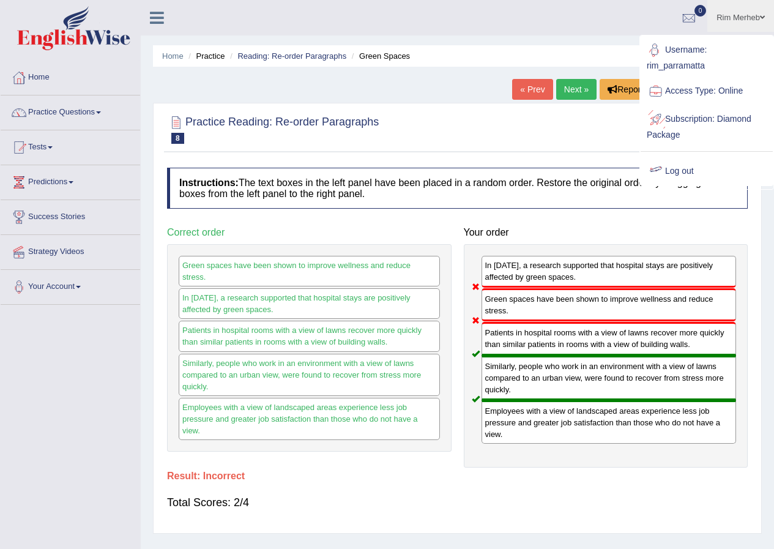
click at [687, 170] on link "Log out" at bounding box center [707, 171] width 132 height 28
